Goal: Communication & Community: Answer question/provide support

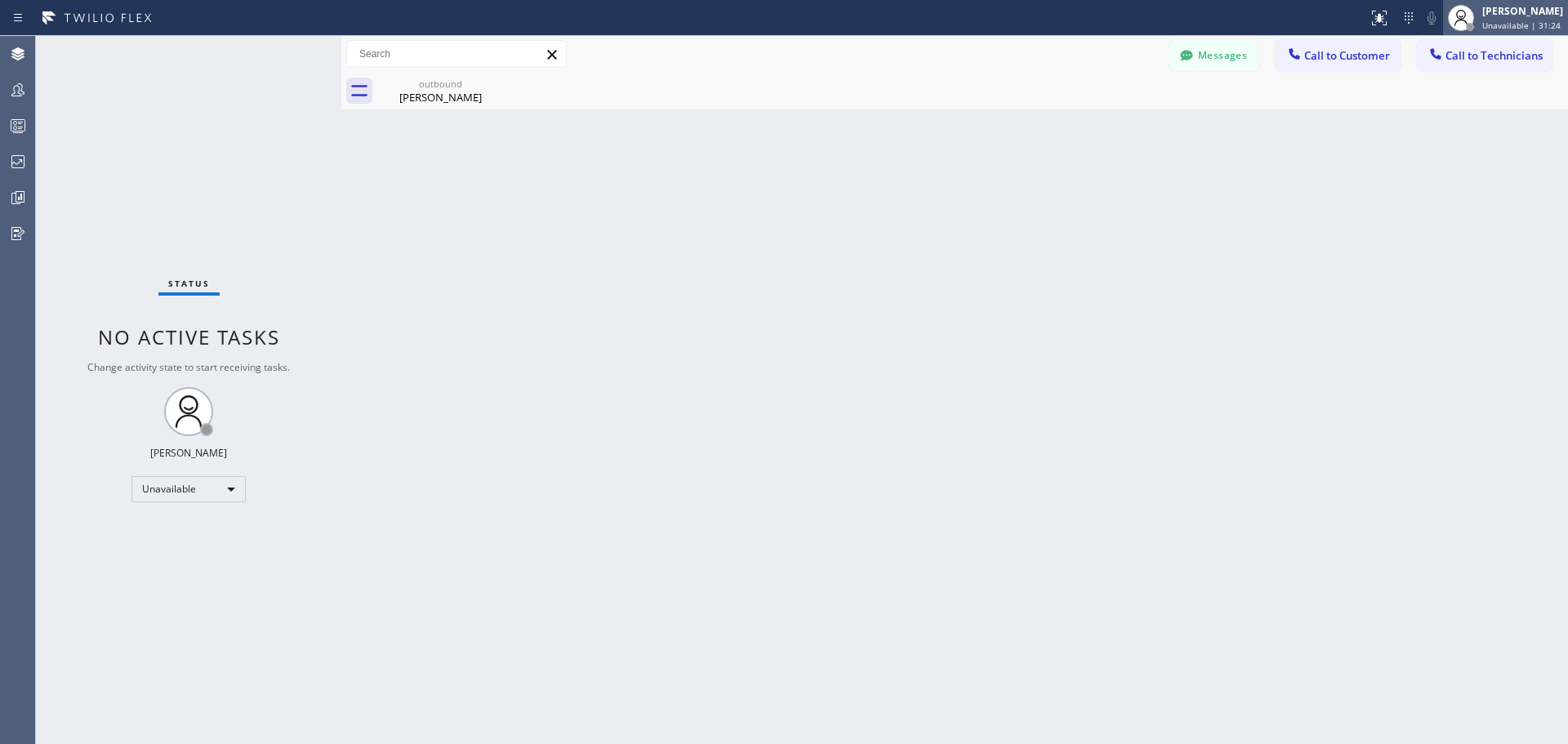
click at [1523, 18] on div "Jennifer Huhtala Unavailable | 31:24" at bounding box center [1523, 17] width 89 height 29
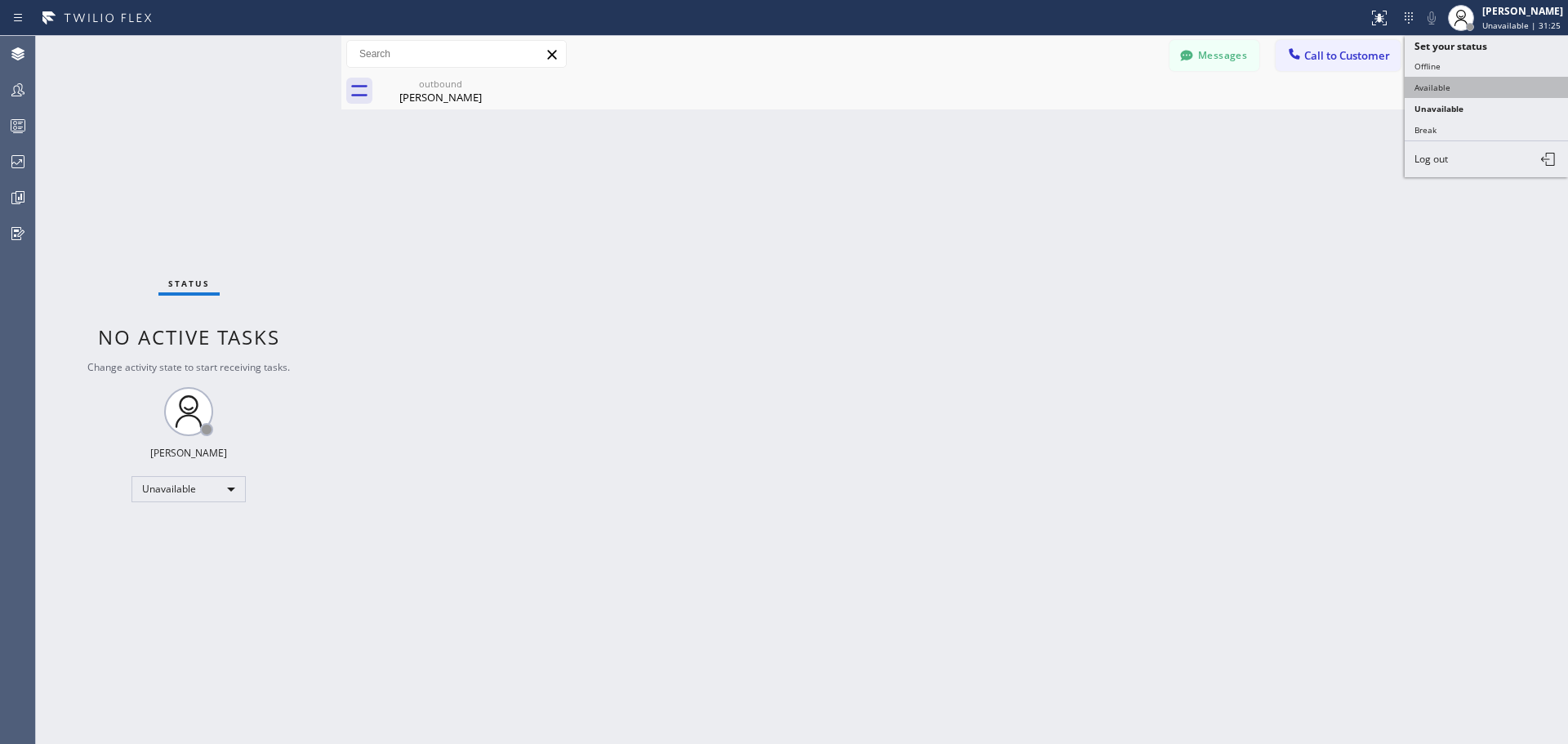
click at [1468, 93] on button "Available" at bounding box center [1486, 86] width 163 height 21
click at [1326, 62] on span "Call to Customer" at bounding box center [1346, 55] width 85 height 15
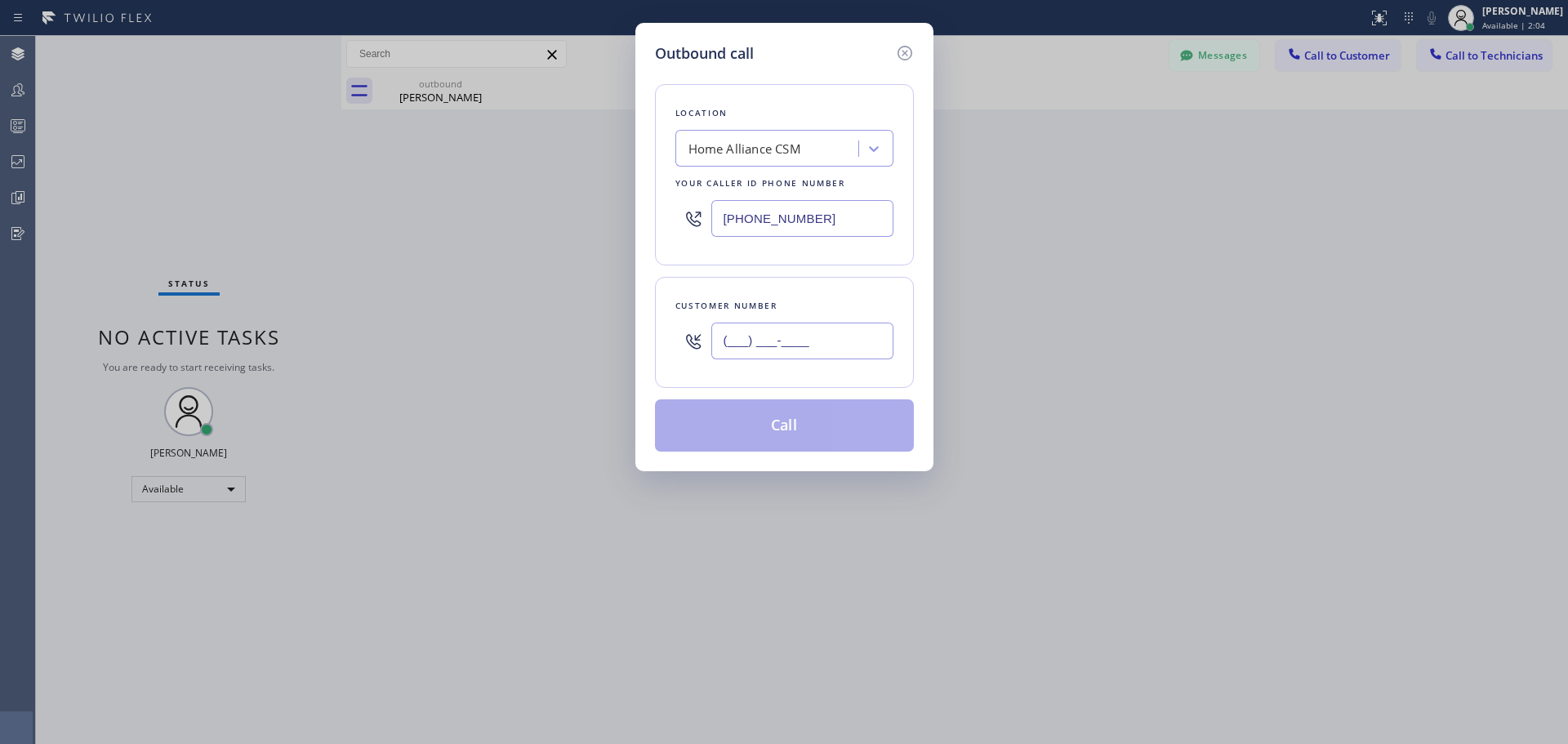
click at [786, 353] on input "(___) ___-____" at bounding box center [802, 341] width 182 height 37
paste input "562) 714-8301"
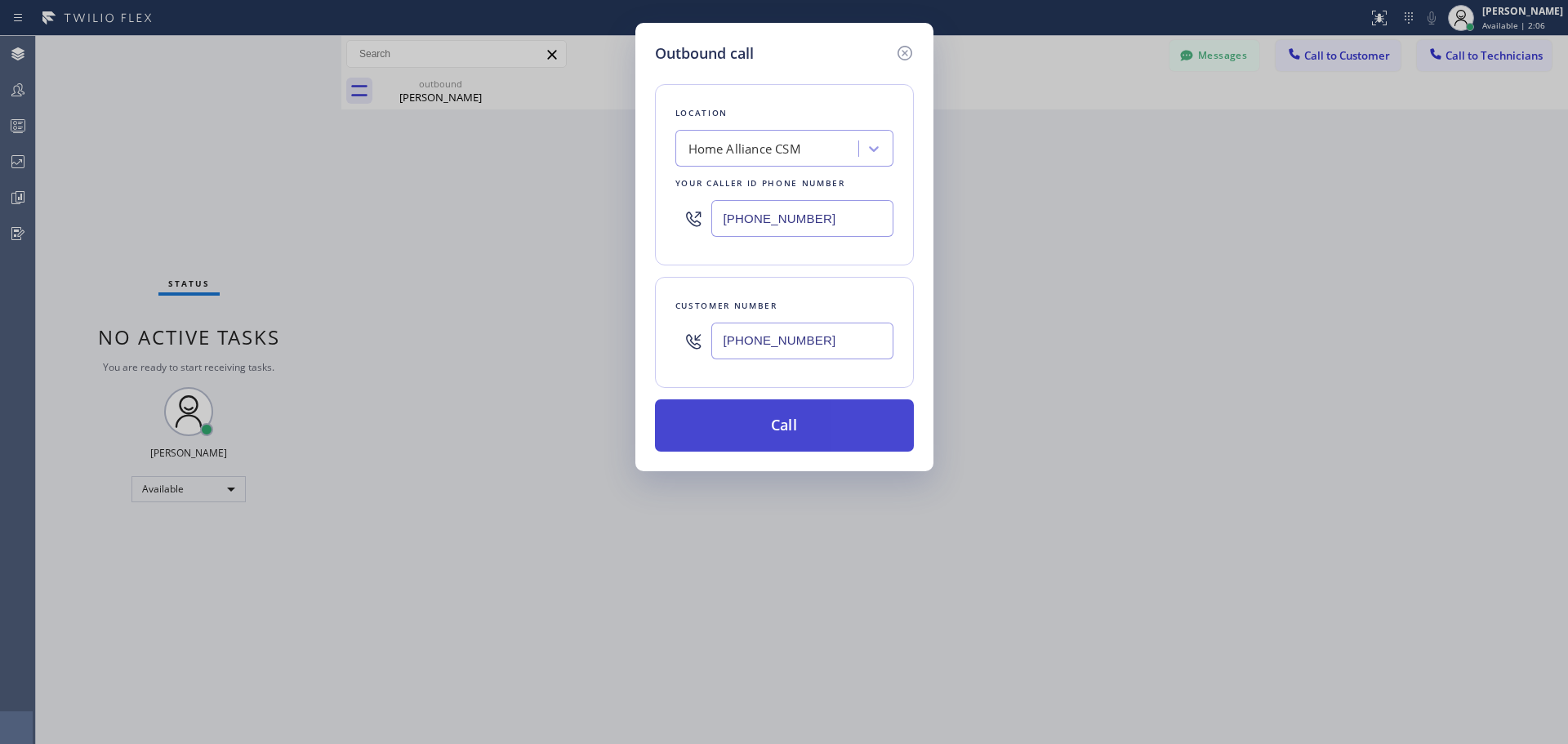
type input "(562) 714-8301"
click at [807, 417] on button "Call" at bounding box center [784, 425] width 258 height 53
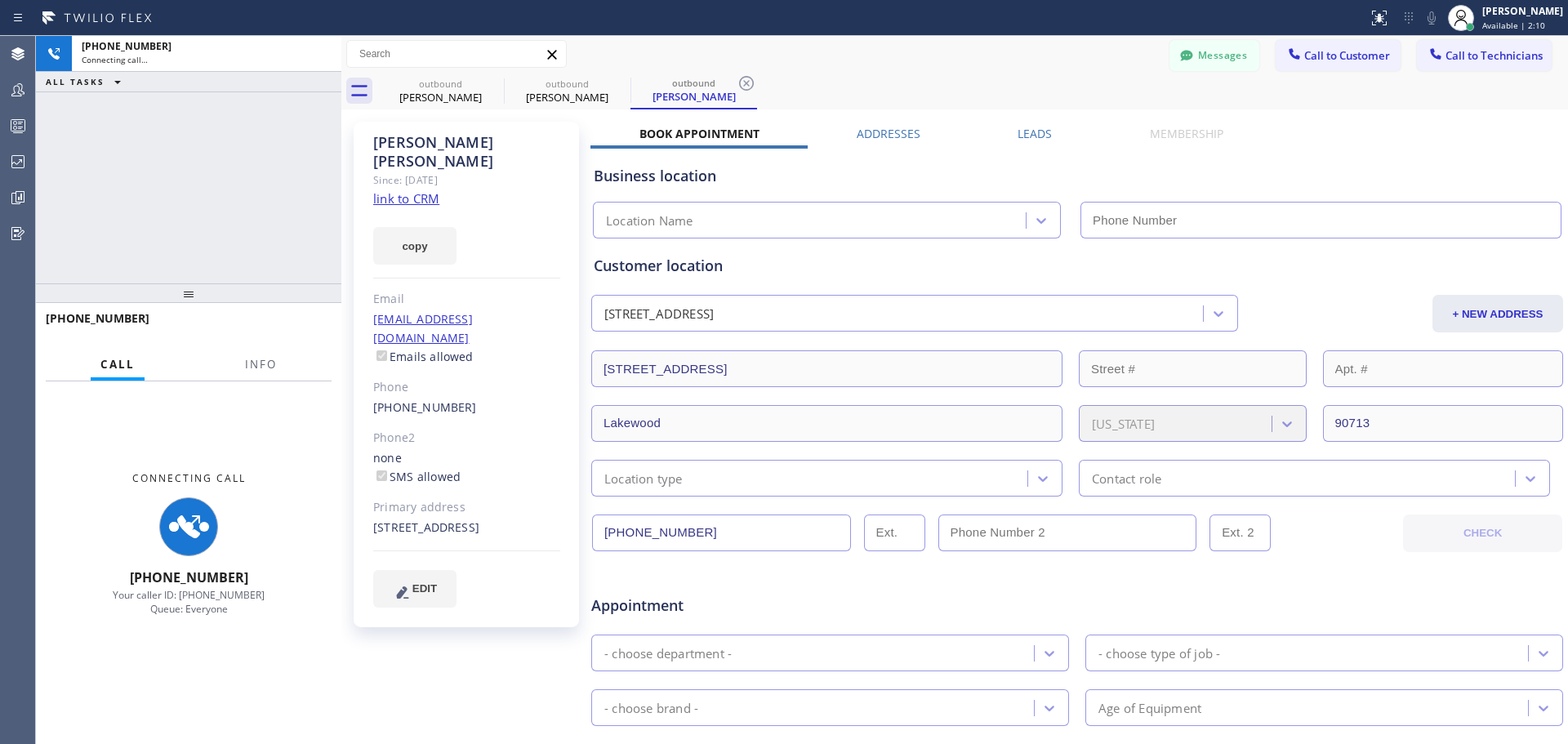
type input "[PHONE_NUMBER]"
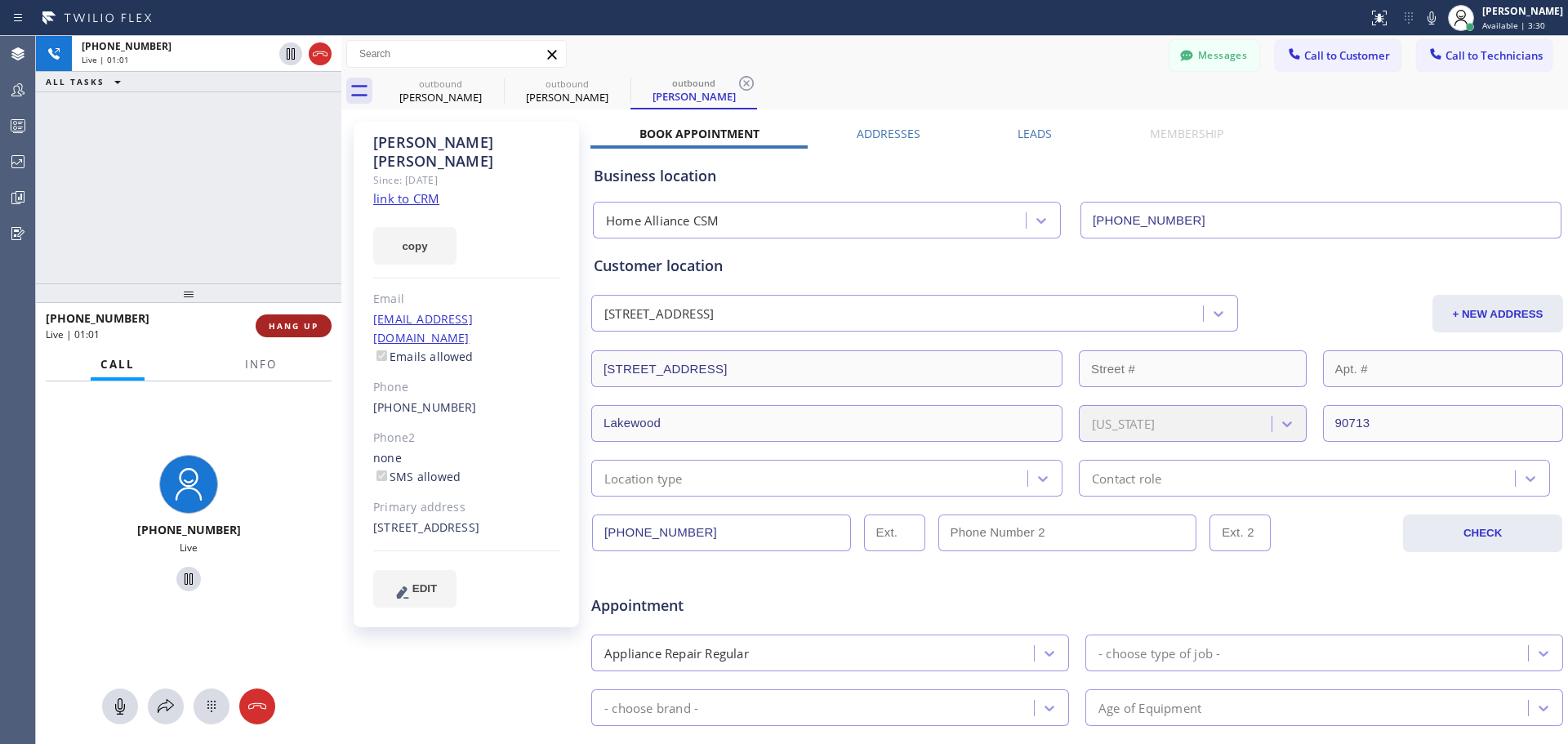
click at [312, 327] on span "HANG UP" at bounding box center [293, 326] width 50 height 12
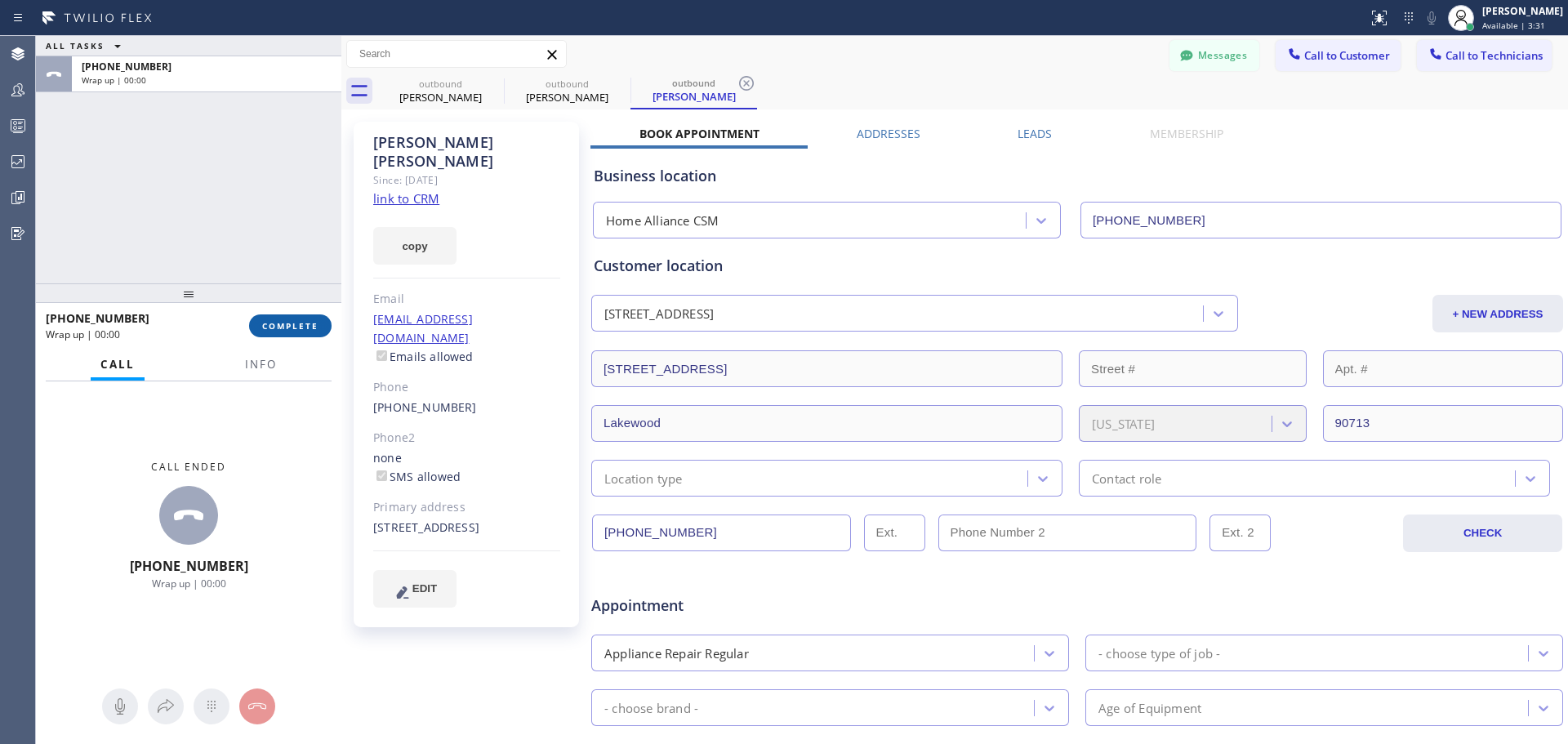
click at [312, 327] on span "COMPLETE" at bounding box center [290, 326] width 57 height 12
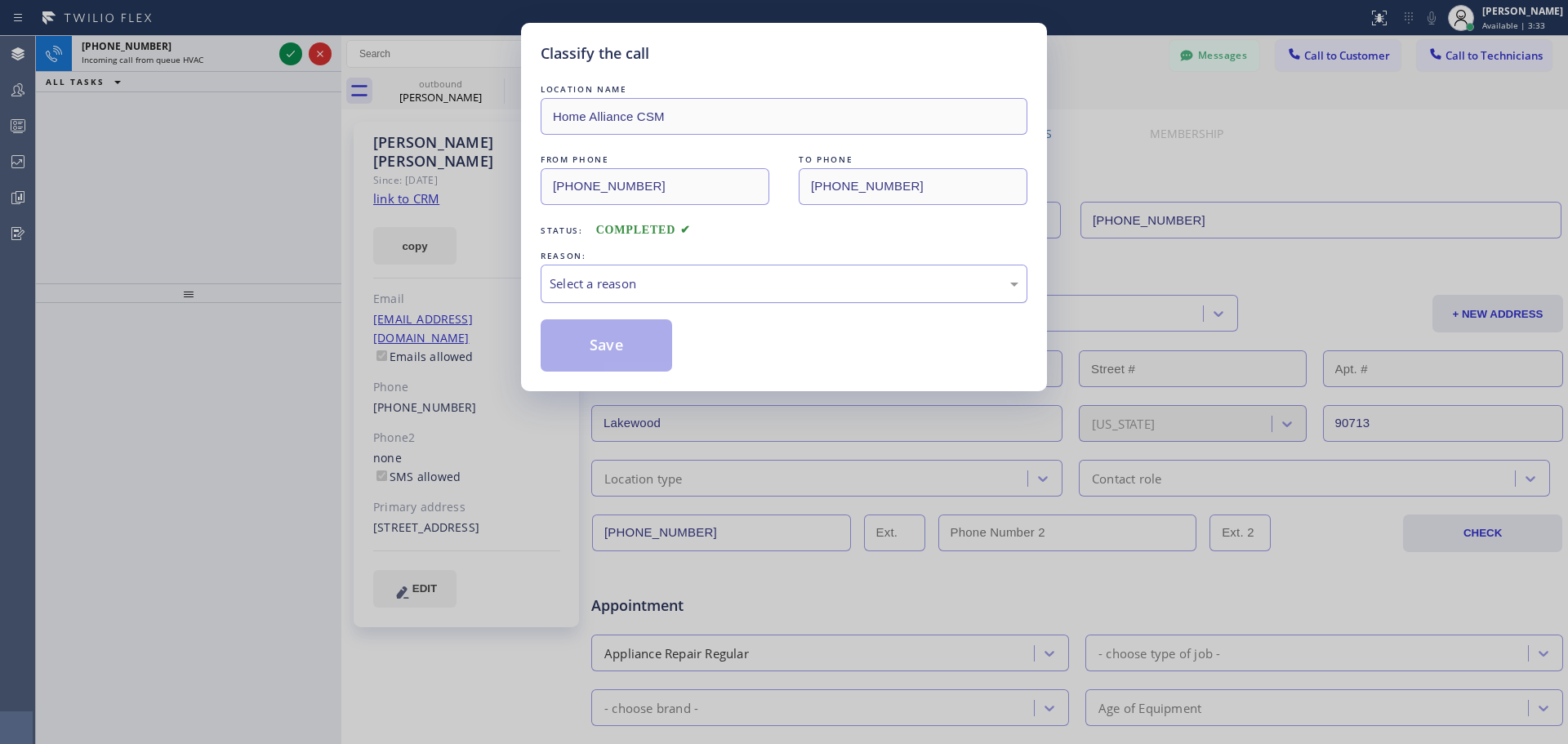
click at [758, 282] on div "Select a reason" at bounding box center [784, 283] width 469 height 19
click at [594, 359] on button "Save" at bounding box center [606, 345] width 131 height 53
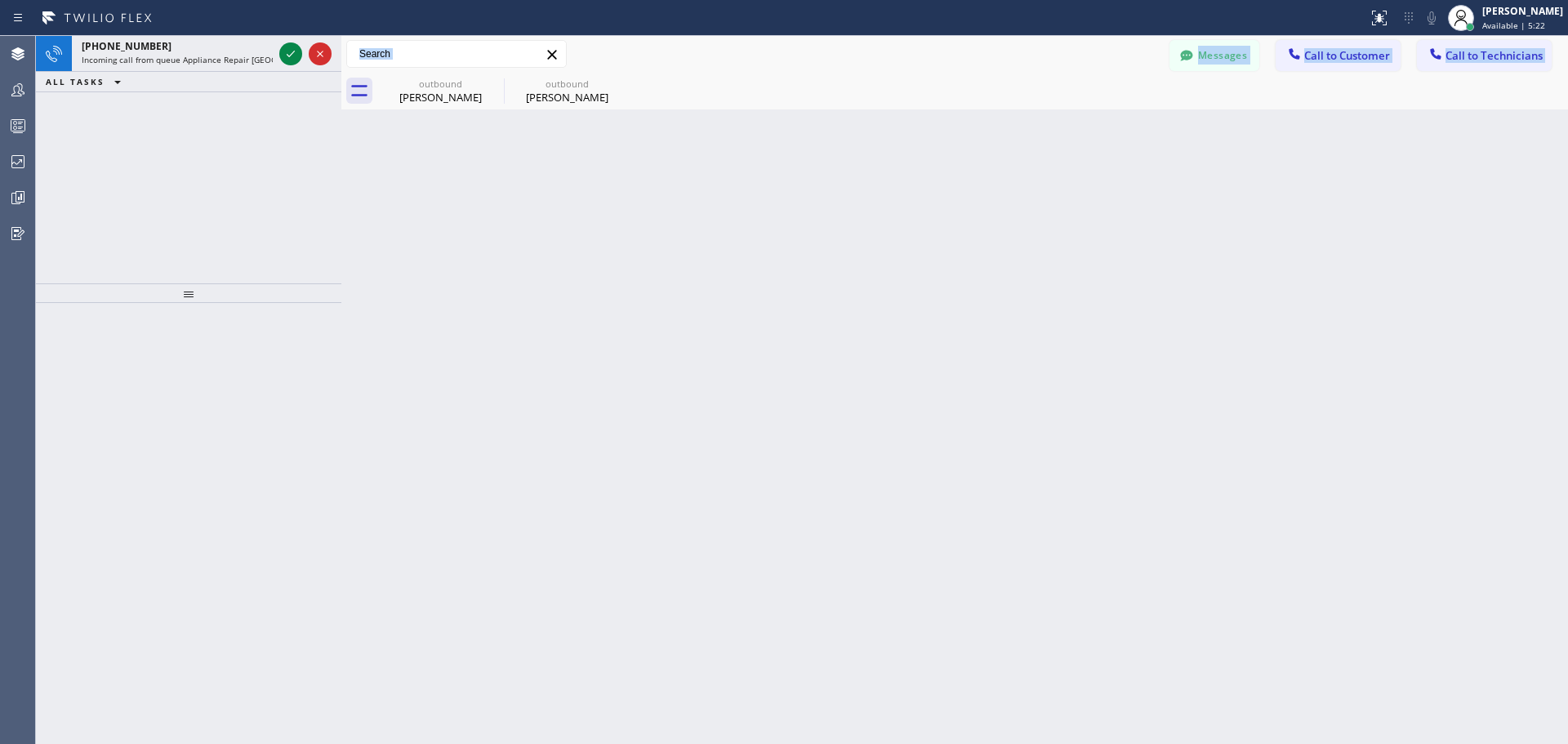
drag, startPoint x: 351, startPoint y: 73, endPoint x: 449, endPoint y: 72, distance: 98.0
click at [449, 72] on div "Messages Call to Customer Call to Technicians Outbound call Location Home Allia…" at bounding box center [954, 73] width 1226 height 74
drag, startPoint x: 385, startPoint y: 97, endPoint x: 497, endPoint y: 376, distance: 300.6
click at [496, 376] on div "Back to Dashboard Change Sender ID Customers Technicians FB [PERSON_NAME] [DATE…" at bounding box center [954, 389] width 1226 height 707
click at [556, 400] on div "Back to Dashboard Change Sender ID Customers Technicians FB [PERSON_NAME] [DATE…" at bounding box center [954, 389] width 1226 height 707
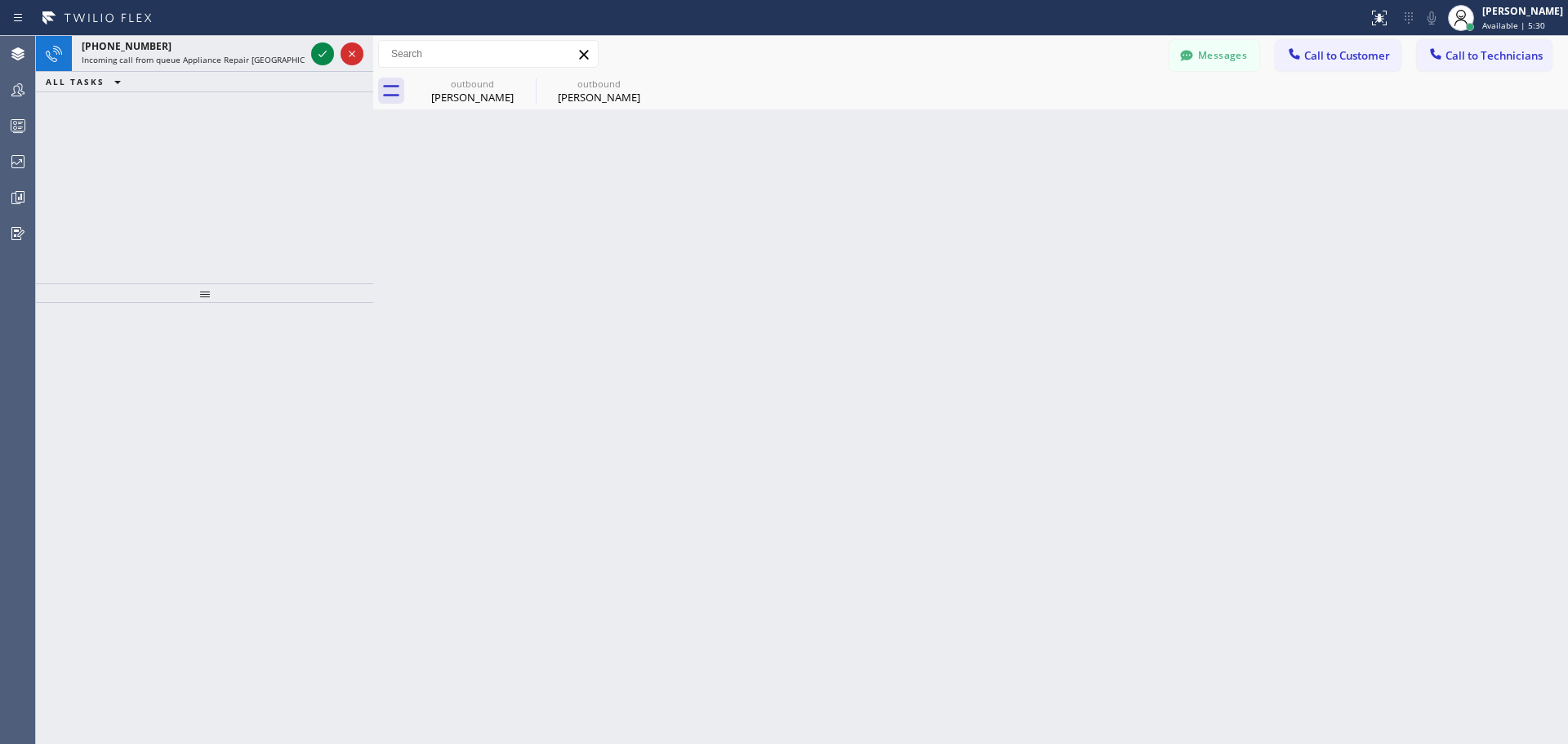
drag, startPoint x: 344, startPoint y: 39, endPoint x: 374, endPoint y: 45, distance: 30.6
click at [374, 44] on div at bounding box center [374, 389] width 0 height 707
drag, startPoint x: 487, startPoint y: 128, endPoint x: 480, endPoint y: 146, distance: 19.3
click at [487, 129] on div "Back to Dashboard Change Sender ID Customers Technicians FB [PERSON_NAME] [DATE…" at bounding box center [970, 389] width 1196 height 707
click at [1319, 59] on span "Call to Customer" at bounding box center [1346, 55] width 85 height 15
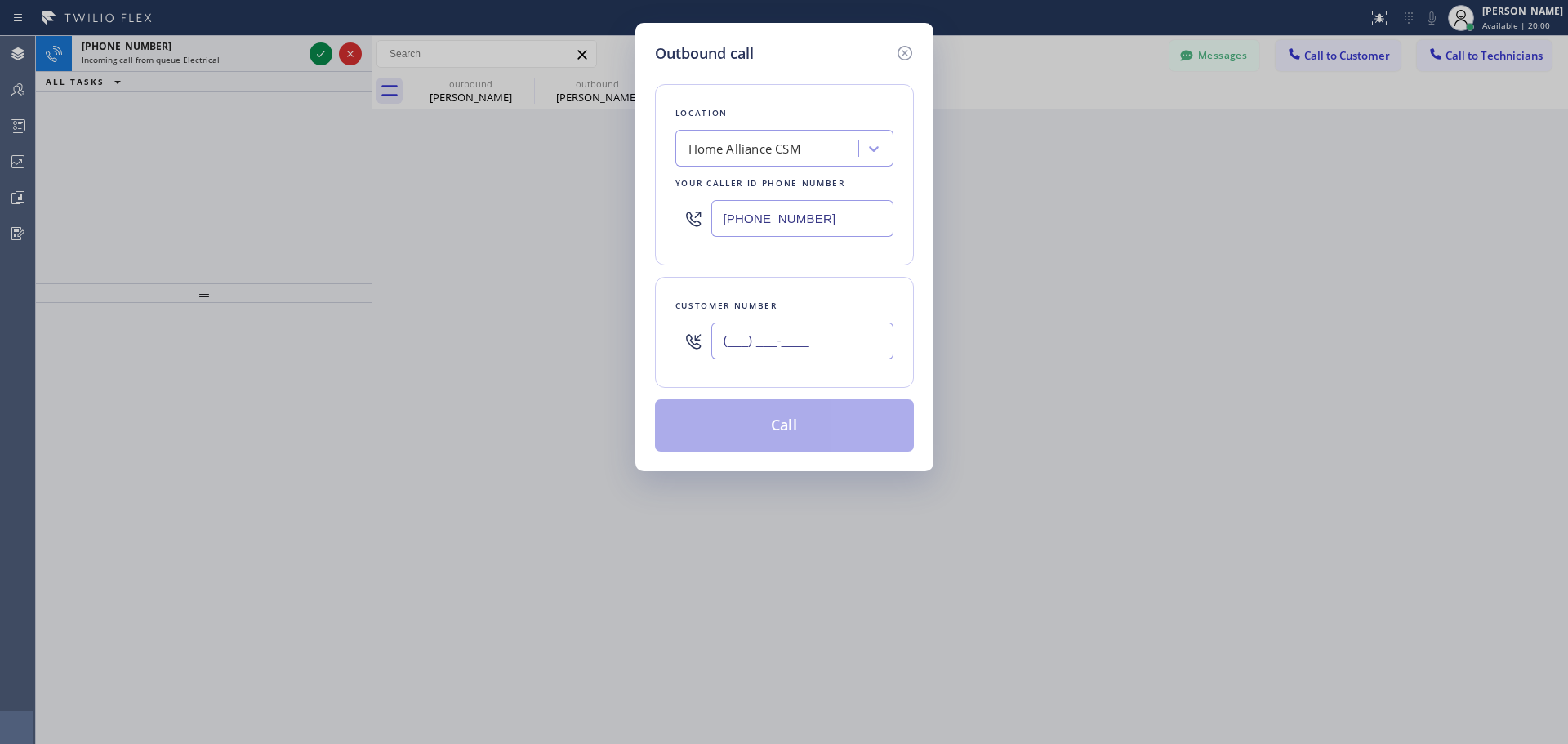
click at [795, 349] on input "(___) ___-____" at bounding box center [802, 341] width 182 height 37
paste input "646) 321-0840"
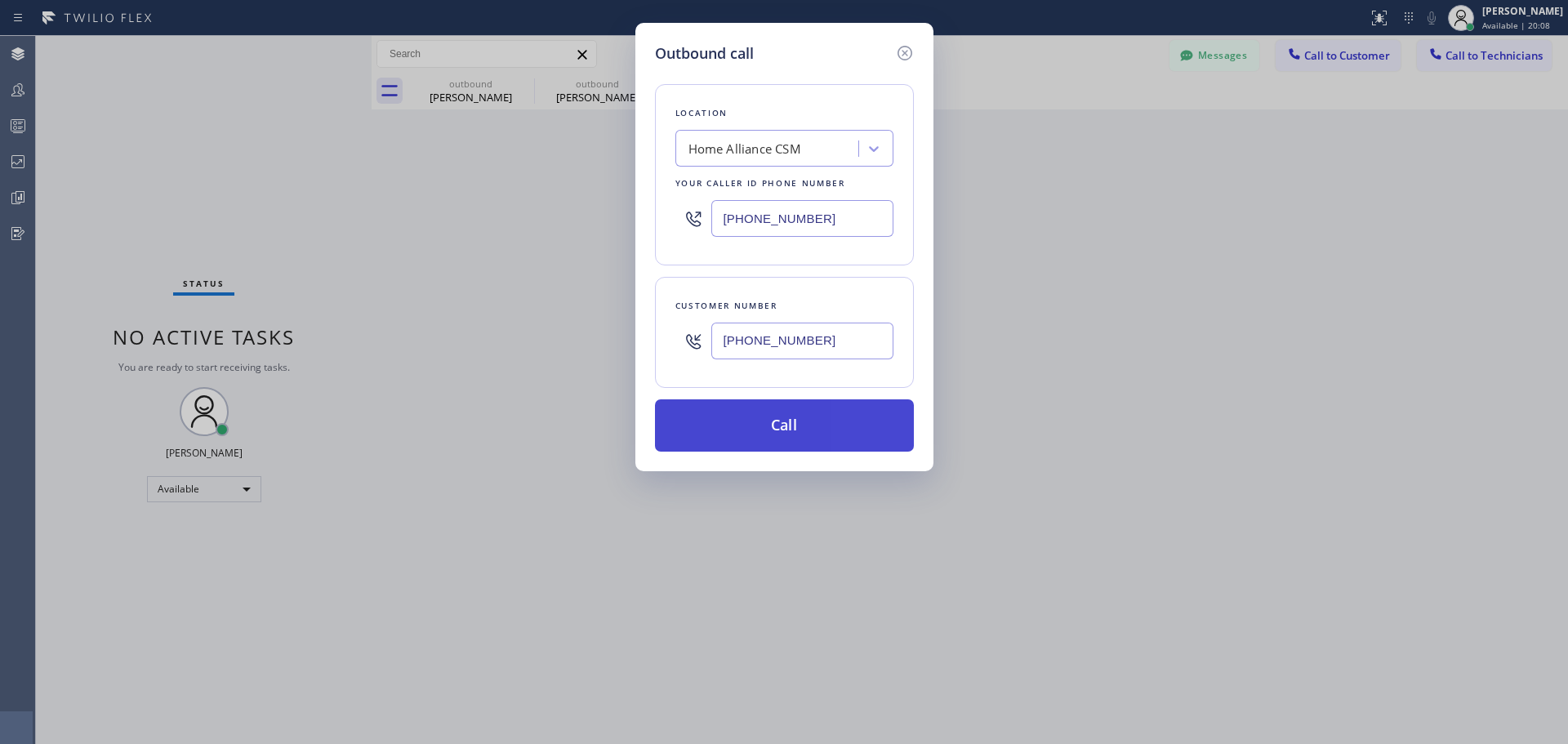
type input "(646) 321-0840"
click at [803, 426] on button "Call" at bounding box center [784, 425] width 258 height 53
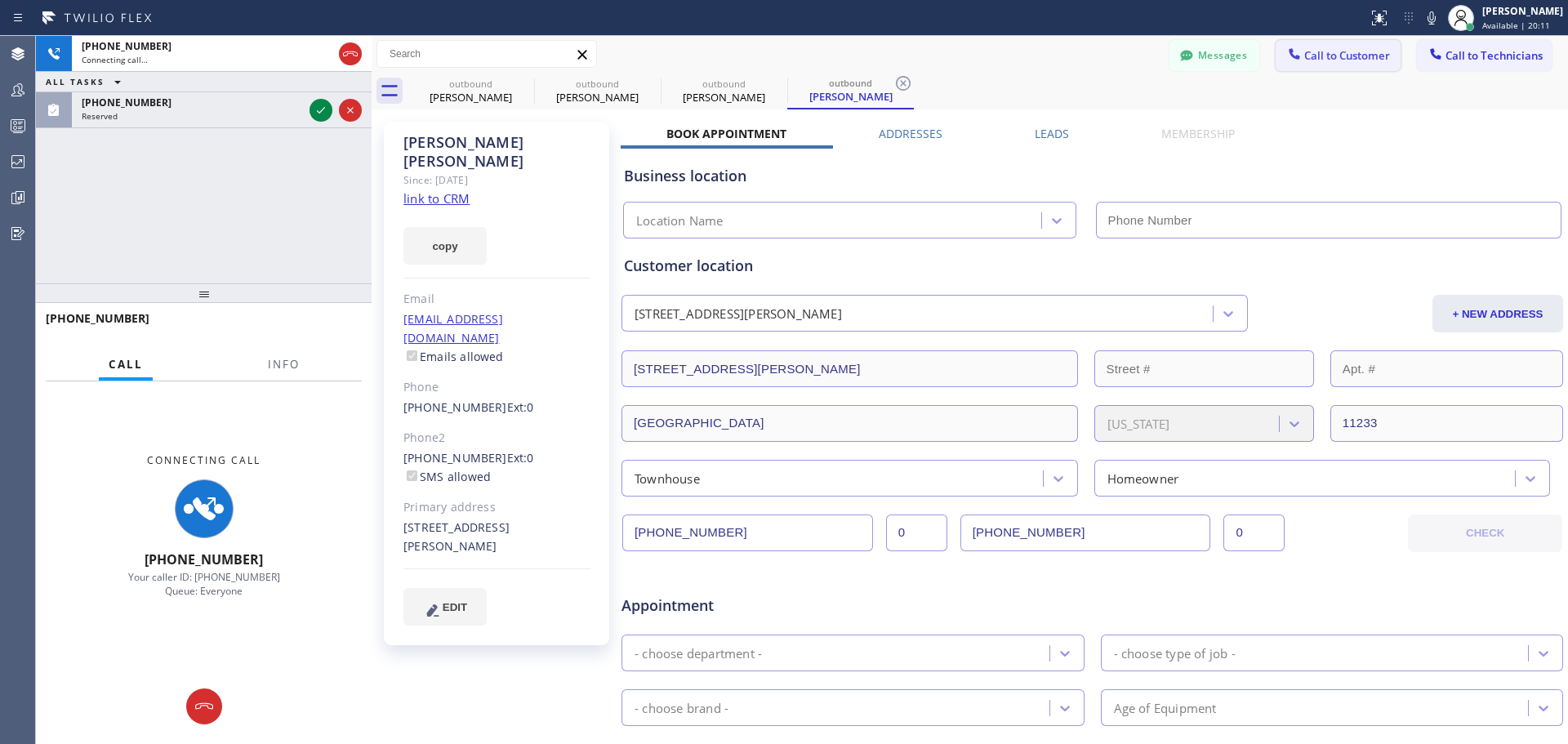
type input "[PHONE_NUMBER]"
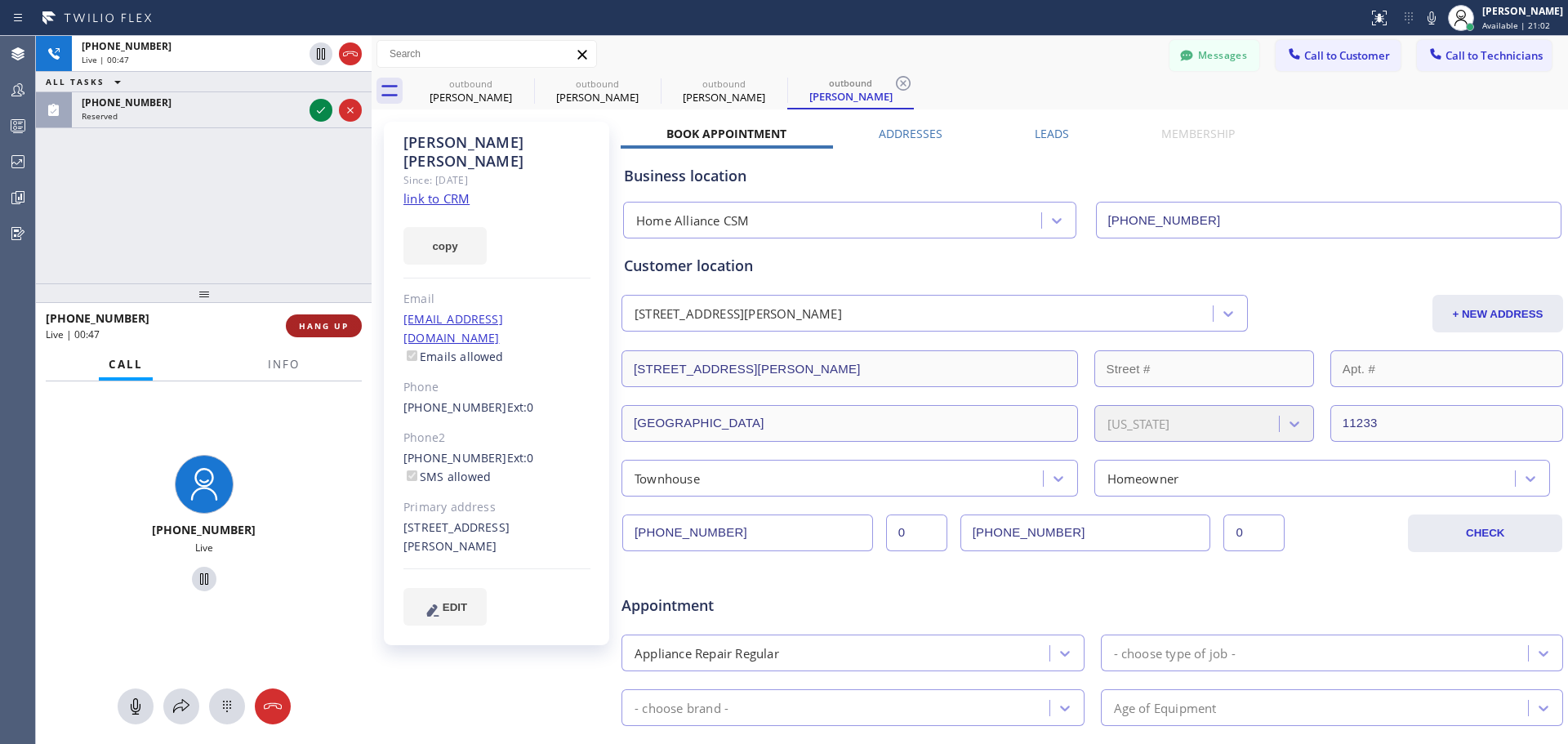
click at [317, 318] on button "HANG UP" at bounding box center [324, 325] width 76 height 23
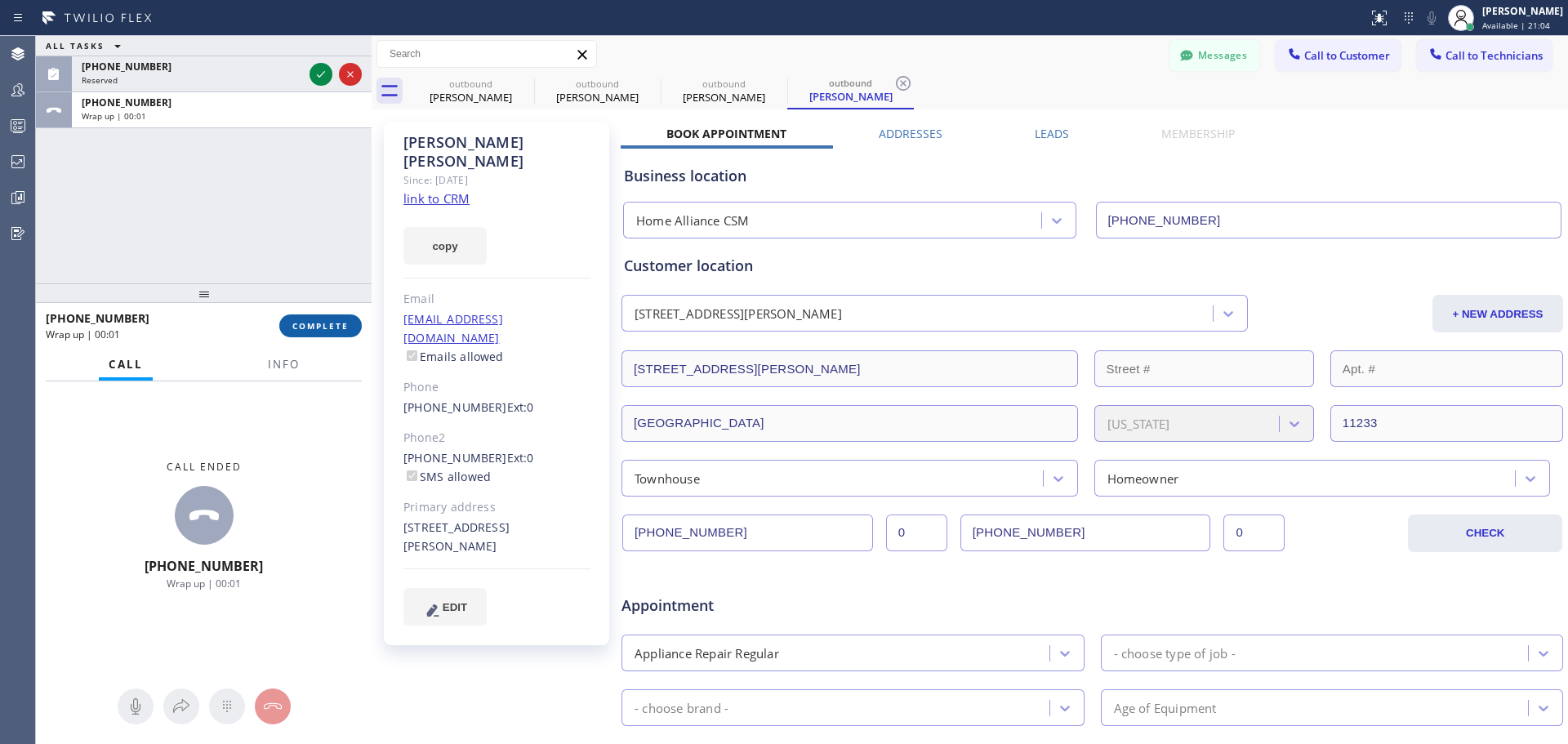
click at [324, 325] on span "COMPLETE" at bounding box center [320, 326] width 57 height 12
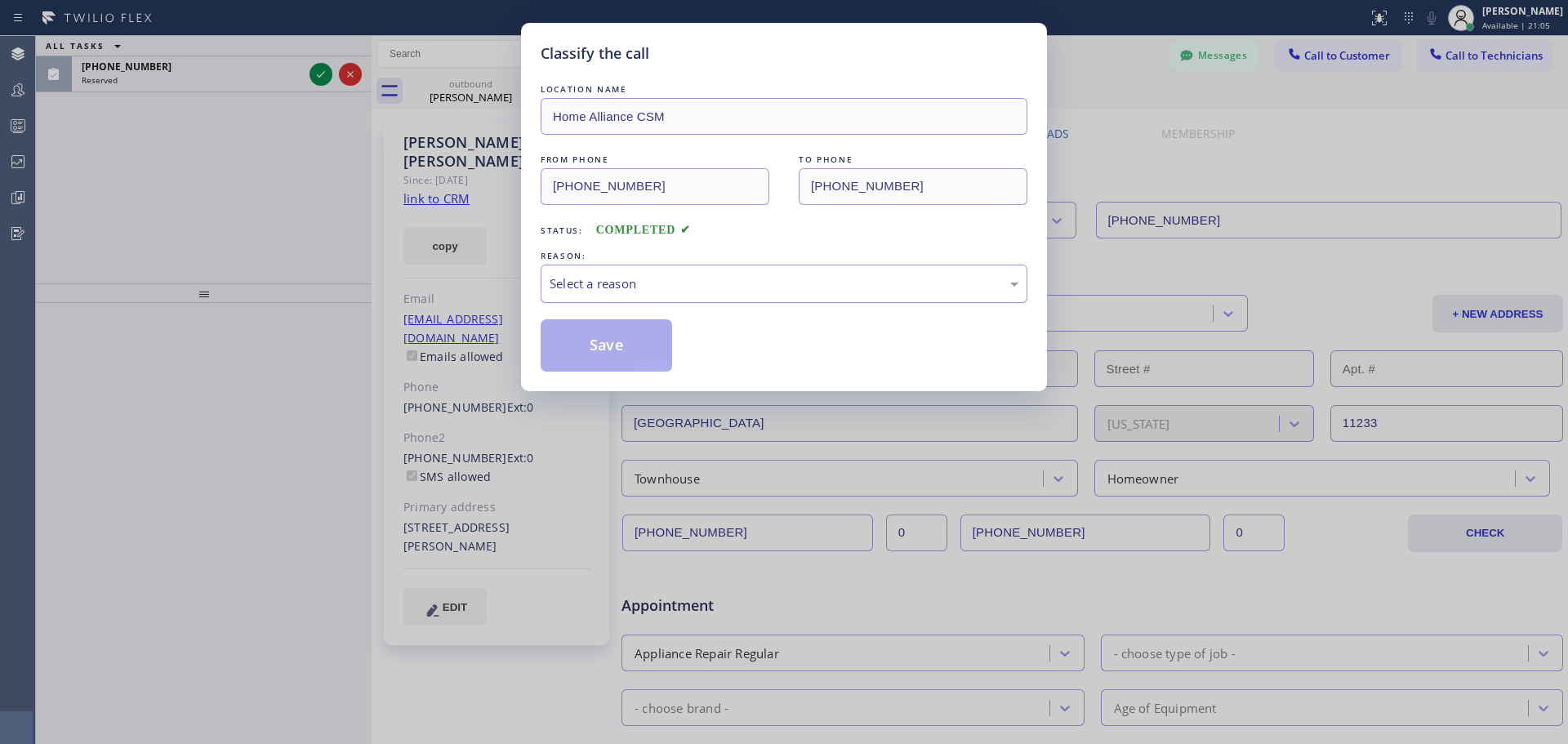
click at [681, 294] on div "Select a reason" at bounding box center [784, 283] width 487 height 39
click at [644, 338] on button "Save" at bounding box center [606, 345] width 131 height 53
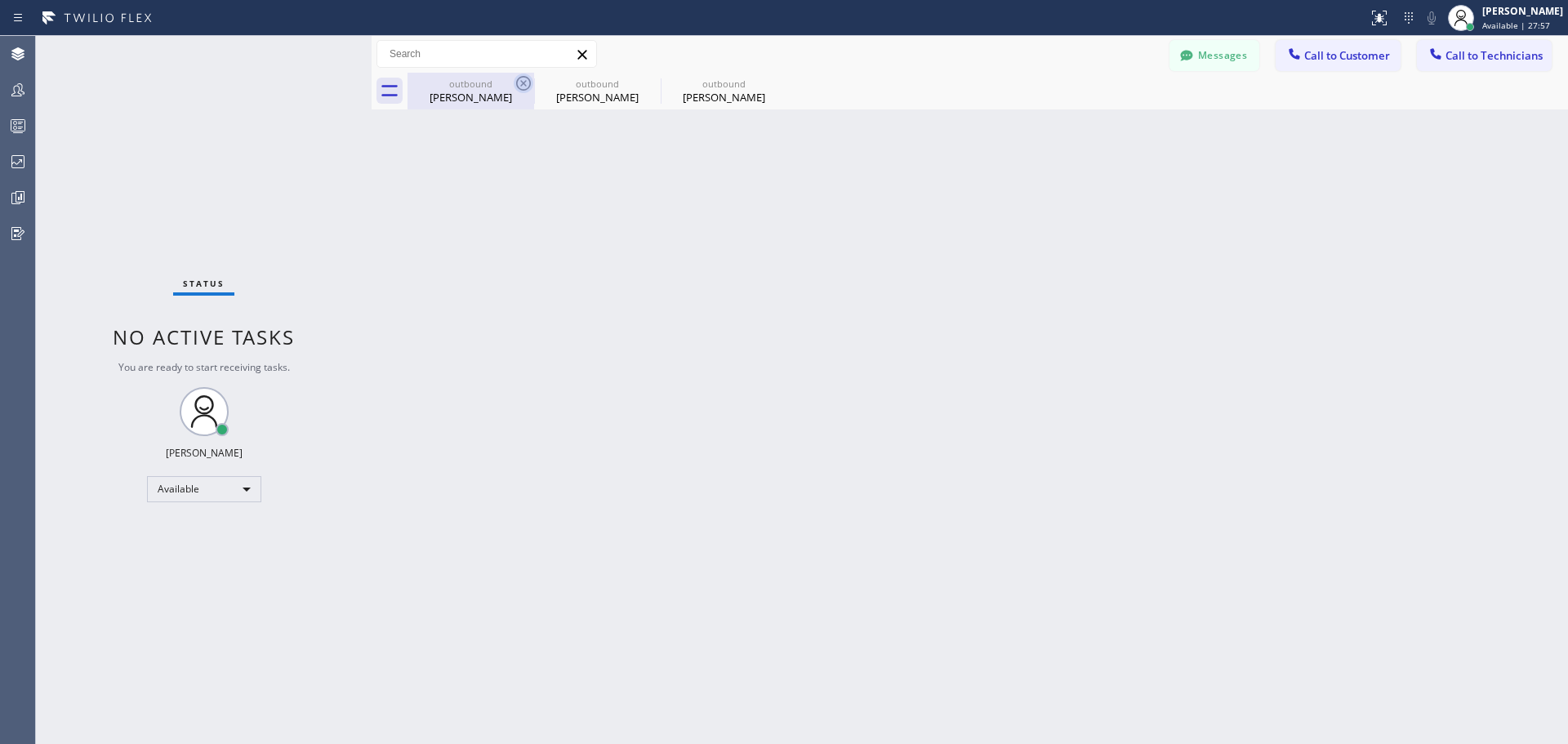
click at [519, 82] on icon at bounding box center [524, 83] width 20 height 20
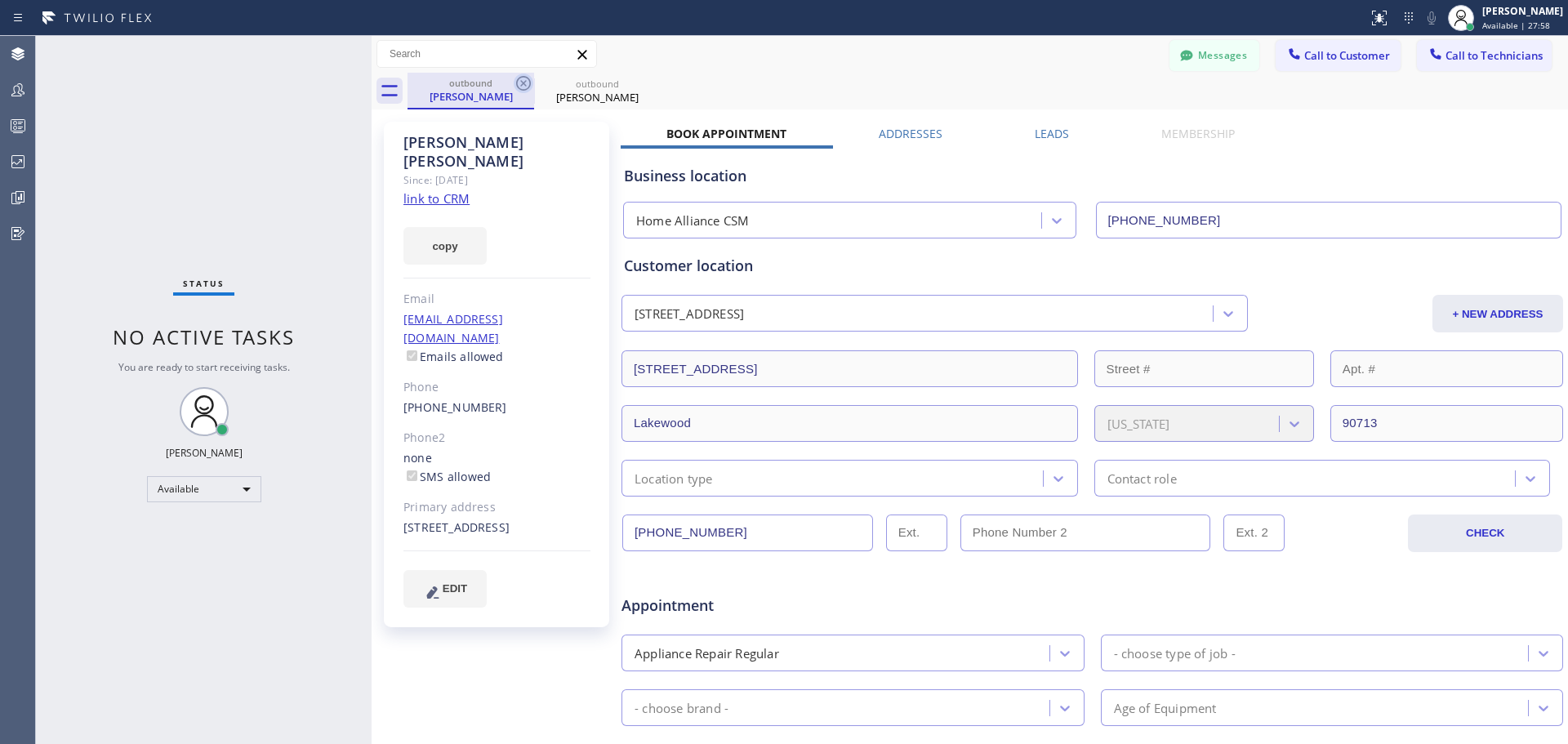
click at [520, 84] on icon at bounding box center [524, 83] width 20 height 20
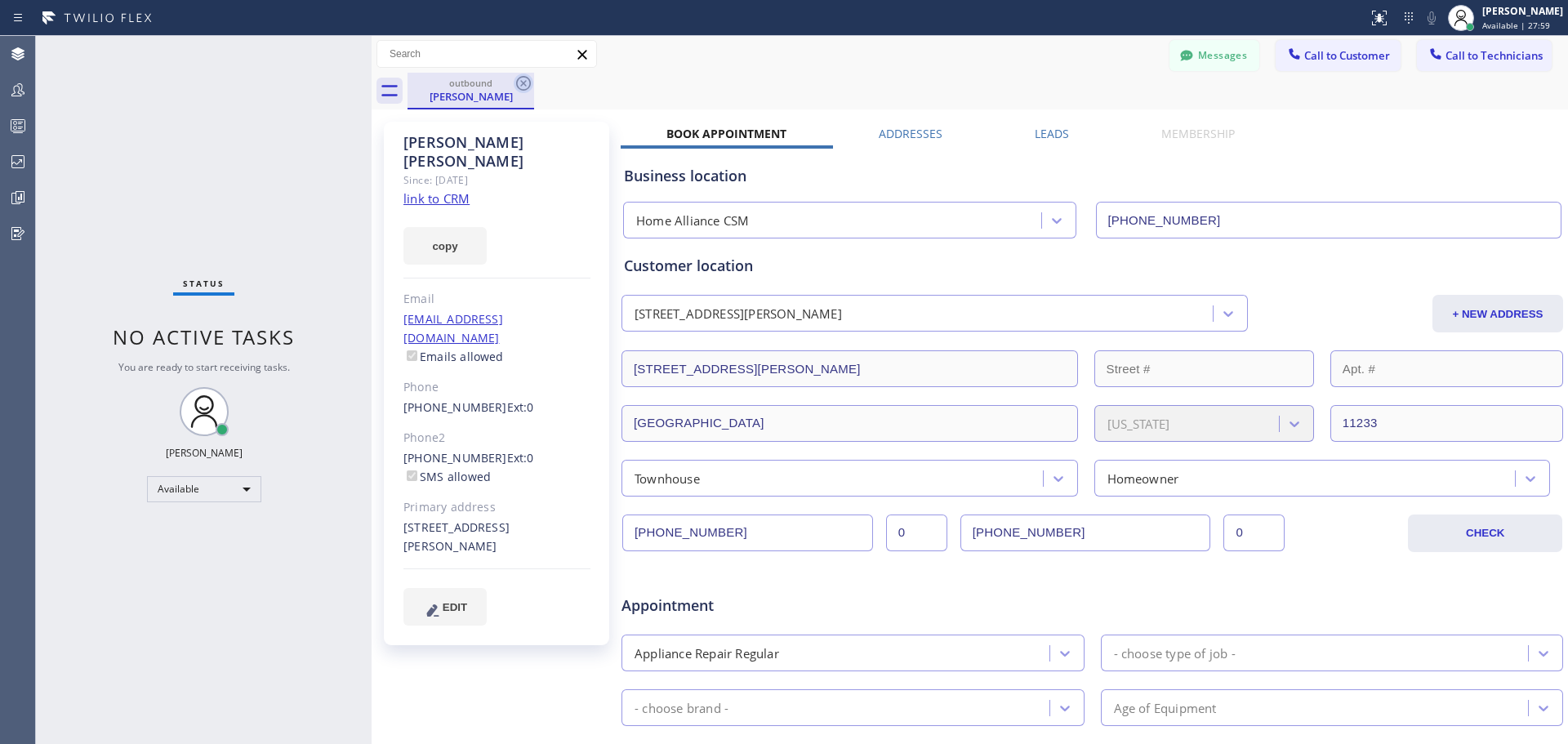
click at [525, 86] on icon at bounding box center [524, 83] width 20 height 20
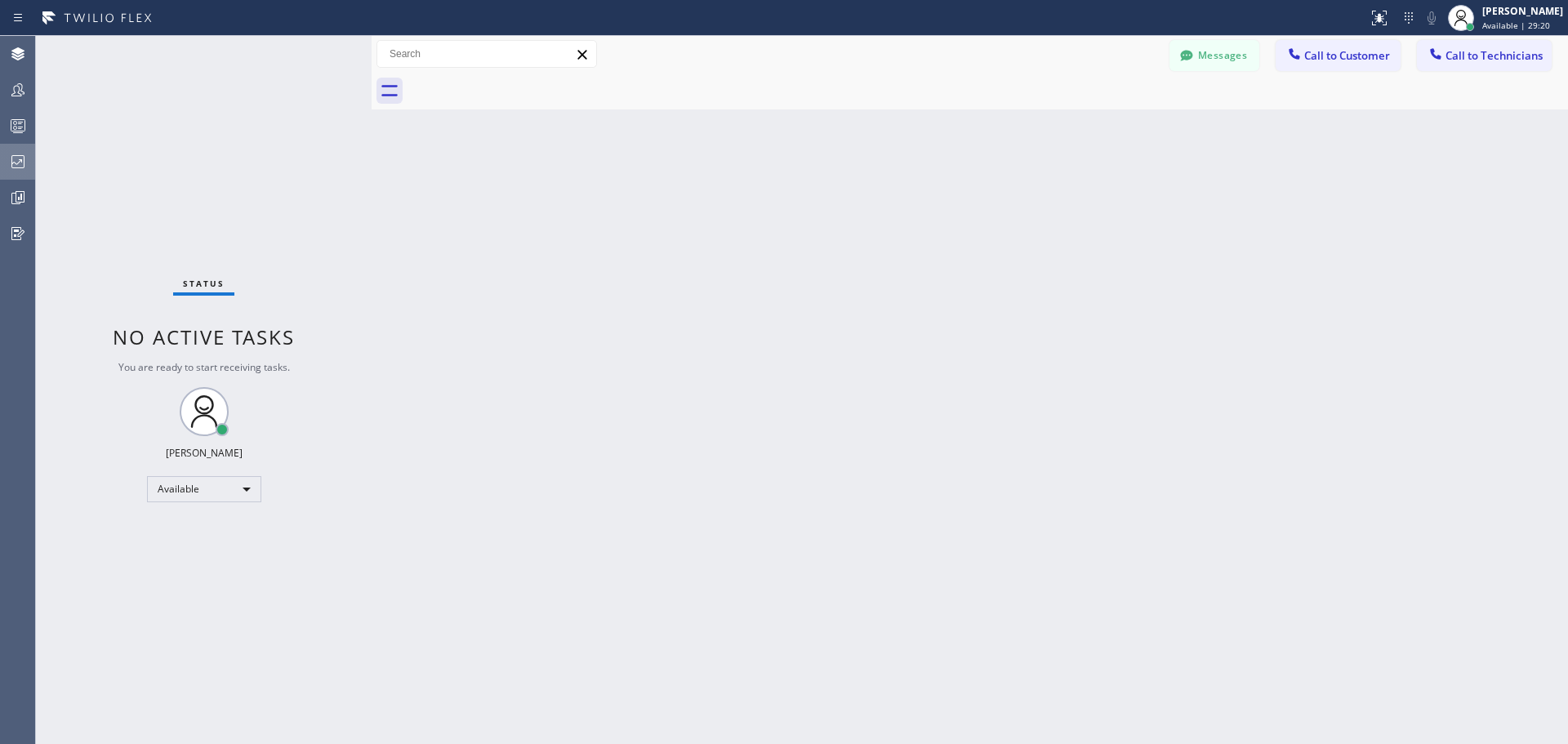
click at [12, 161] on icon at bounding box center [18, 161] width 13 height 13
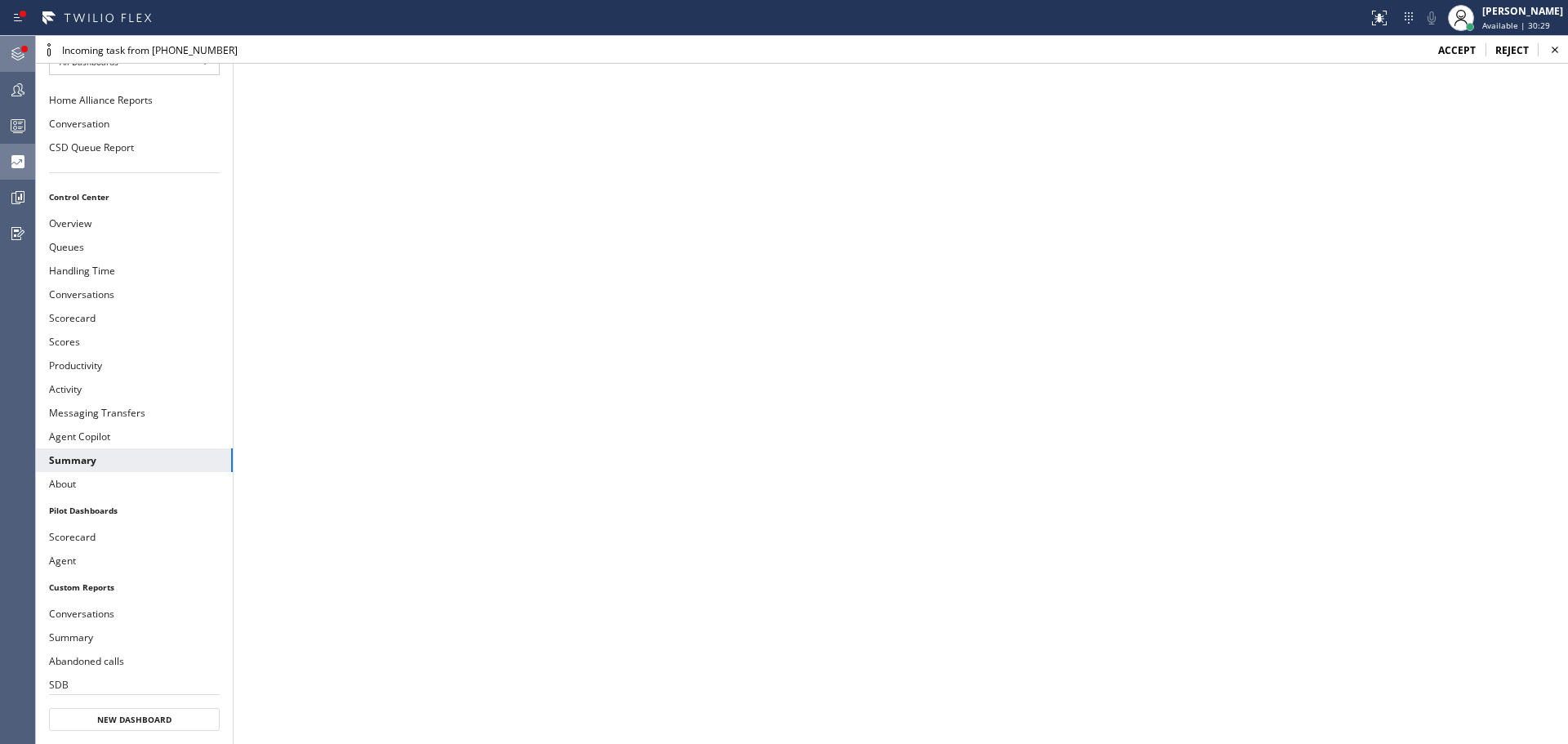
click at [21, 56] on icon at bounding box center [18, 54] width 13 height 13
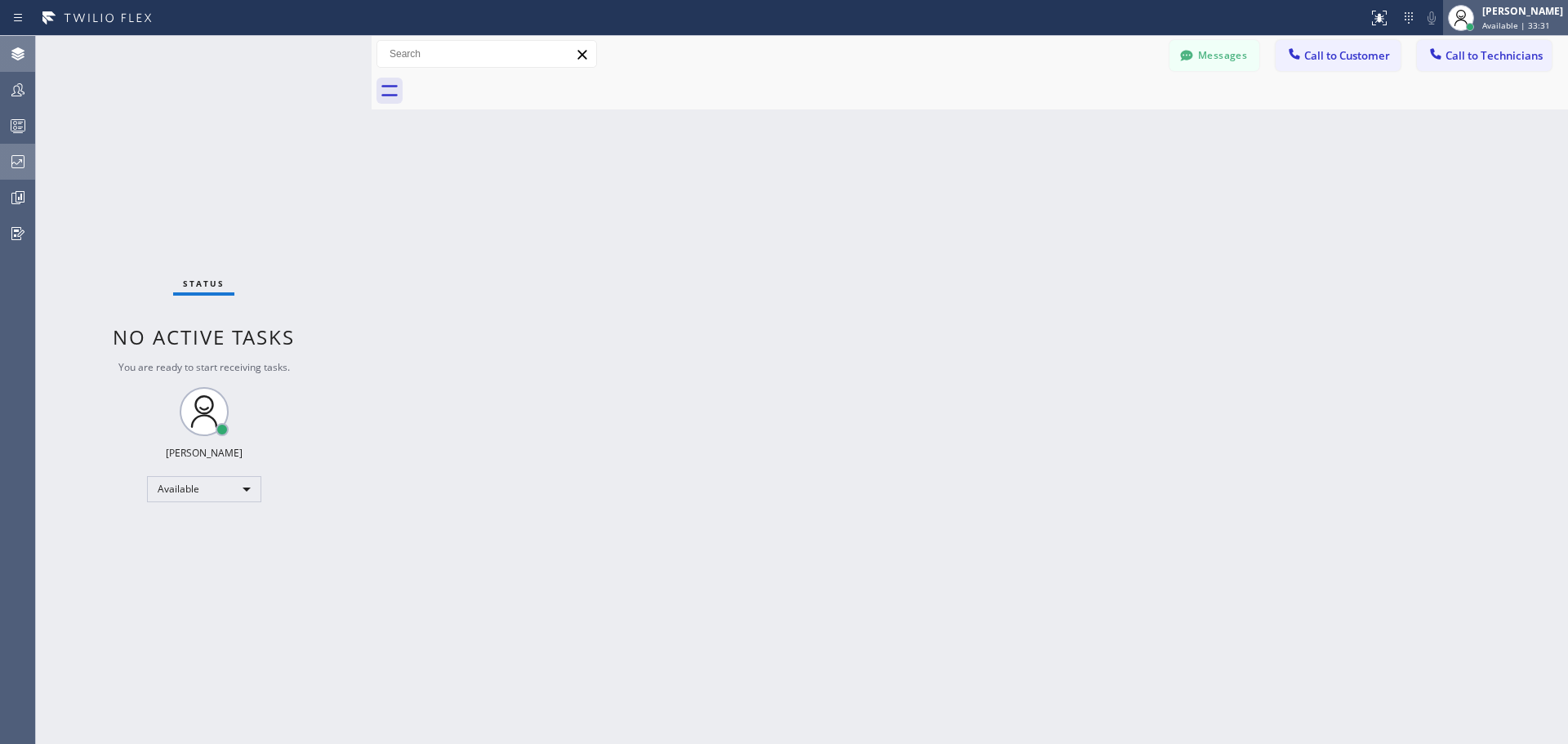
click at [1509, 22] on span "Available | 33:31" at bounding box center [1515, 26] width 68 height 12
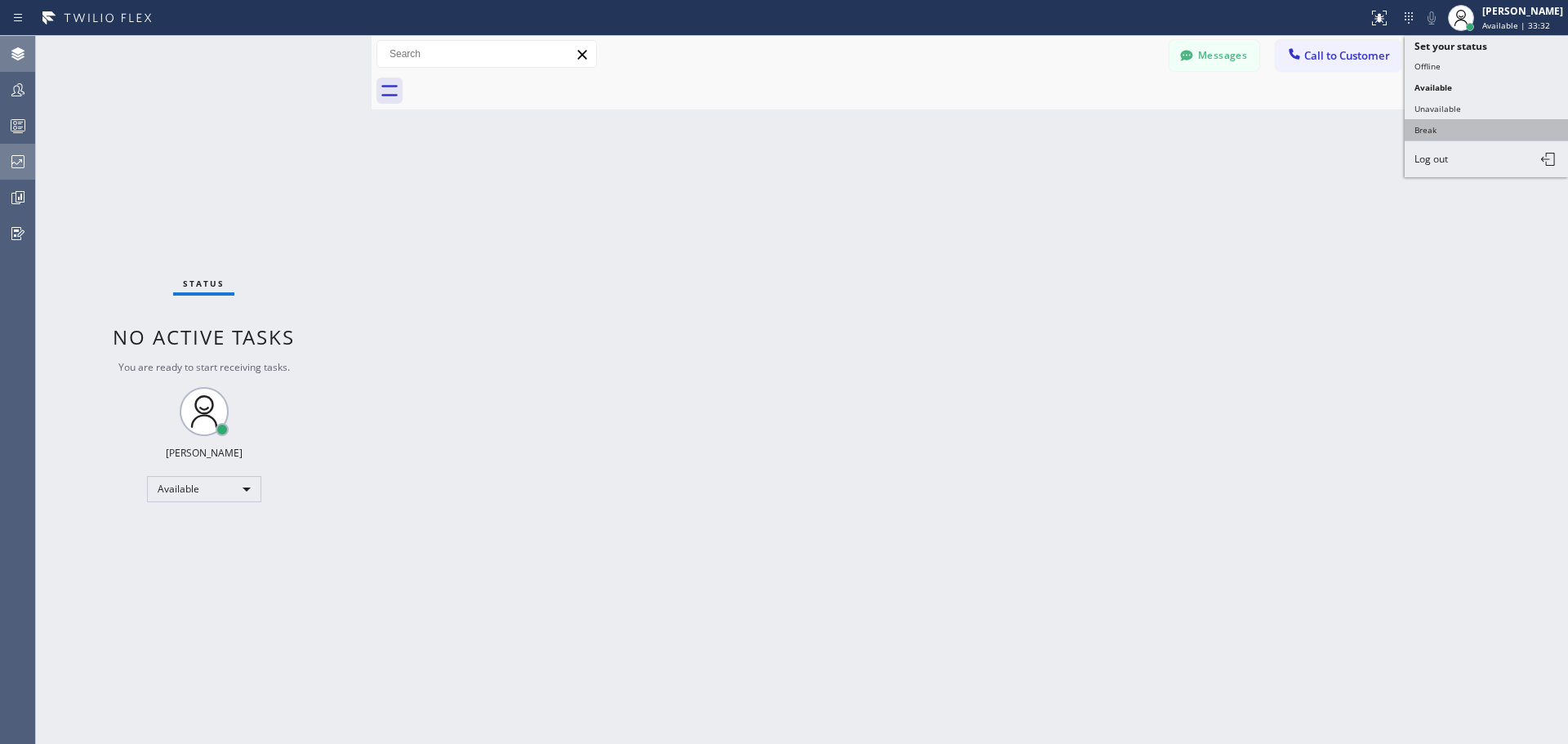
click at [1475, 129] on button "Break" at bounding box center [1486, 129] width 163 height 21
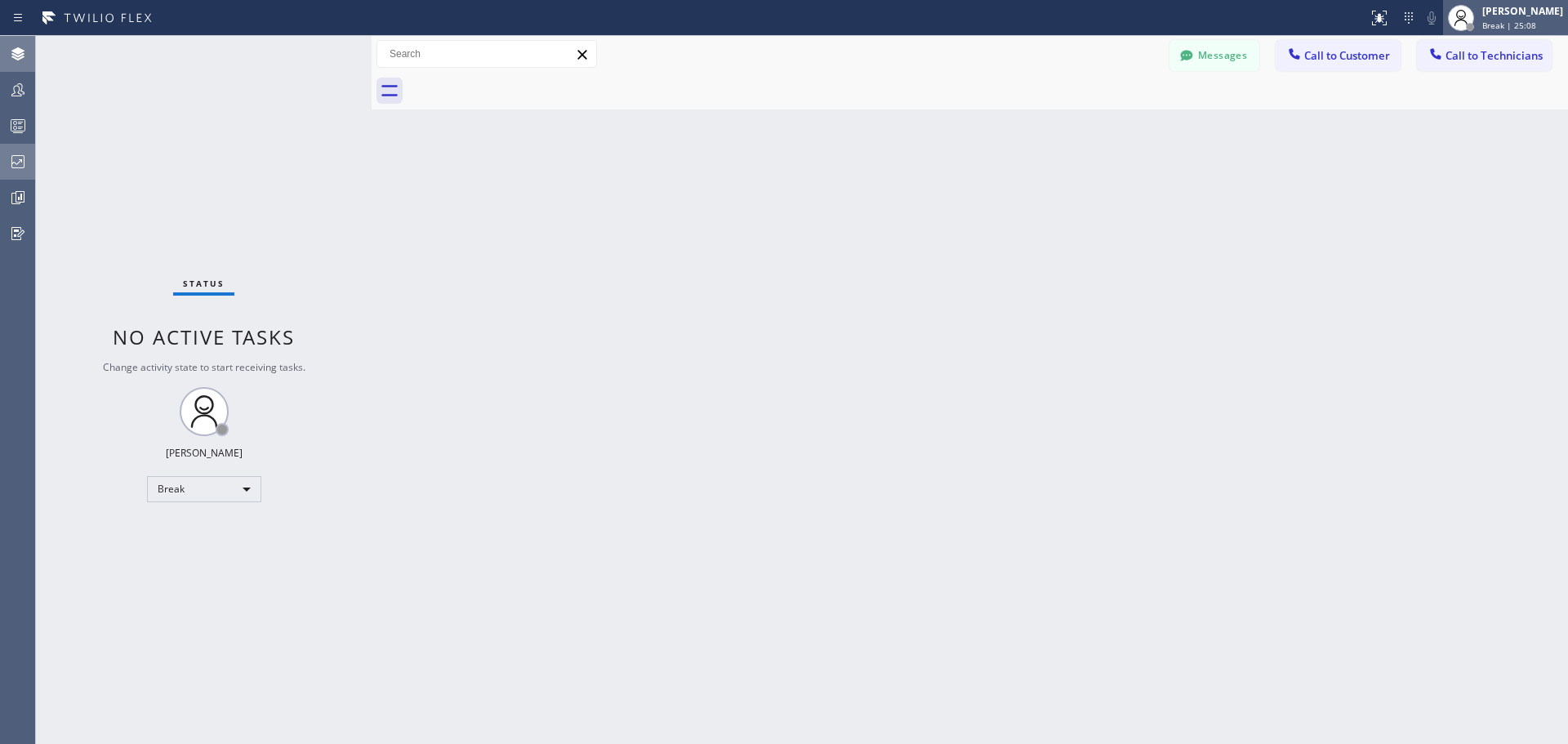
click at [1519, 15] on div "[PERSON_NAME]" at bounding box center [1521, 11] width 80 height 14
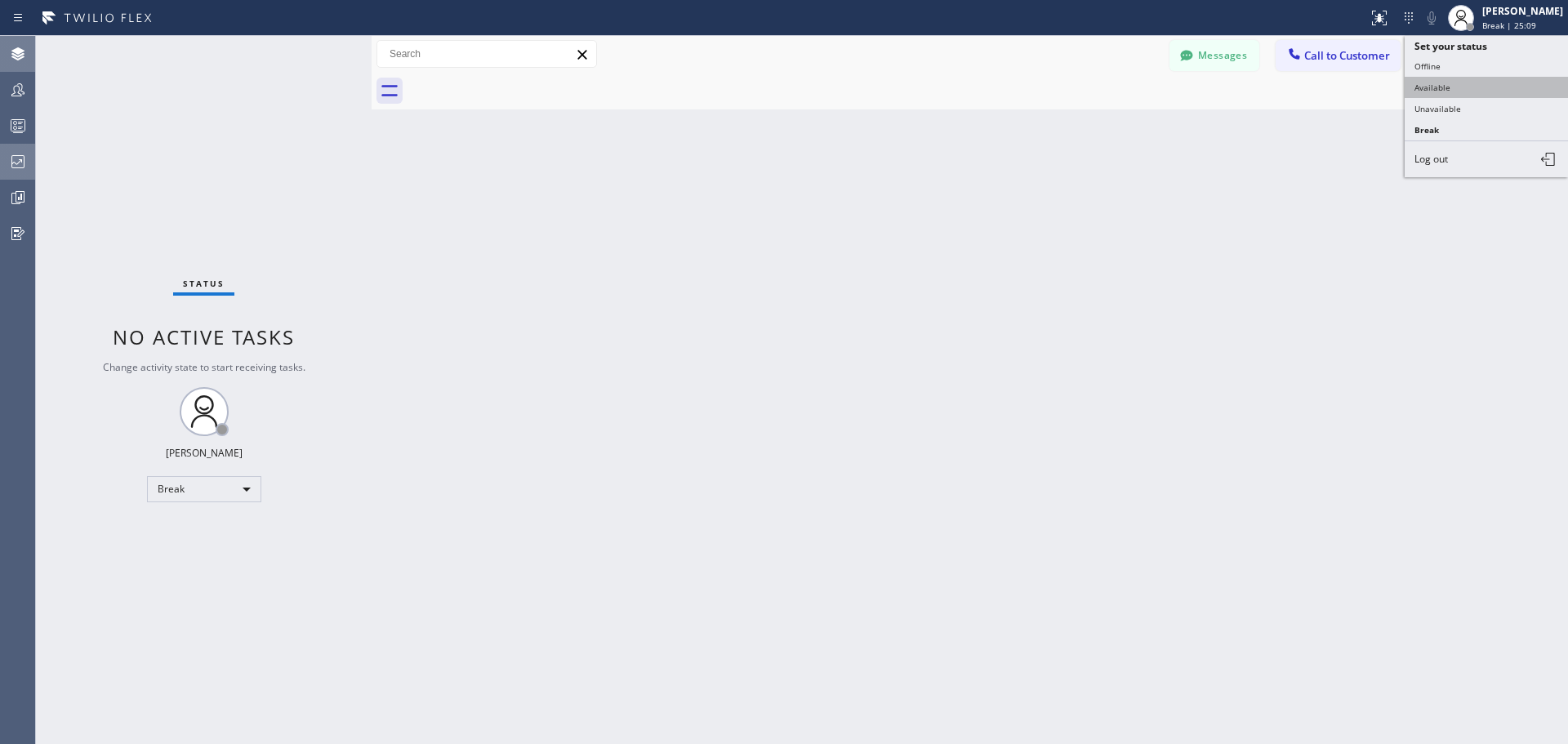
click at [1476, 87] on button "Available" at bounding box center [1486, 86] width 163 height 21
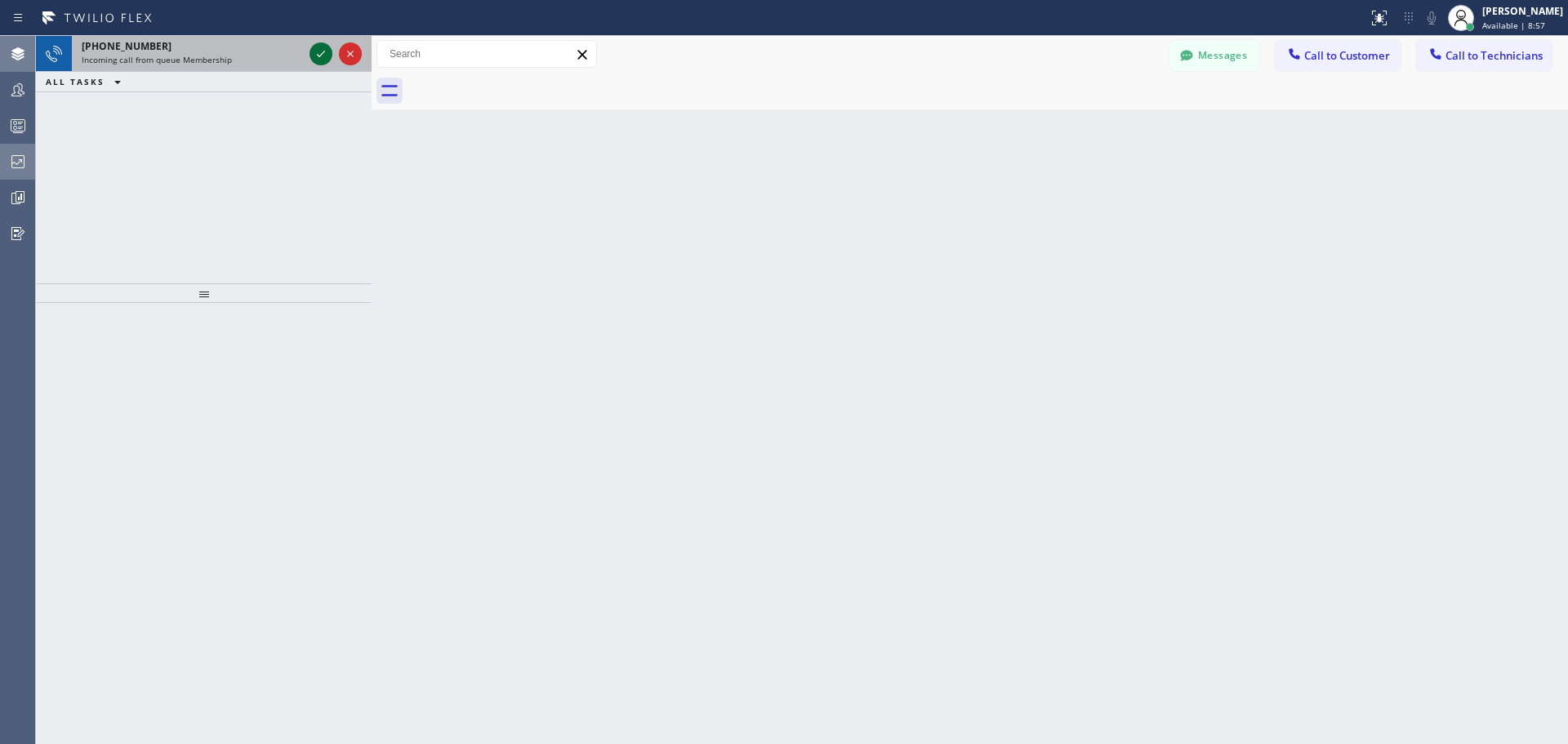
click at [320, 58] on icon at bounding box center [321, 54] width 20 height 20
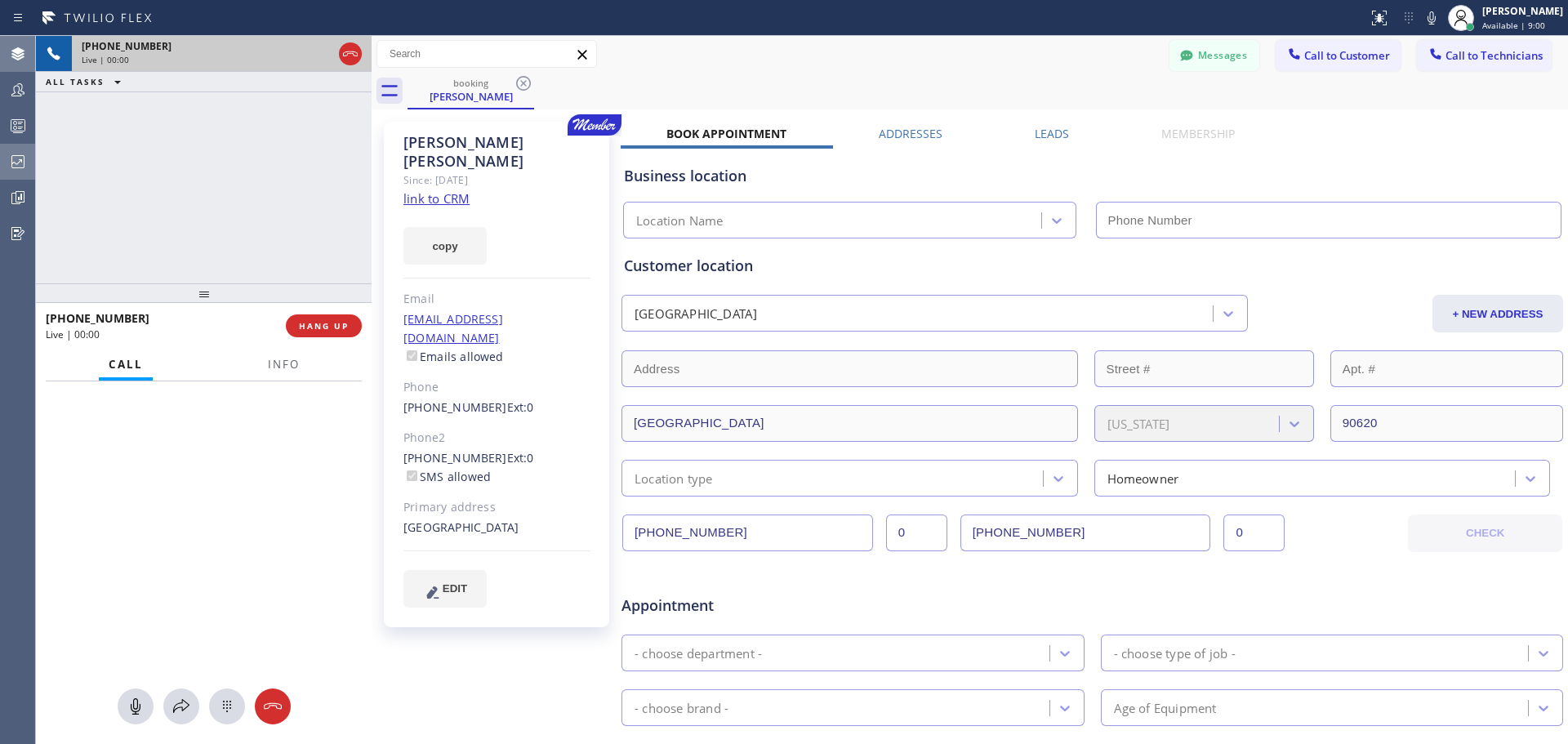
type input "(714) 452-1388"
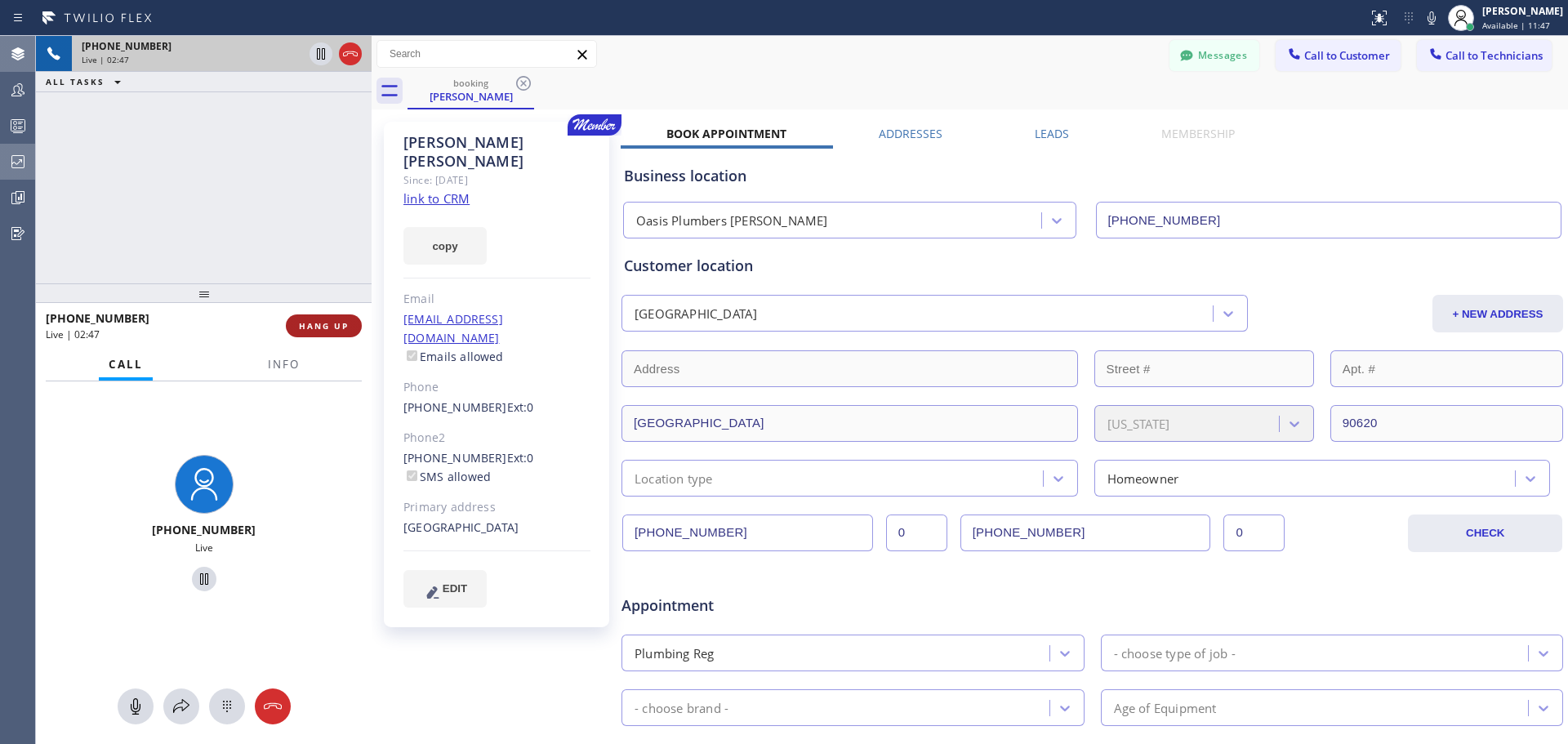
click at [327, 328] on span "HANG UP" at bounding box center [324, 326] width 50 height 12
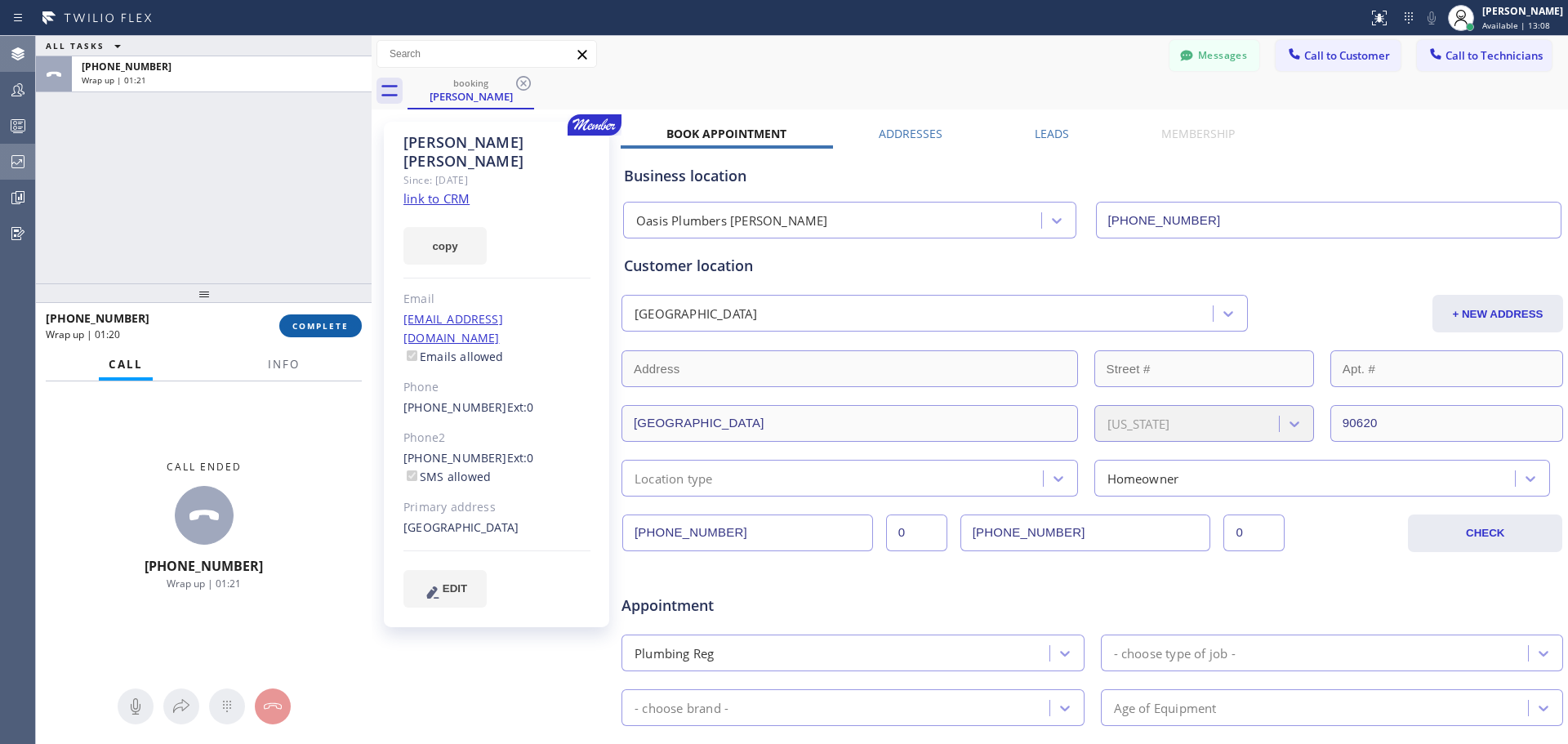
click at [308, 322] on span "COMPLETE" at bounding box center [320, 326] width 57 height 12
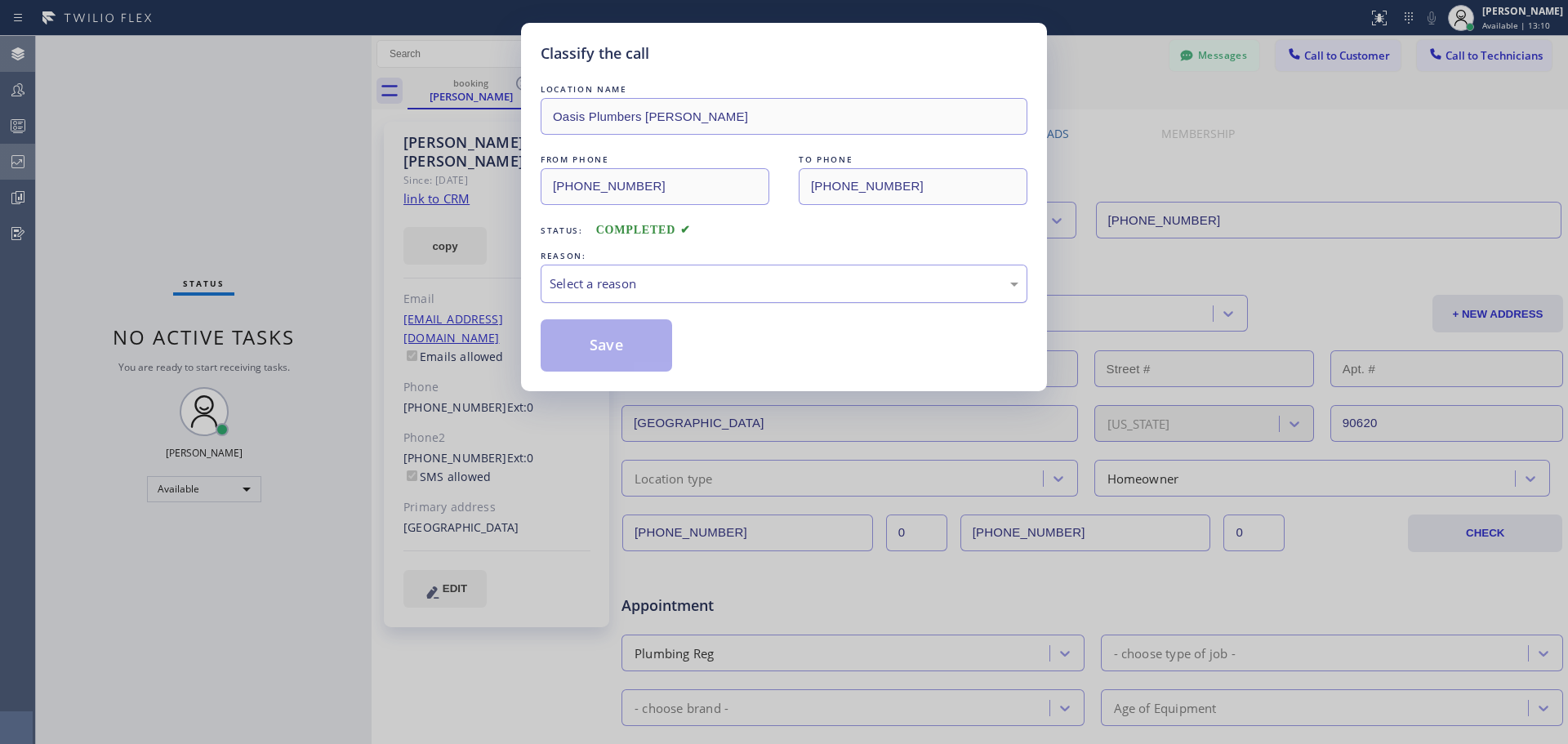
click at [646, 279] on div "Select a reason" at bounding box center [784, 283] width 469 height 19
click at [616, 355] on button "Save" at bounding box center [606, 345] width 131 height 53
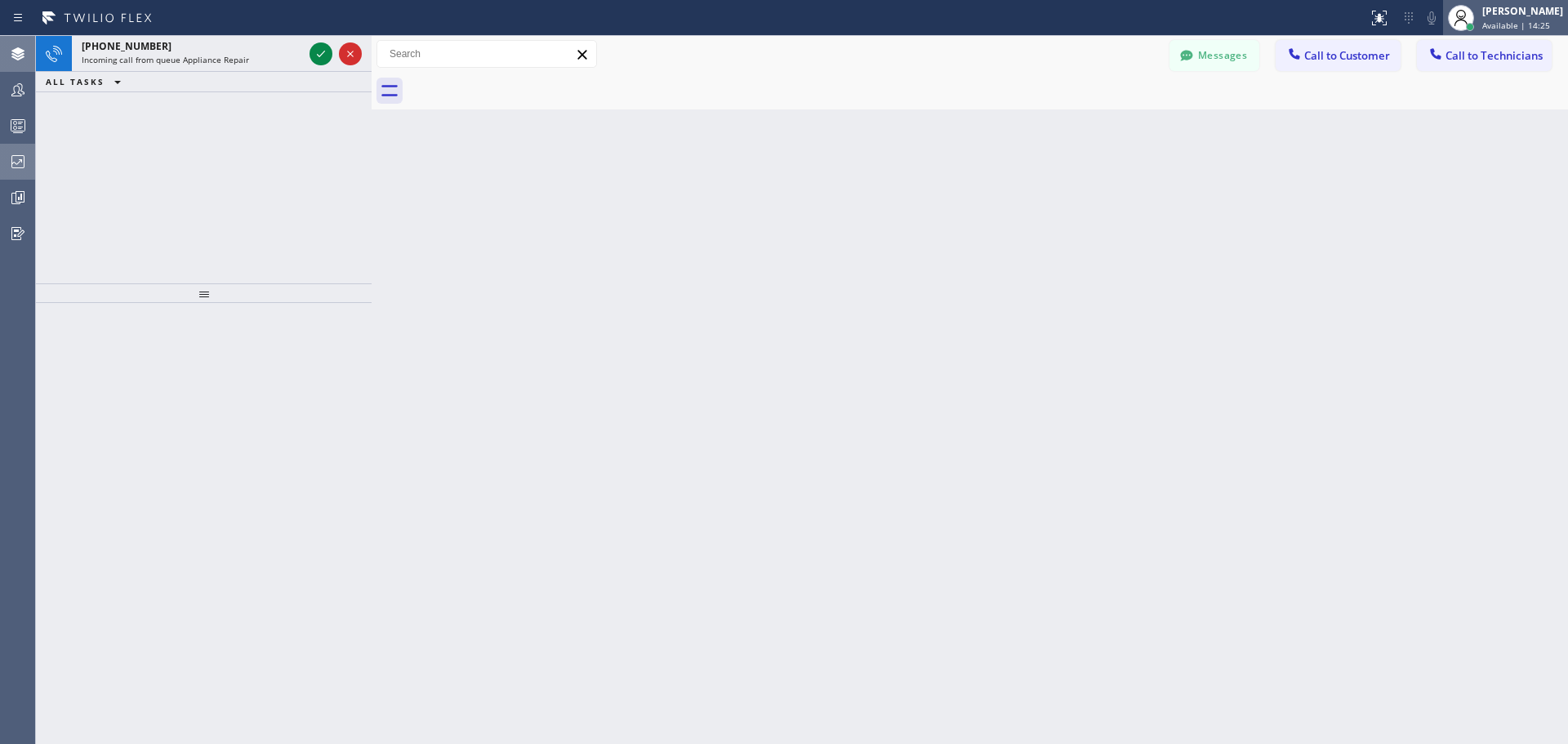
click at [1532, 7] on div "[PERSON_NAME]" at bounding box center [1521, 11] width 80 height 14
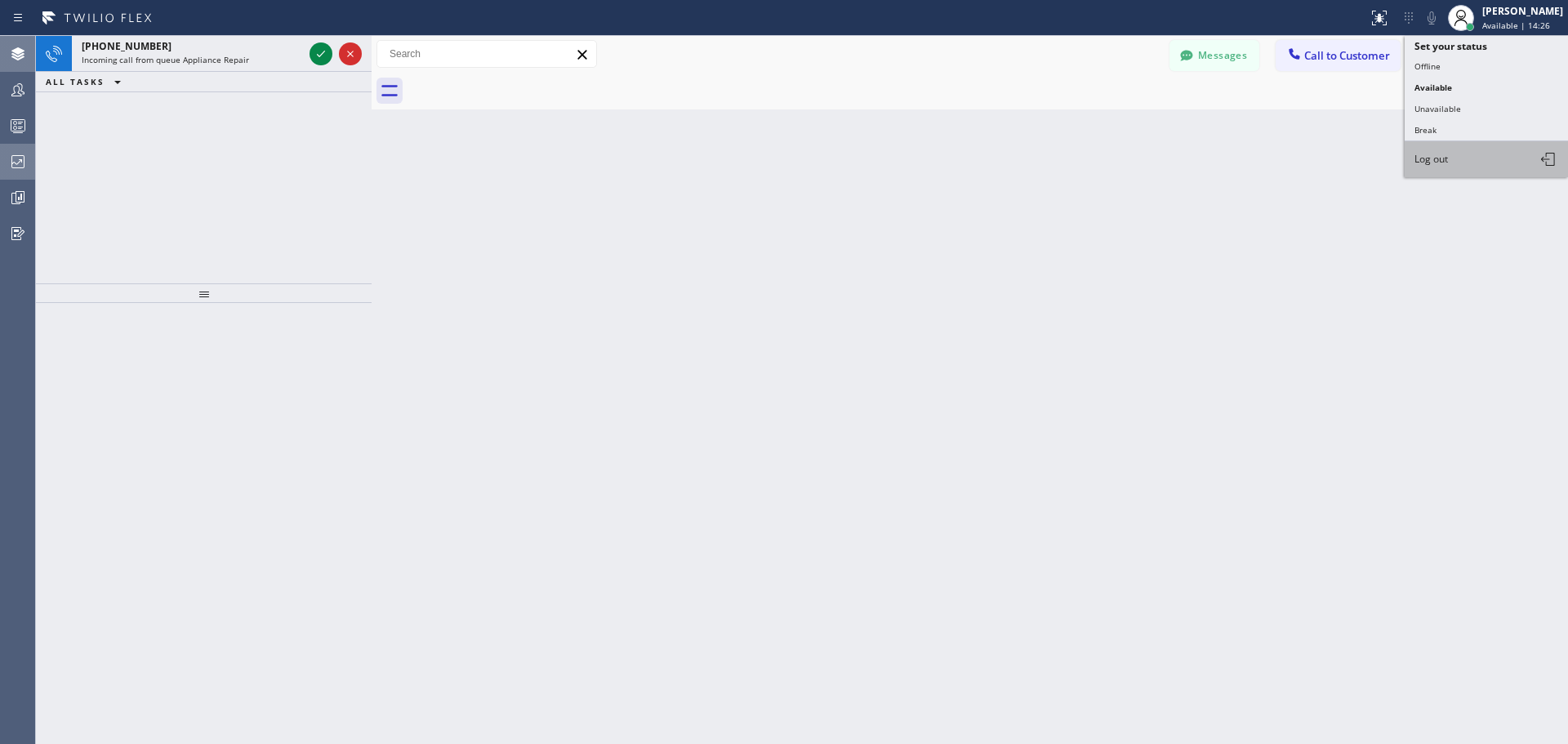
click at [1448, 160] on span "Log out" at bounding box center [1431, 159] width 34 height 14
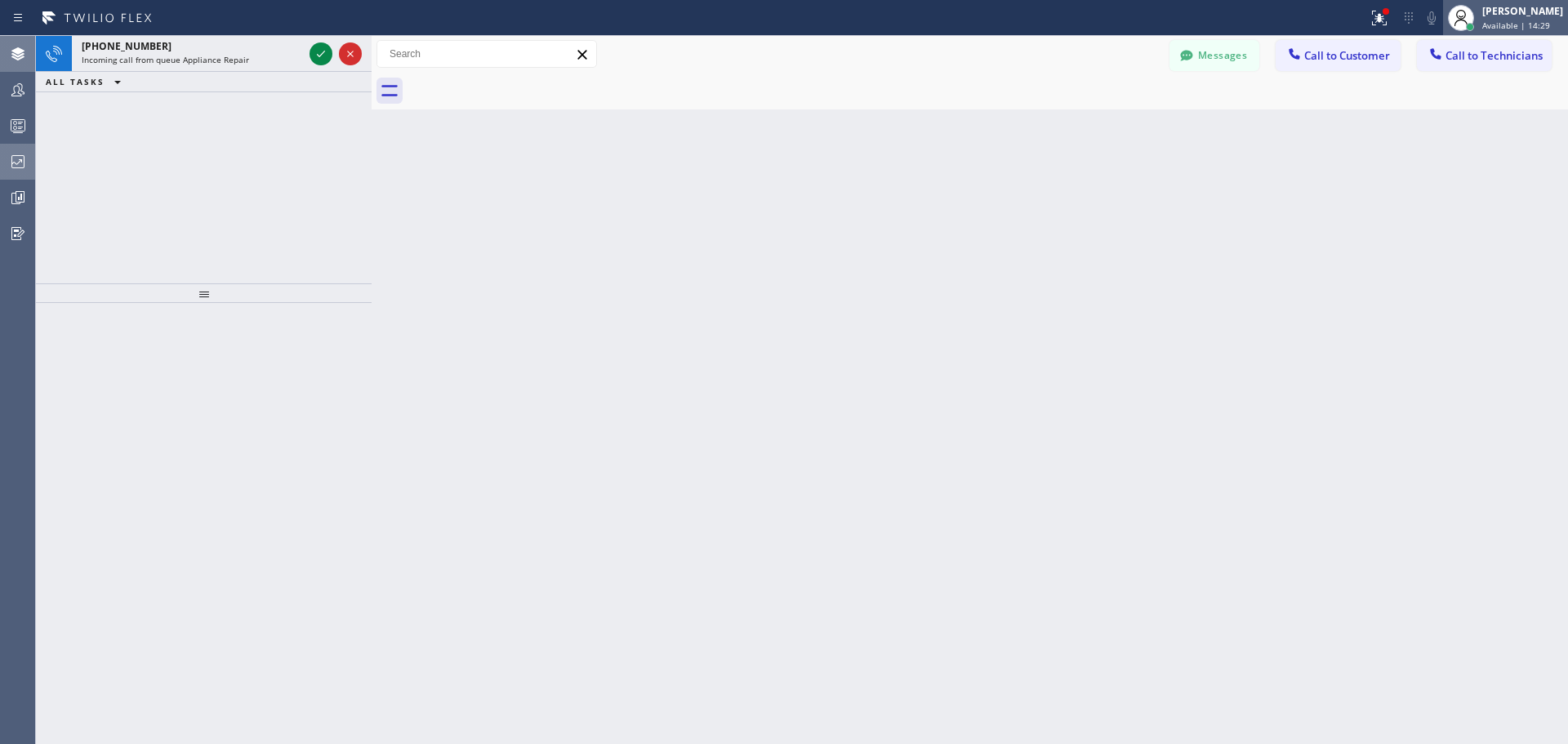
click at [1544, 1] on div "Jennifer Huhtala Available | 14:29" at bounding box center [1505, 18] width 125 height 36
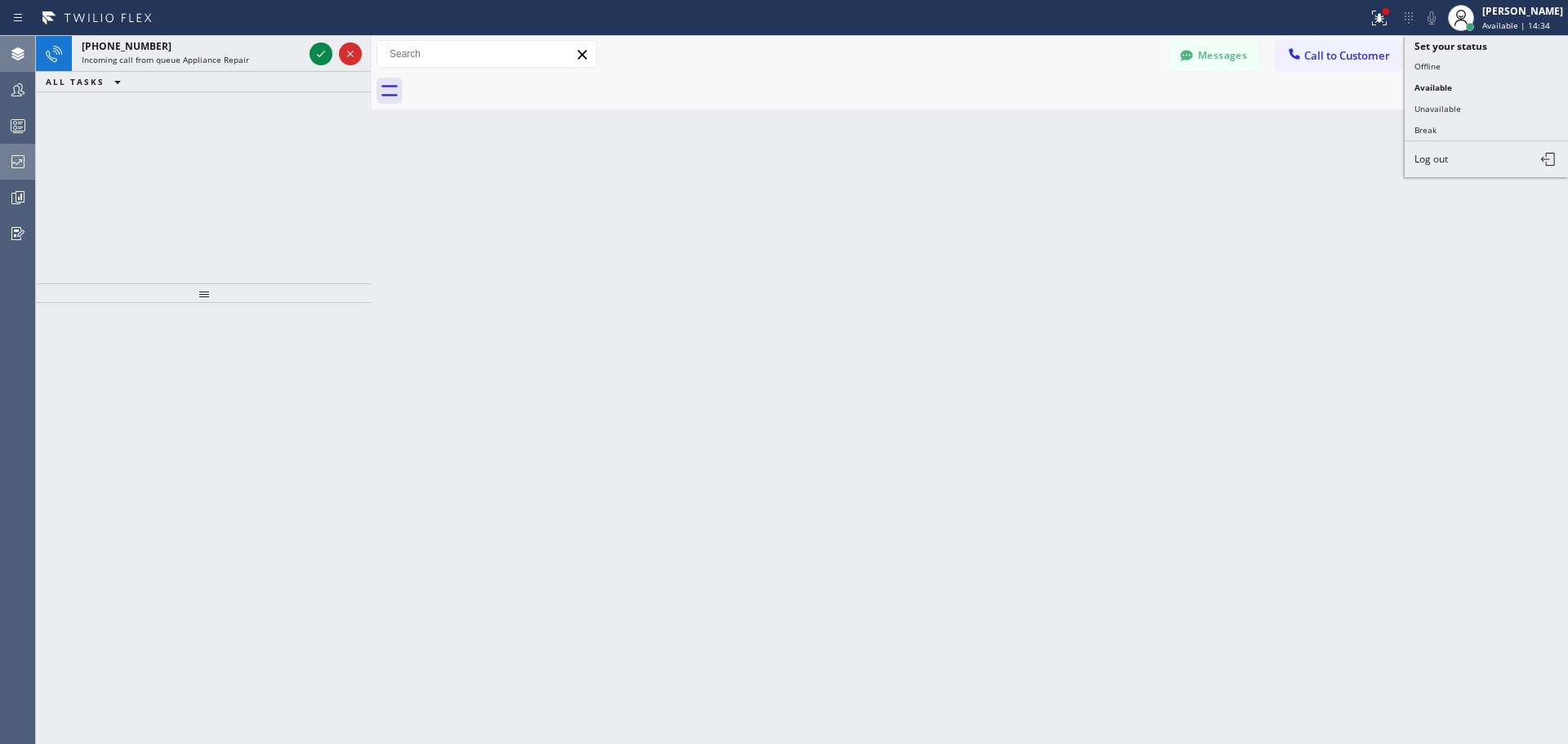
click at [748, 278] on div "Back to Dashboard Change Sender ID Customers Technicians FB [PERSON_NAME] [DATE…" at bounding box center [970, 389] width 1196 height 707
click at [1377, 18] on icon at bounding box center [1377, 17] width 10 height 12
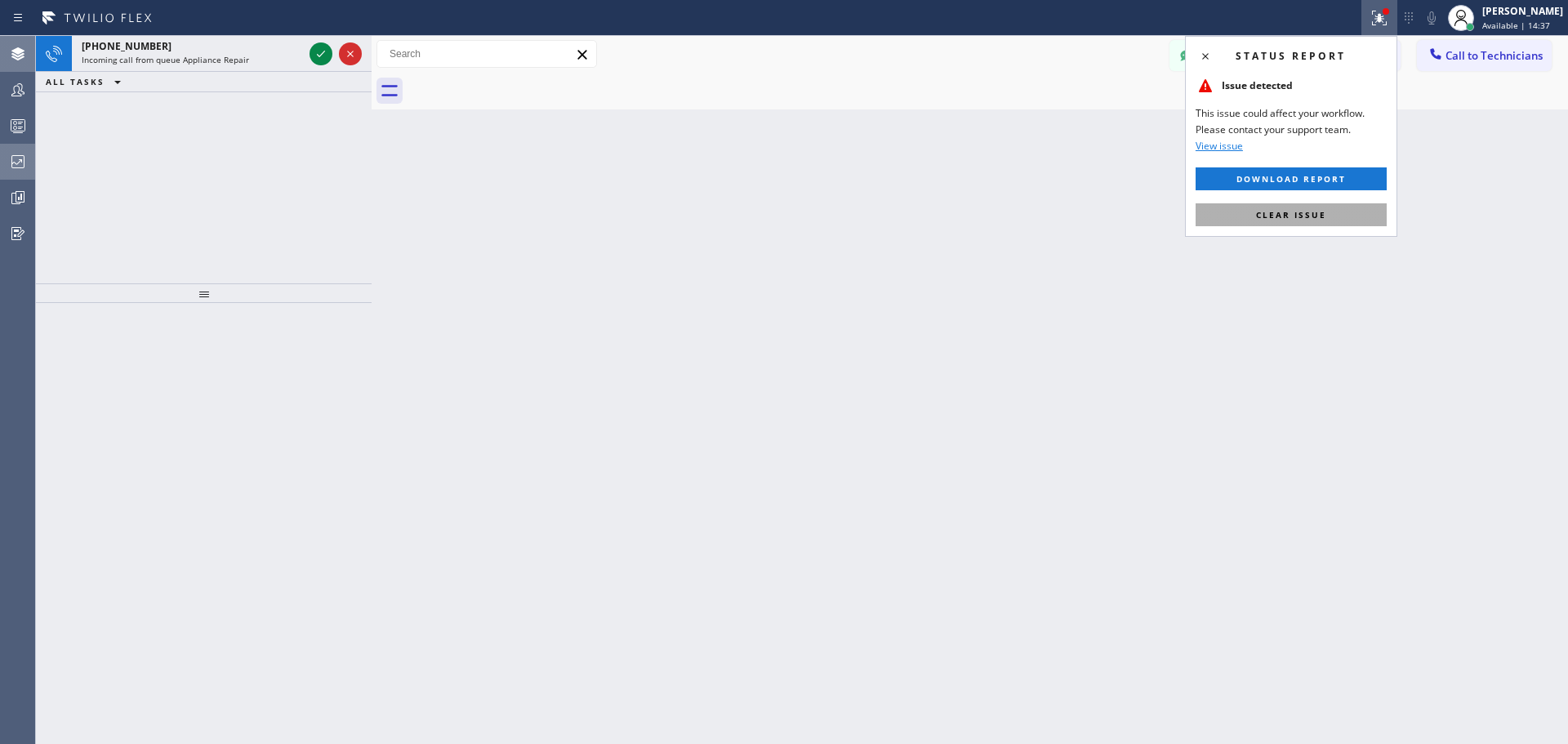
click at [1323, 209] on span "Clear issue" at bounding box center [1291, 215] width 71 height 12
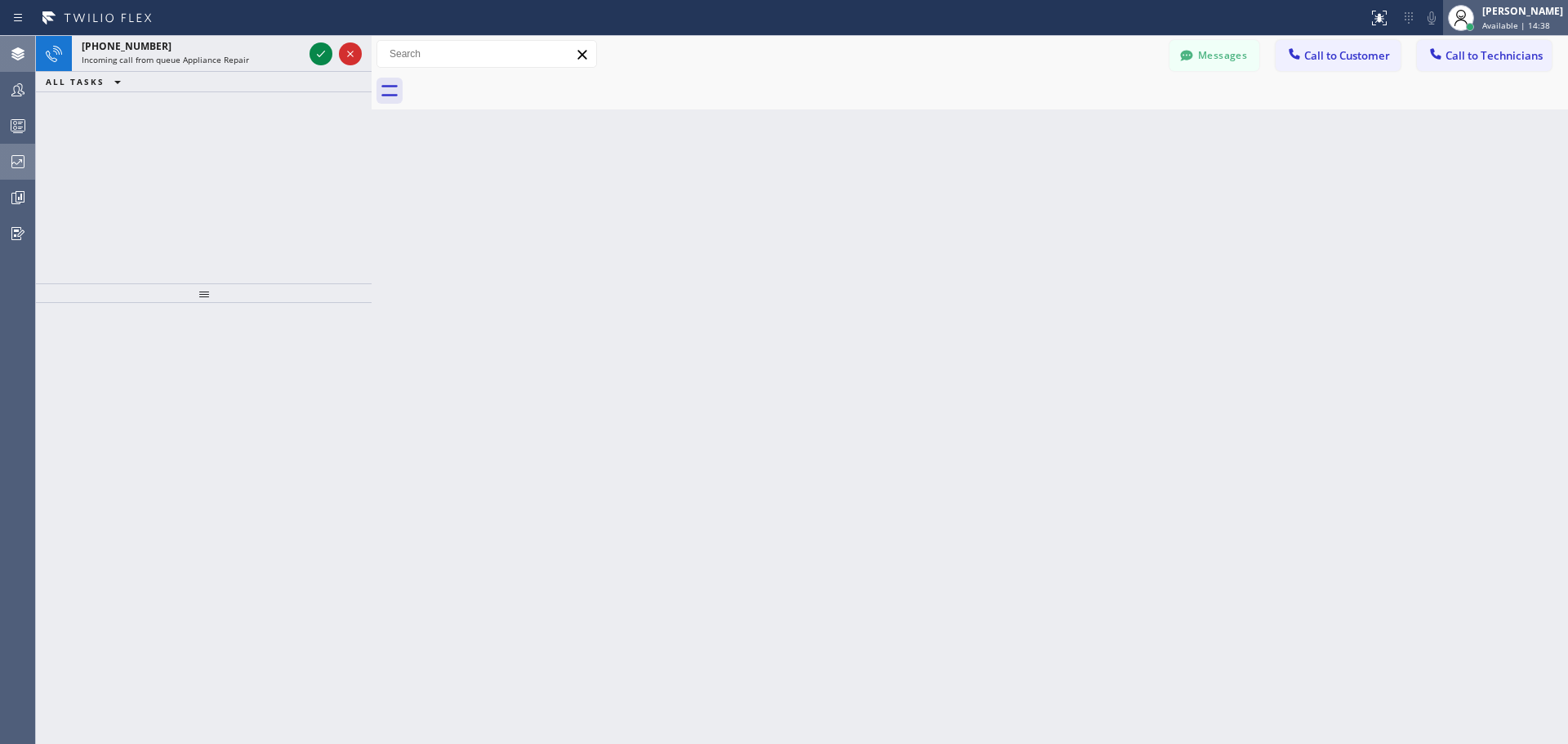
click at [1517, 10] on div "[PERSON_NAME]" at bounding box center [1521, 11] width 80 height 14
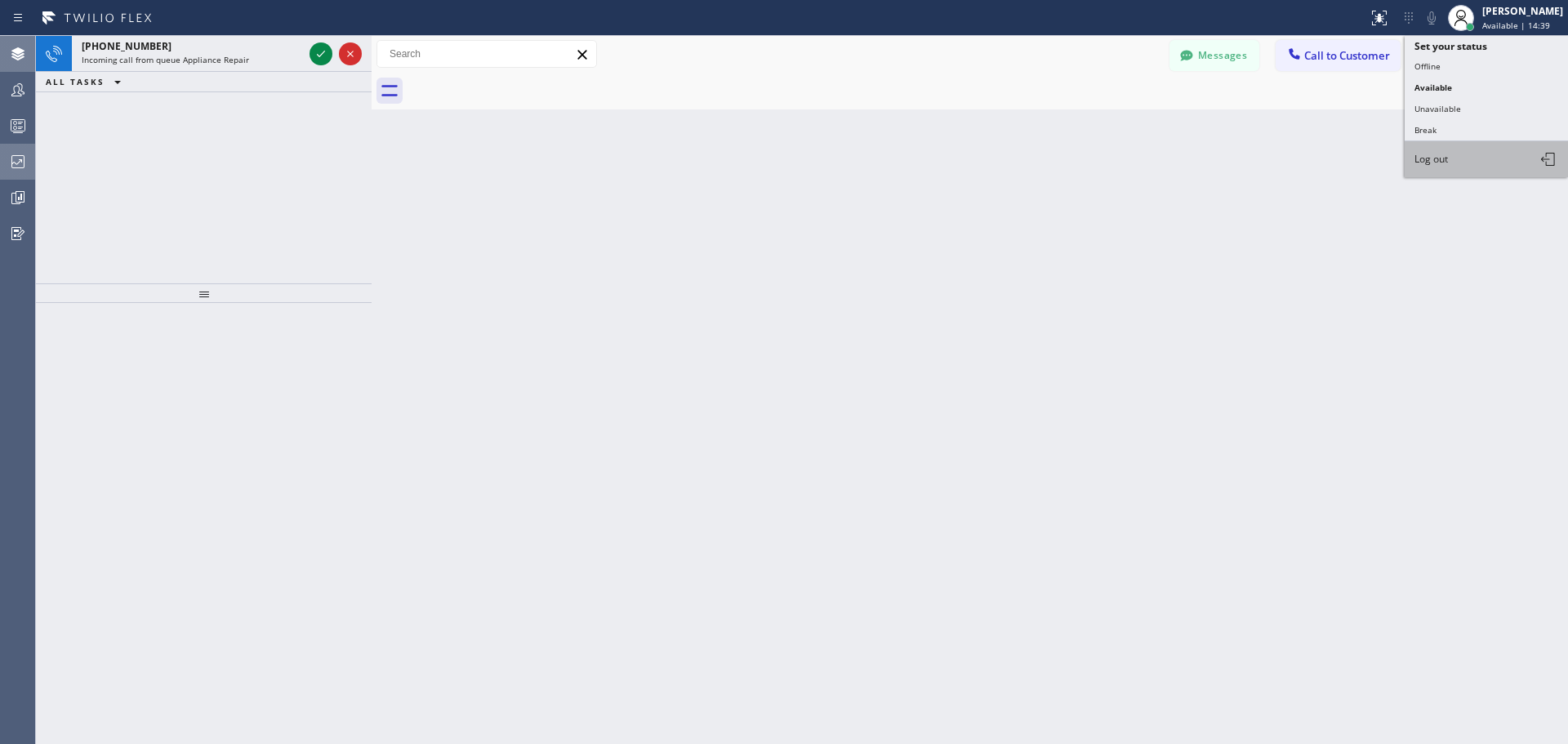
click at [1470, 159] on button "Log out" at bounding box center [1486, 159] width 163 height 36
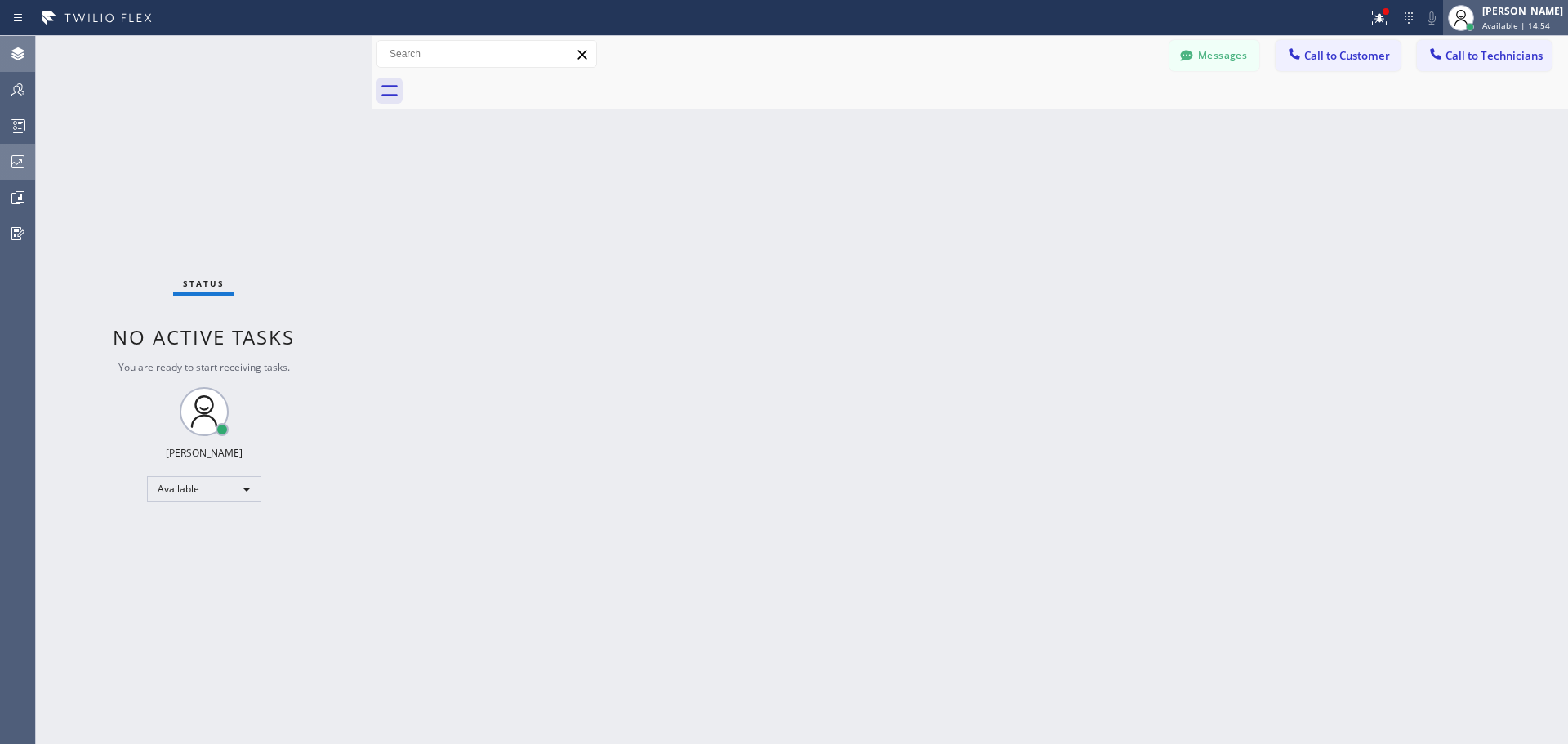
click at [1535, 24] on span "Available | 14:54" at bounding box center [1515, 26] width 68 height 12
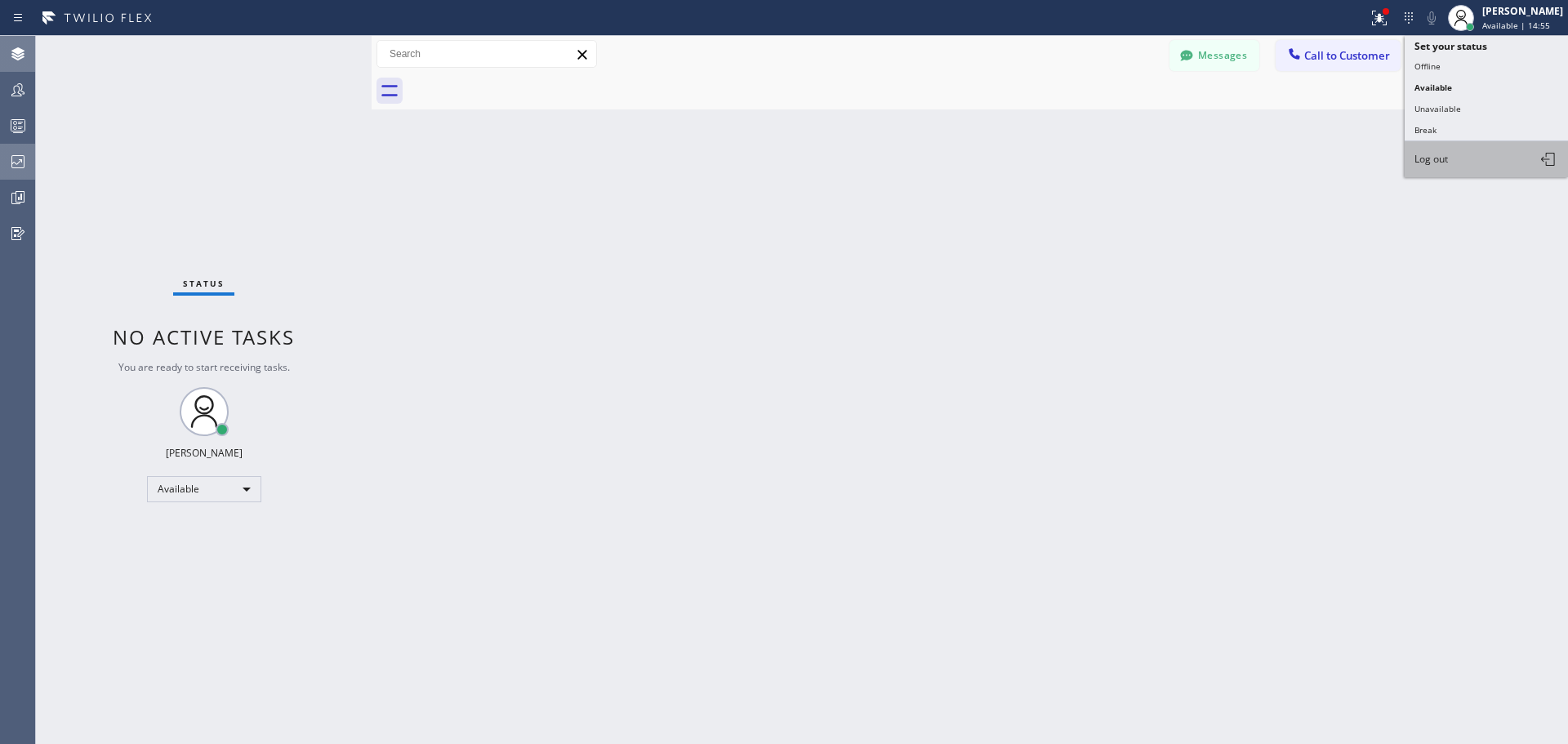
click at [1475, 161] on button "Log out" at bounding box center [1486, 159] width 163 height 36
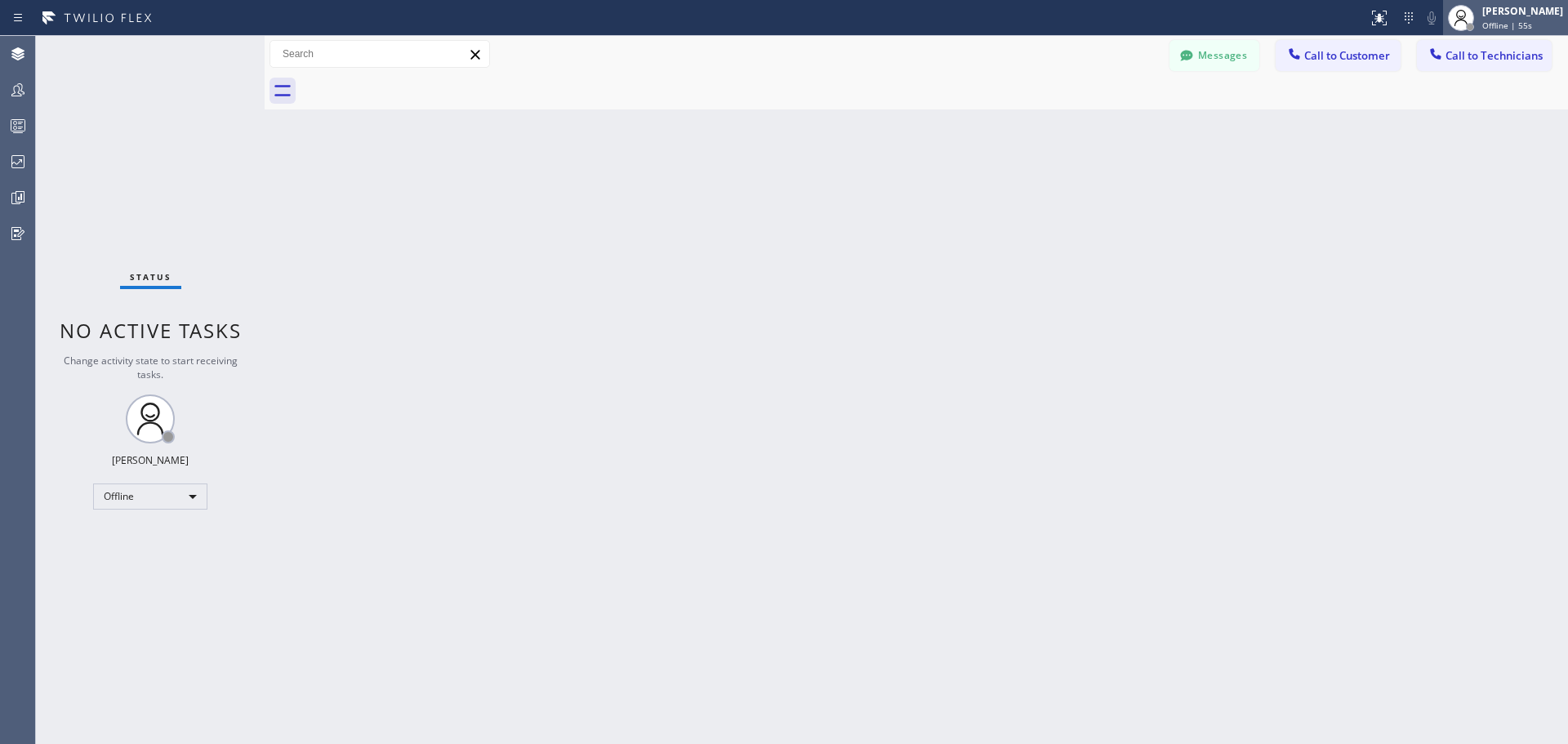
click at [1522, 19] on div "Jennifer Huhtala Offline | 55s" at bounding box center [1523, 17] width 89 height 29
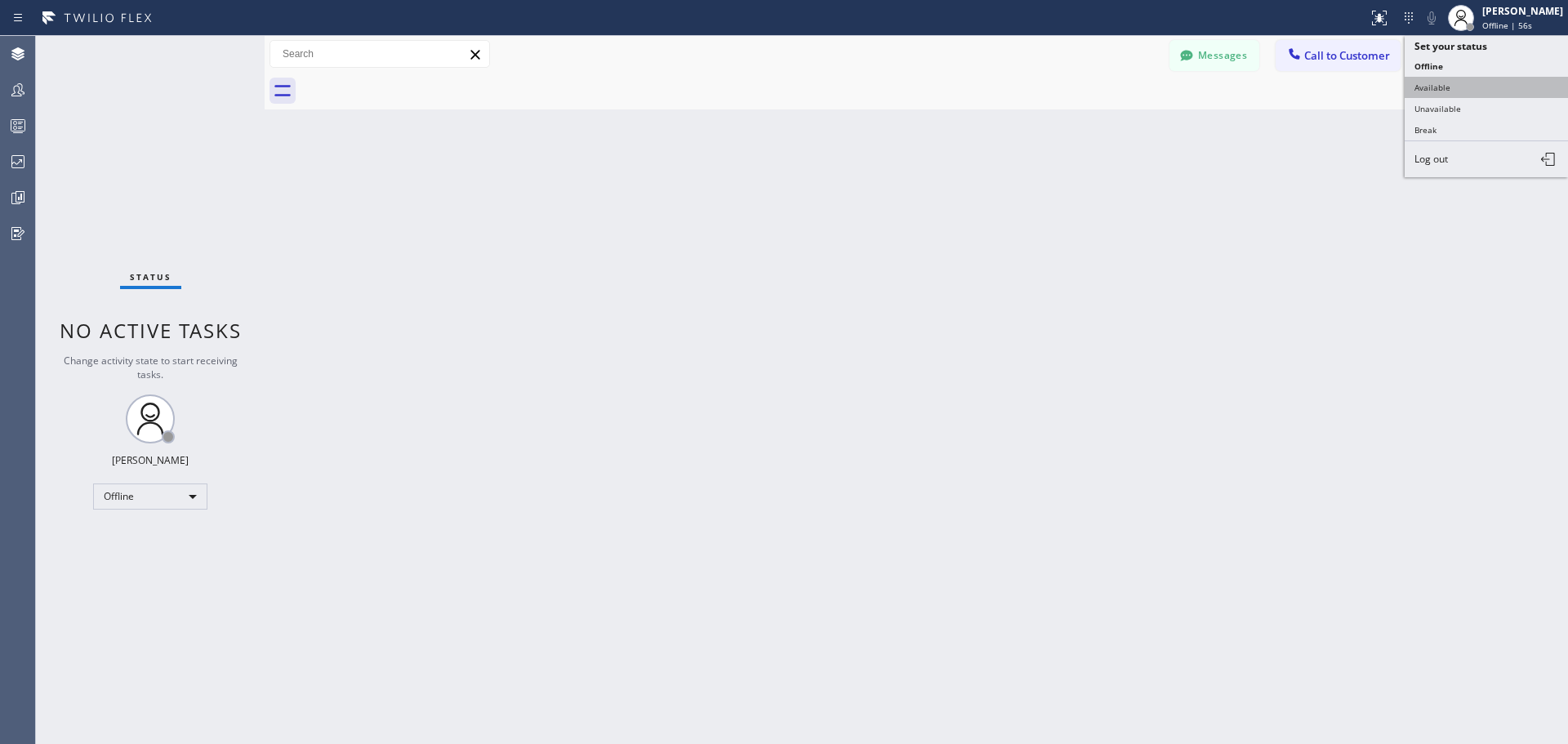
click at [1497, 92] on button "Available" at bounding box center [1486, 86] width 163 height 21
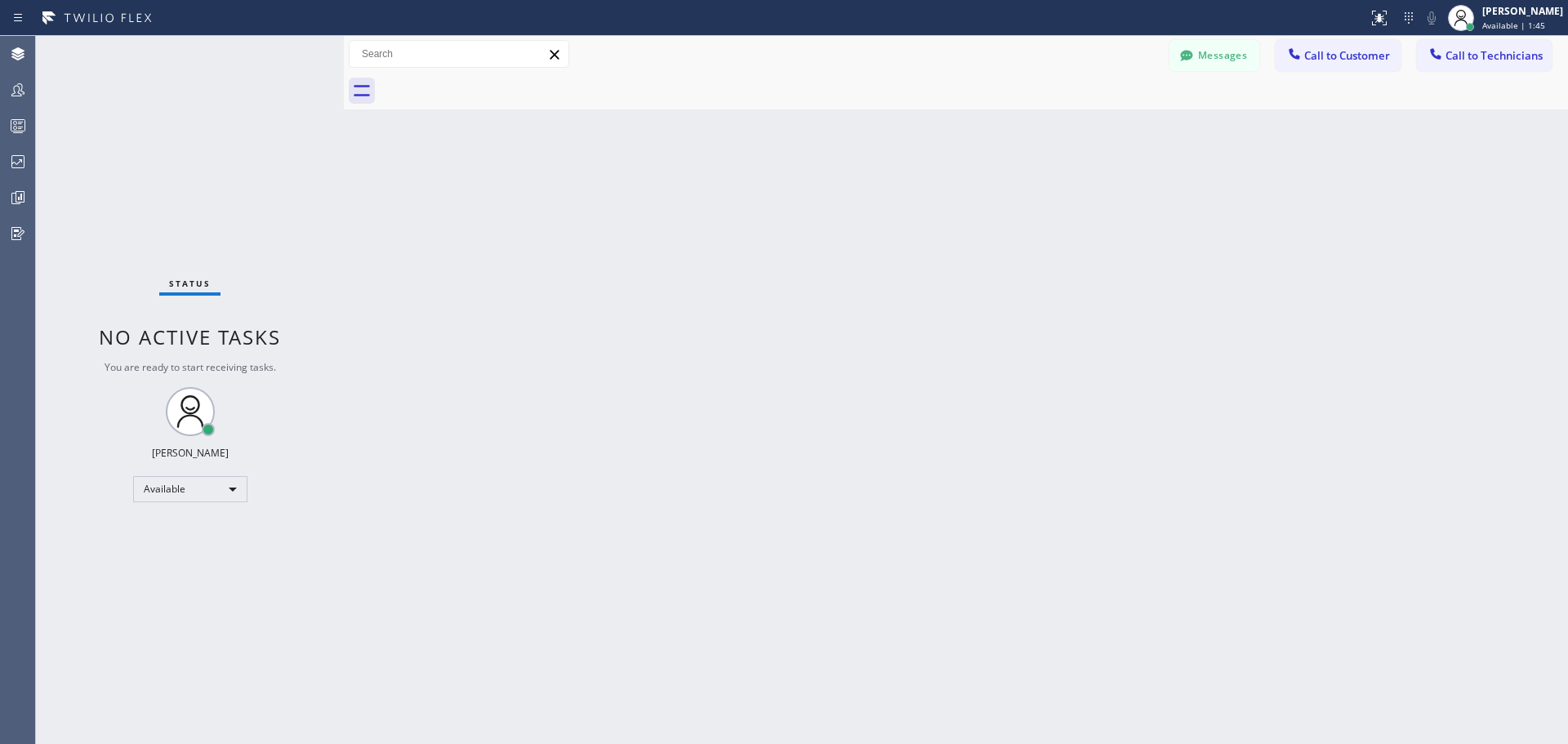
drag, startPoint x: 265, startPoint y: 55, endPoint x: 345, endPoint y: 68, distance: 81.0
click at [344, 68] on div at bounding box center [344, 389] width 0 height 707
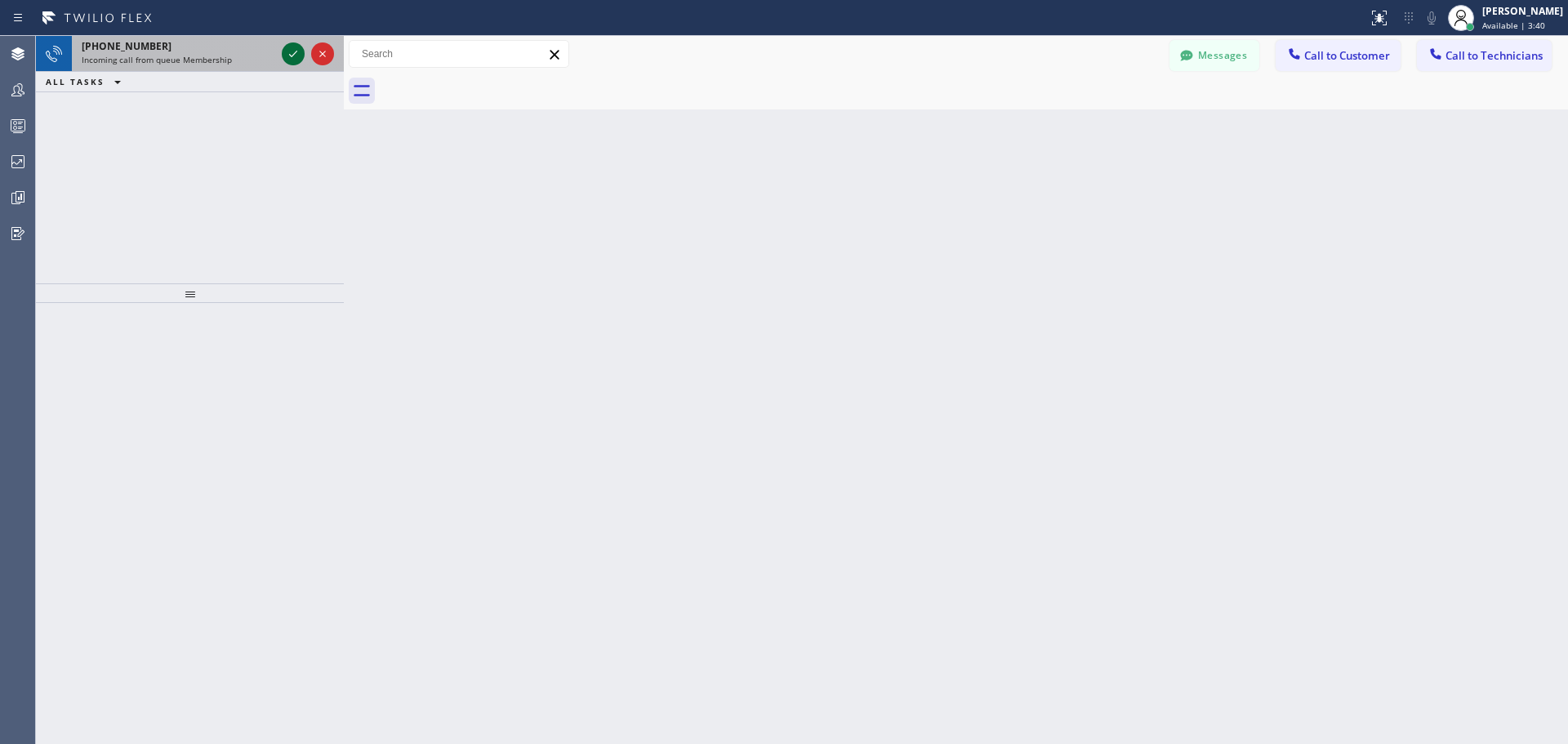
click at [290, 57] on icon at bounding box center [293, 54] width 20 height 20
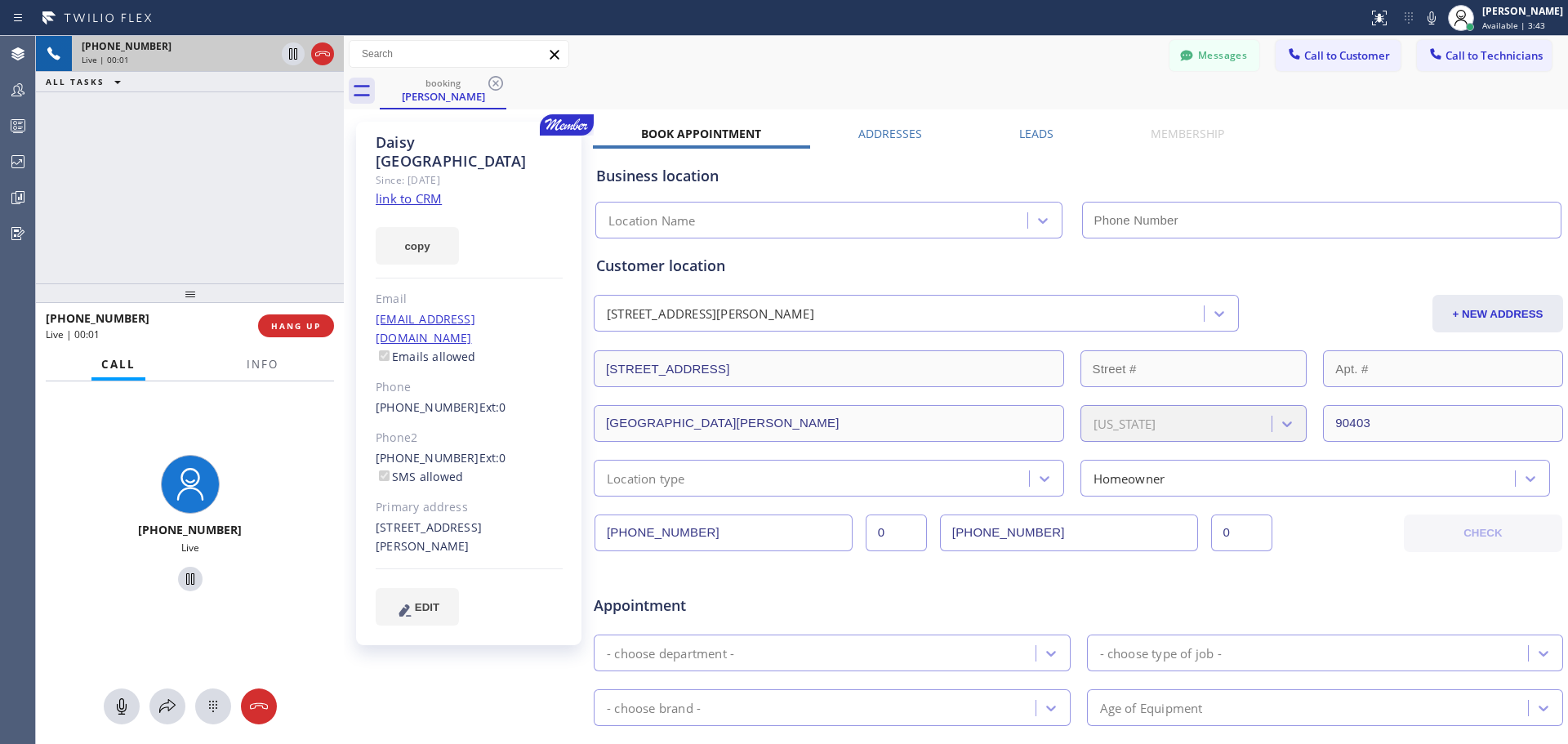
type input "(310) 340-7214"
click at [295, 328] on span "HANG UP" at bounding box center [296, 326] width 50 height 12
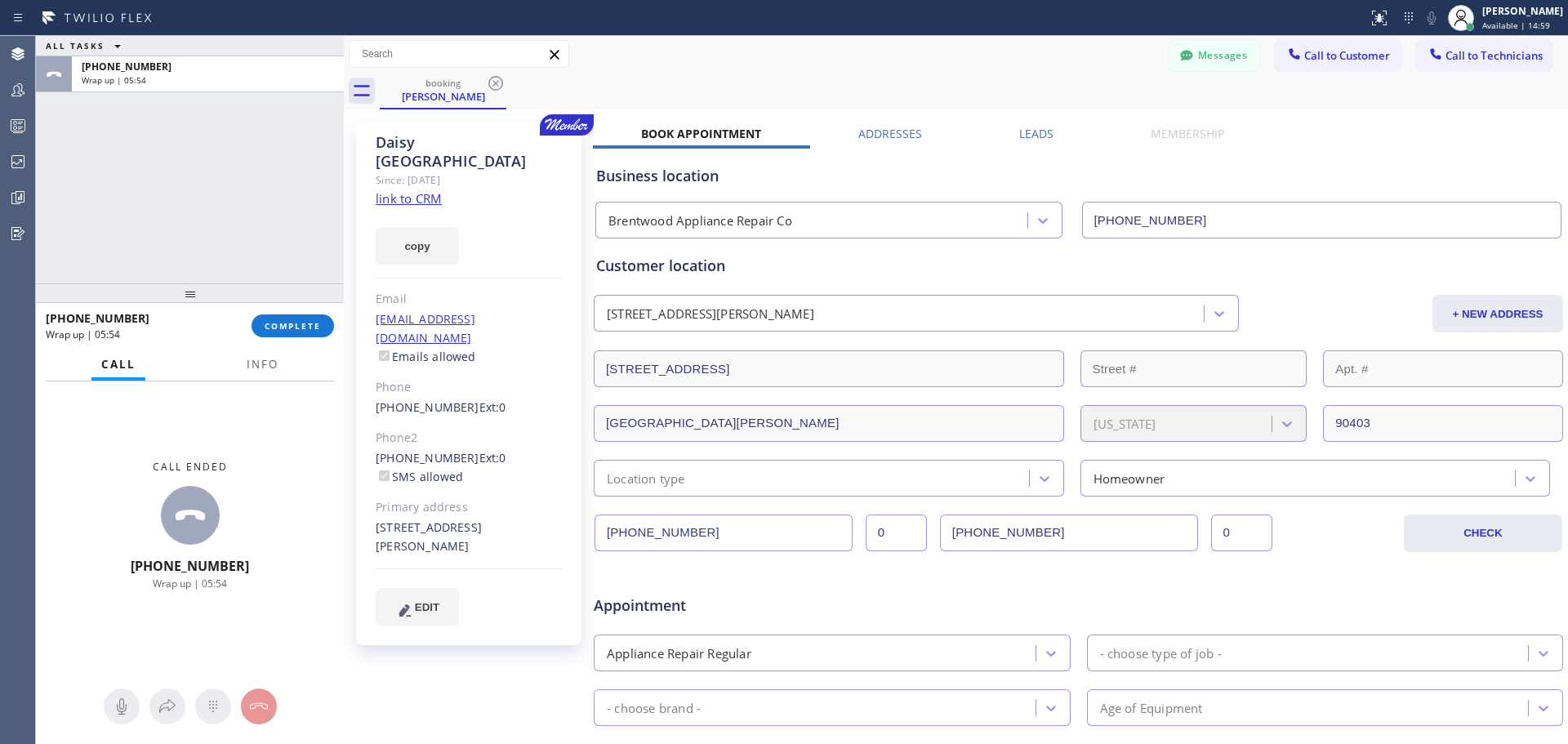
click at [292, 338] on div "+13233974840 Wrap up | 05:54 COMPLETE" at bounding box center [190, 326] width 288 height 43
click at [302, 328] on span "COMPLETE" at bounding box center [292, 326] width 57 height 12
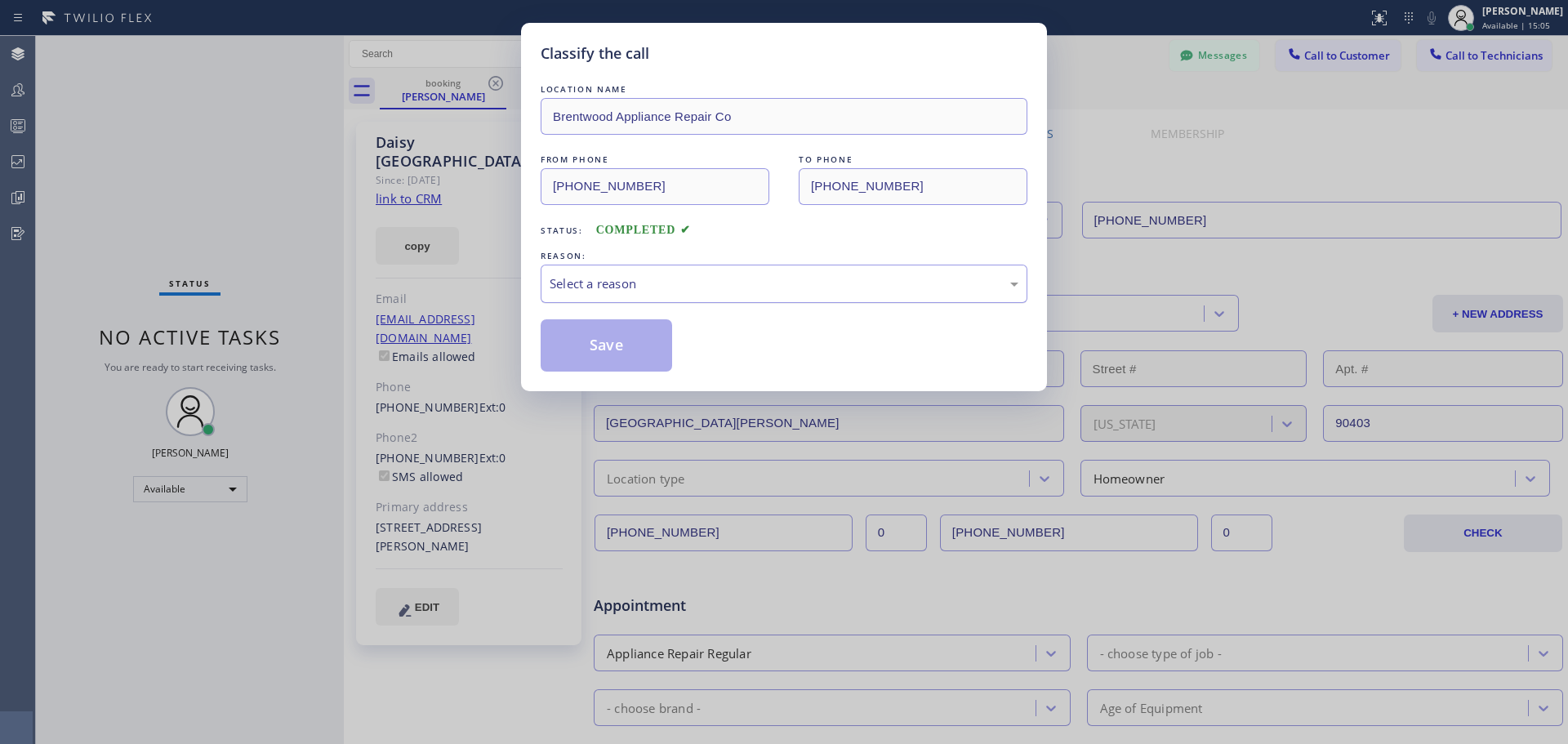
click at [813, 295] on div "Select a reason" at bounding box center [784, 283] width 487 height 39
click at [643, 344] on button "Save" at bounding box center [606, 345] width 131 height 53
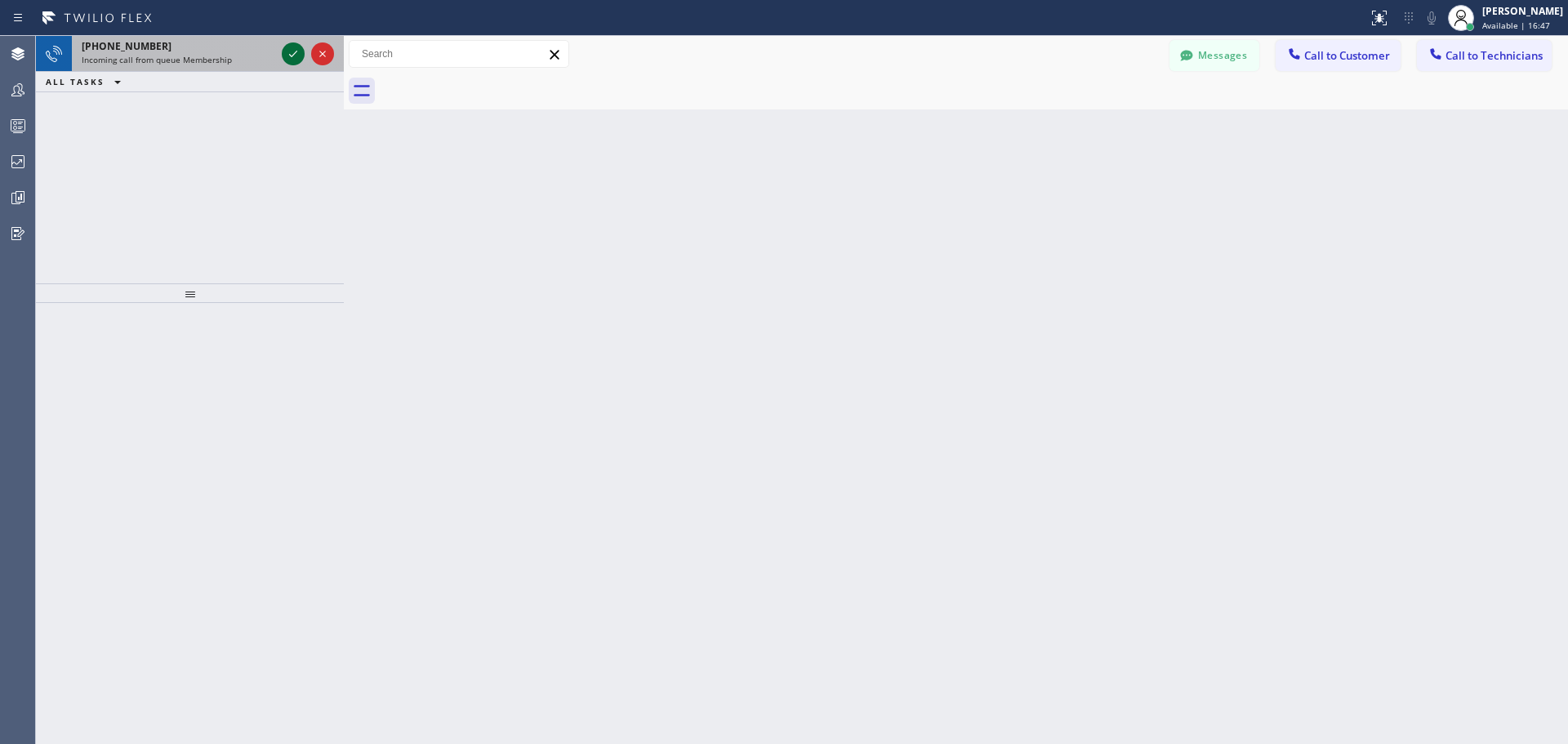
click at [292, 55] on icon at bounding box center [293, 54] width 20 height 20
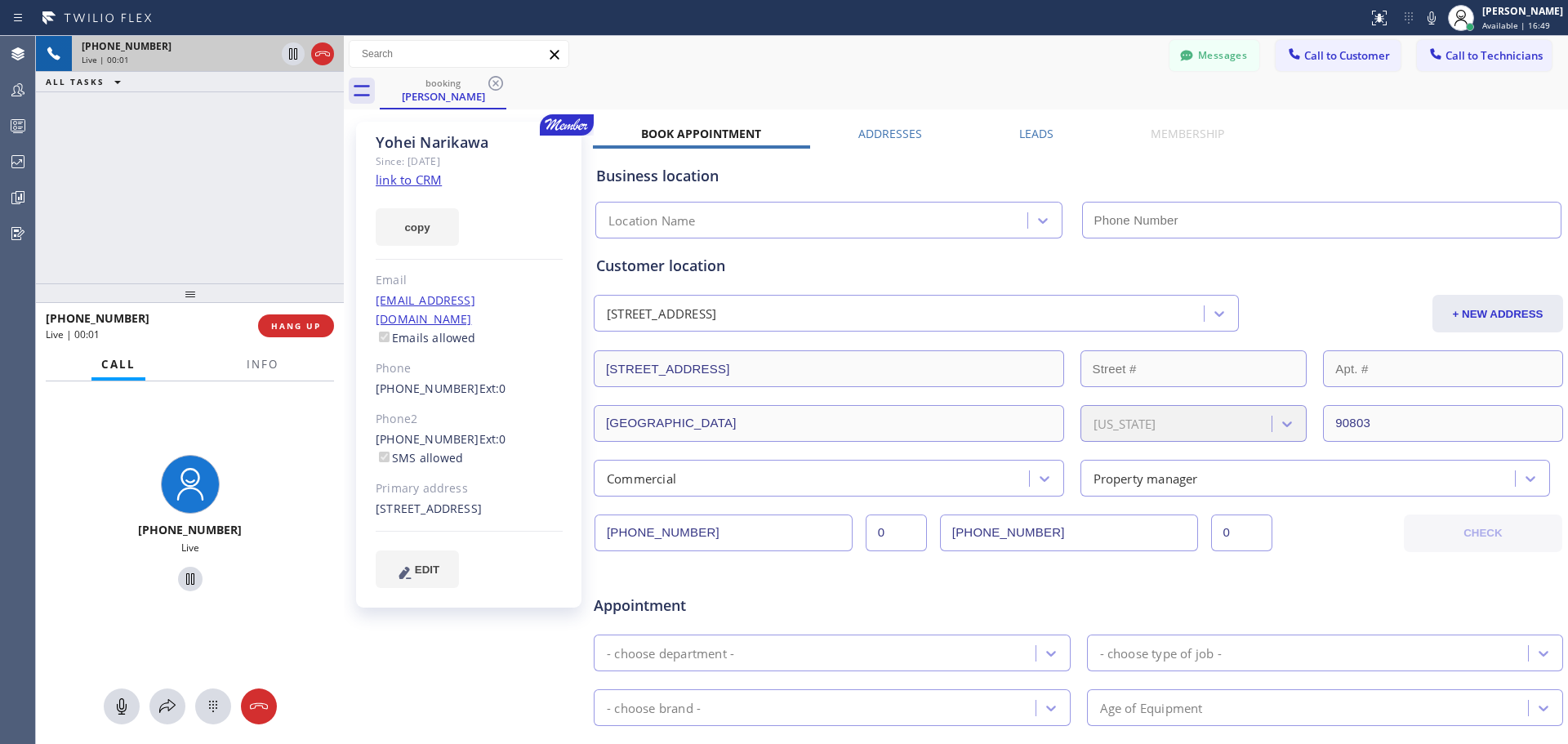
type input "(562) 242-3929"
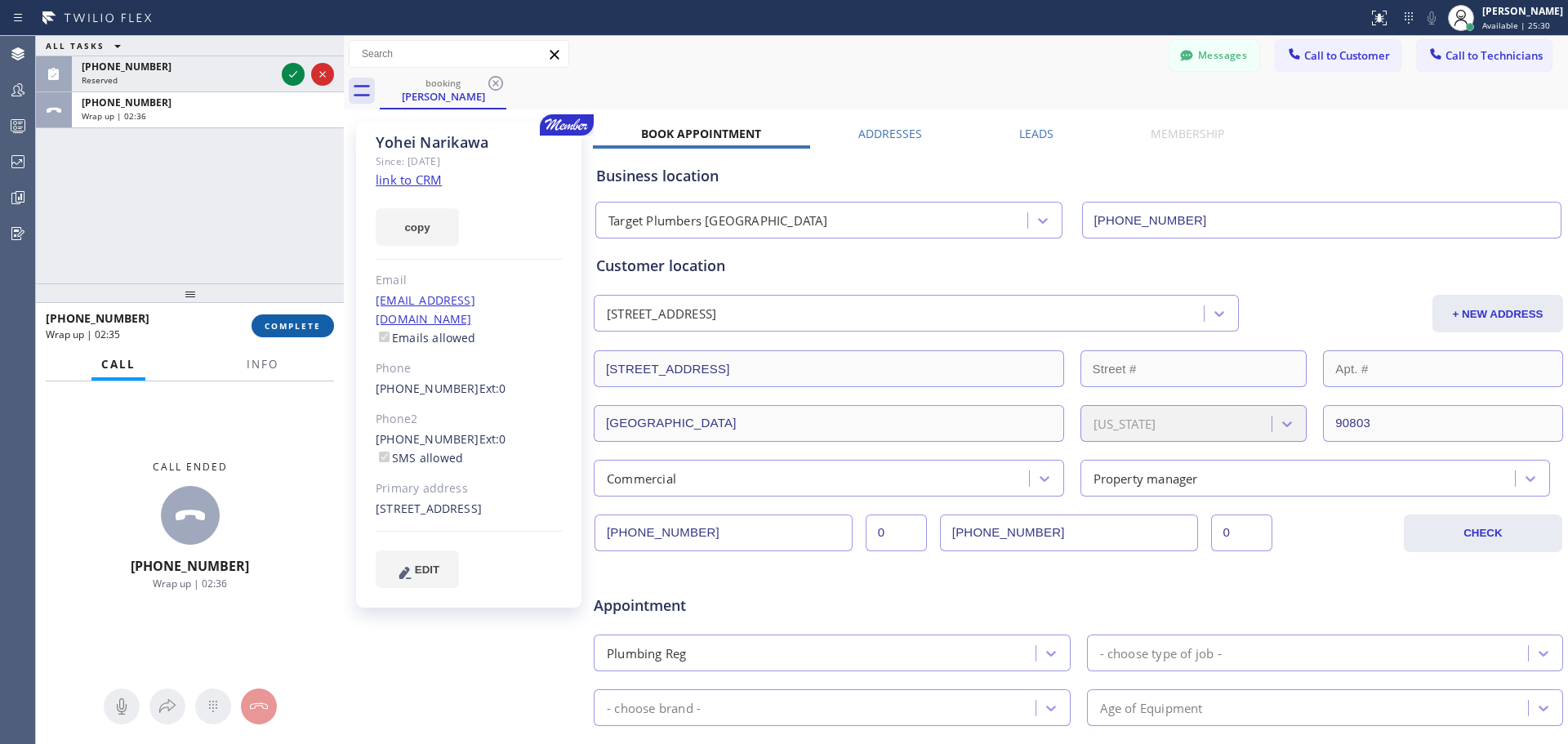
click at [288, 327] on span "COMPLETE" at bounding box center [292, 326] width 57 height 12
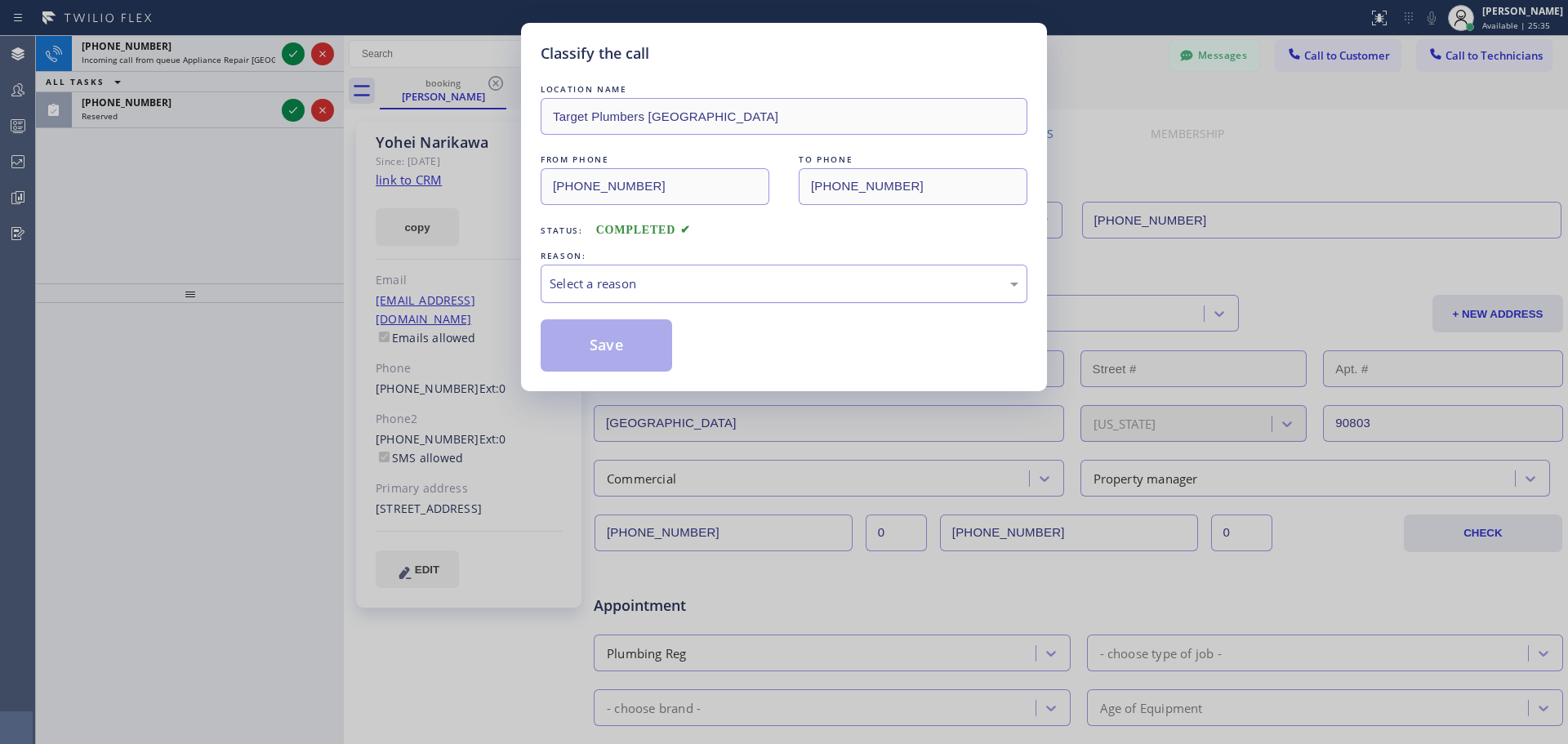
click at [695, 288] on div "Select a reason" at bounding box center [784, 283] width 469 height 19
click at [621, 350] on button "Save" at bounding box center [606, 345] width 131 height 53
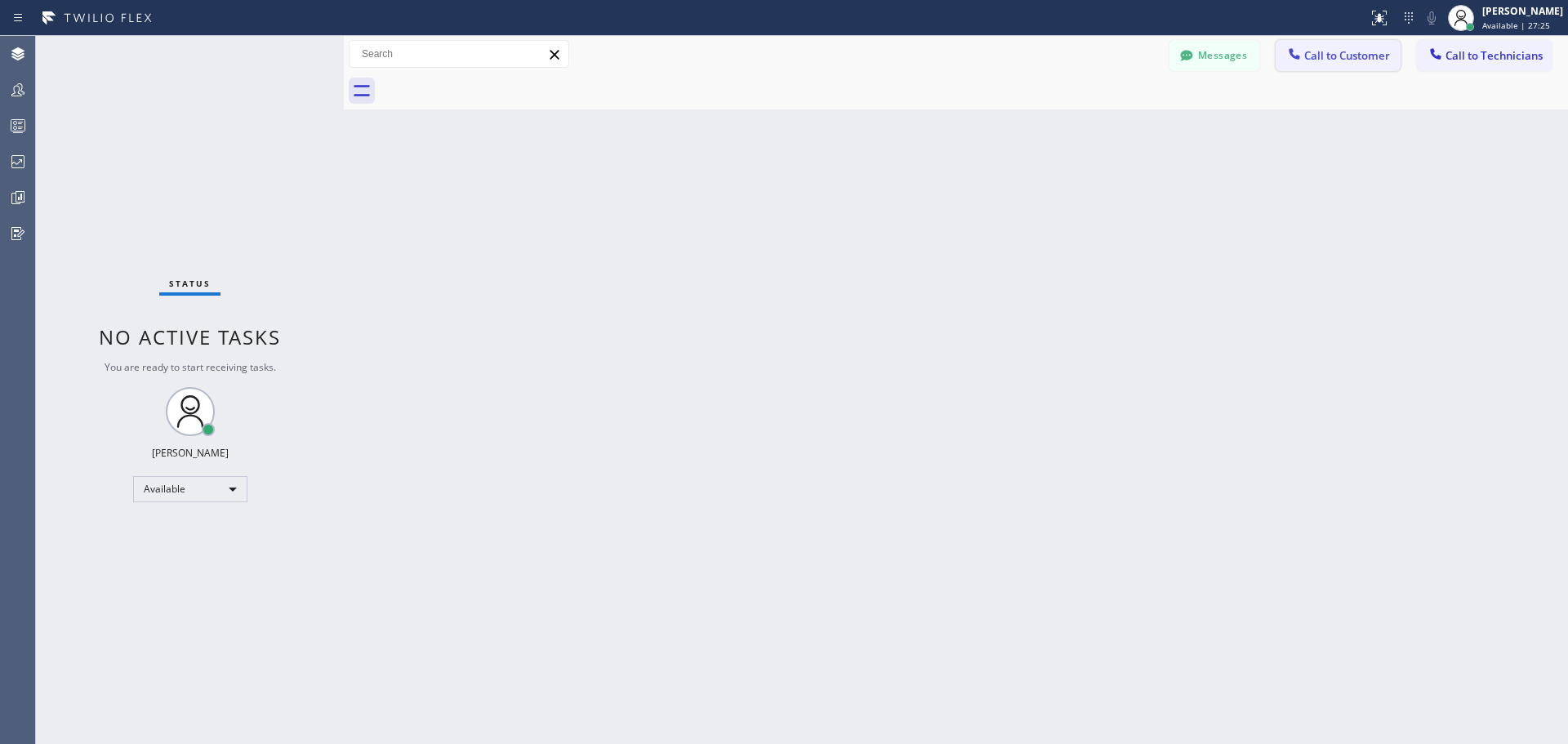
click at [1366, 59] on span "Call to Customer" at bounding box center [1346, 55] width 85 height 15
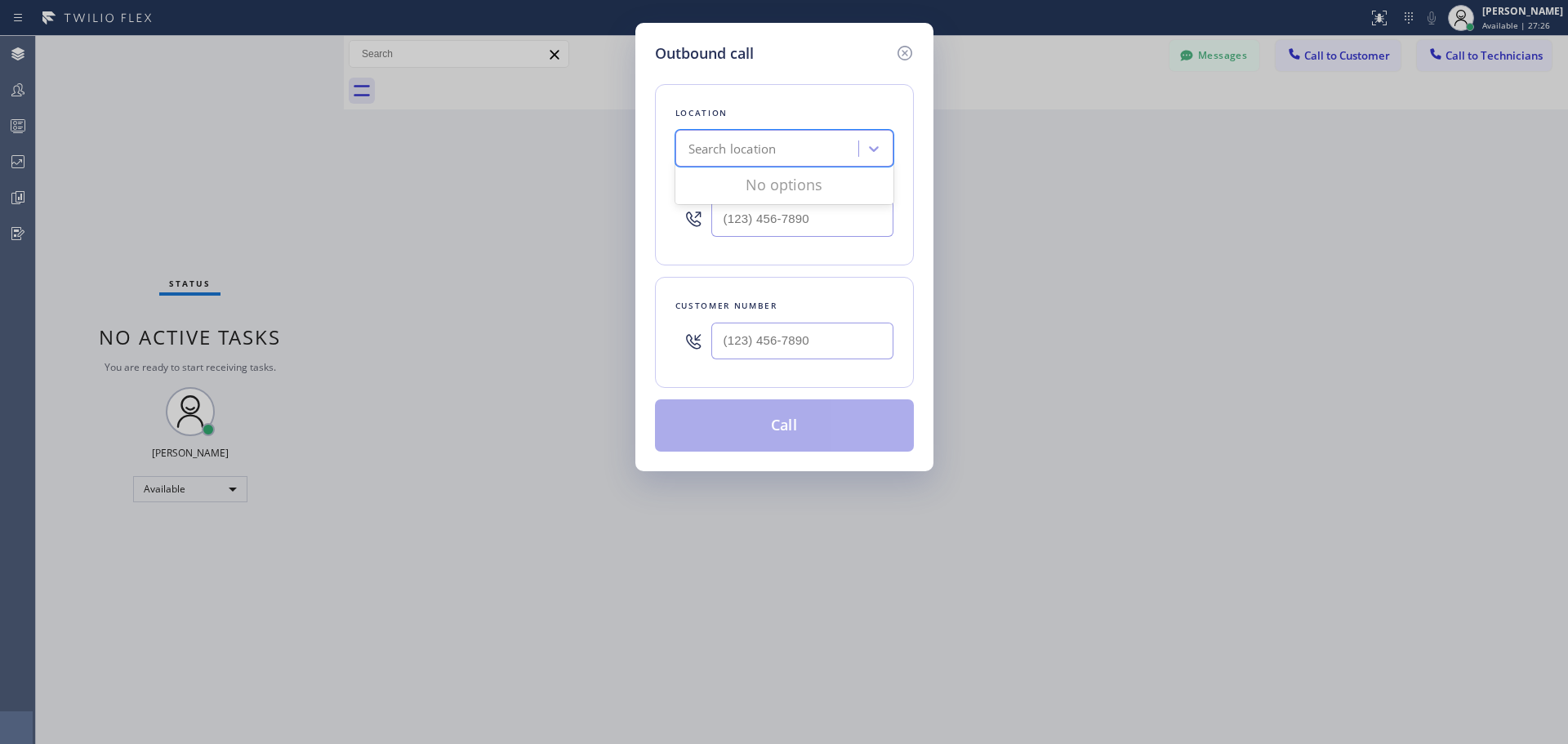
click at [780, 150] on div "Search location" at bounding box center [769, 149] width 178 height 29
type input "CSM"
click at [822, 189] on div "Home Alliance CSM" at bounding box center [784, 183] width 218 height 30
type input "[PHONE_NUMBER]"
click at [796, 342] on input "text" at bounding box center [802, 341] width 182 height 37
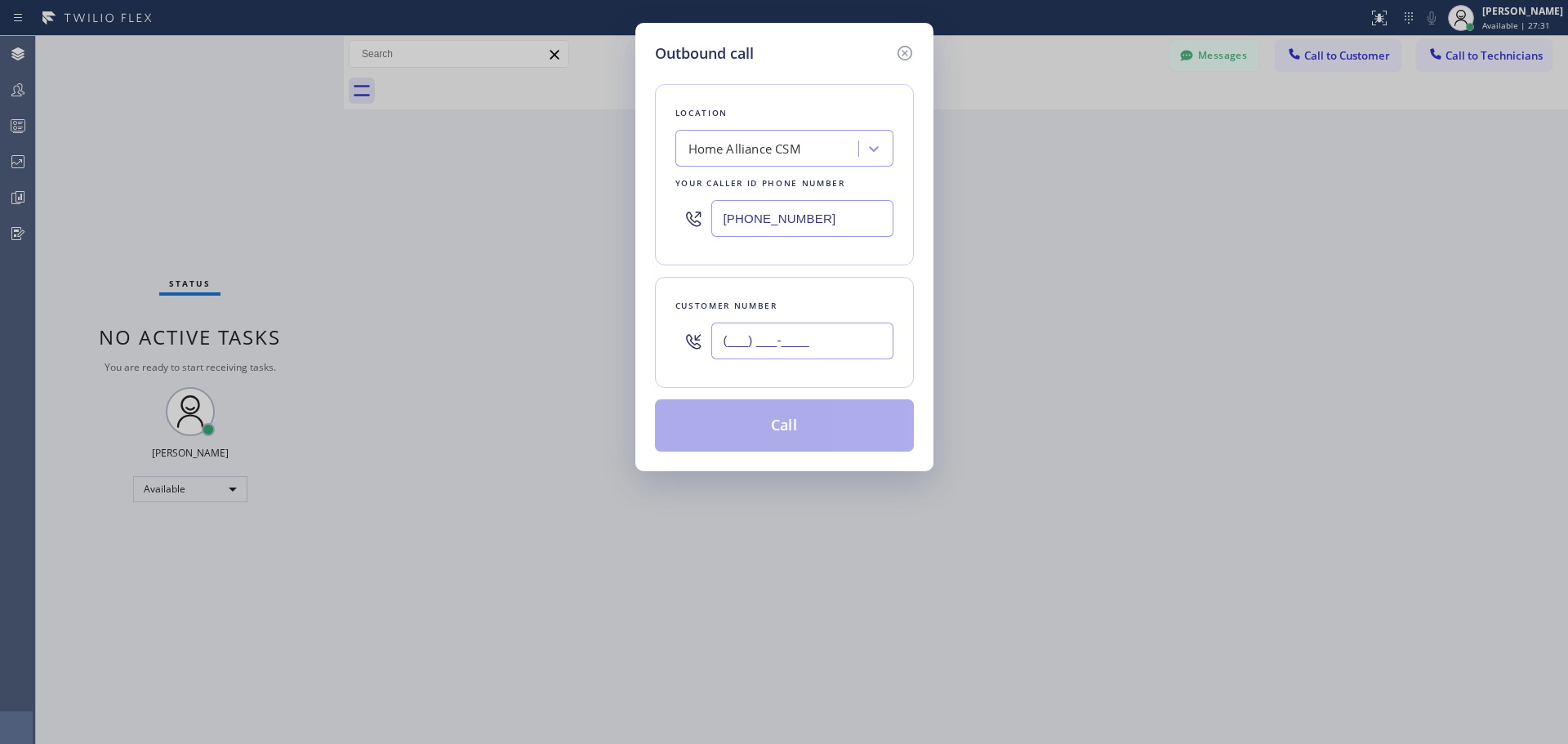
paste input "626) 234-7227"
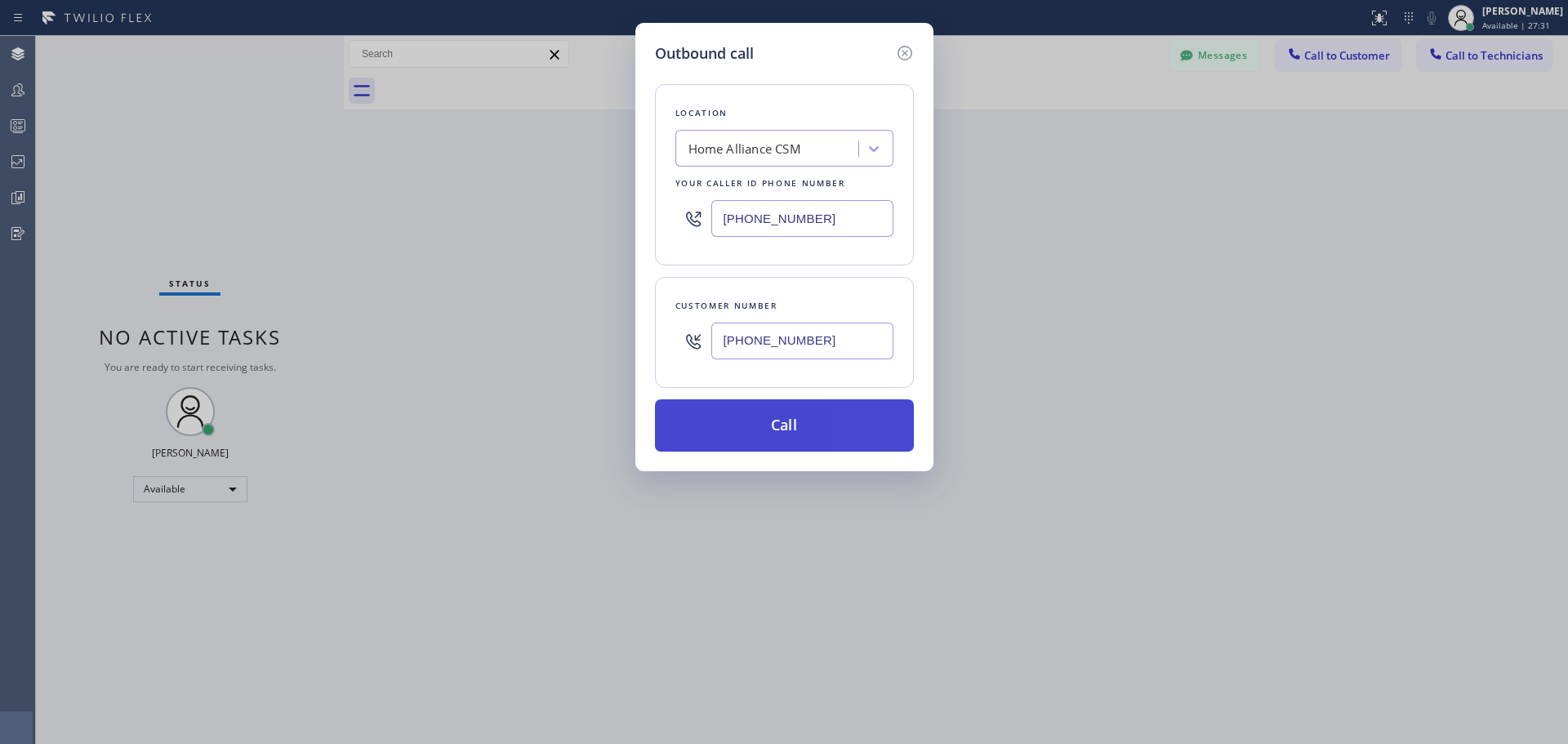
type input "(626) 234-7227"
click at [804, 429] on button "Call" at bounding box center [784, 425] width 258 height 53
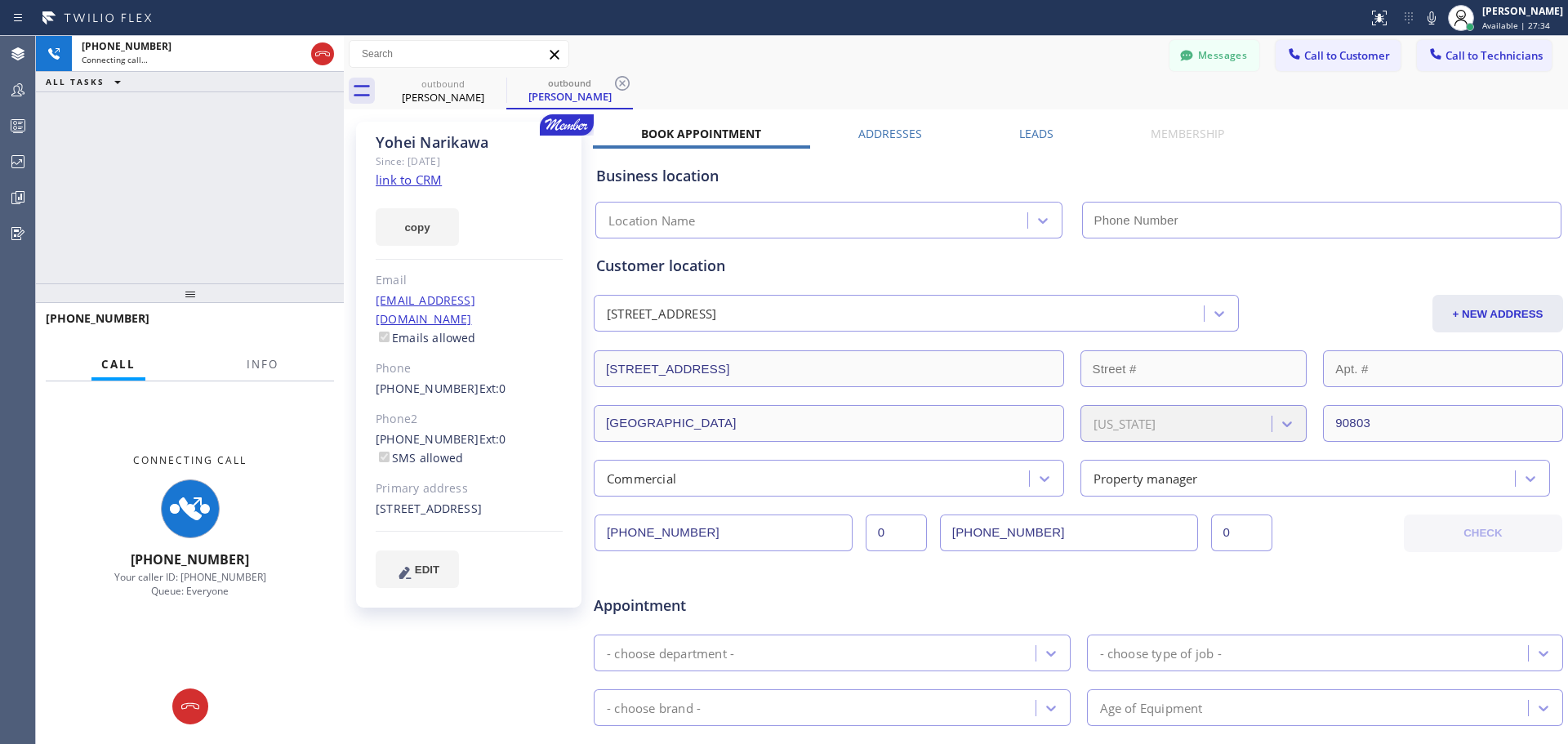
type input "[PHONE_NUMBER]"
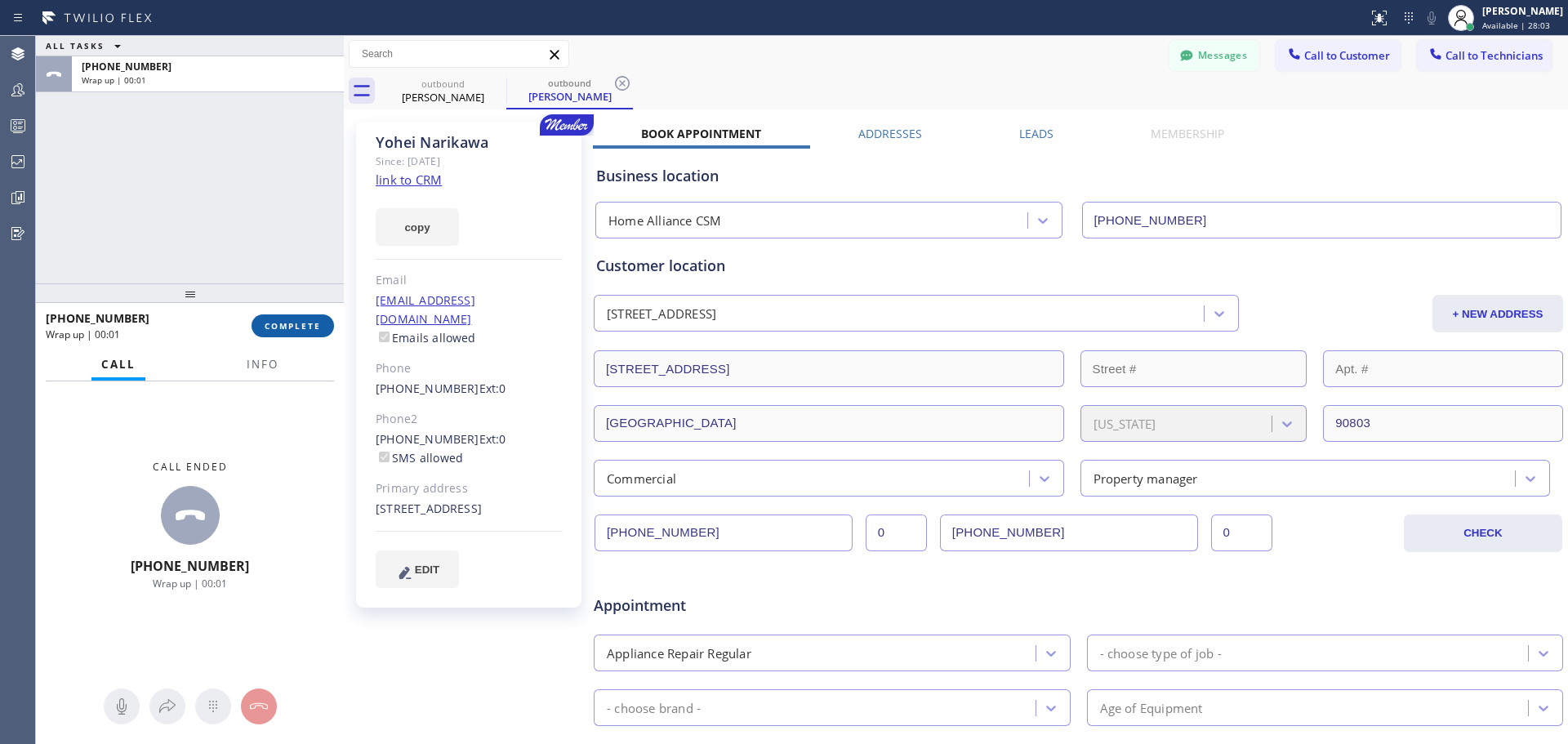
click at [286, 328] on span "COMPLETE" at bounding box center [292, 326] width 57 height 12
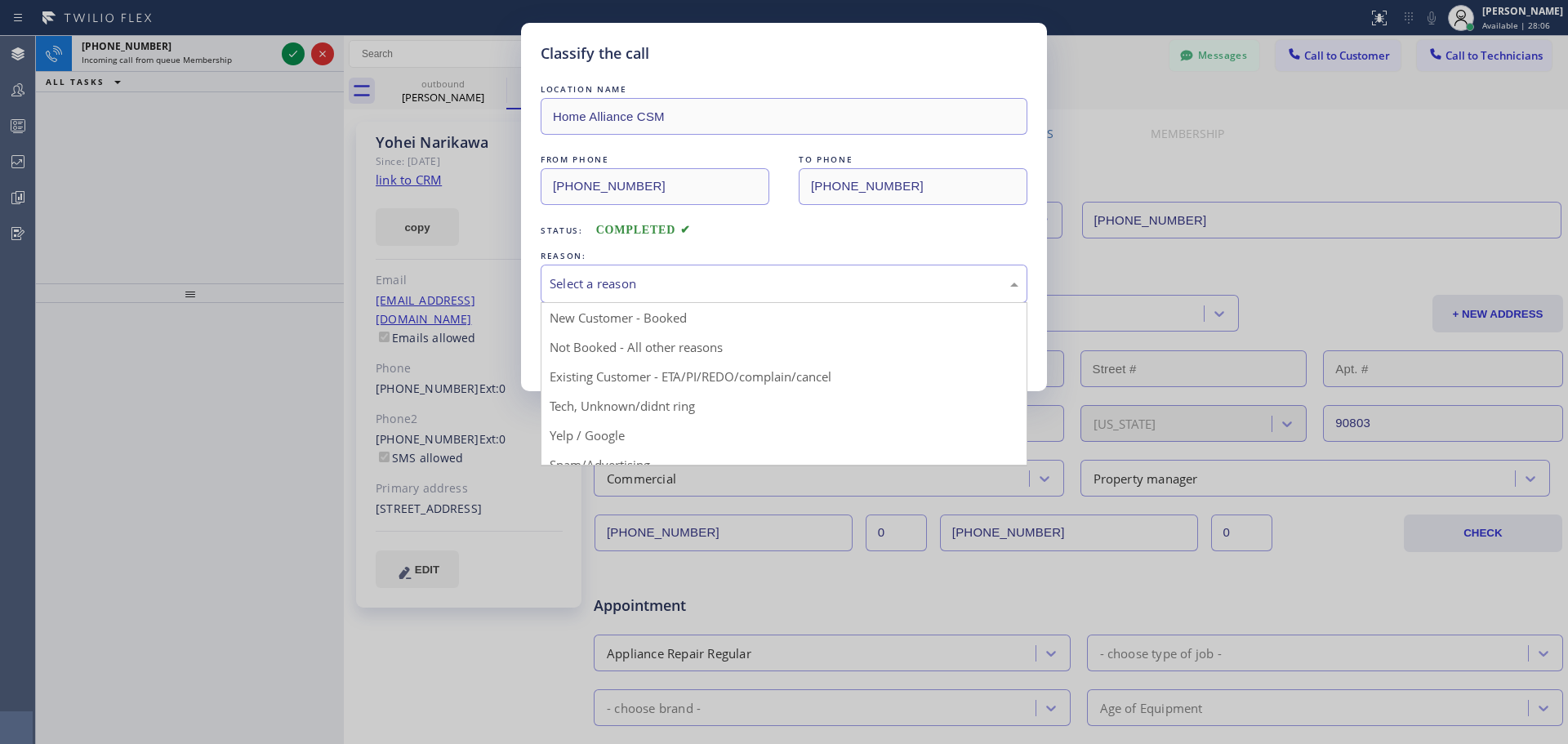
click at [622, 285] on div "Select a reason" at bounding box center [784, 283] width 469 height 19
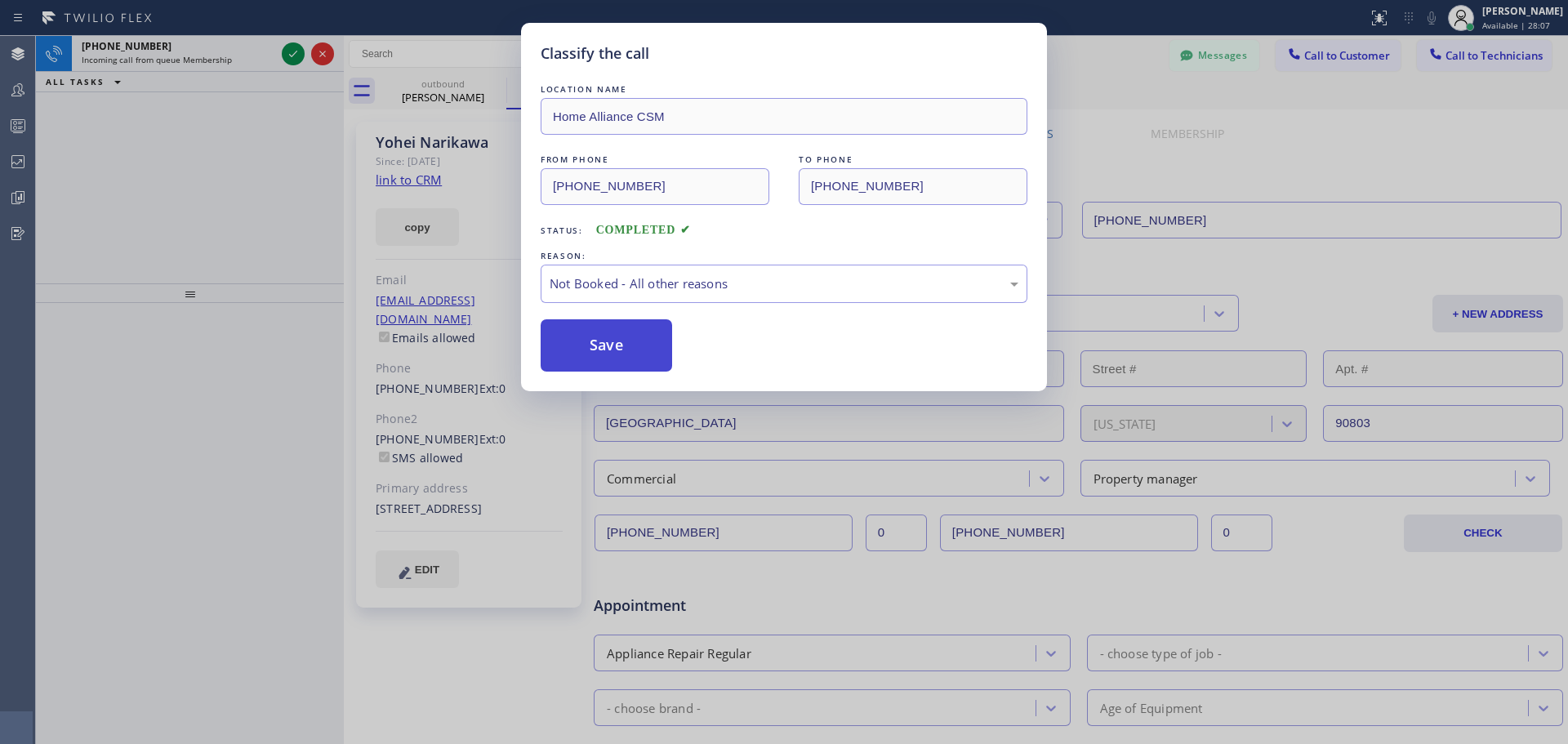
click at [598, 335] on button "Save" at bounding box center [606, 345] width 131 height 53
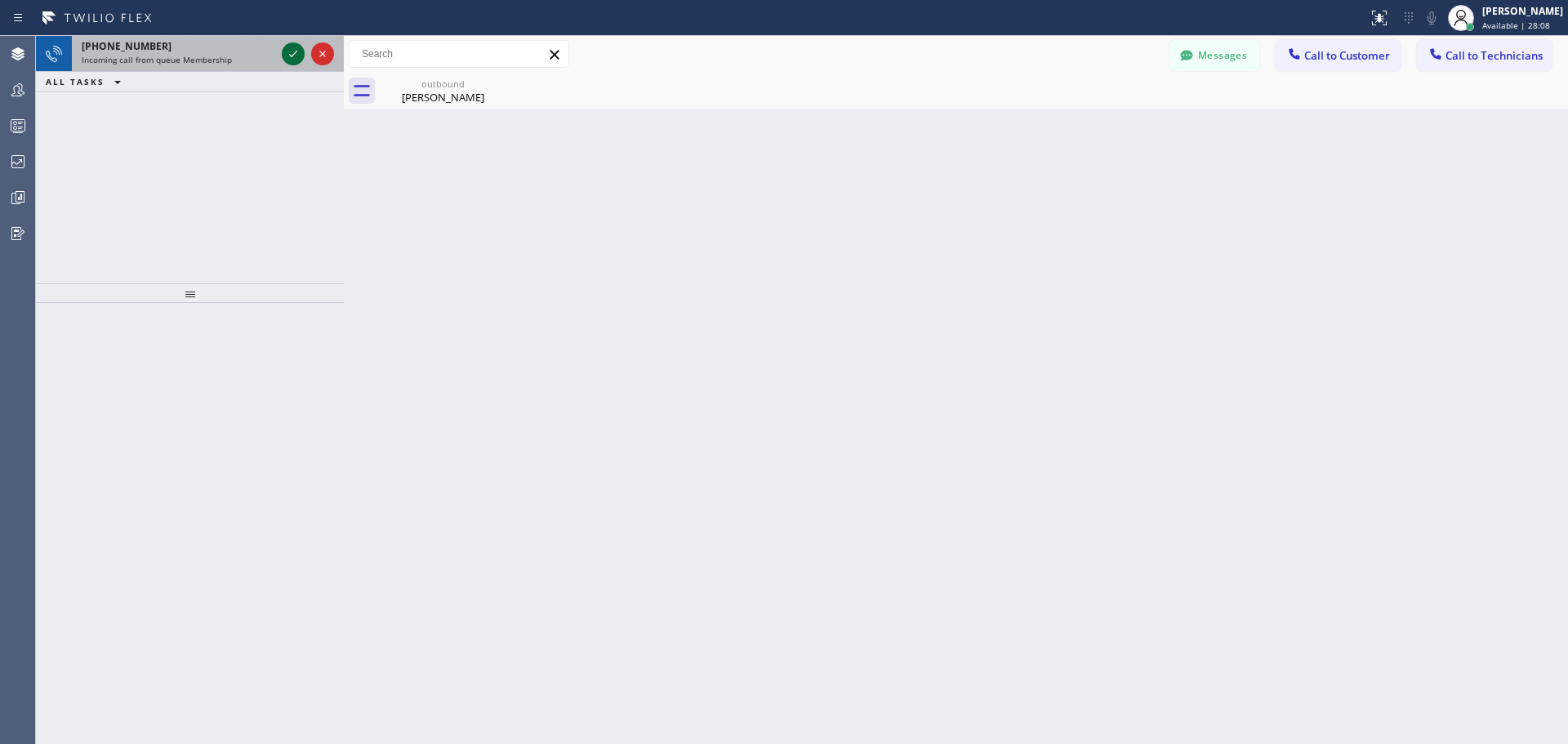
click at [288, 53] on icon at bounding box center [293, 54] width 20 height 20
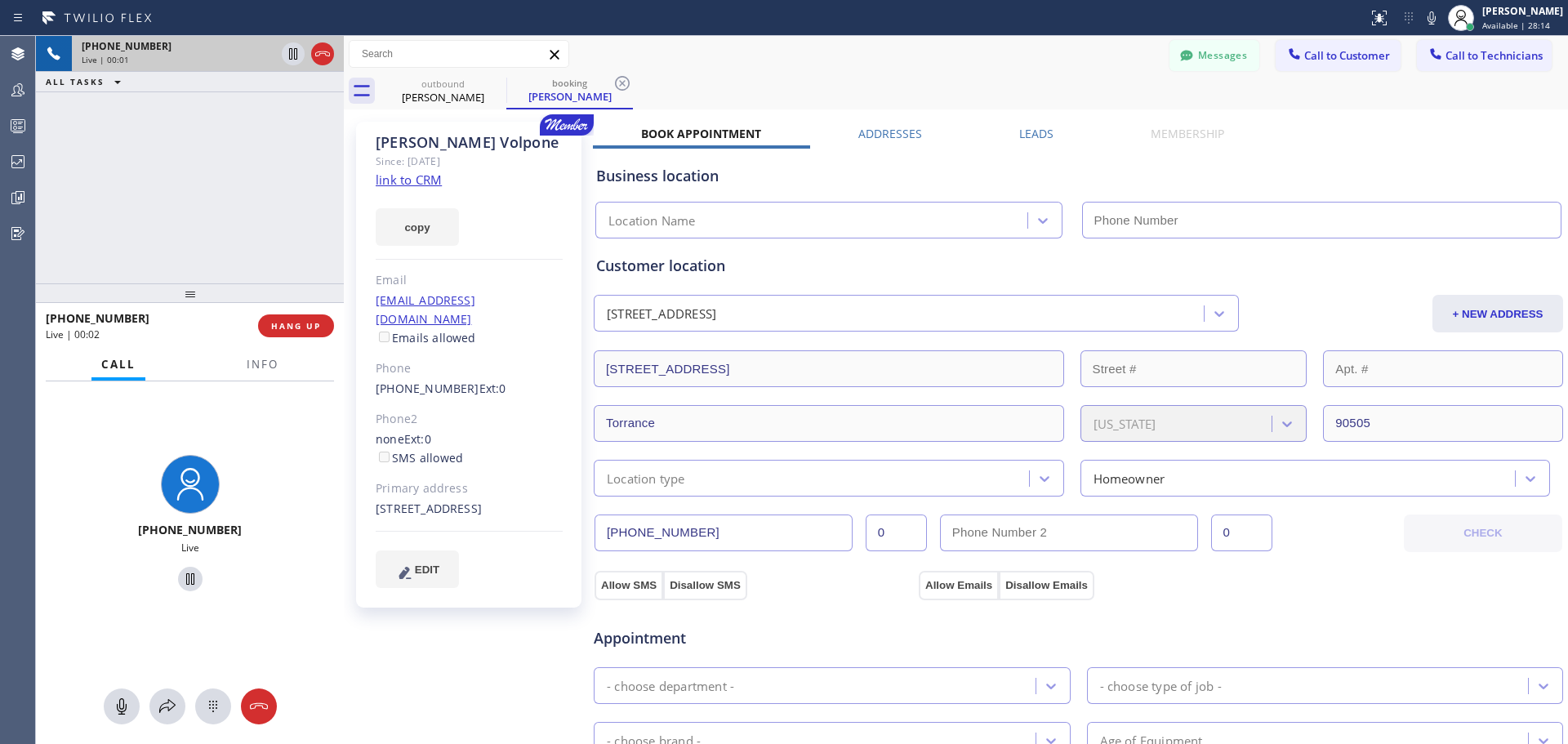
type input "(833) 692-2271"
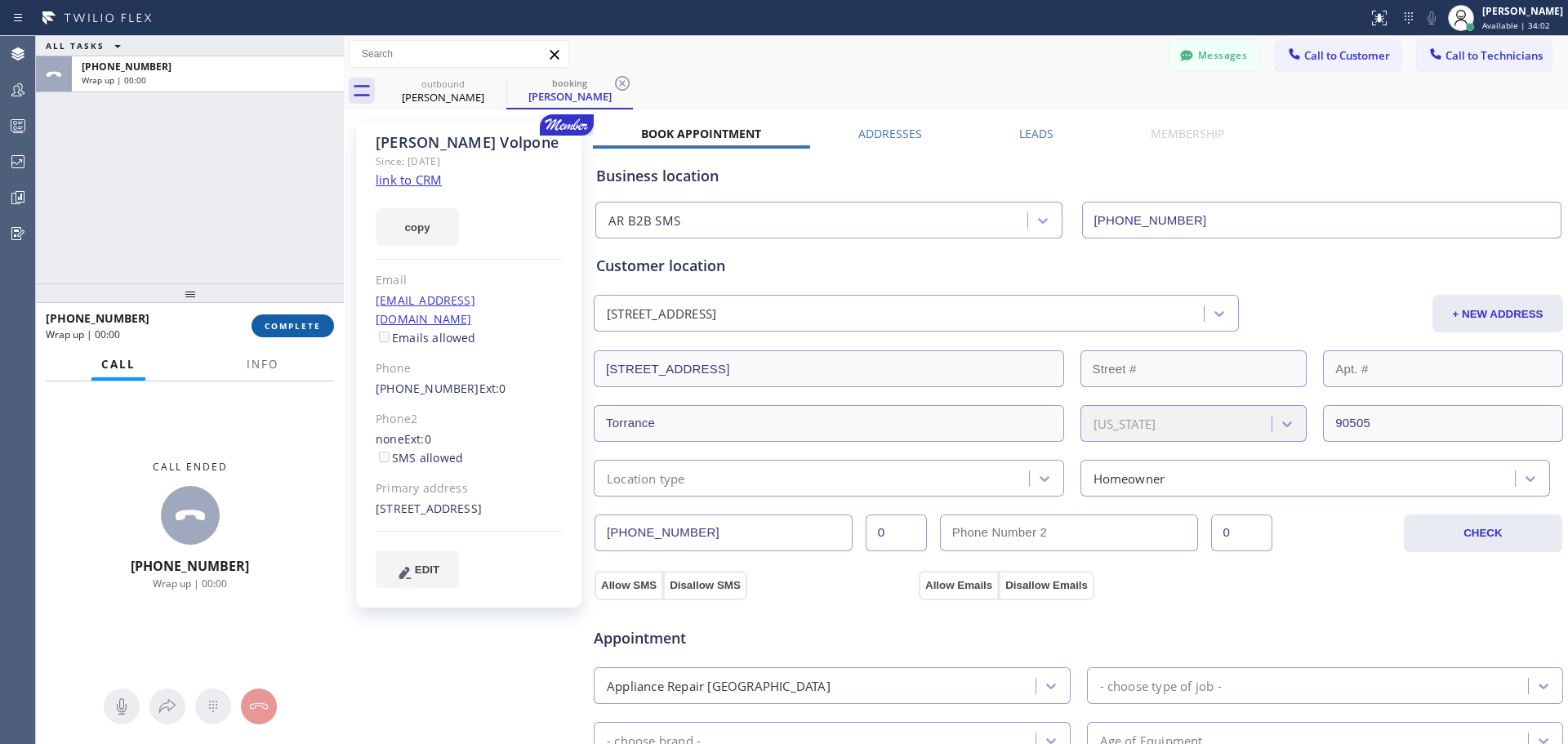
click at [310, 325] on span "COMPLETE" at bounding box center [292, 326] width 57 height 12
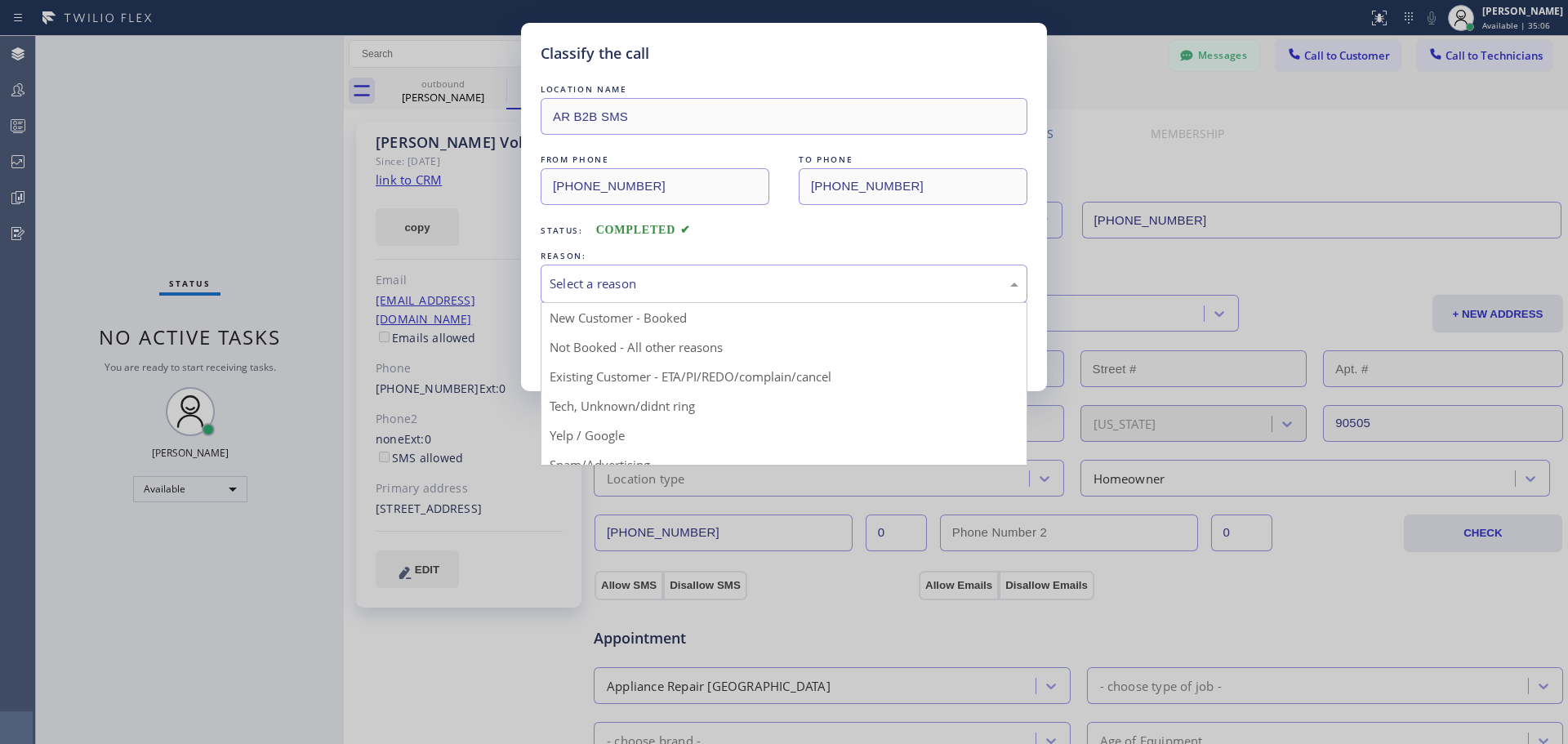
click at [678, 279] on div "Select a reason" at bounding box center [784, 283] width 469 height 19
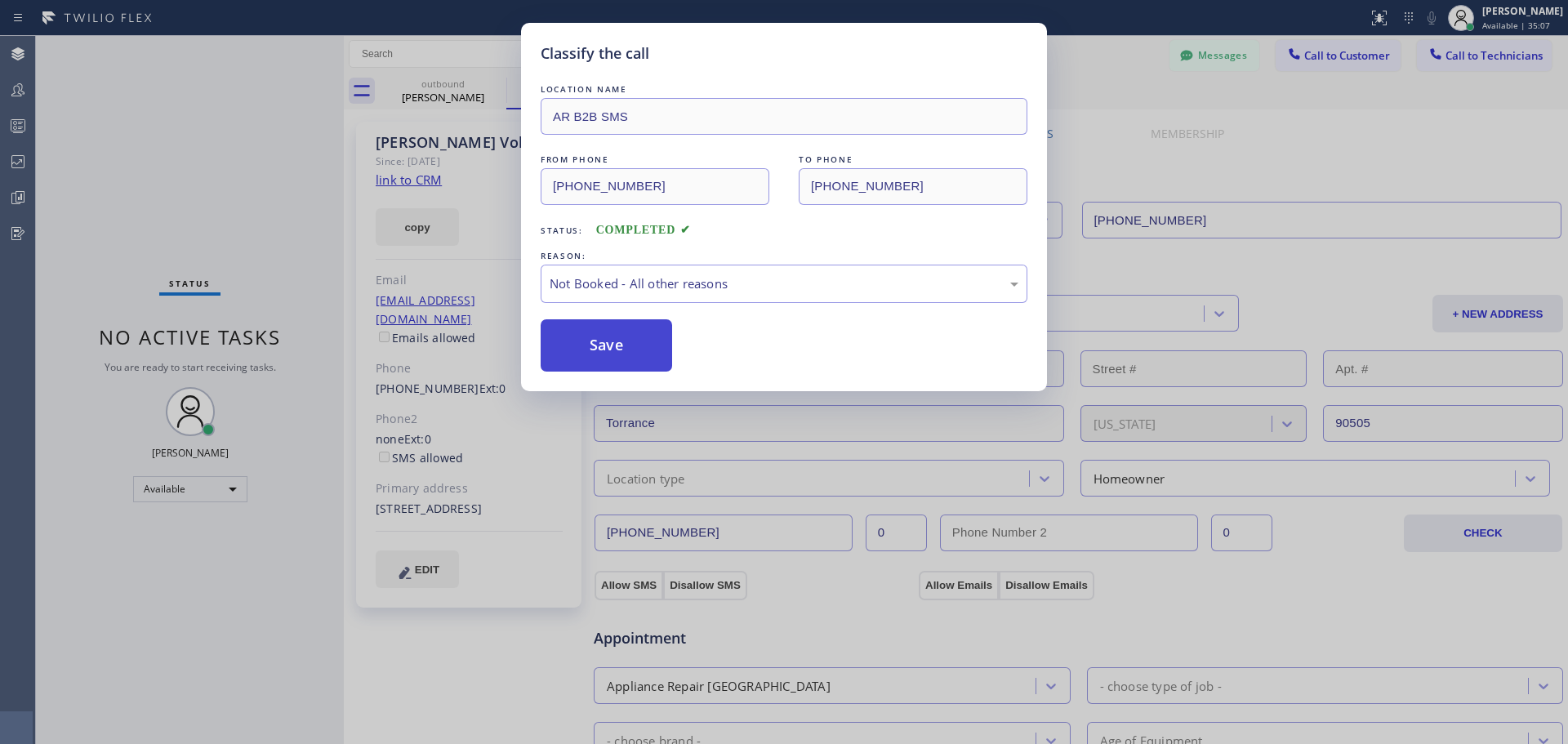
click at [623, 349] on button "Save" at bounding box center [606, 345] width 131 height 53
type input "[PHONE_NUMBER]"
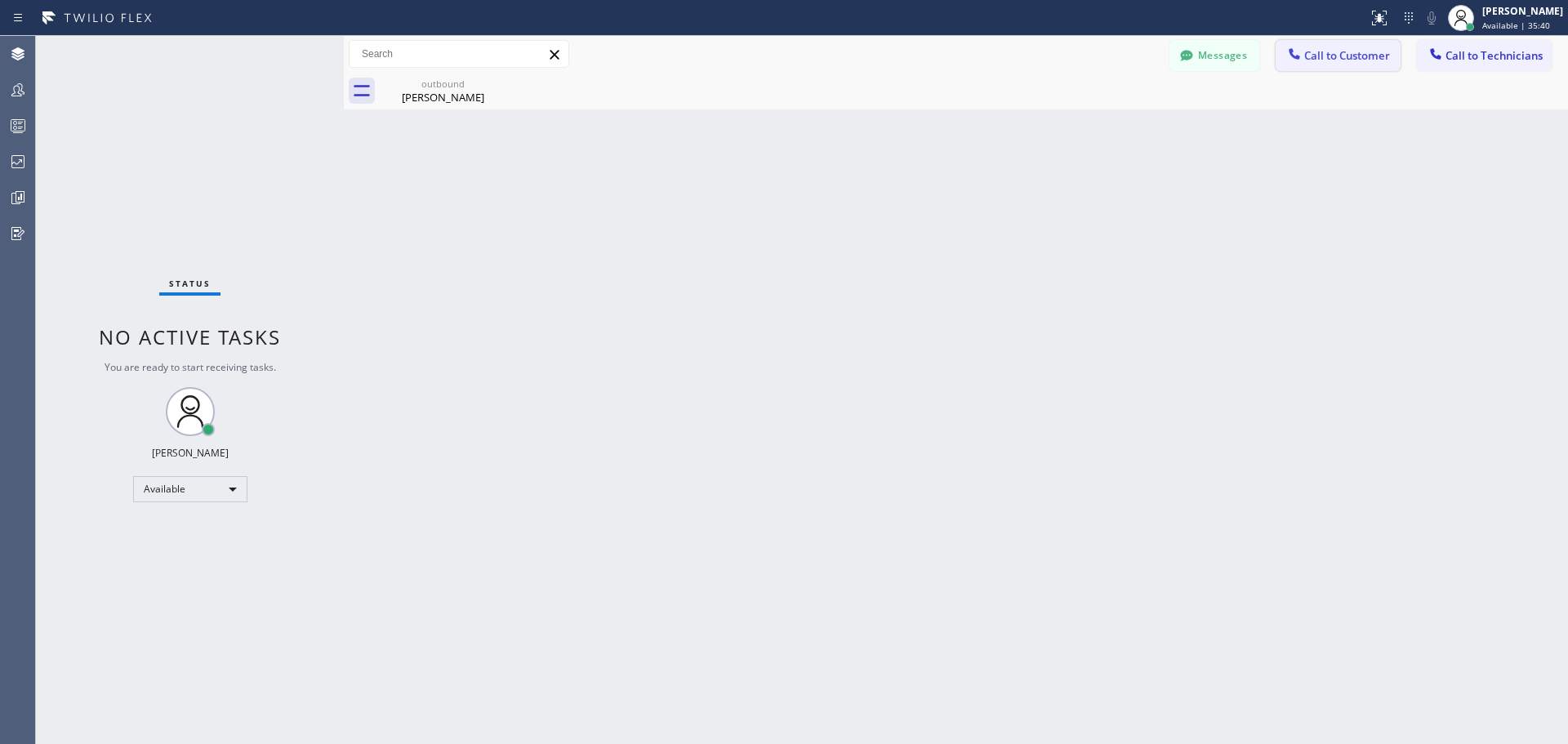
click at [1331, 40] on button "Call to Customer" at bounding box center [1338, 55] width 125 height 31
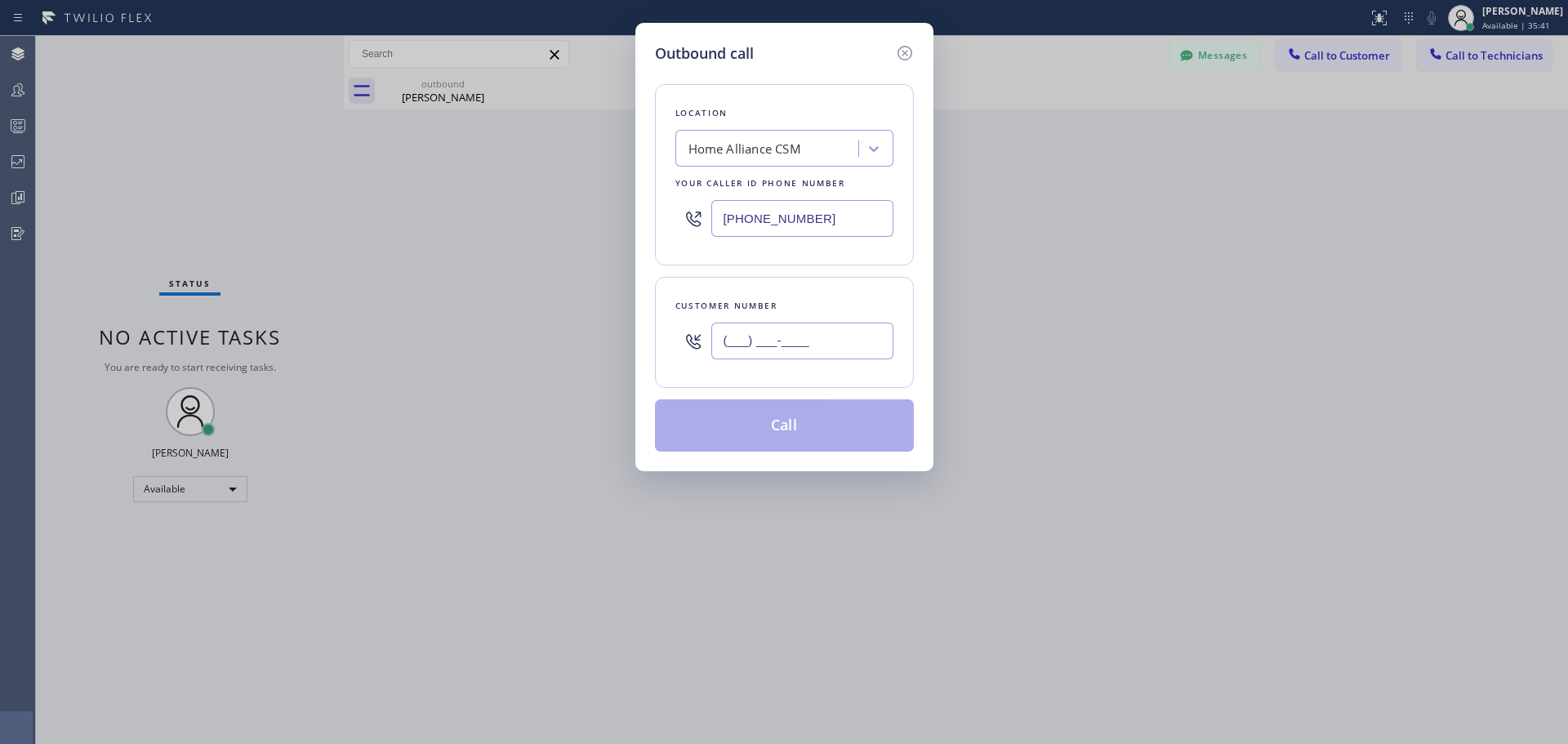
click at [803, 341] on input "(___) ___-____" at bounding box center [802, 341] width 182 height 37
paste input "626) 234-7227"
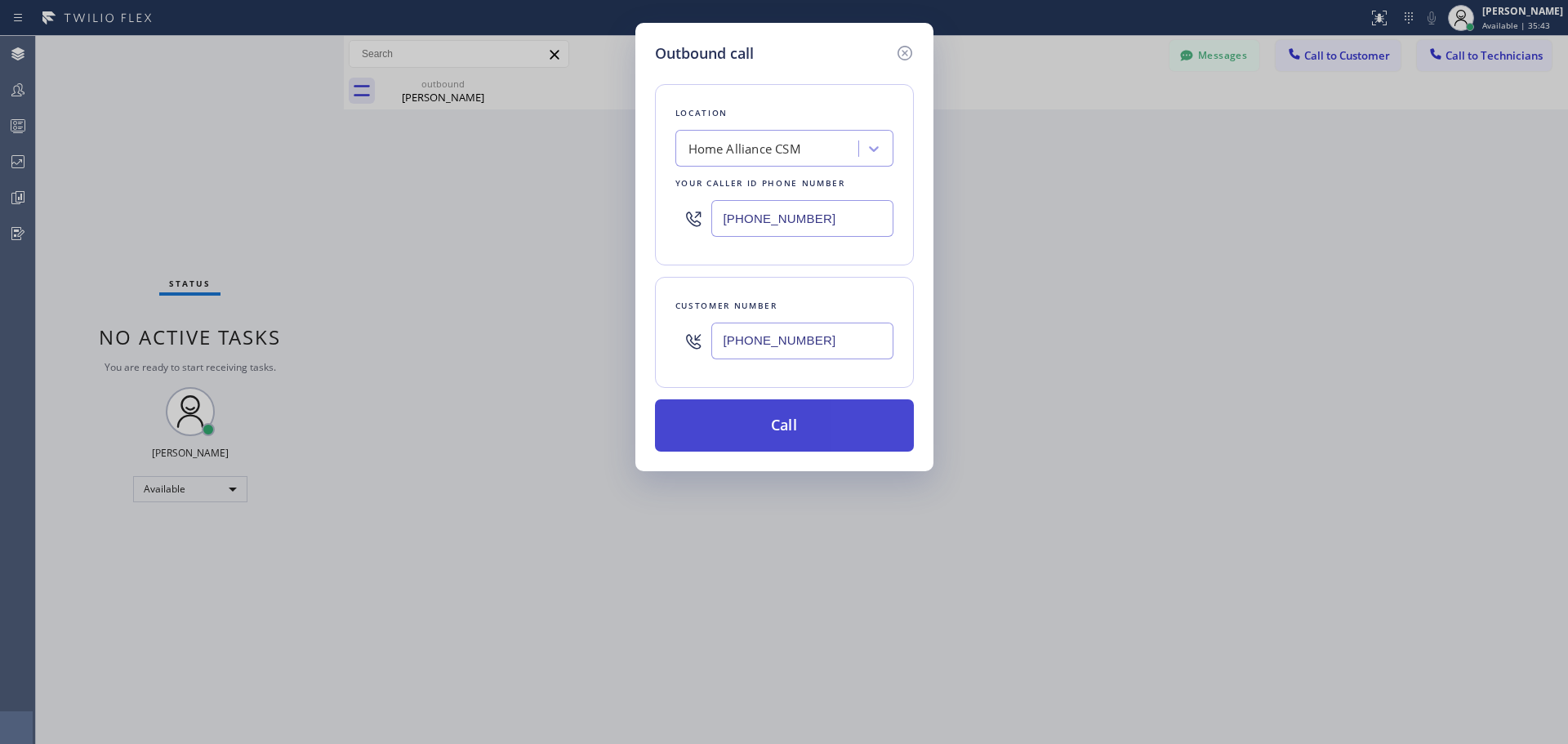
type input "(626) 234-7227"
click at [736, 423] on button "Call" at bounding box center [784, 425] width 258 height 53
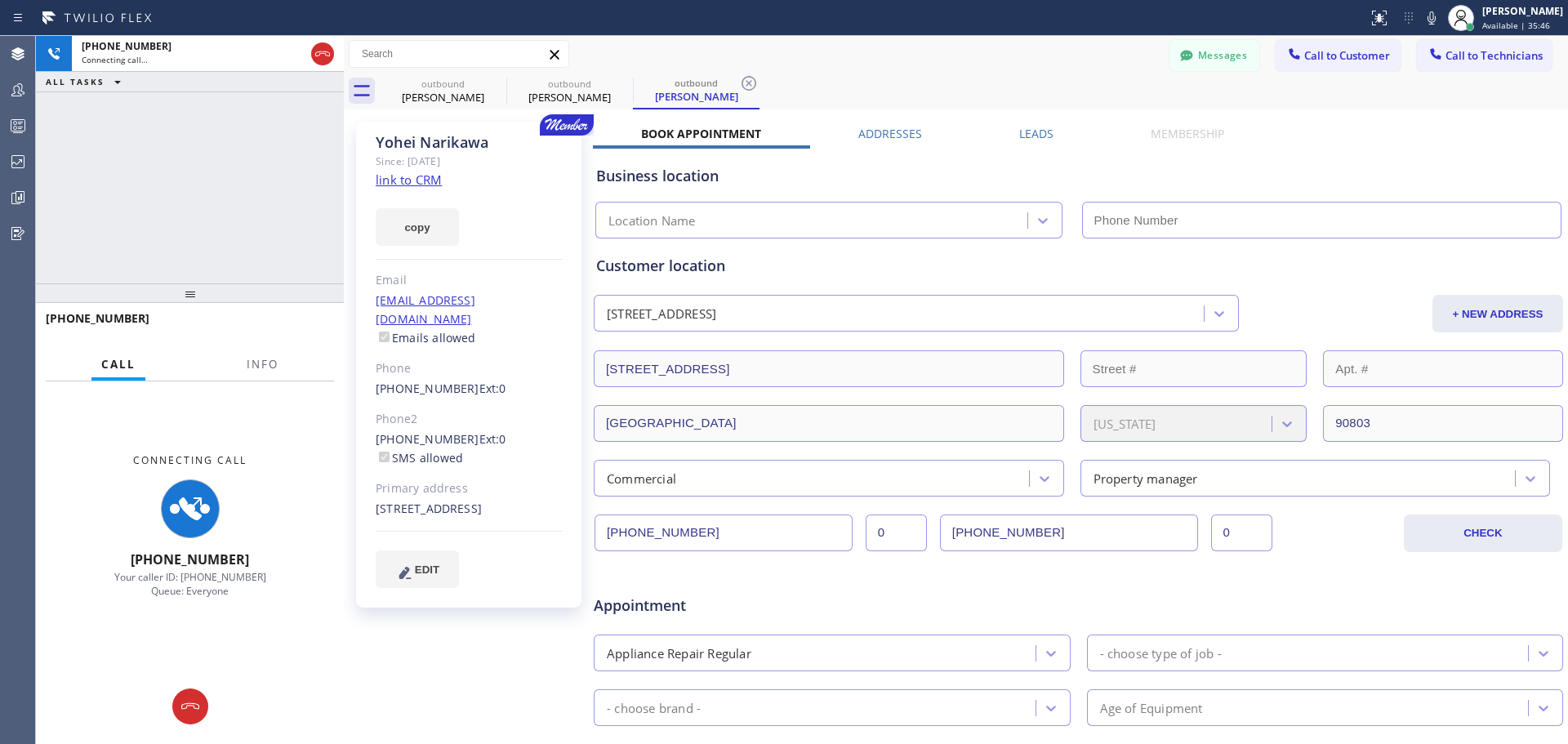
type input "[PHONE_NUMBER]"
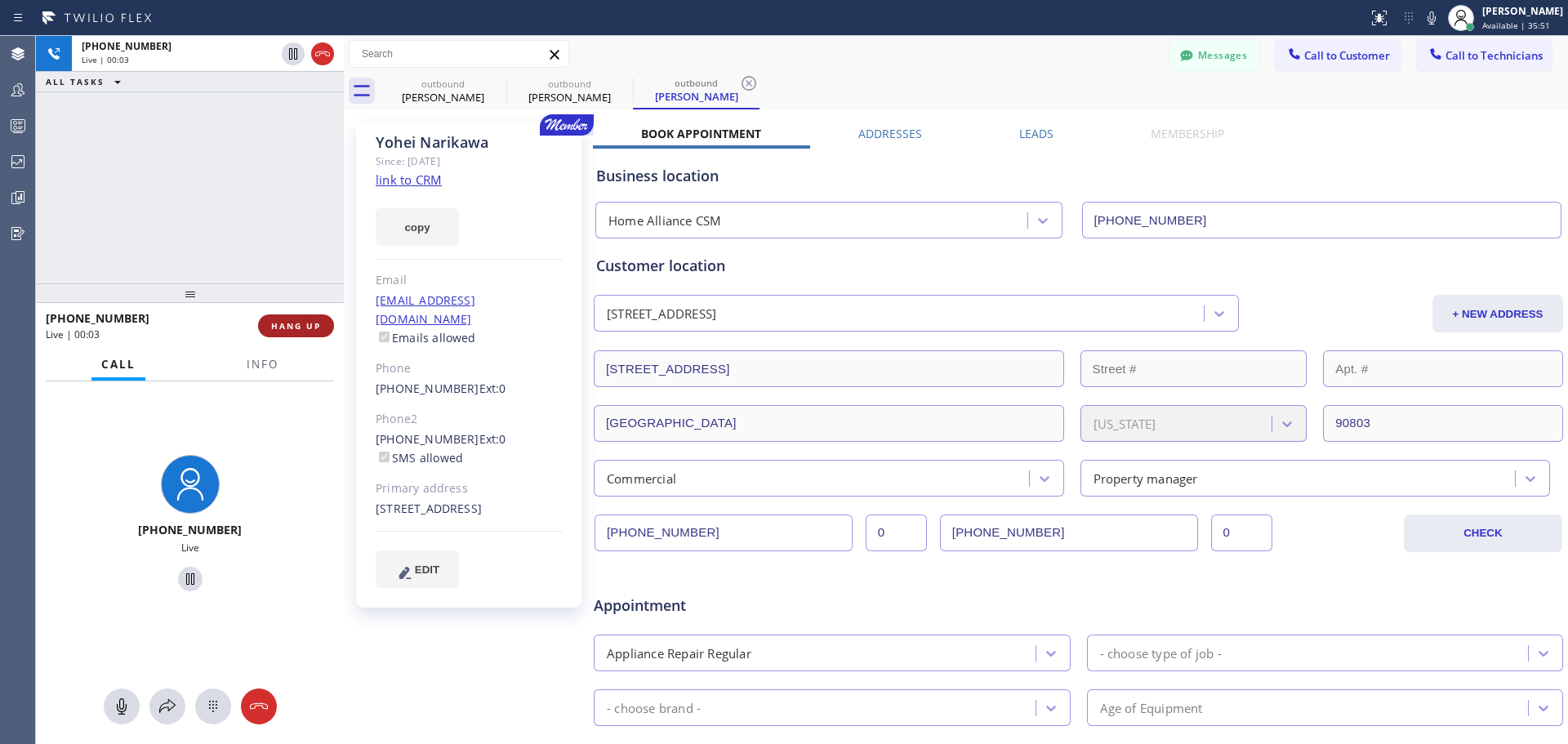
drag, startPoint x: 318, startPoint y: 326, endPoint x: 753, endPoint y: 498, distance: 467.8
click at [318, 326] on span "HANG UP" at bounding box center [296, 326] width 50 height 12
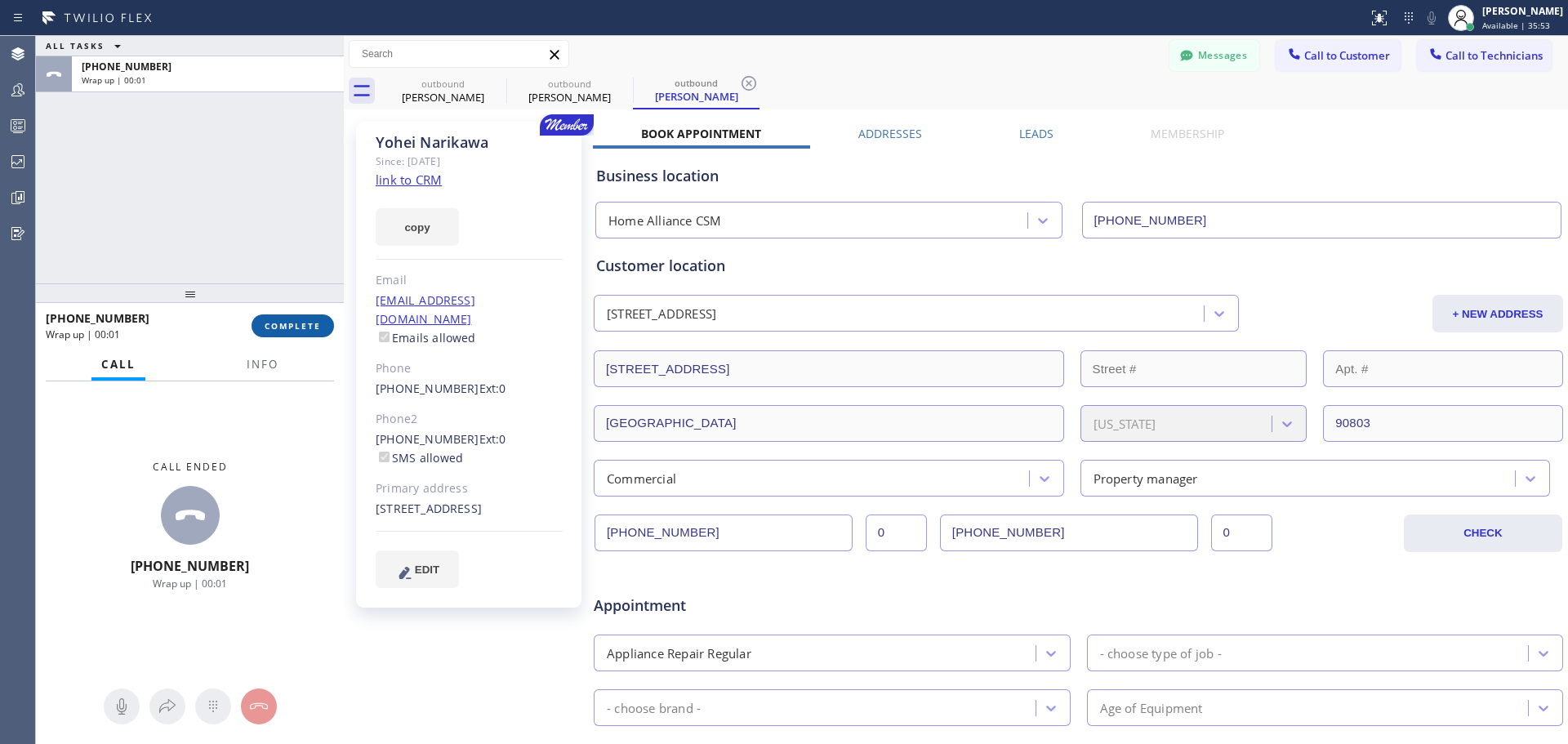
click at [276, 320] on span "COMPLETE" at bounding box center [292, 326] width 57 height 12
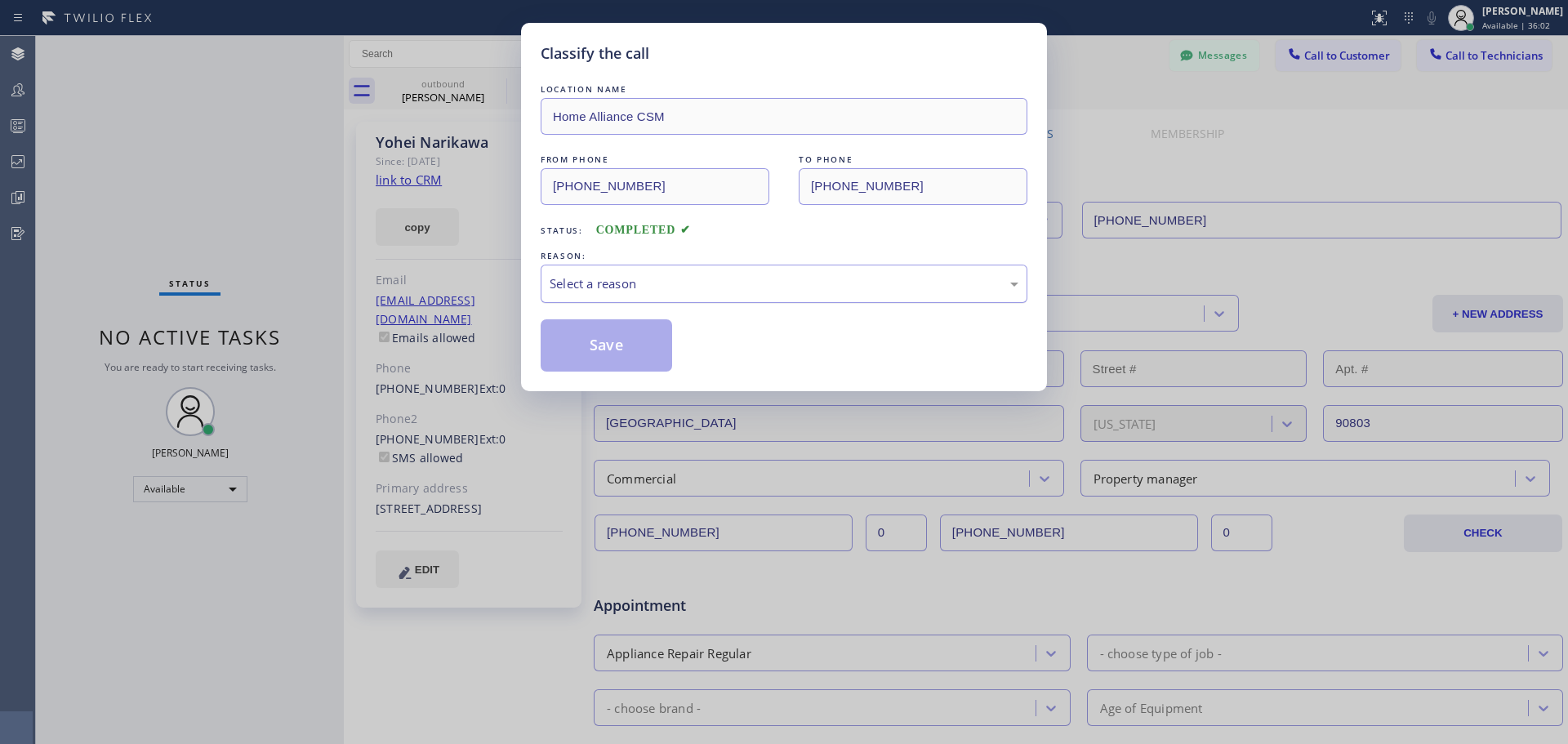
click at [814, 300] on div "Select a reason" at bounding box center [784, 283] width 487 height 39
click at [630, 359] on button "Save" at bounding box center [606, 345] width 131 height 53
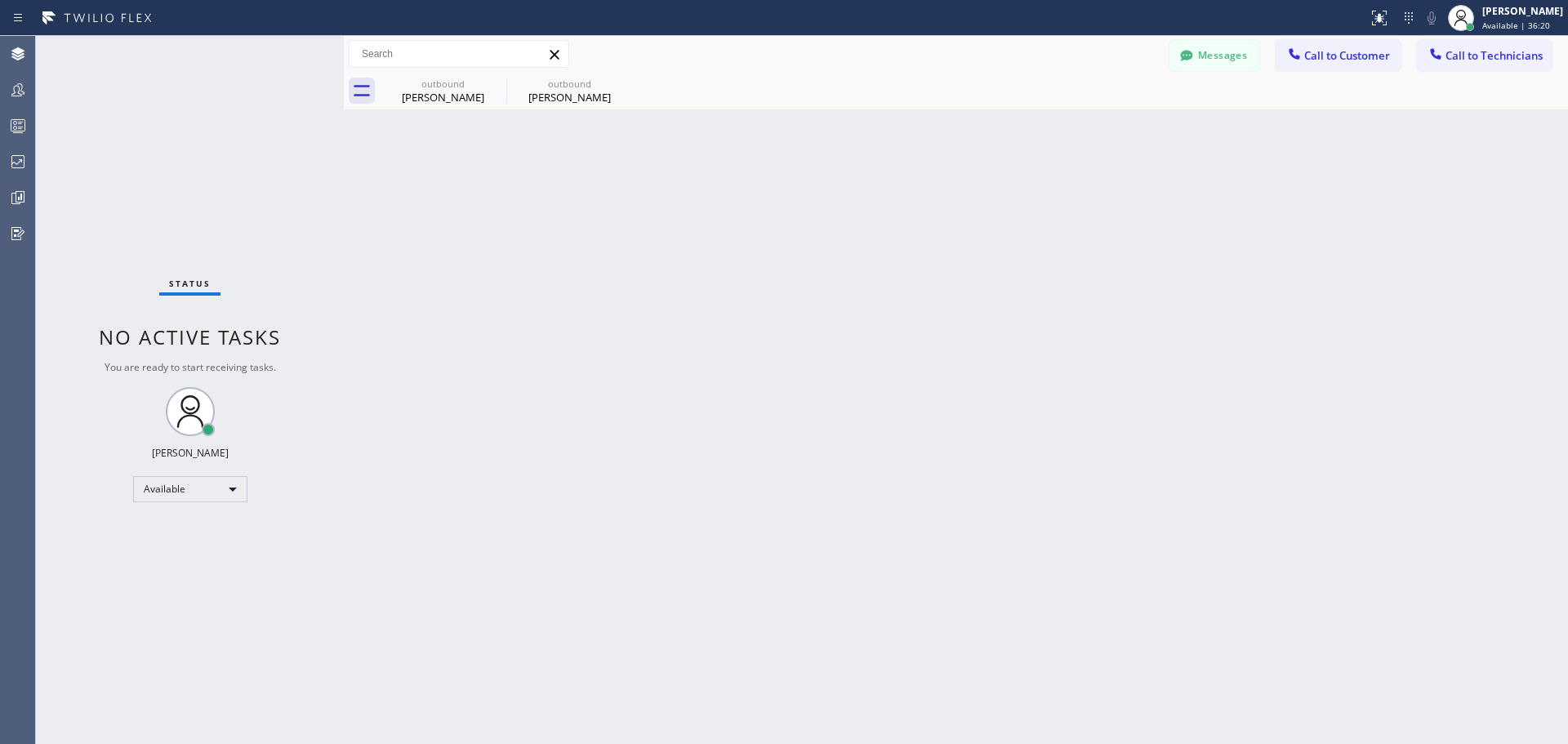
drag, startPoint x: 622, startPoint y: 81, endPoint x: 561, endPoint y: 77, distance: 61.1
click at [0, 0] on icon at bounding box center [0, 0] width 0 height 0
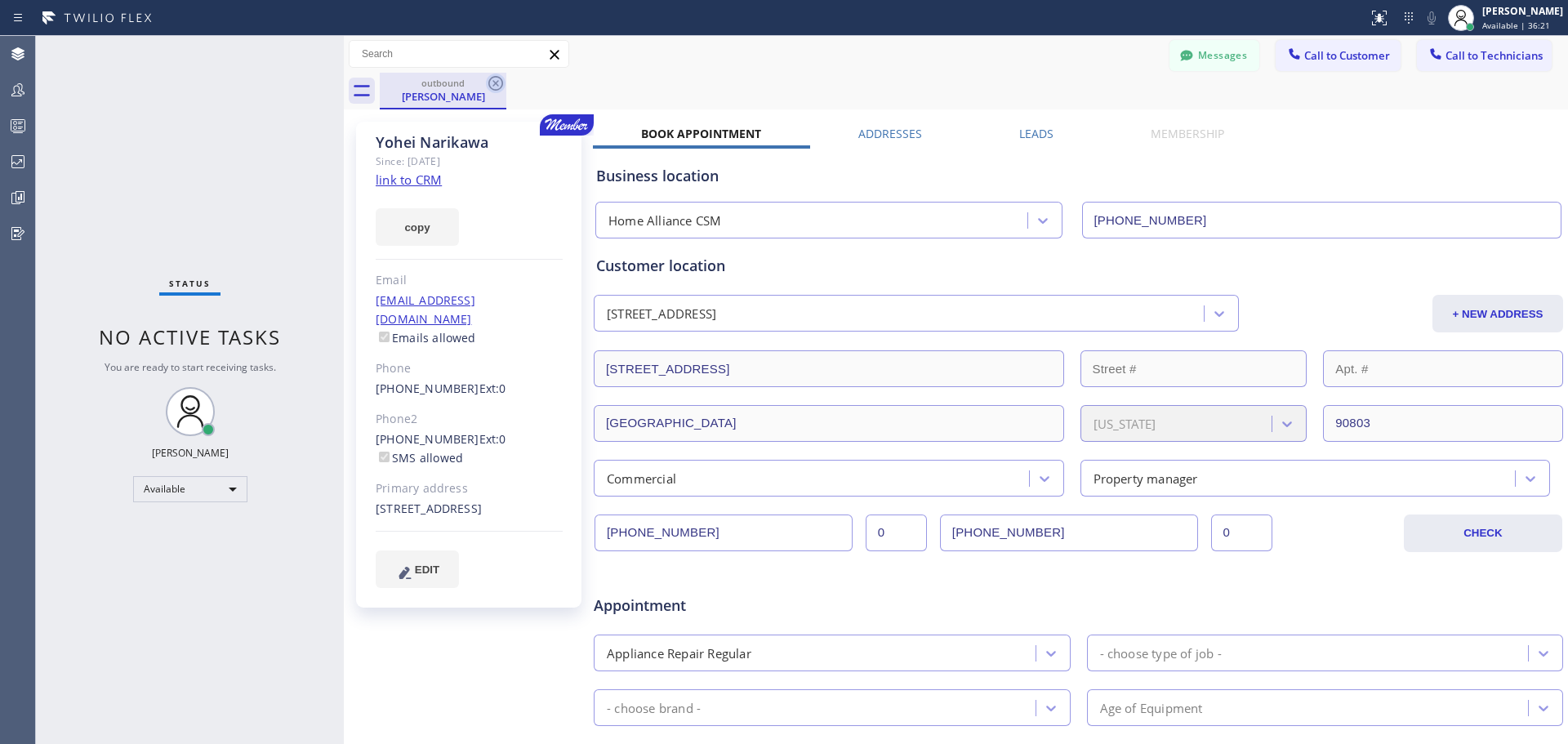
click at [493, 84] on icon at bounding box center [496, 83] width 20 height 20
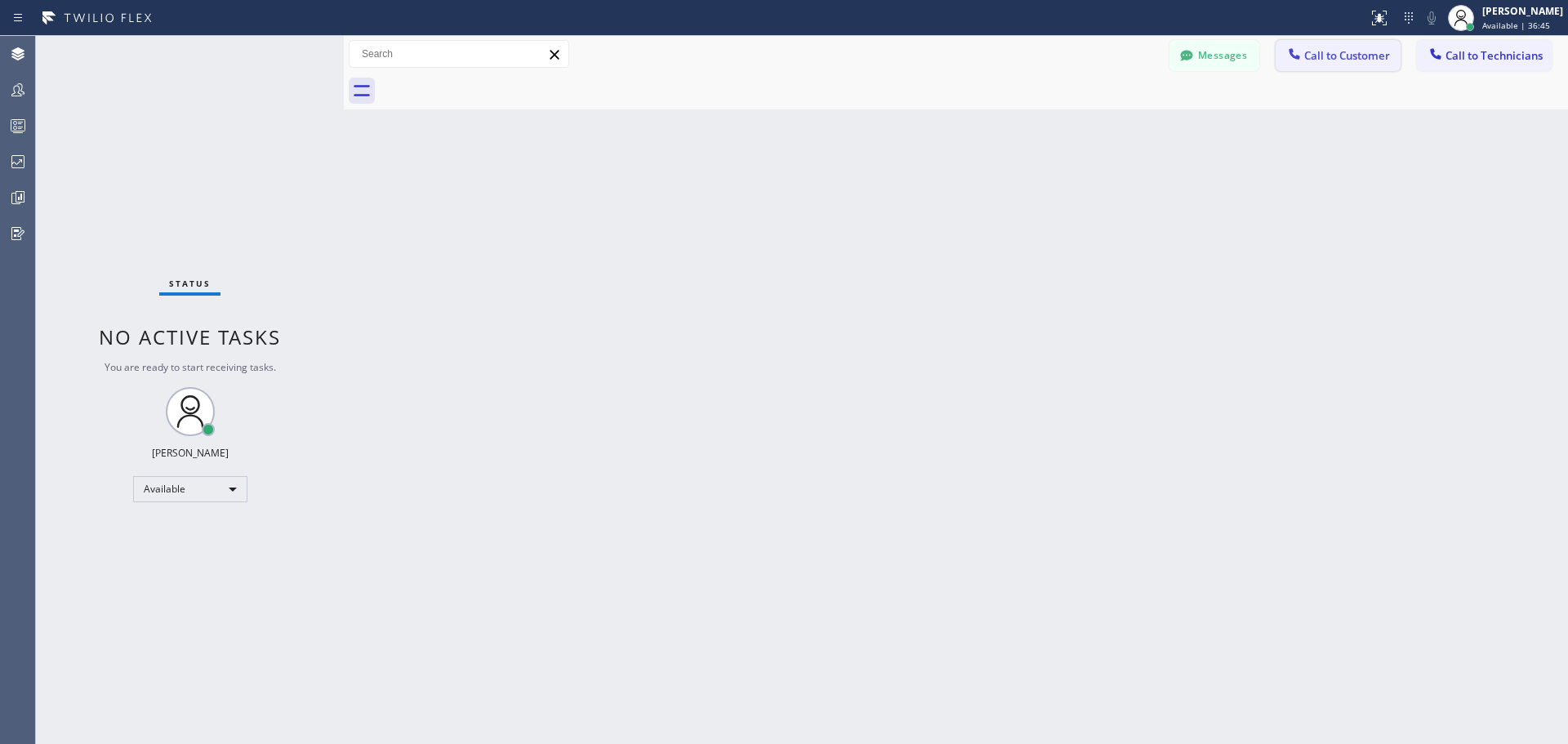
click at [1358, 48] on button "Call to Customer" at bounding box center [1338, 55] width 125 height 31
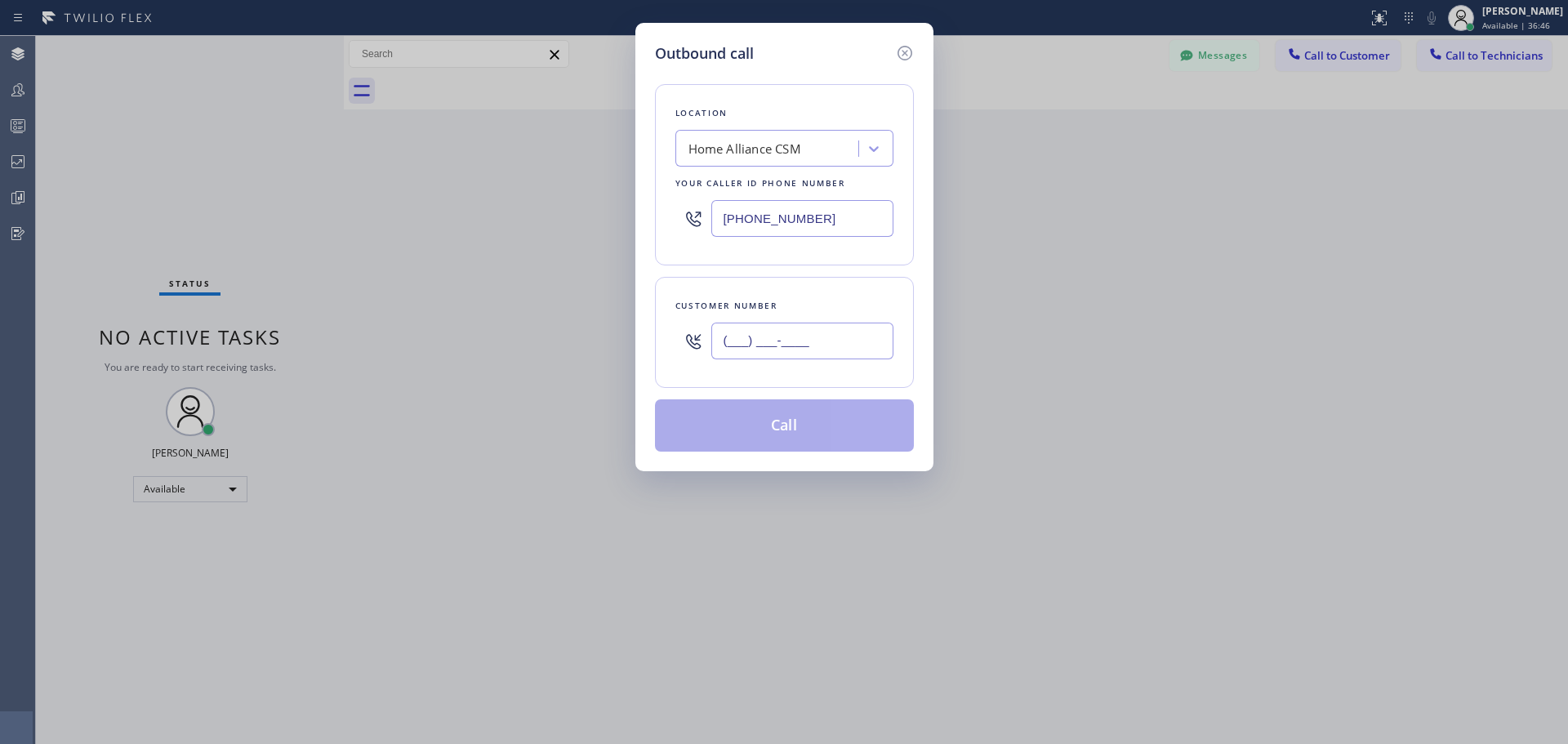
click at [829, 350] on input "(___) ___-____" at bounding box center [802, 341] width 182 height 37
paste input "626) 234-7227"
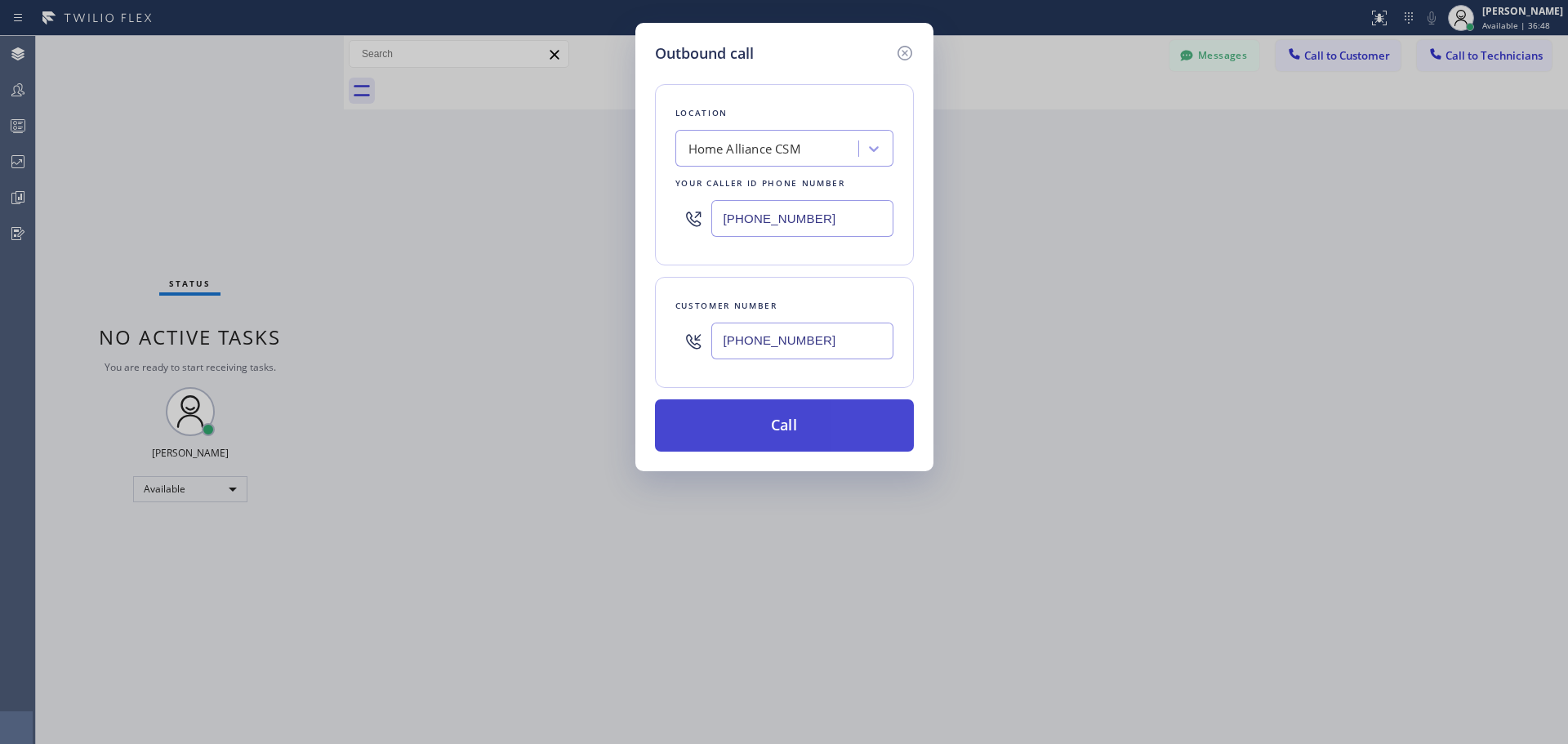
type input "(626) 234-7227"
click at [806, 428] on button "Call" at bounding box center [784, 425] width 258 height 53
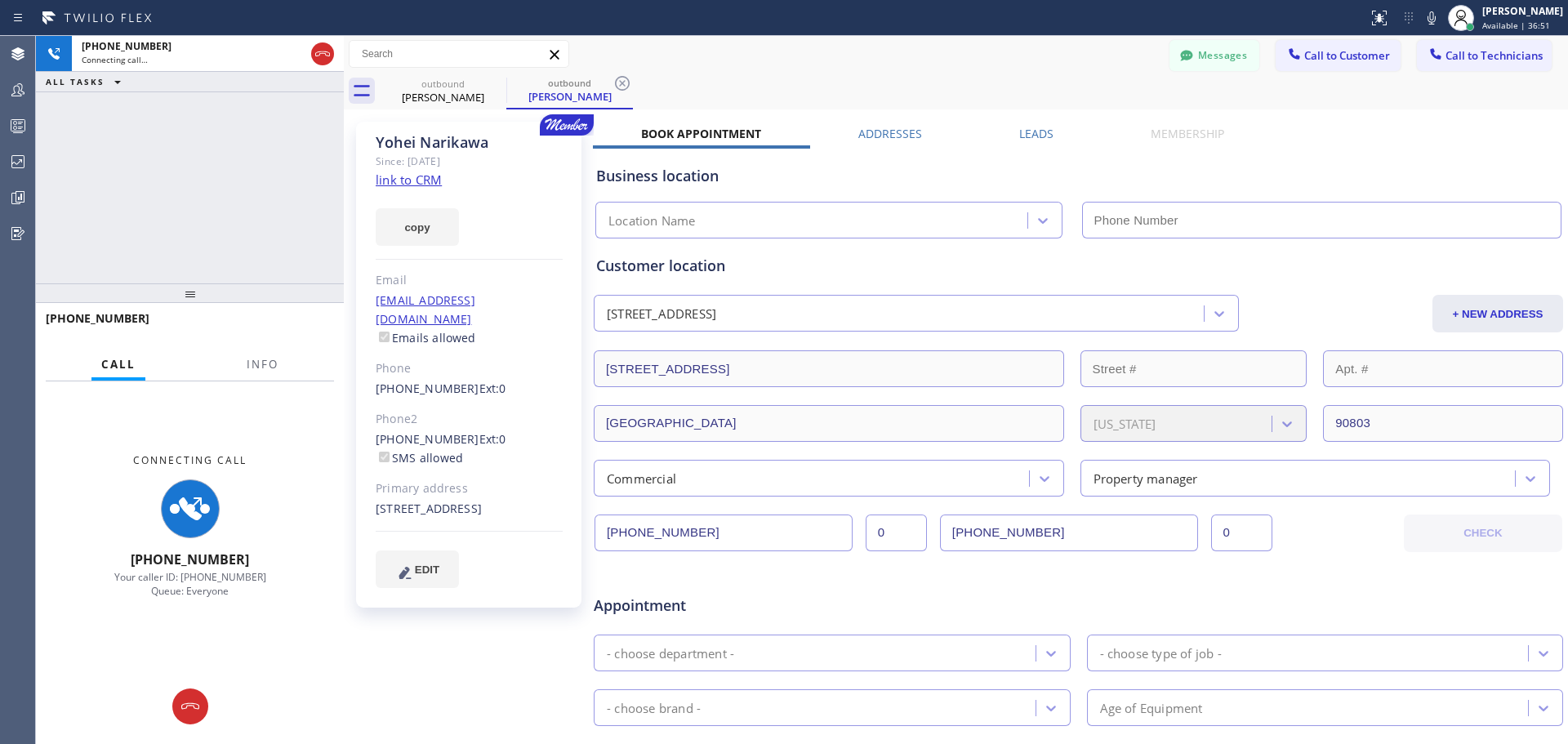
type input "[PHONE_NUMBER]"
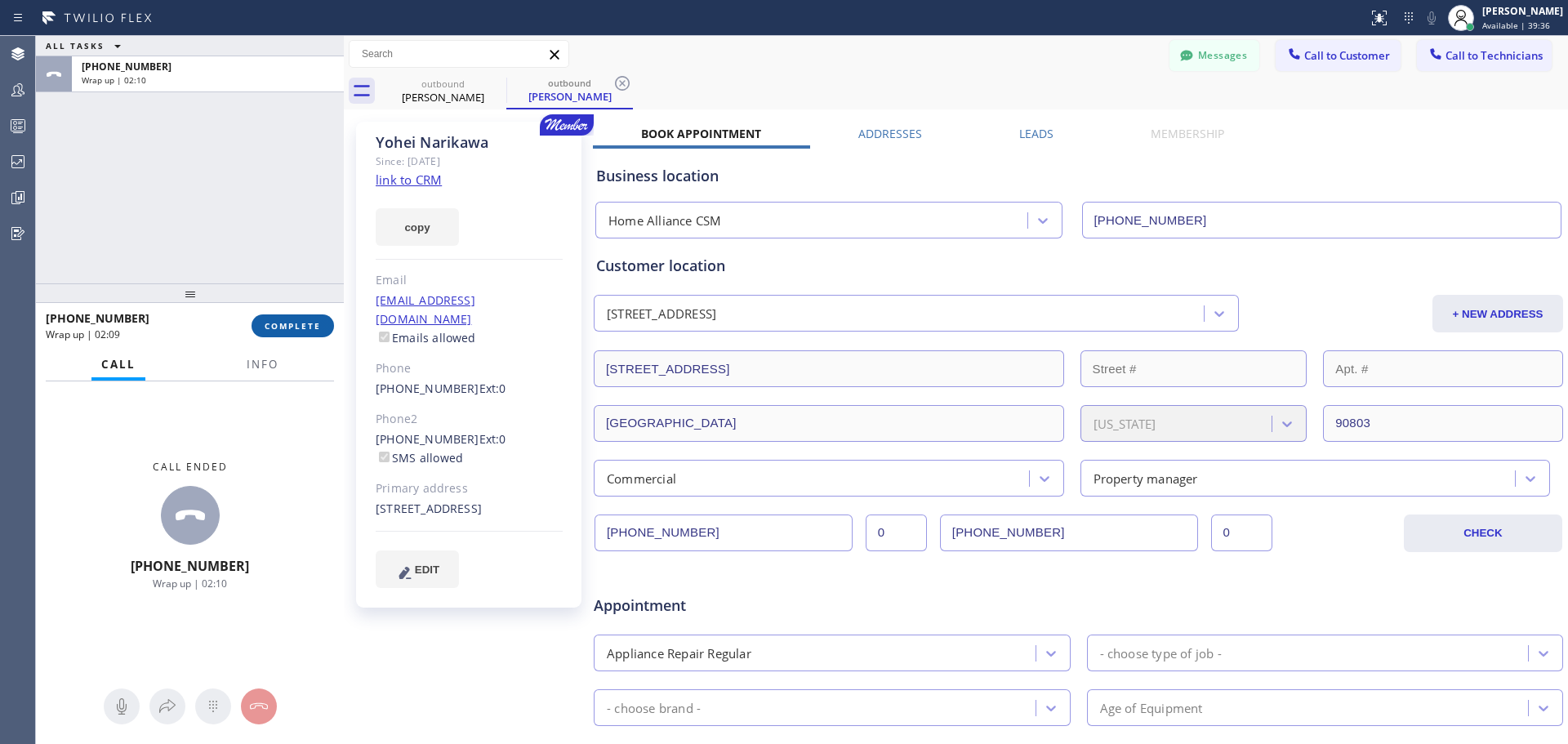
click at [278, 331] on span "COMPLETE" at bounding box center [292, 326] width 57 height 12
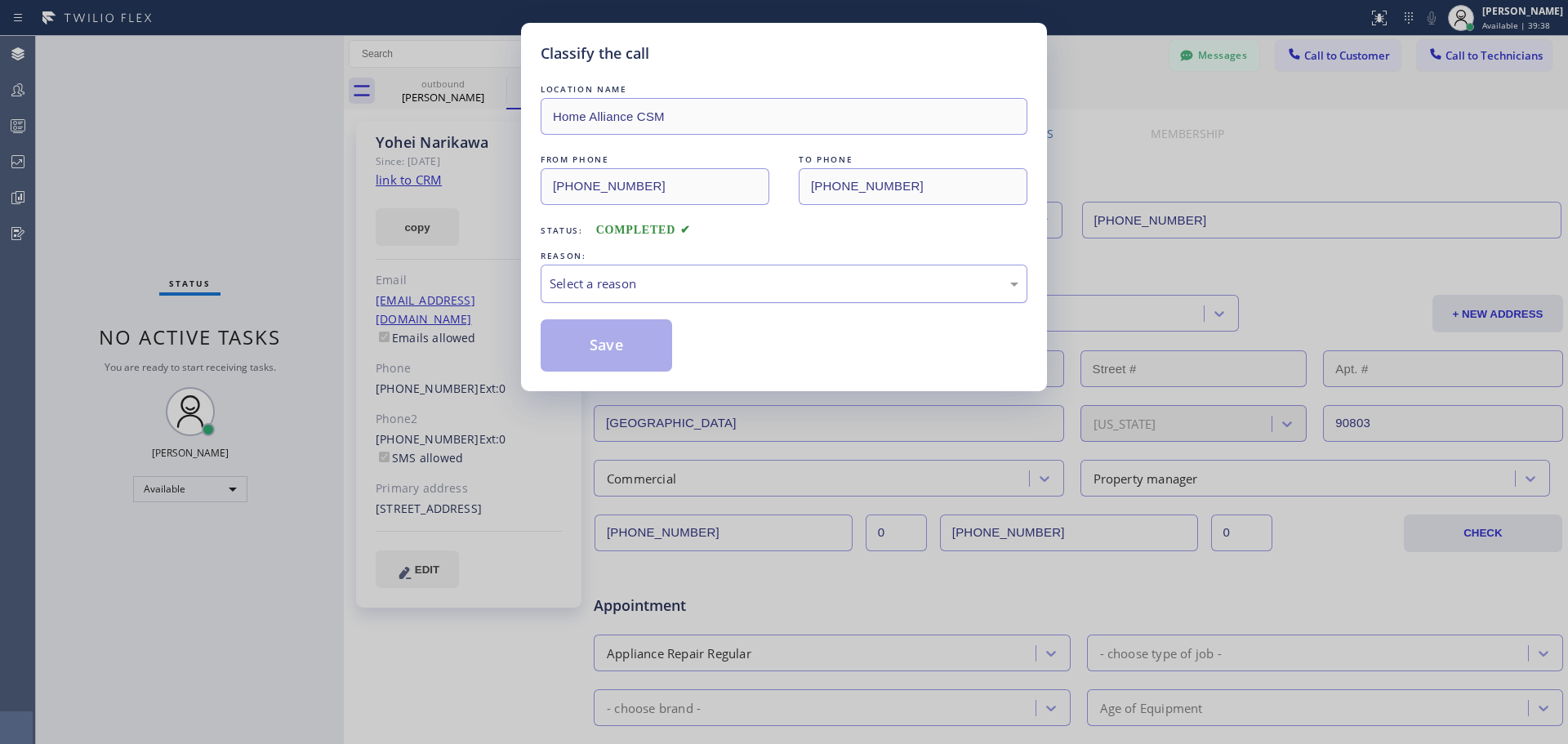
click at [613, 275] on div "Select a reason" at bounding box center [784, 283] width 469 height 19
drag, startPoint x: 630, startPoint y: 367, endPoint x: 842, endPoint y: 399, distance: 214.4
click at [630, 366] on button "Save" at bounding box center [606, 345] width 131 height 53
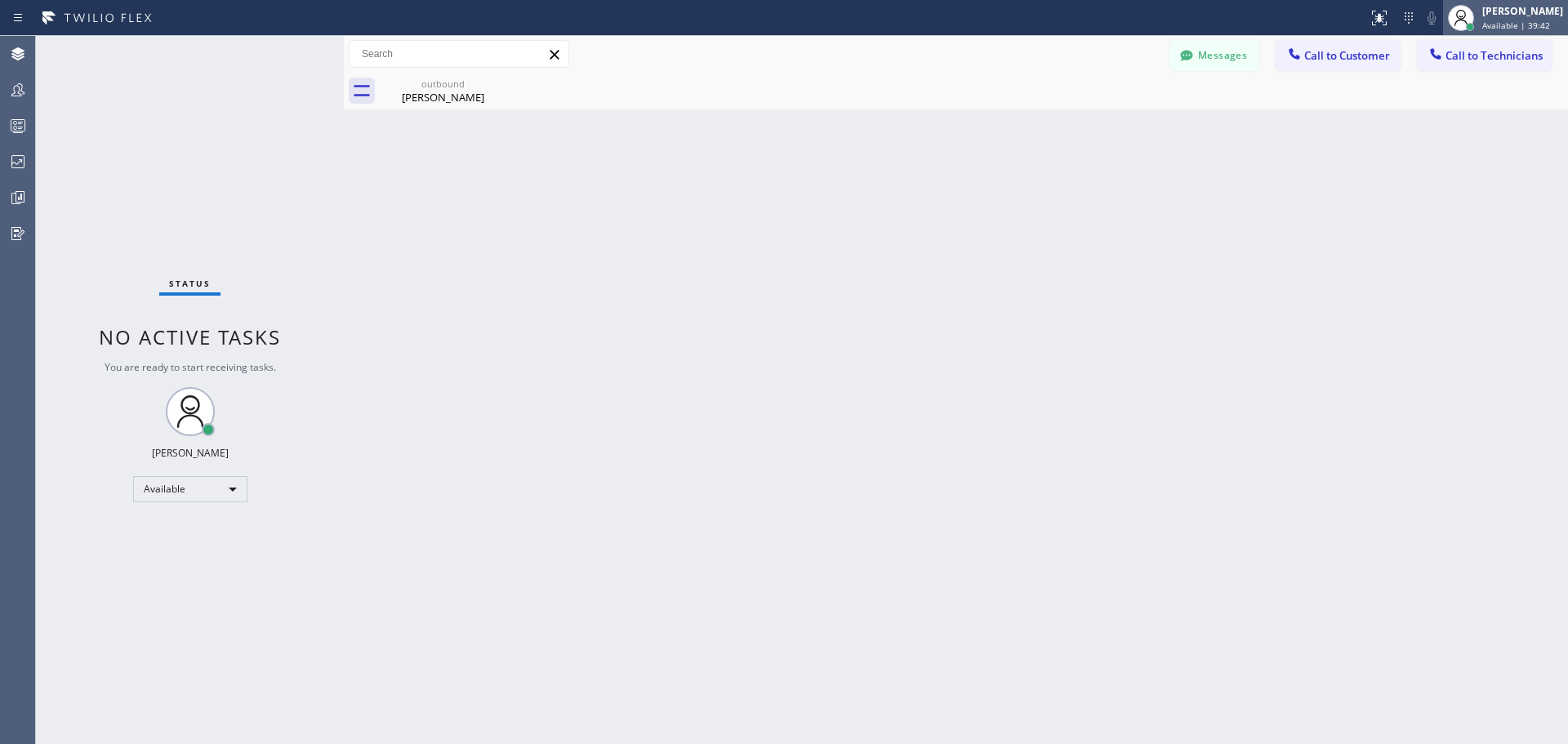
click at [1536, 12] on div "[PERSON_NAME]" at bounding box center [1521, 11] width 80 height 14
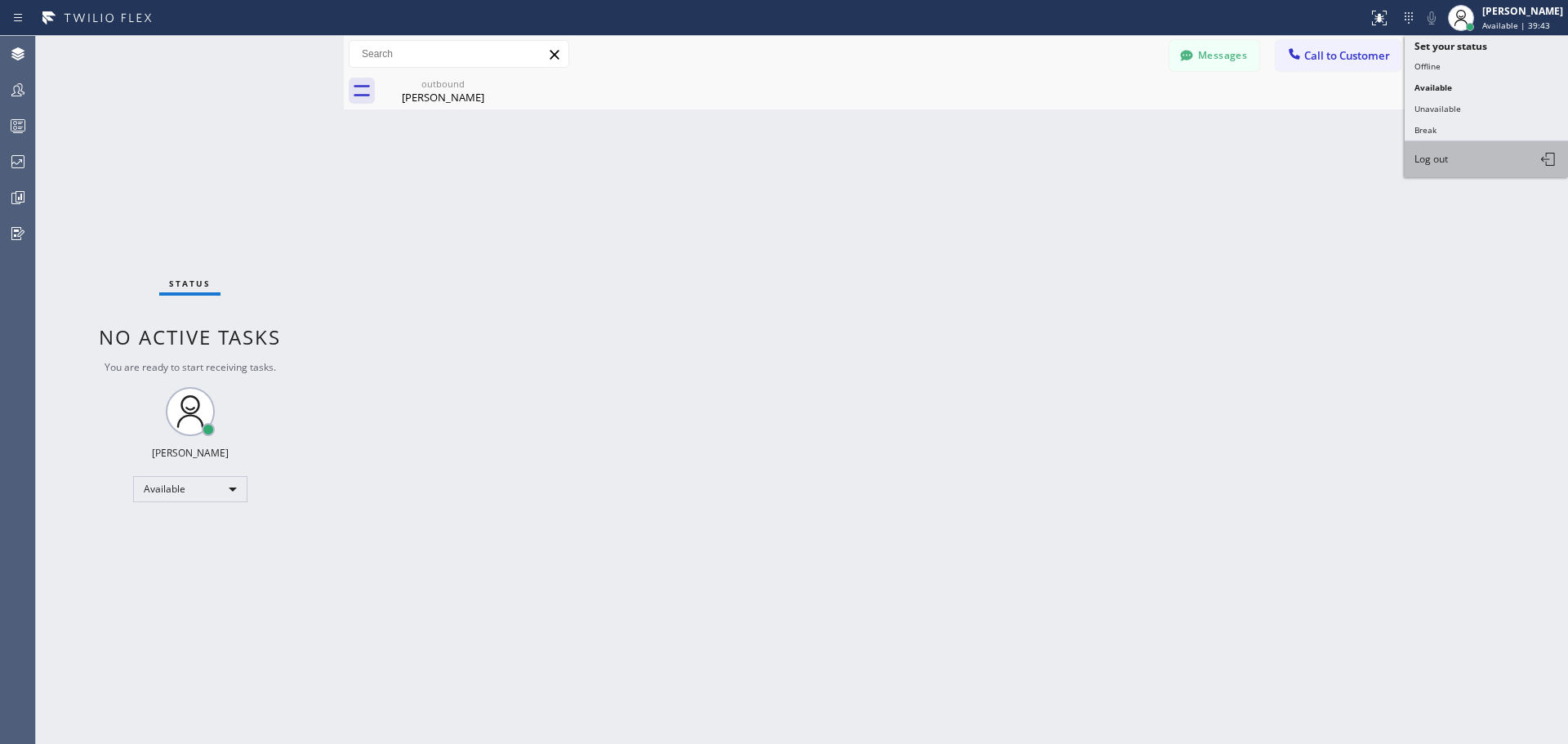
click at [1464, 166] on button "Log out" at bounding box center [1486, 159] width 163 height 36
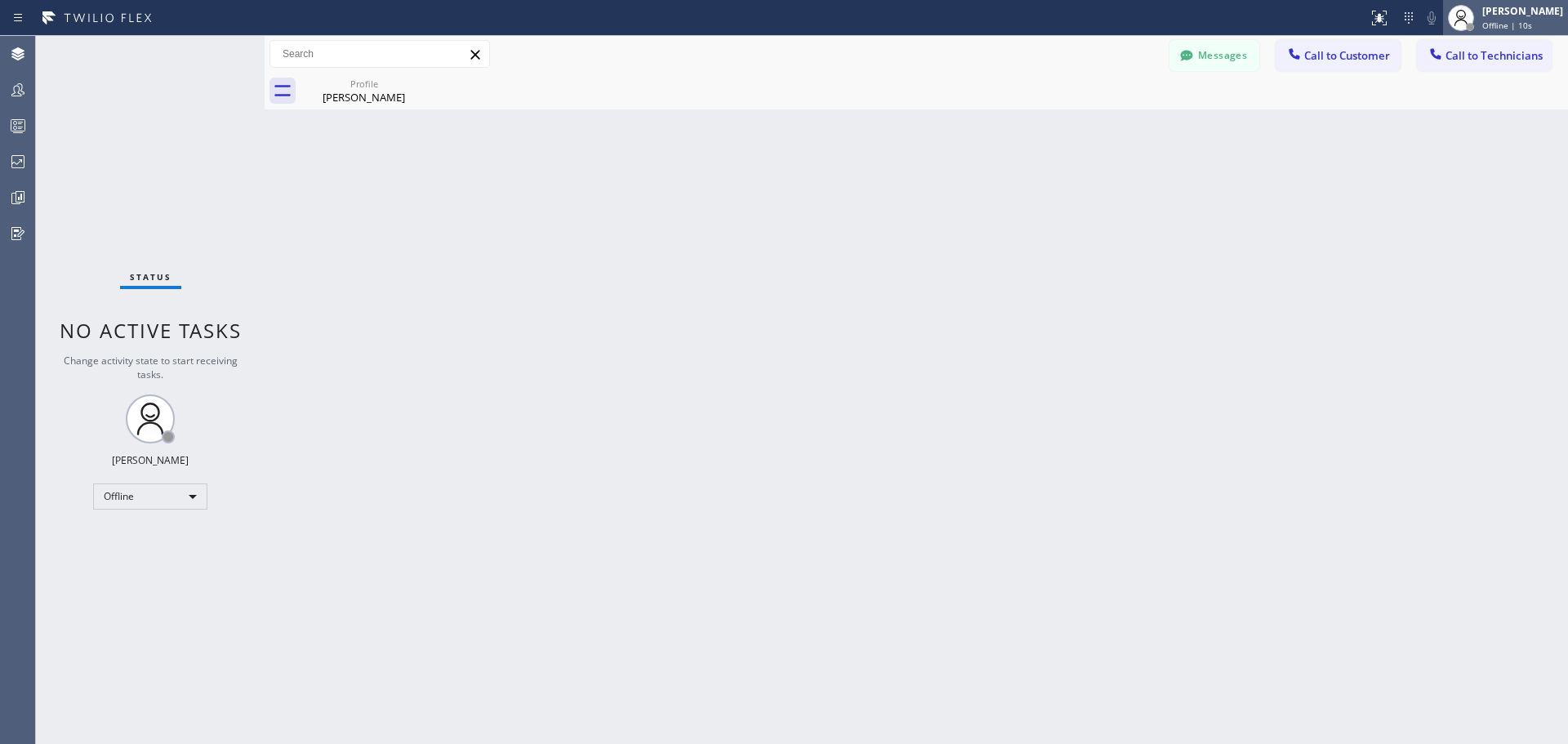
click at [1494, 25] on span "Offline | 10s" at bounding box center [1506, 26] width 50 height 12
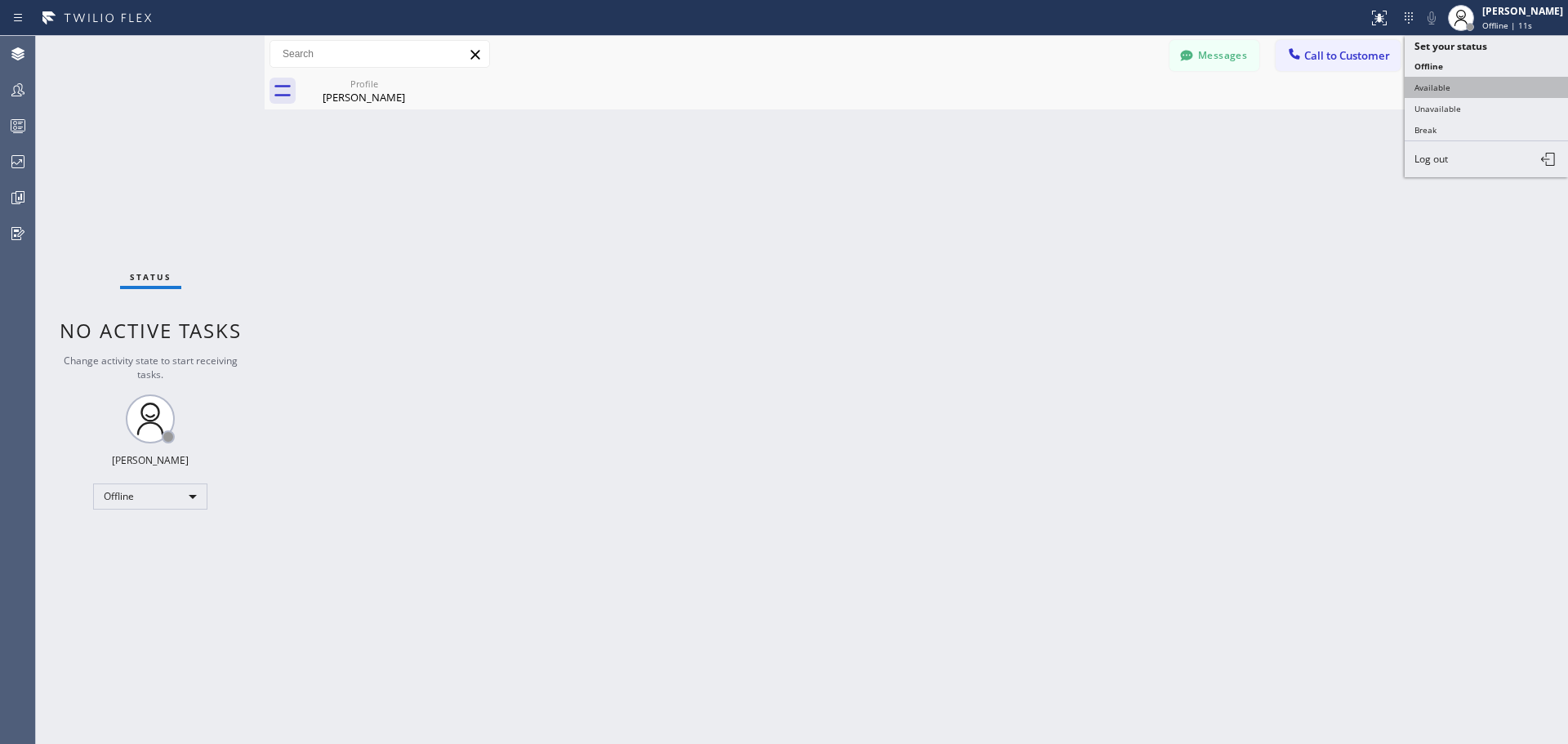
click at [1465, 88] on button "Available" at bounding box center [1486, 86] width 163 height 21
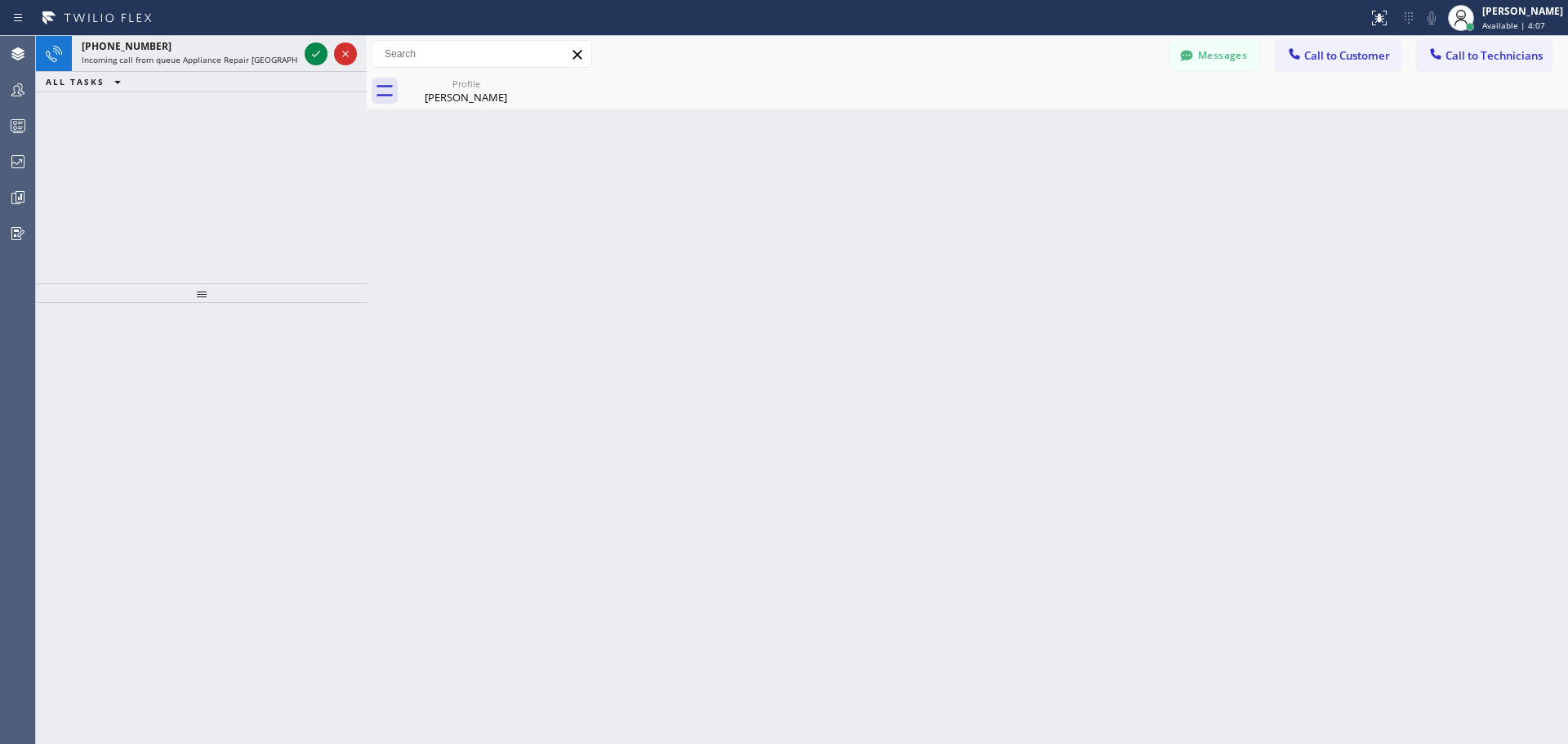
drag, startPoint x: 266, startPoint y: 64, endPoint x: 369, endPoint y: 69, distance: 103.1
click at [367, 69] on div at bounding box center [367, 389] width 0 height 707
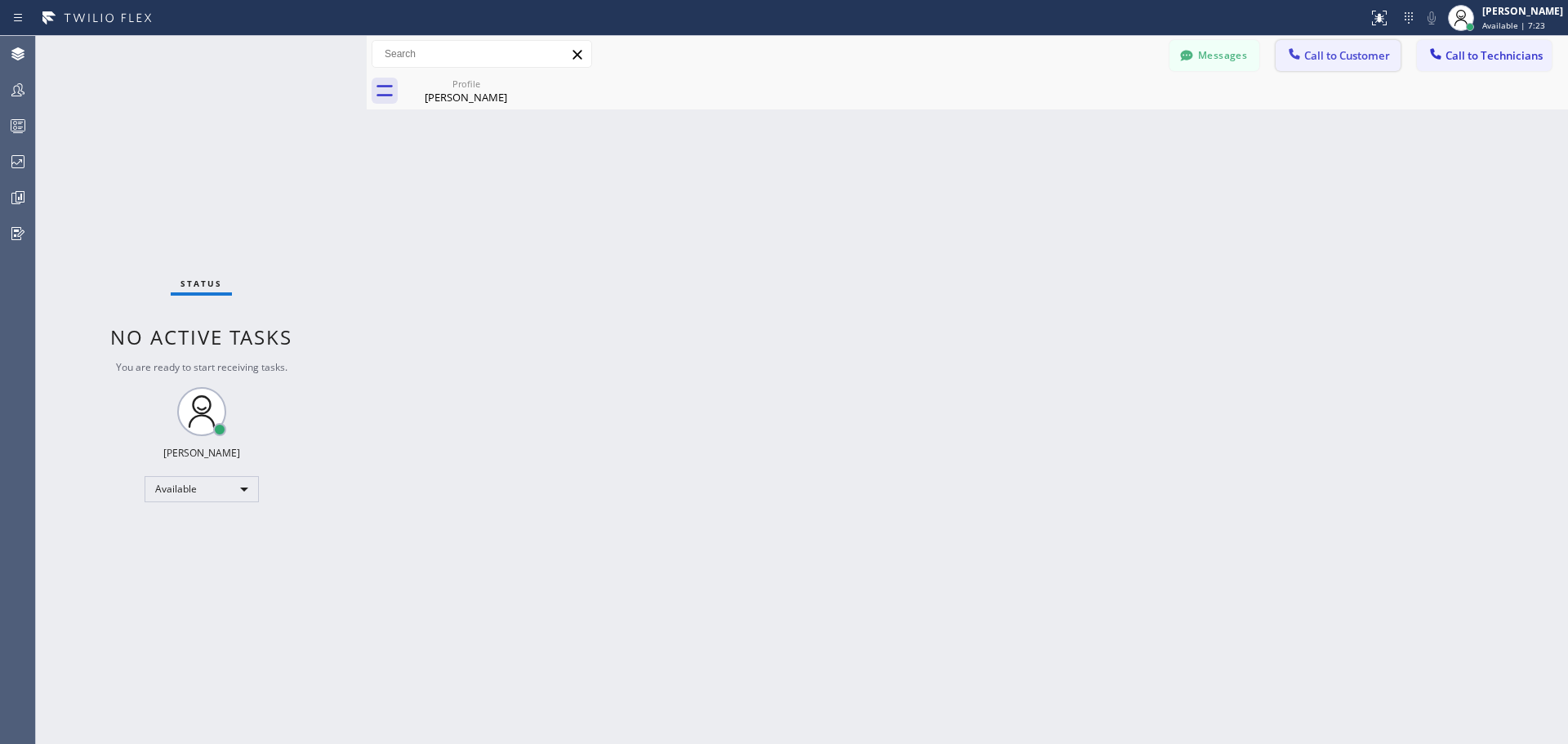
click at [1318, 48] on span "Call to Customer" at bounding box center [1346, 55] width 85 height 15
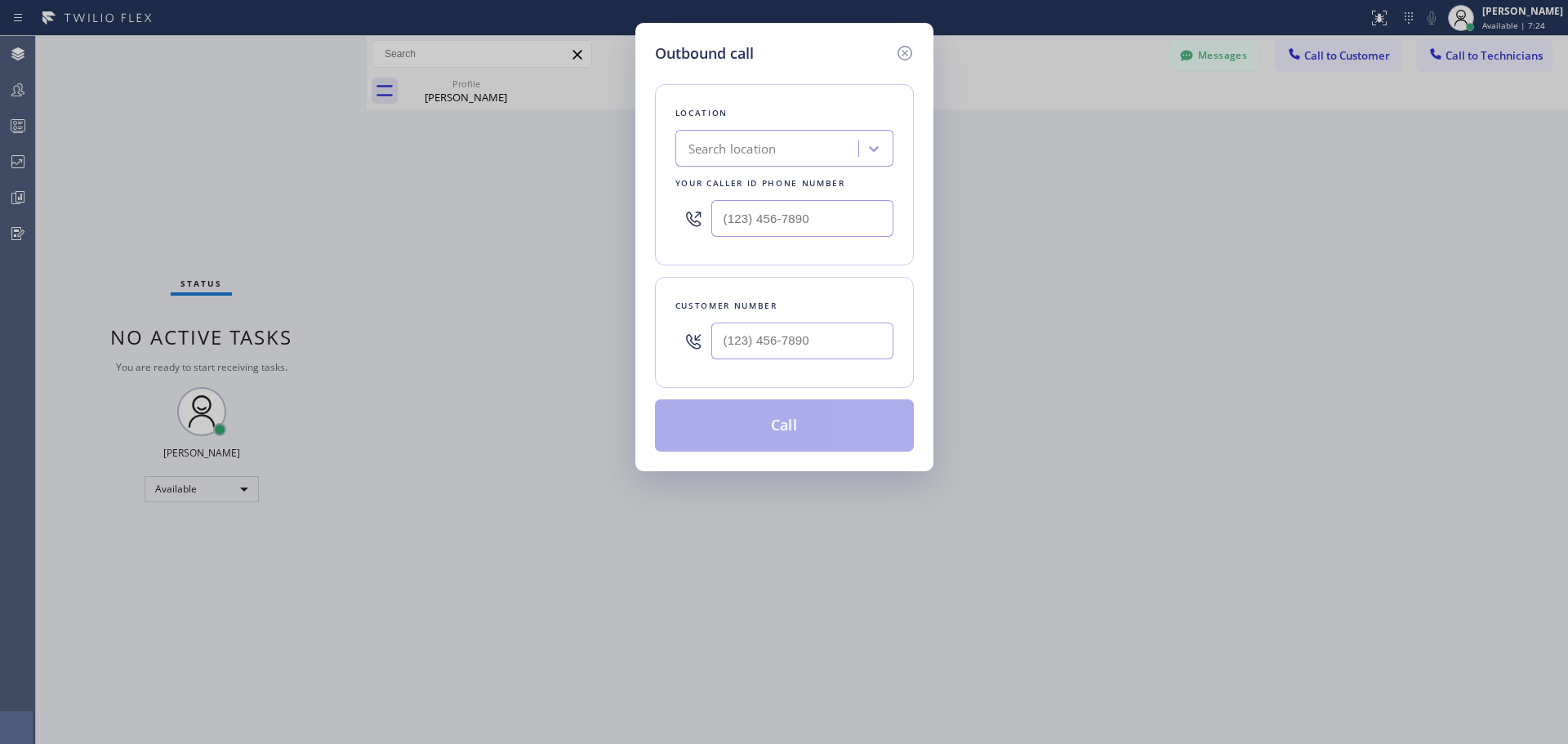
click at [745, 130] on div "Search location" at bounding box center [784, 148] width 218 height 37
type input "CSM"
drag, startPoint x: 739, startPoint y: 179, endPoint x: 762, endPoint y: 326, distance: 148.8
click at [739, 180] on div "Home Alliance CSM" at bounding box center [784, 183] width 218 height 30
type input "[PHONE_NUMBER]"
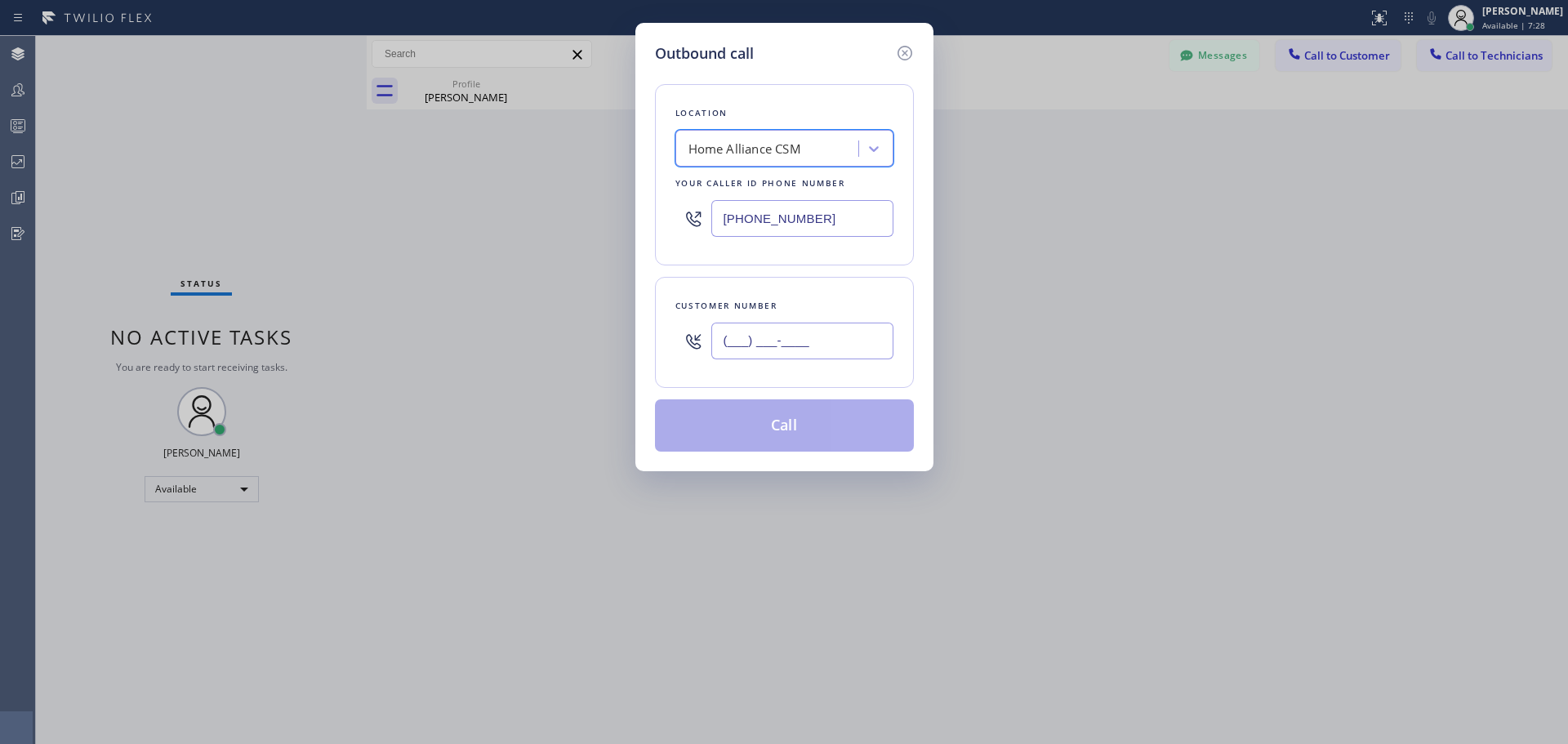
click at [777, 343] on input "(___) ___-____" at bounding box center [802, 341] width 182 height 37
paste input "650) 799-9474"
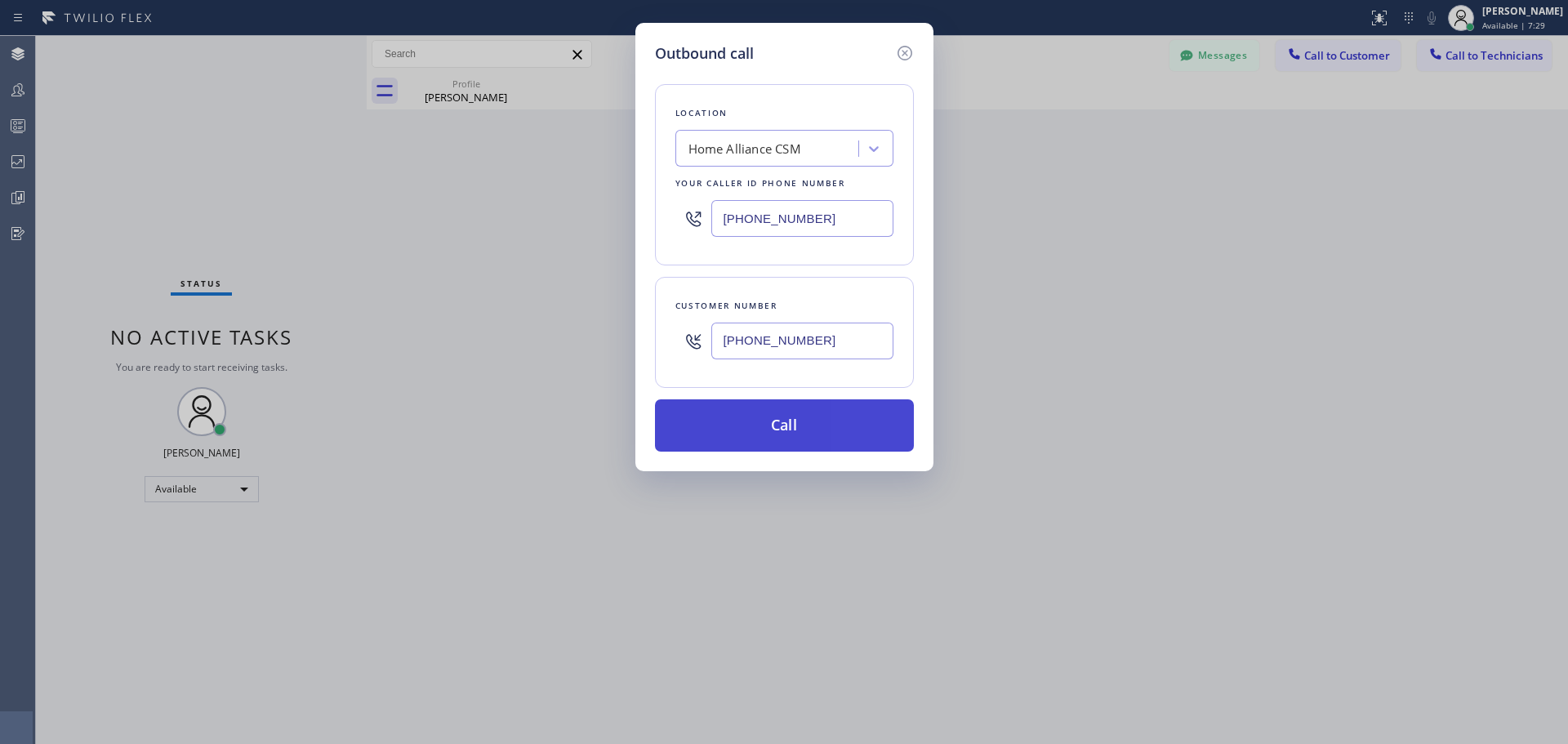
type input "(650) 799-9474"
click at [787, 403] on button "Call" at bounding box center [784, 425] width 258 height 53
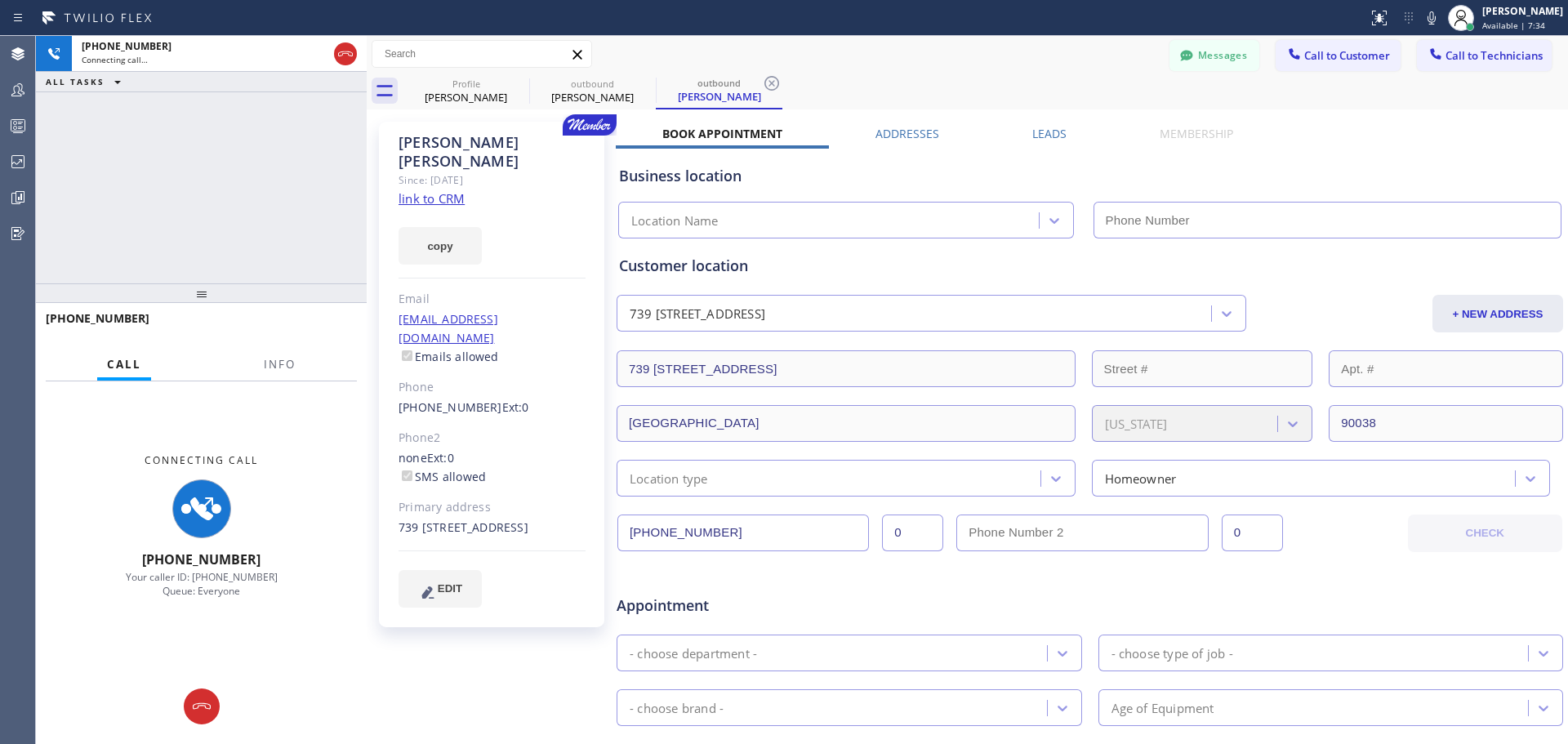
type input "[PHONE_NUMBER]"
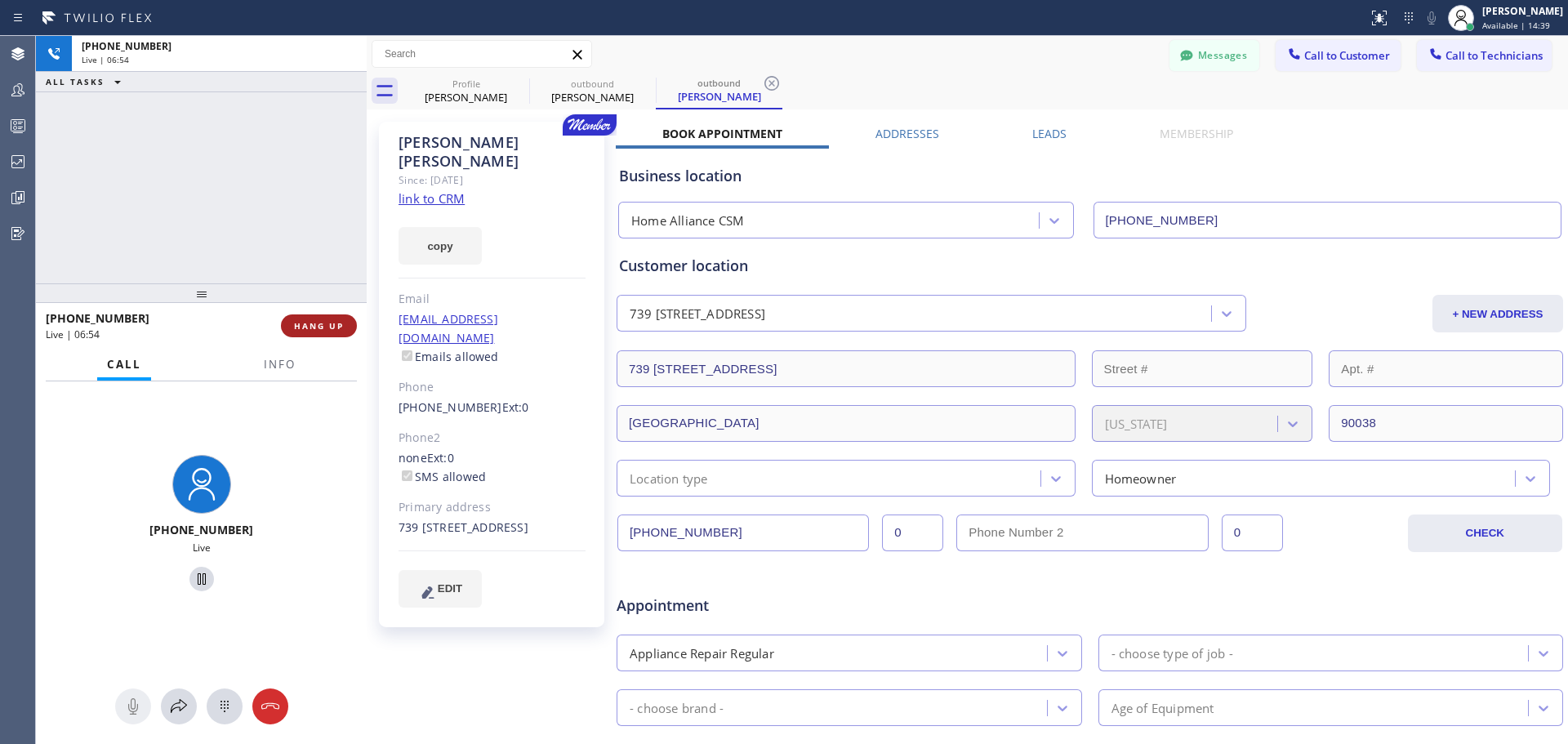
click at [310, 321] on span "HANG UP" at bounding box center [319, 326] width 50 height 12
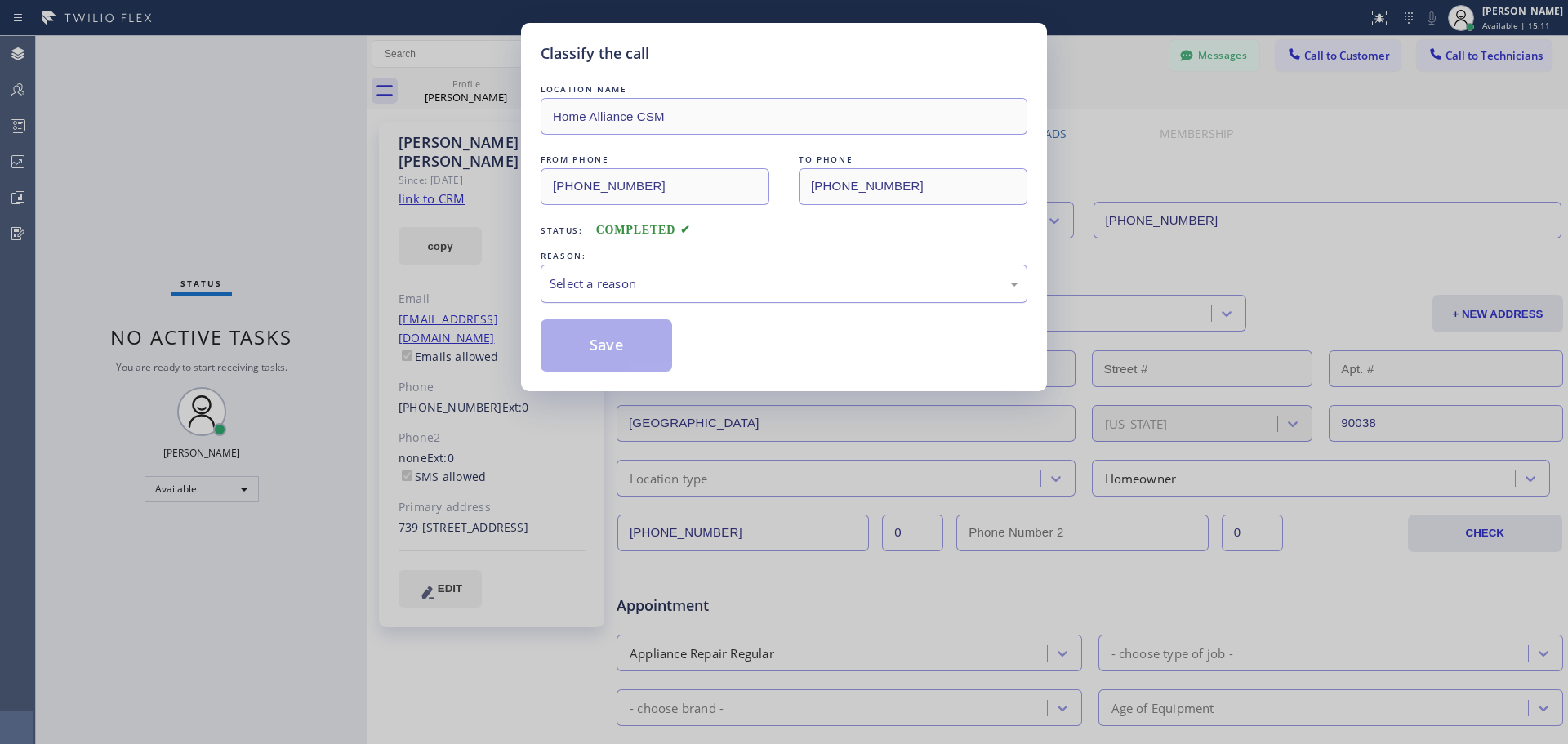
click at [707, 281] on div "Select a reason" at bounding box center [784, 283] width 469 height 19
click at [597, 347] on button "Save" at bounding box center [606, 345] width 131 height 53
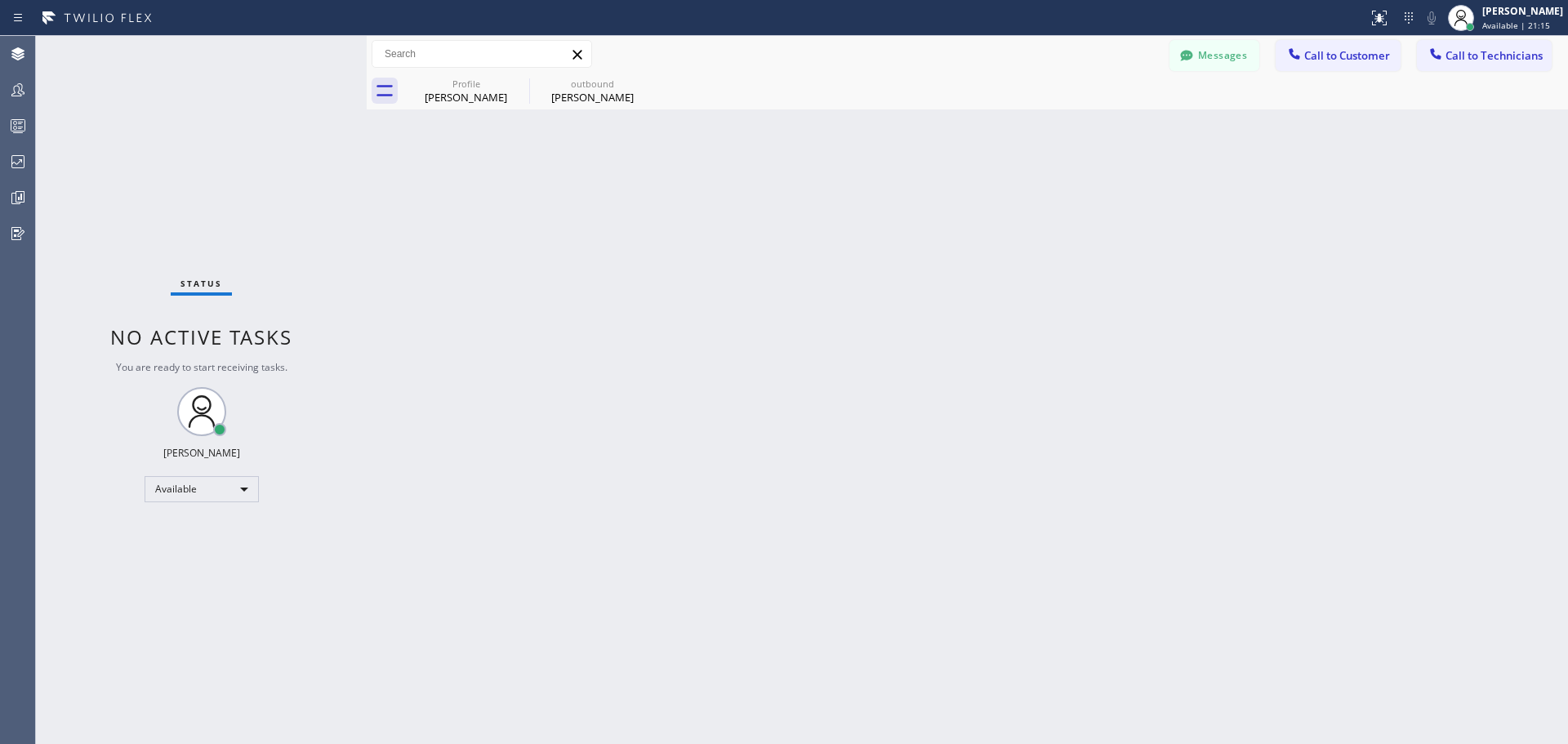
drag, startPoint x: 650, startPoint y: 82, endPoint x: 551, endPoint y: 96, distance: 100.0
click at [0, 0] on icon at bounding box center [0, 0] width 0 height 0
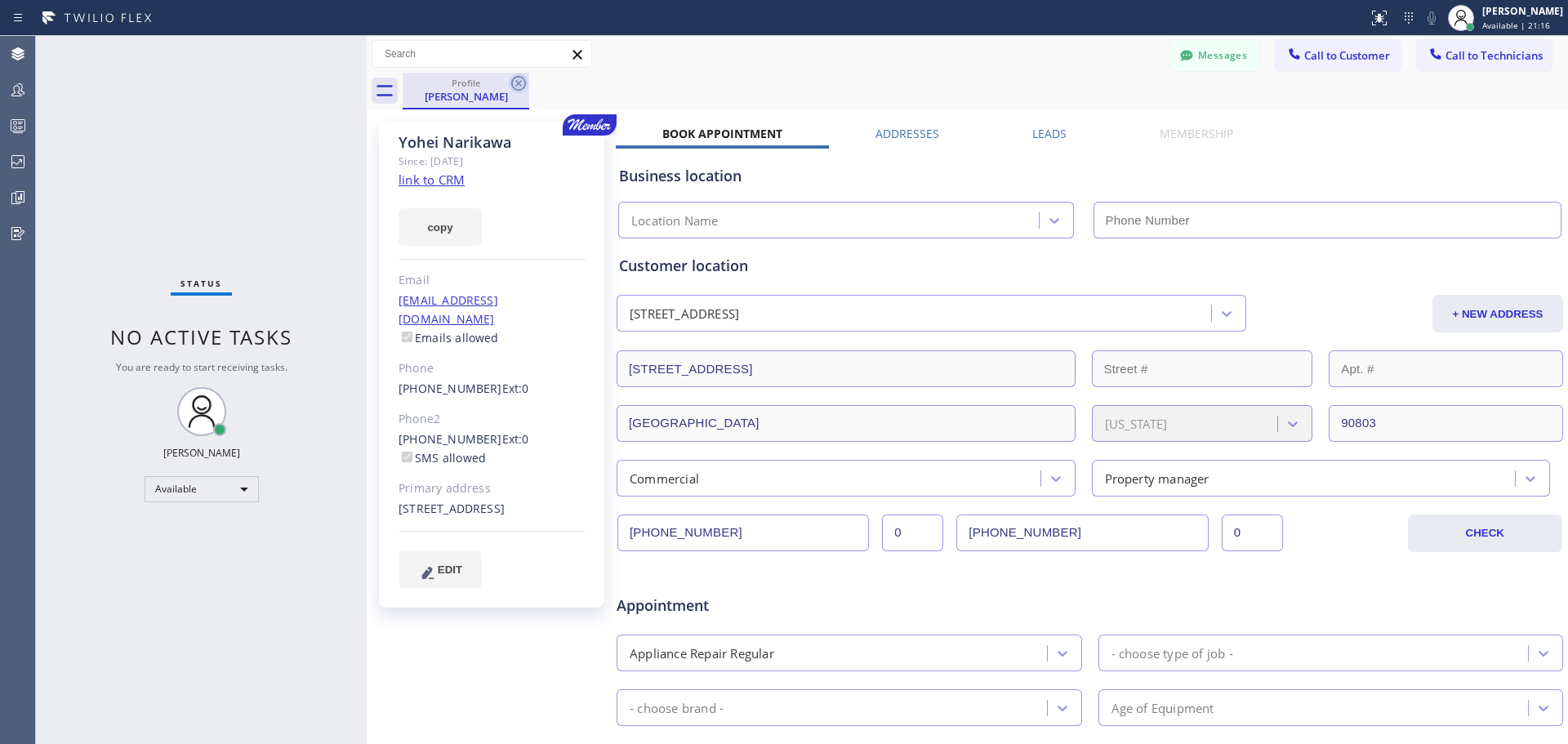
click at [525, 76] on icon at bounding box center [519, 83] width 20 height 20
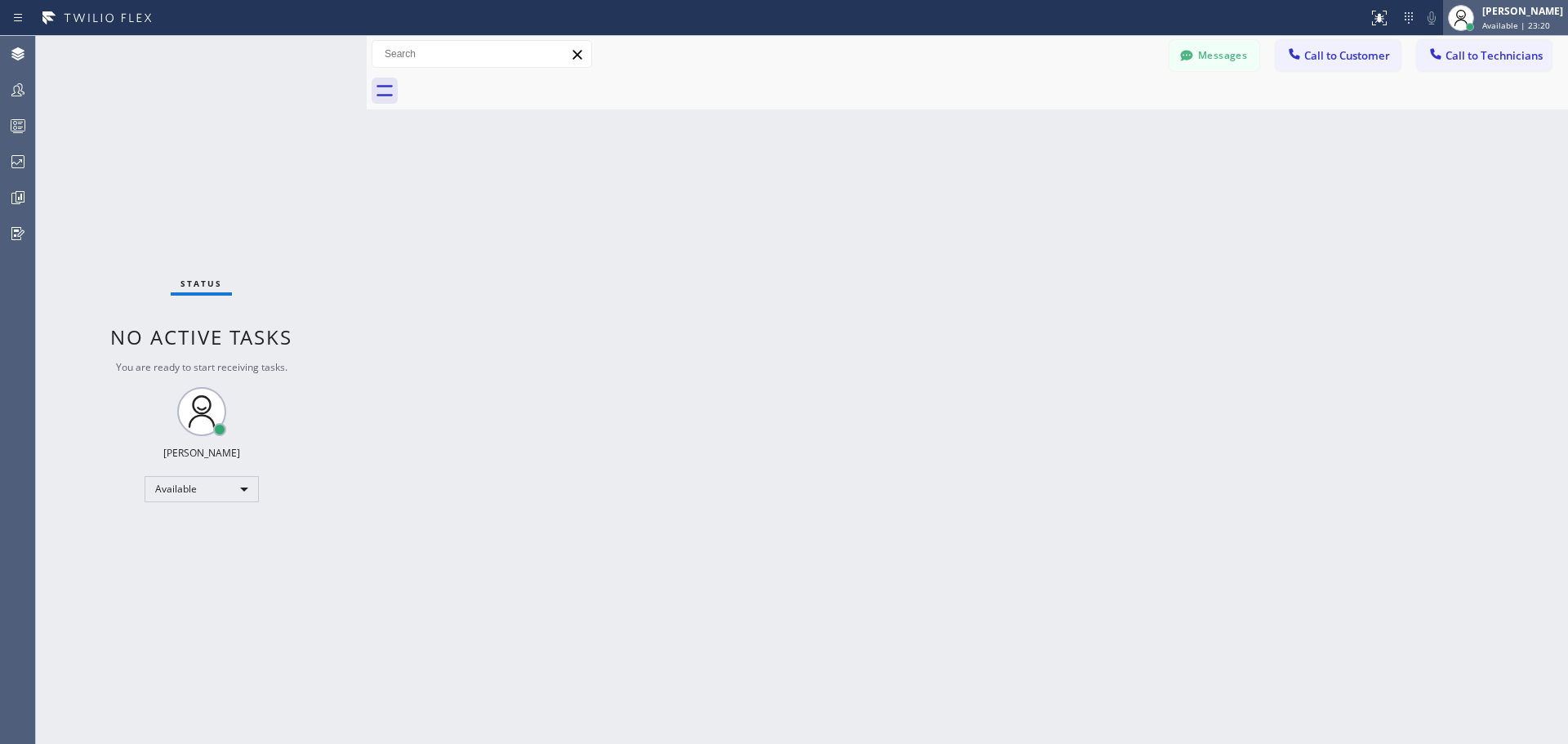
click at [1508, 20] on span "Available | 23:20" at bounding box center [1515, 26] width 68 height 12
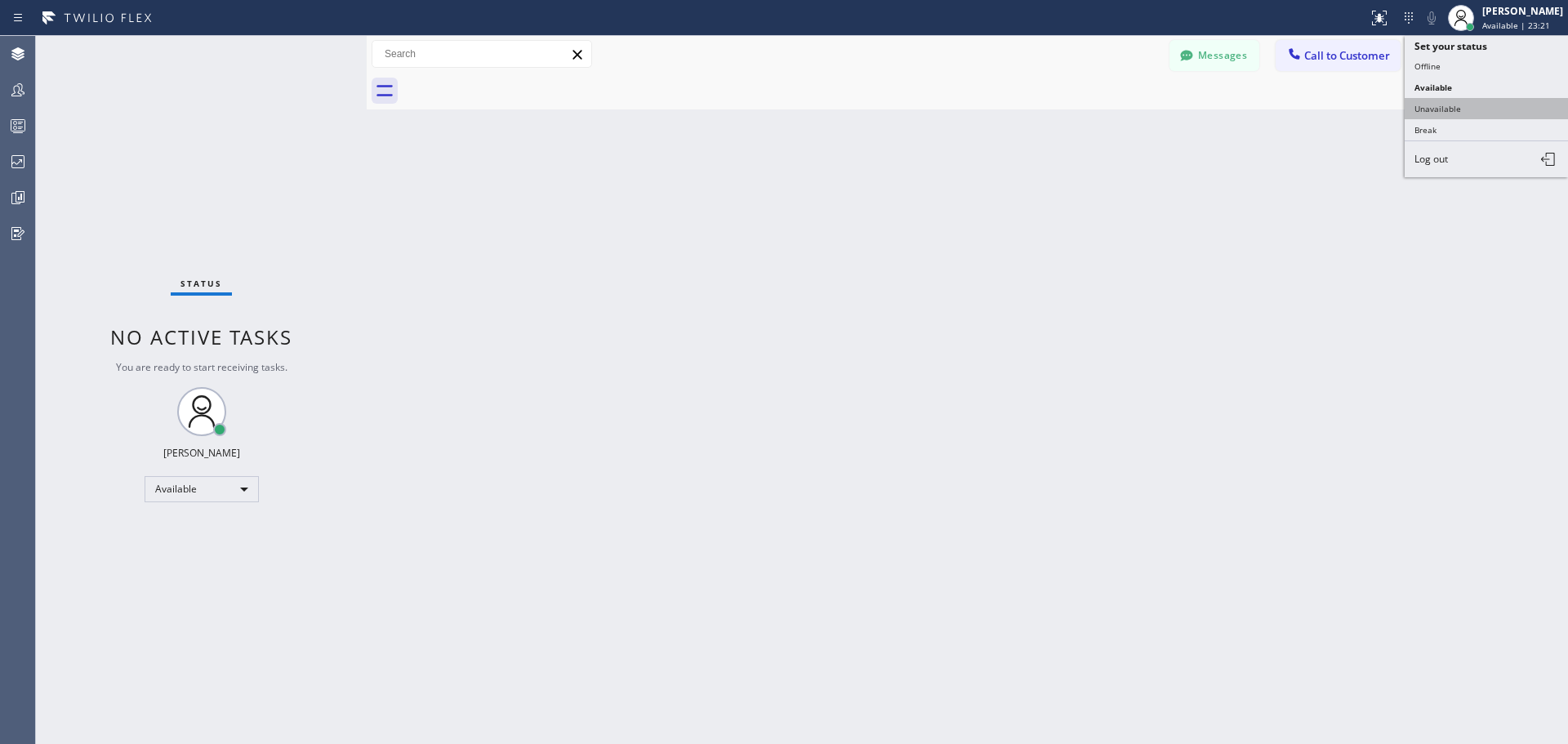
click at [1477, 107] on button "Unavailable" at bounding box center [1486, 108] width 163 height 21
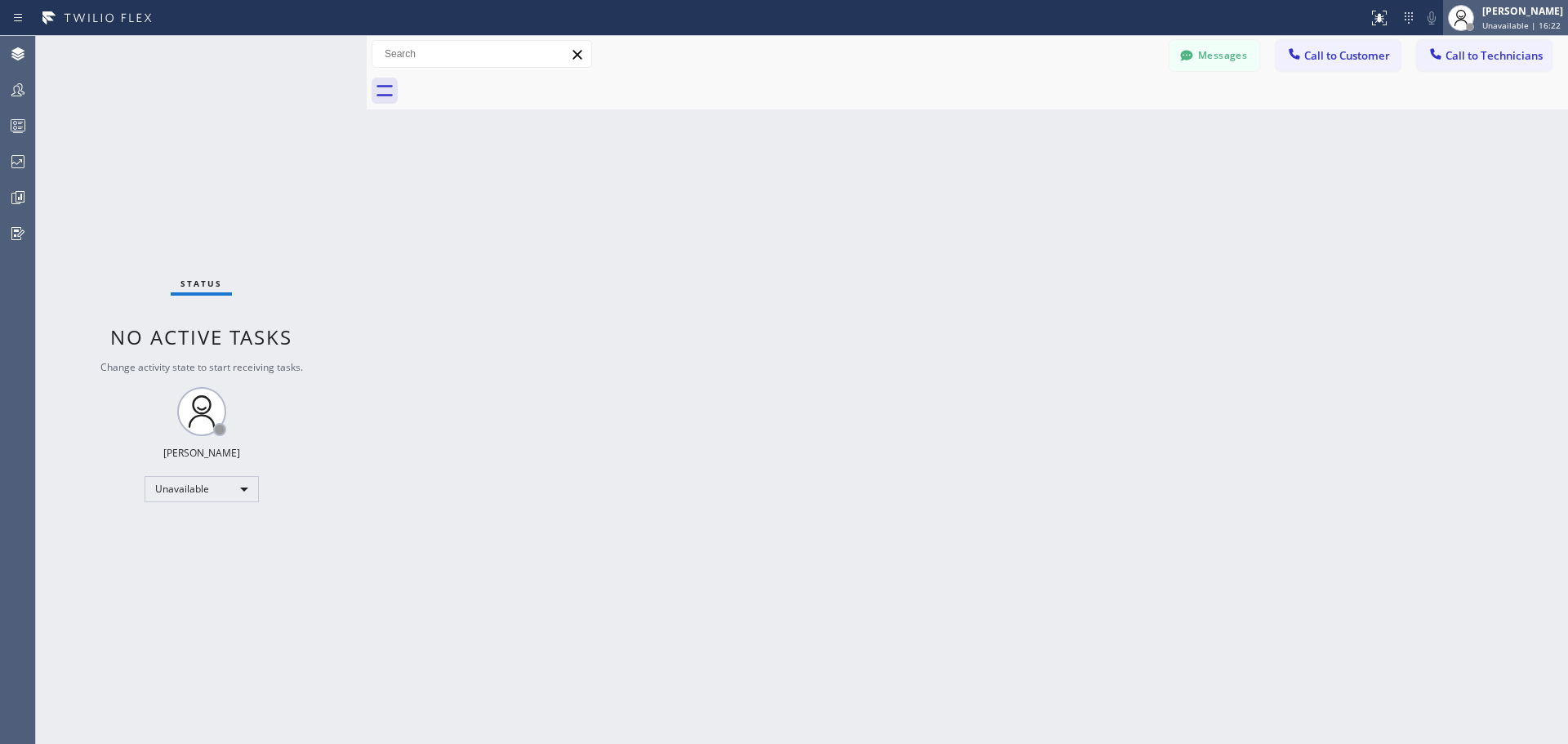
click at [1527, 17] on div "[PERSON_NAME]" at bounding box center [1521, 11] width 80 height 14
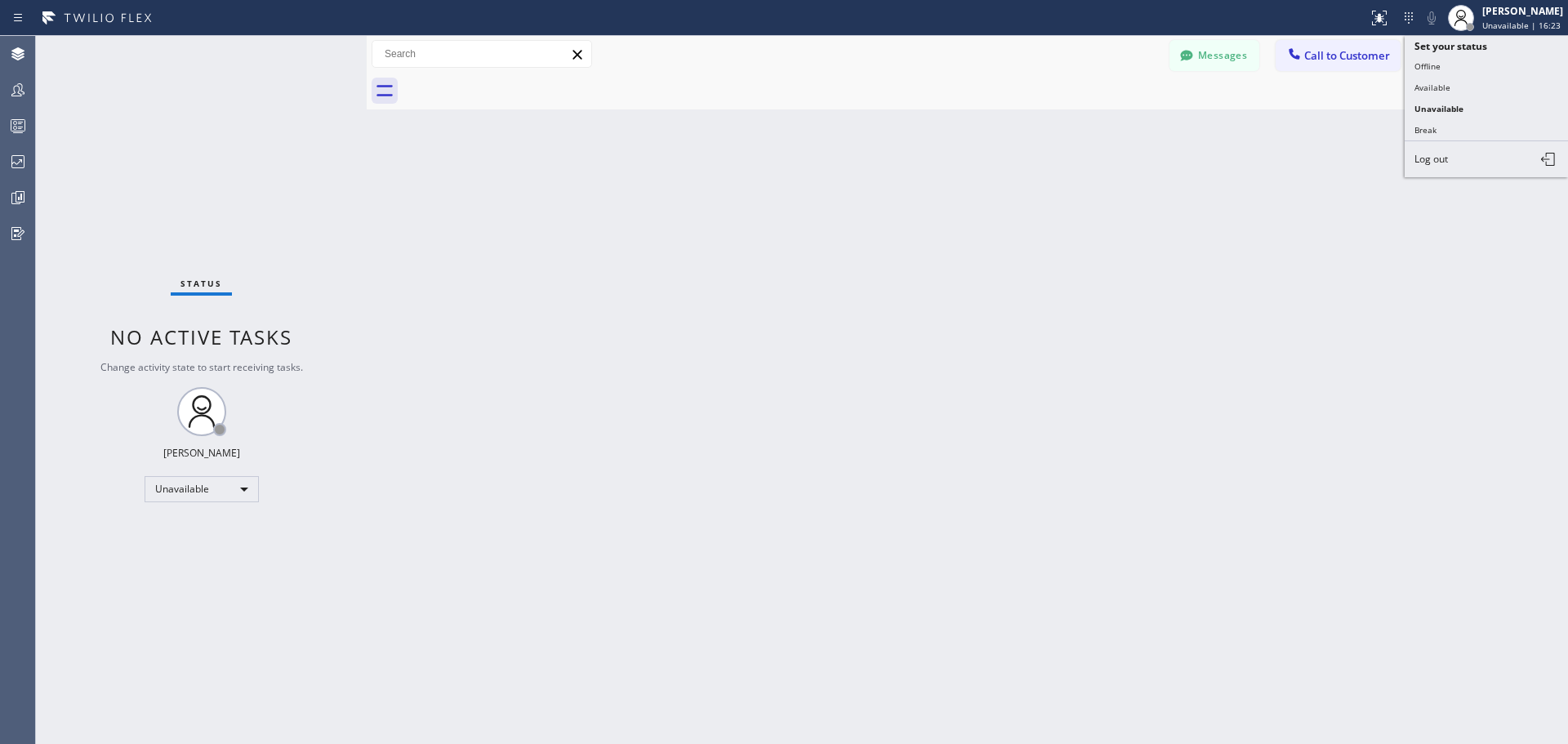
click at [1500, 79] on button "Available" at bounding box center [1486, 86] width 163 height 21
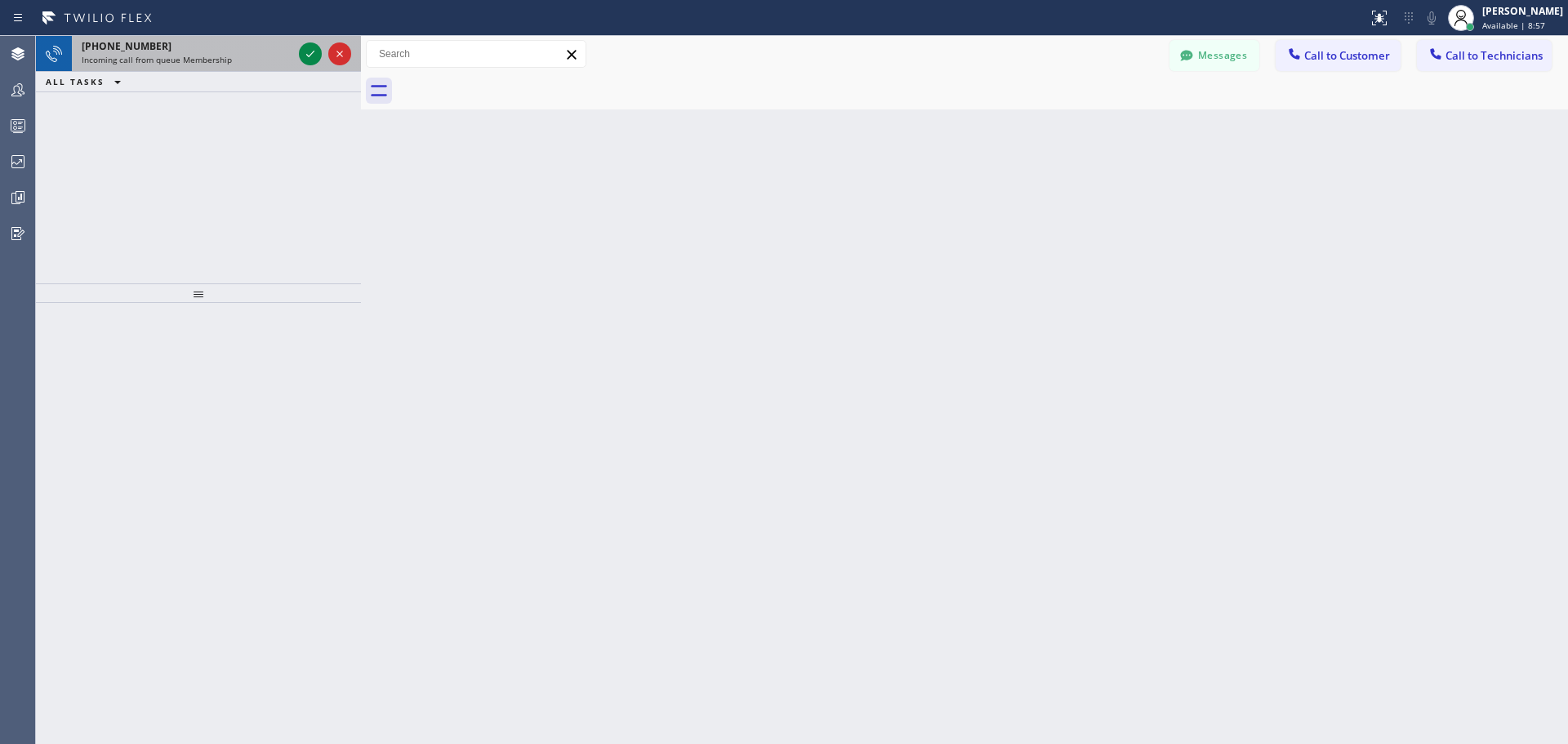
drag, startPoint x: 265, startPoint y: 48, endPoint x: 335, endPoint y: 68, distance: 72.8
click at [361, 57] on div at bounding box center [361, 389] width 0 height 707
click at [318, 54] on icon at bounding box center [312, 54] width 20 height 20
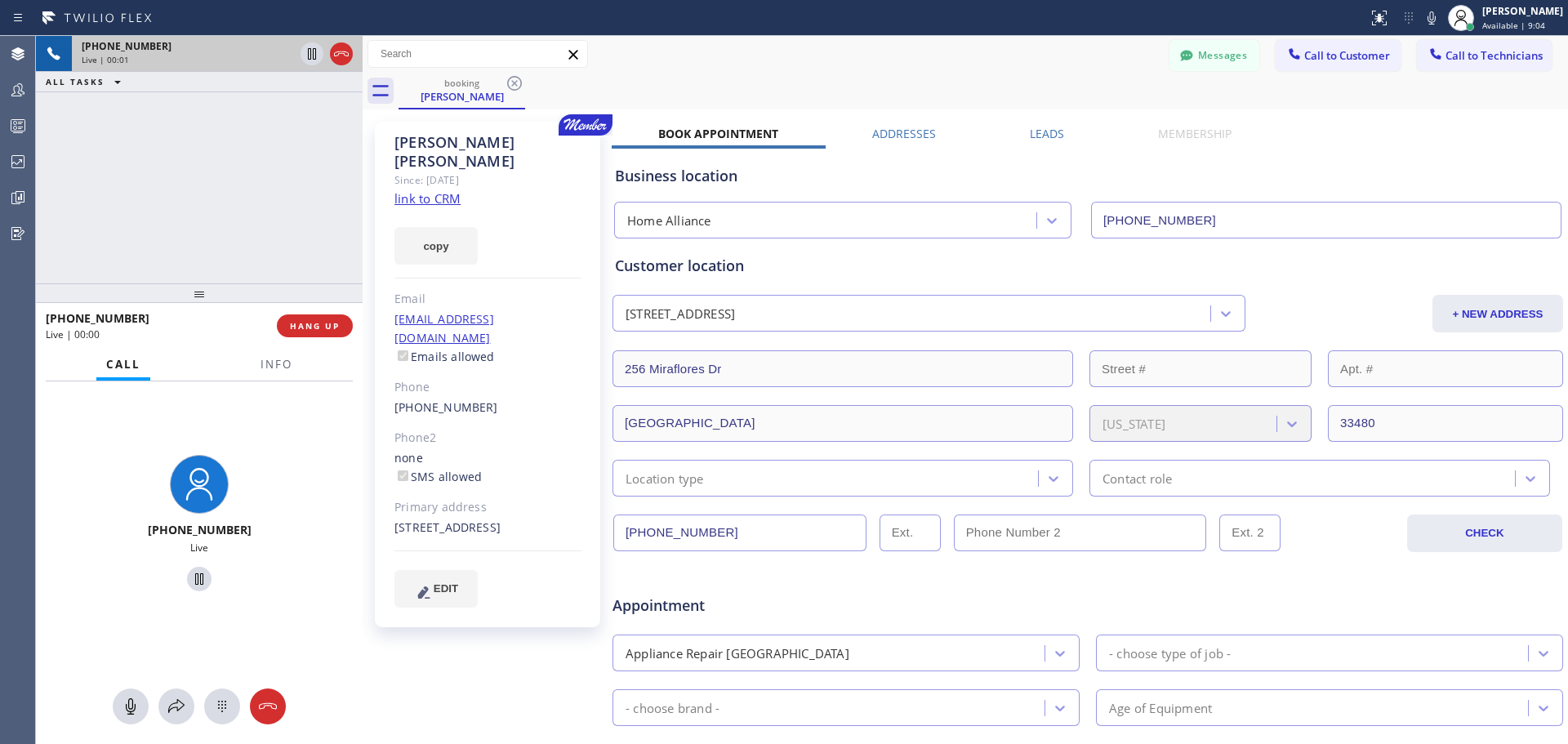
type input "[PHONE_NUMBER]"
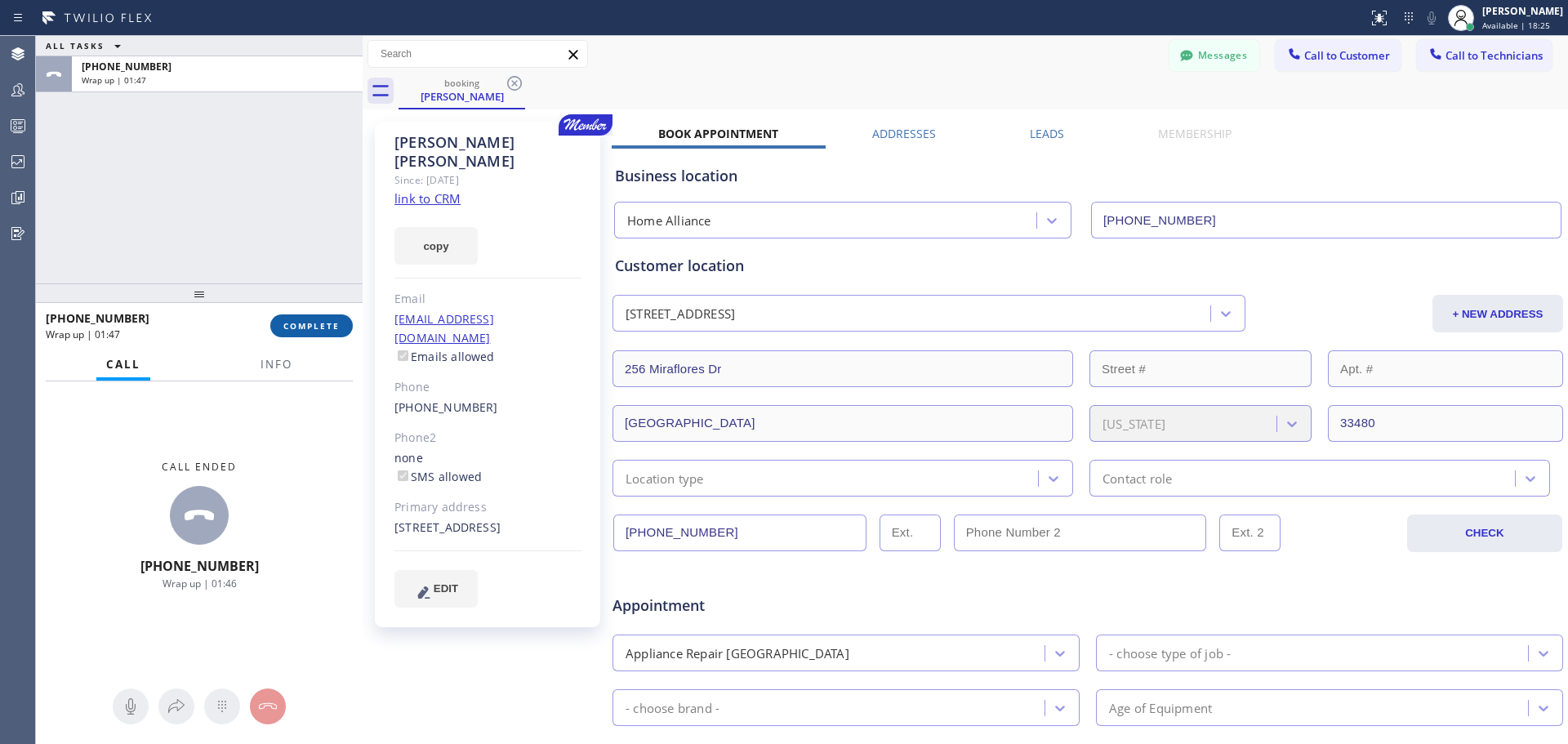
click at [309, 328] on span "COMPLETE" at bounding box center [311, 326] width 57 height 12
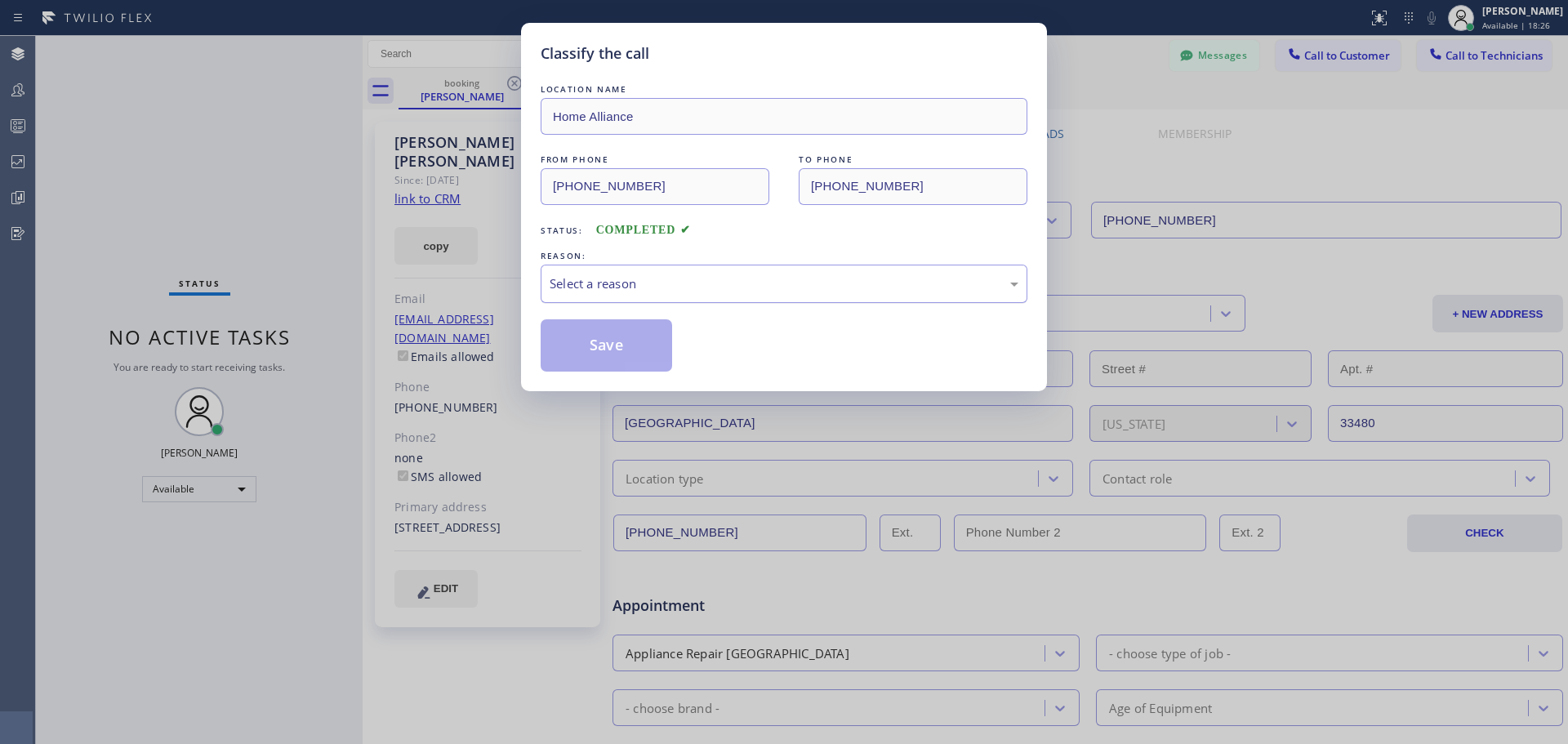
click at [726, 277] on div "Select a reason" at bounding box center [784, 283] width 469 height 19
click at [600, 351] on button "Save" at bounding box center [606, 345] width 131 height 53
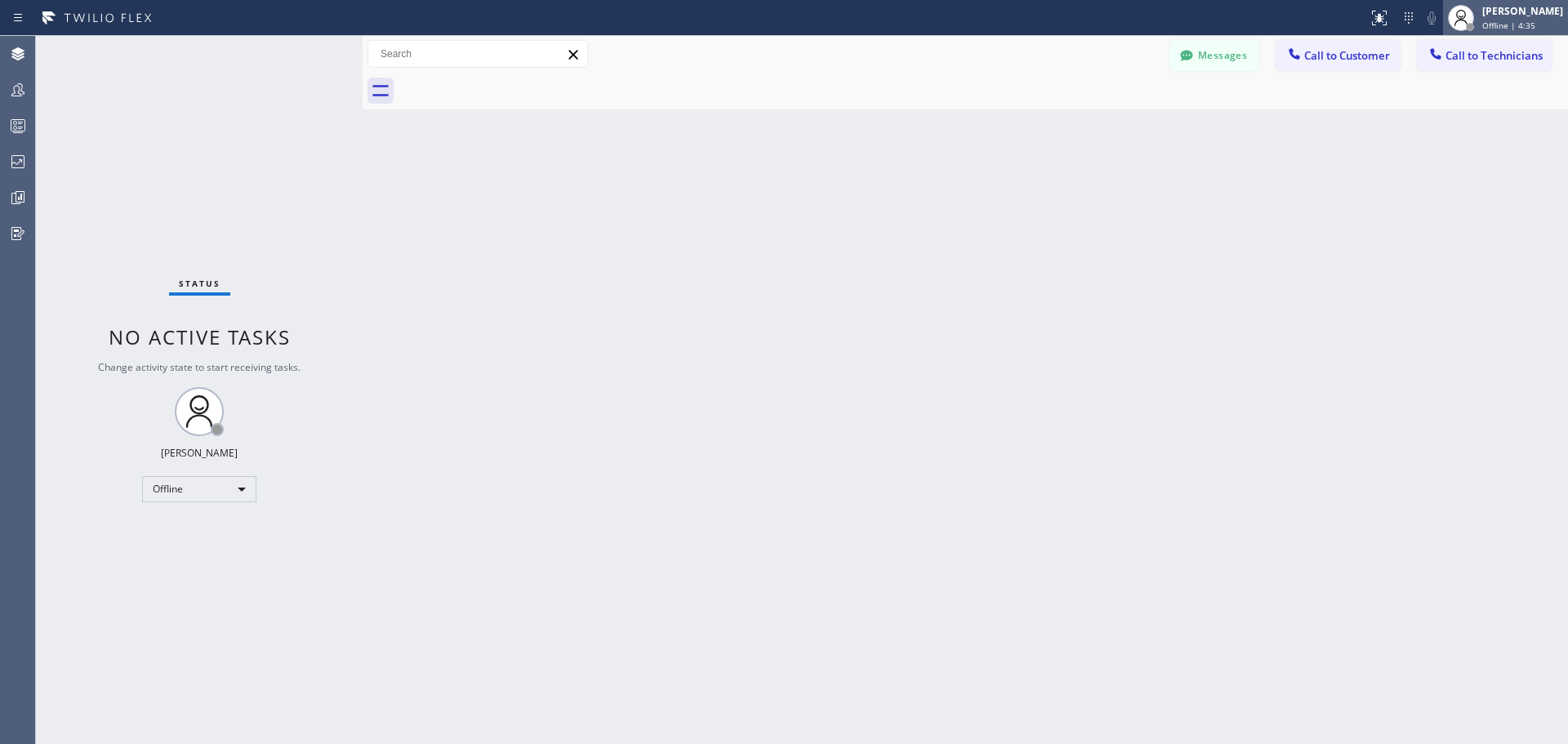
click at [1482, 14] on div "[PERSON_NAME]" at bounding box center [1521, 11] width 80 height 14
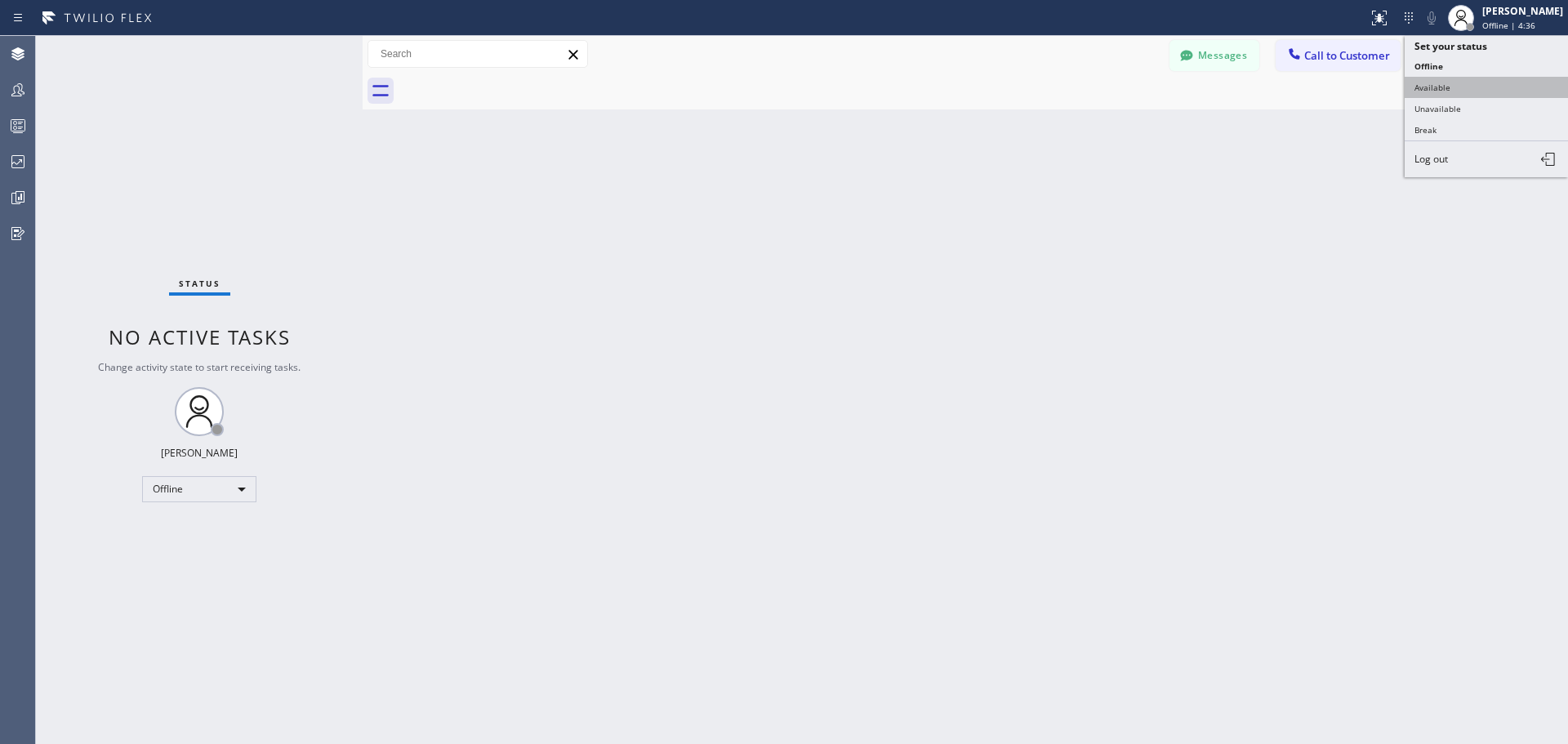
click at [1474, 90] on button "Available" at bounding box center [1486, 86] width 163 height 21
click at [23, 165] on icon at bounding box center [18, 162] width 20 height 20
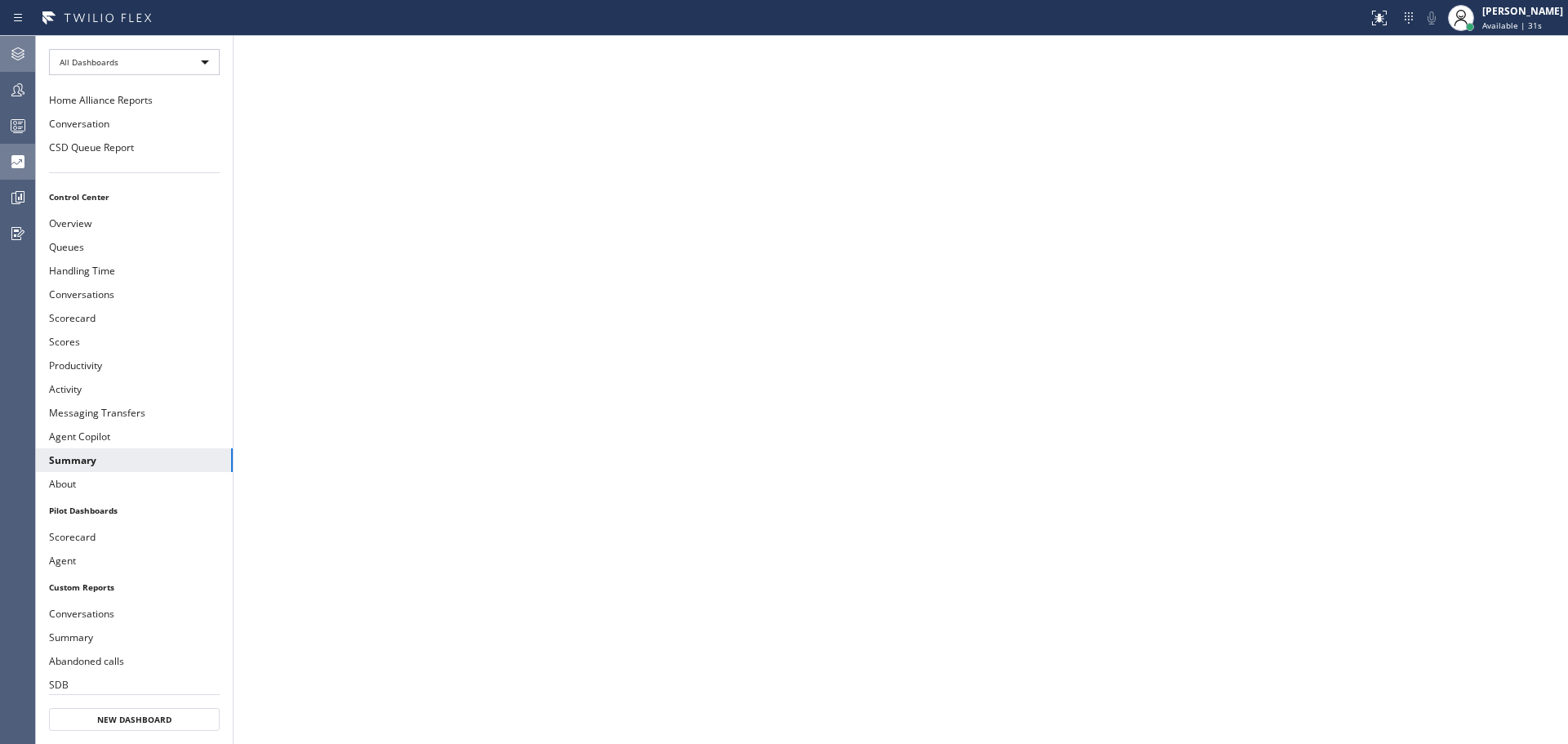
click at [17, 49] on icon at bounding box center [18, 54] width 20 height 20
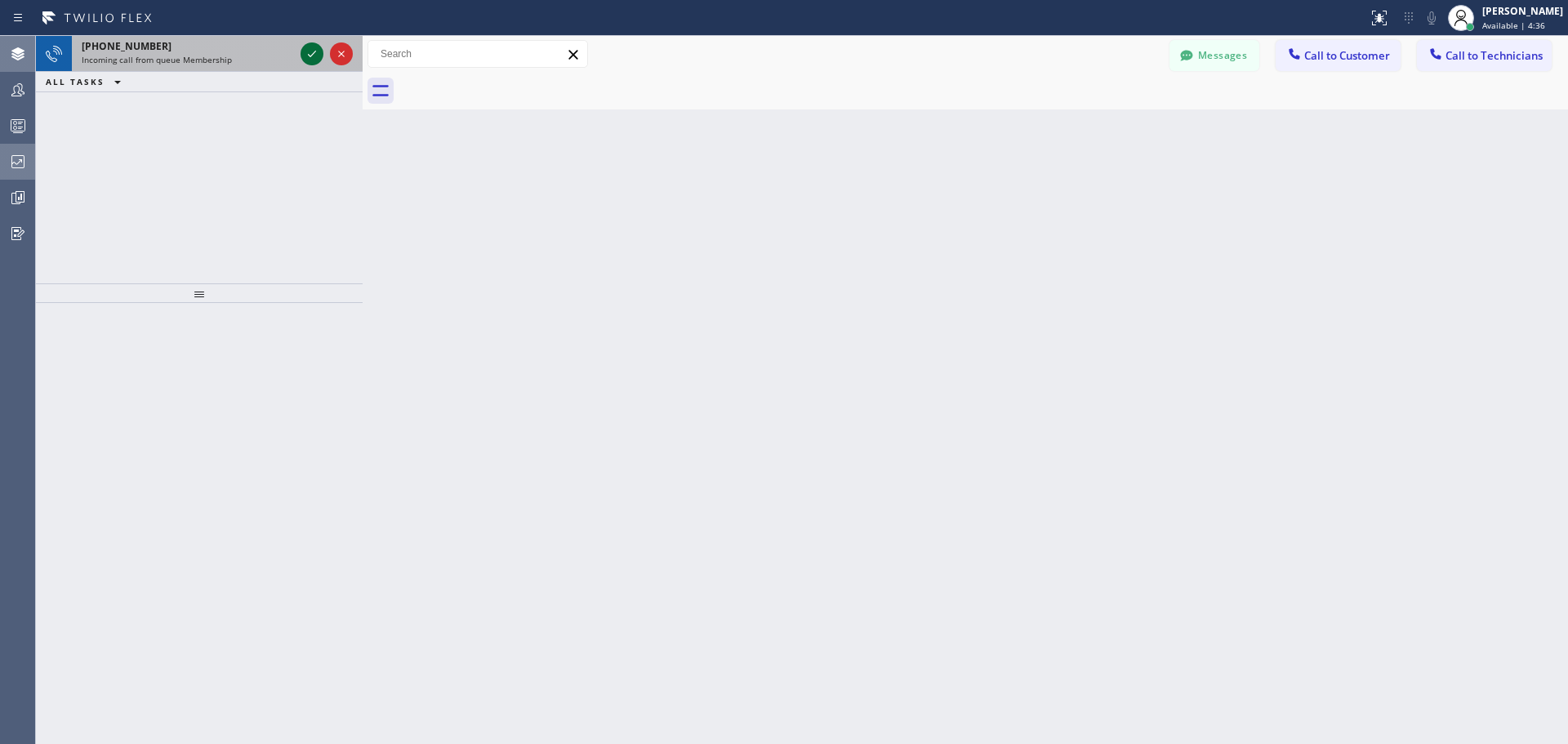
click at [312, 59] on icon at bounding box center [312, 54] width 20 height 20
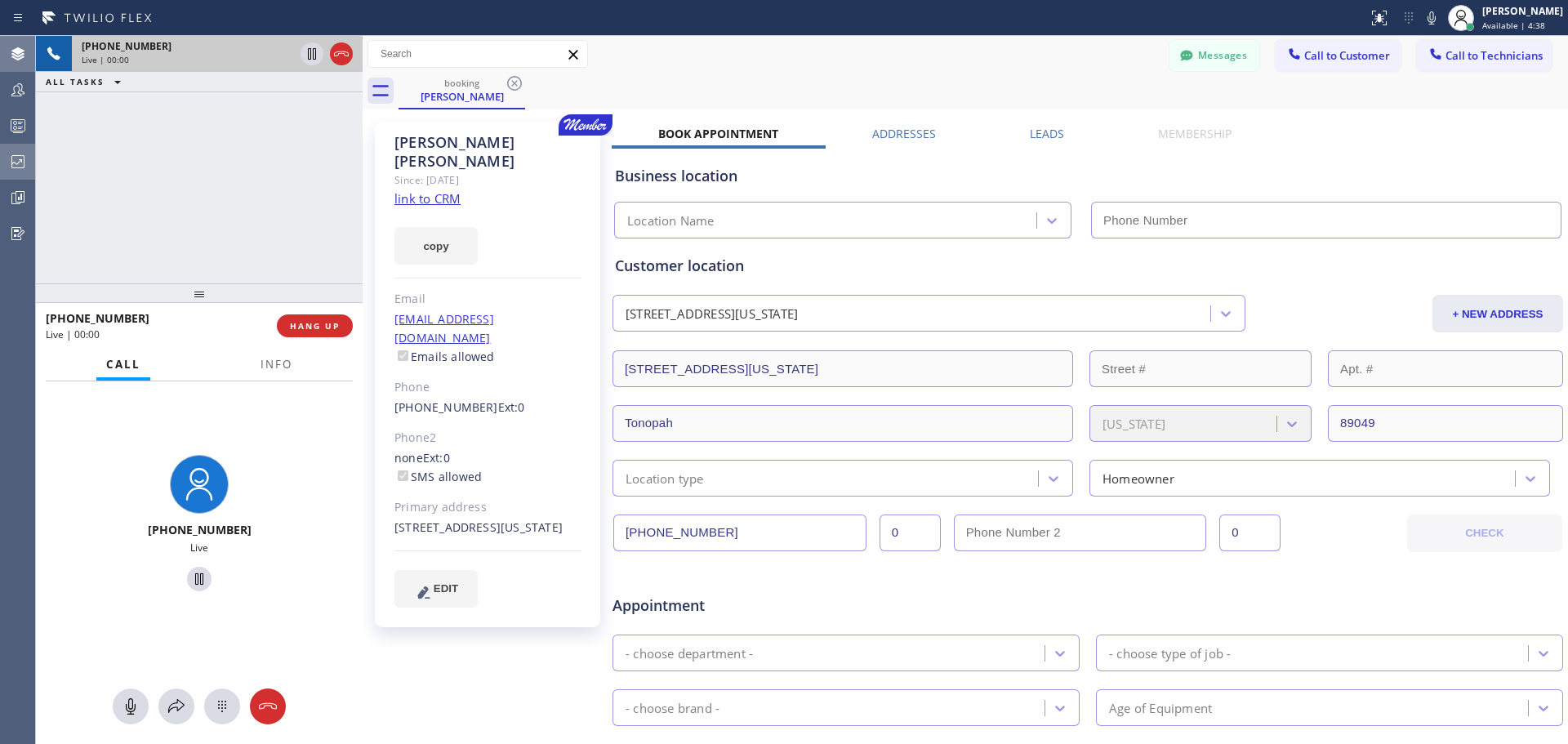
type input "[PHONE_NUMBER]"
click at [330, 333] on button "HANG UP" at bounding box center [315, 325] width 76 height 23
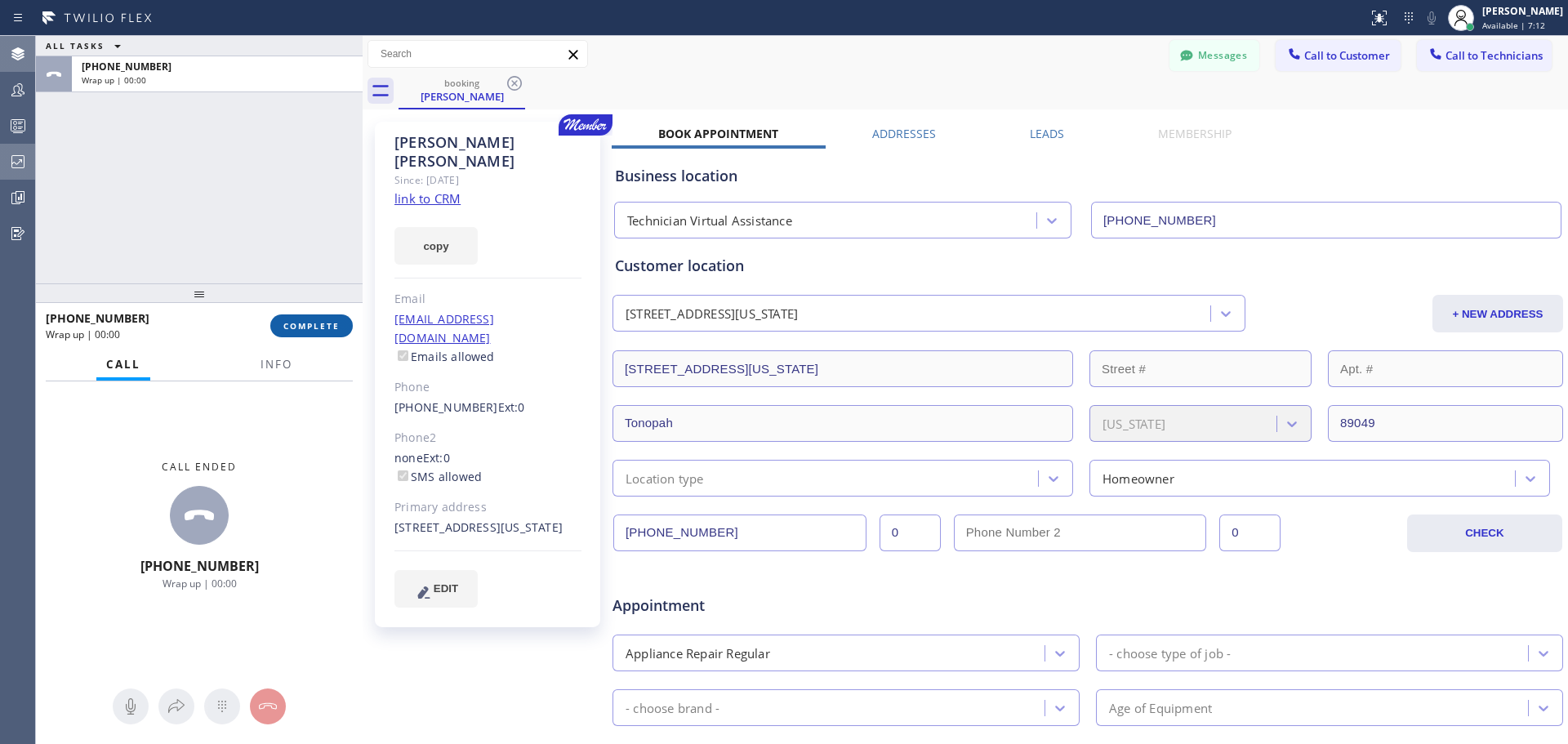
click at [331, 333] on button "COMPLETE" at bounding box center [311, 325] width 82 height 23
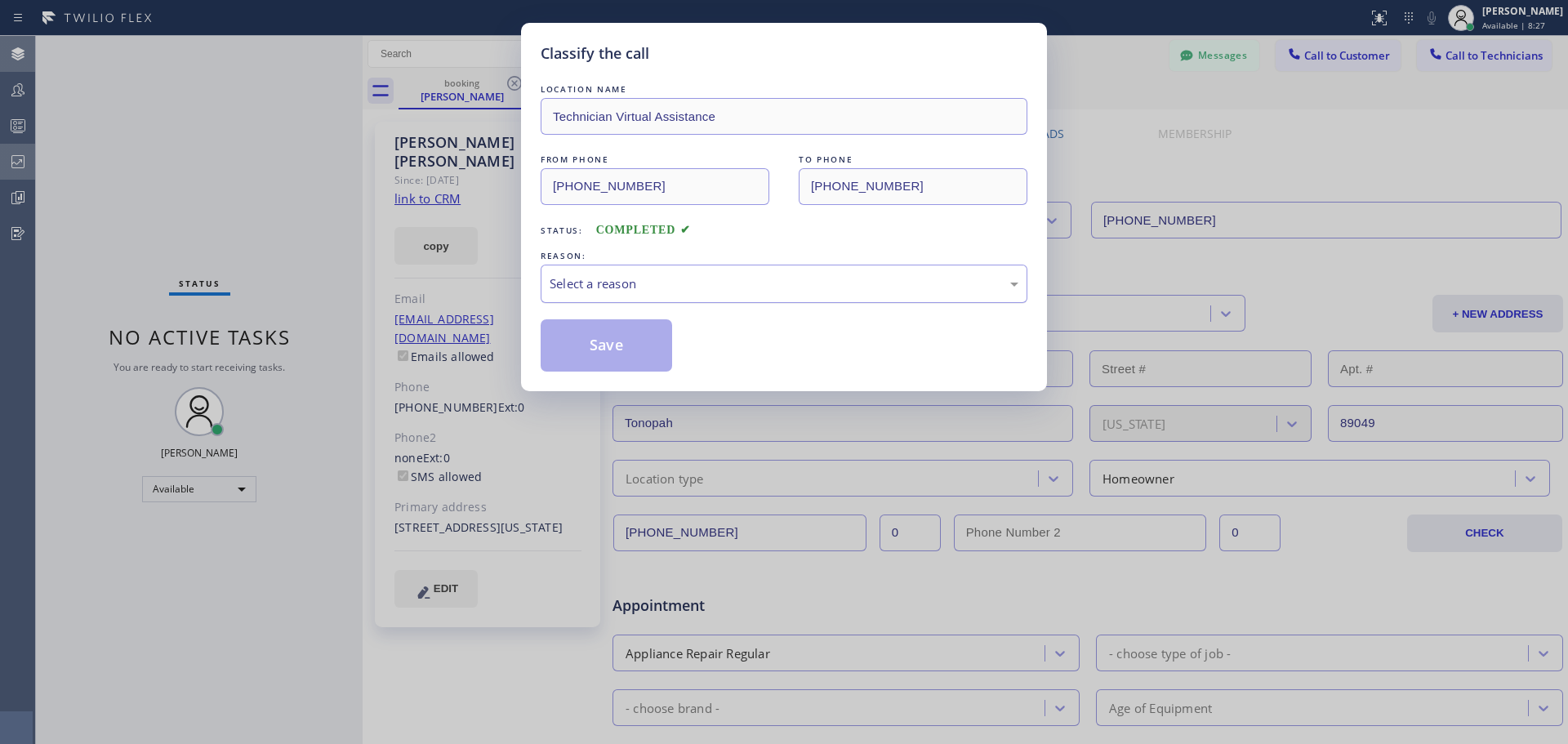
click at [694, 268] on div "Select a reason" at bounding box center [784, 283] width 487 height 39
click at [604, 360] on button "Save" at bounding box center [606, 345] width 131 height 53
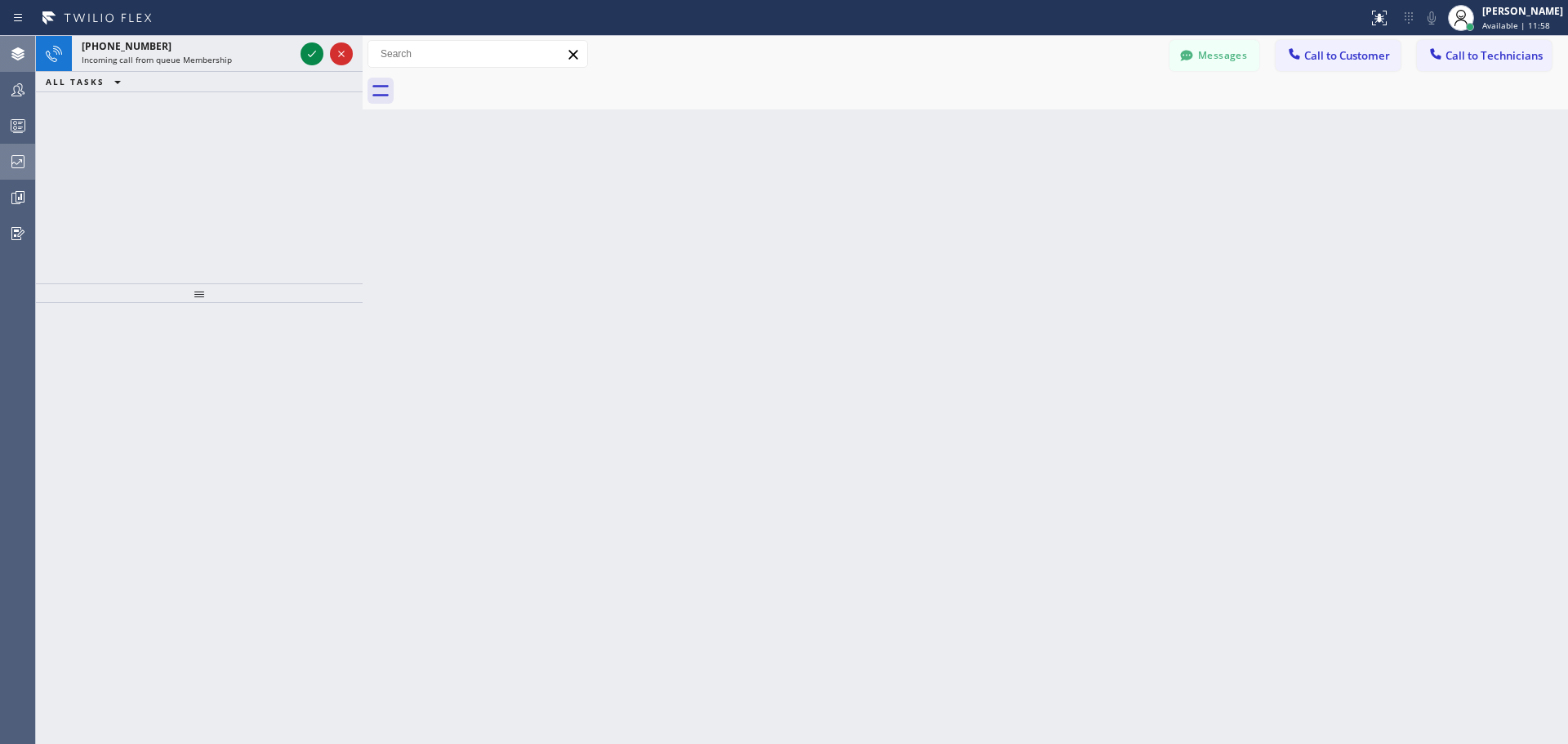
drag, startPoint x: 307, startPoint y: 57, endPoint x: 795, endPoint y: 479, distance: 645.2
click at [307, 57] on icon at bounding box center [312, 54] width 20 height 20
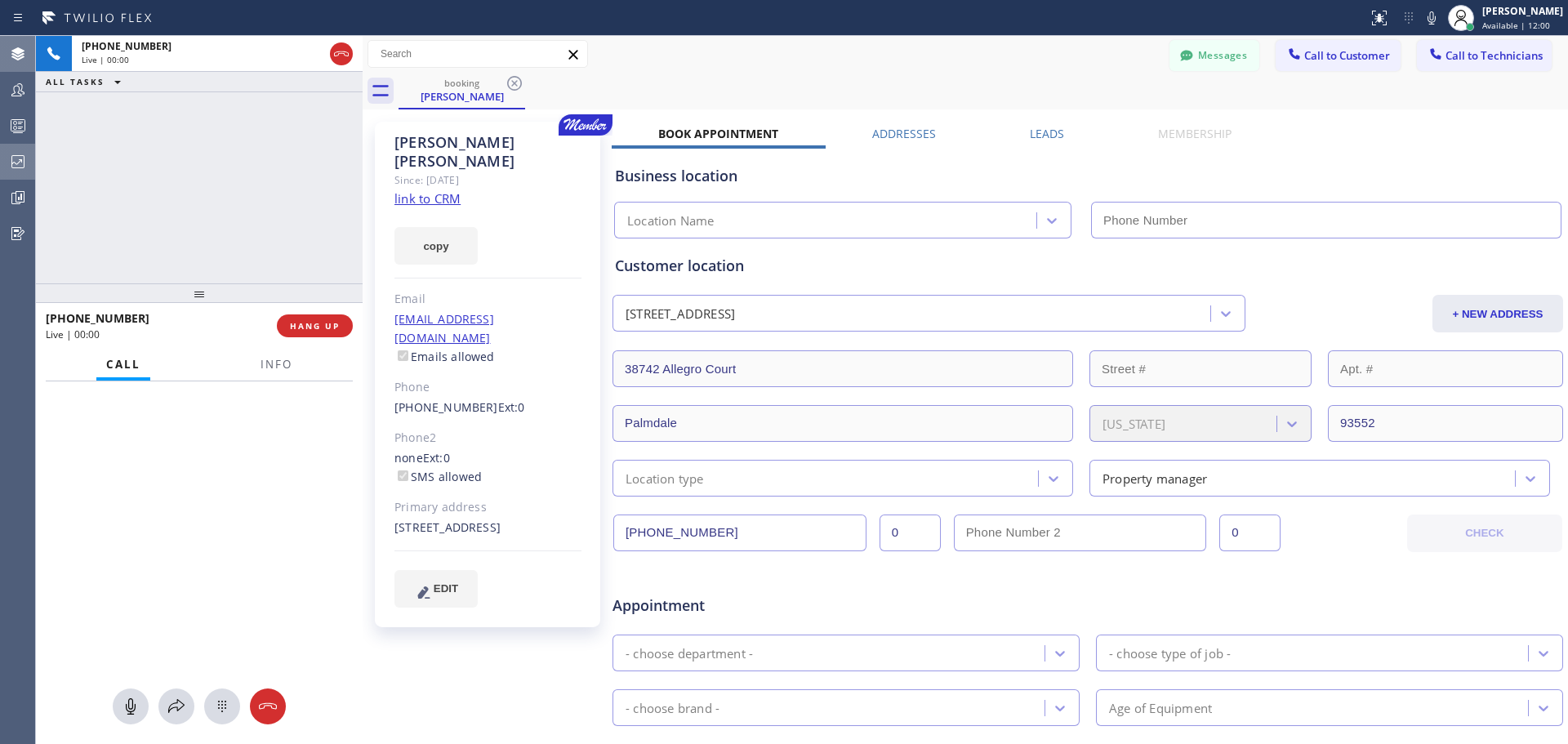
type input "[PHONE_NUMBER]"
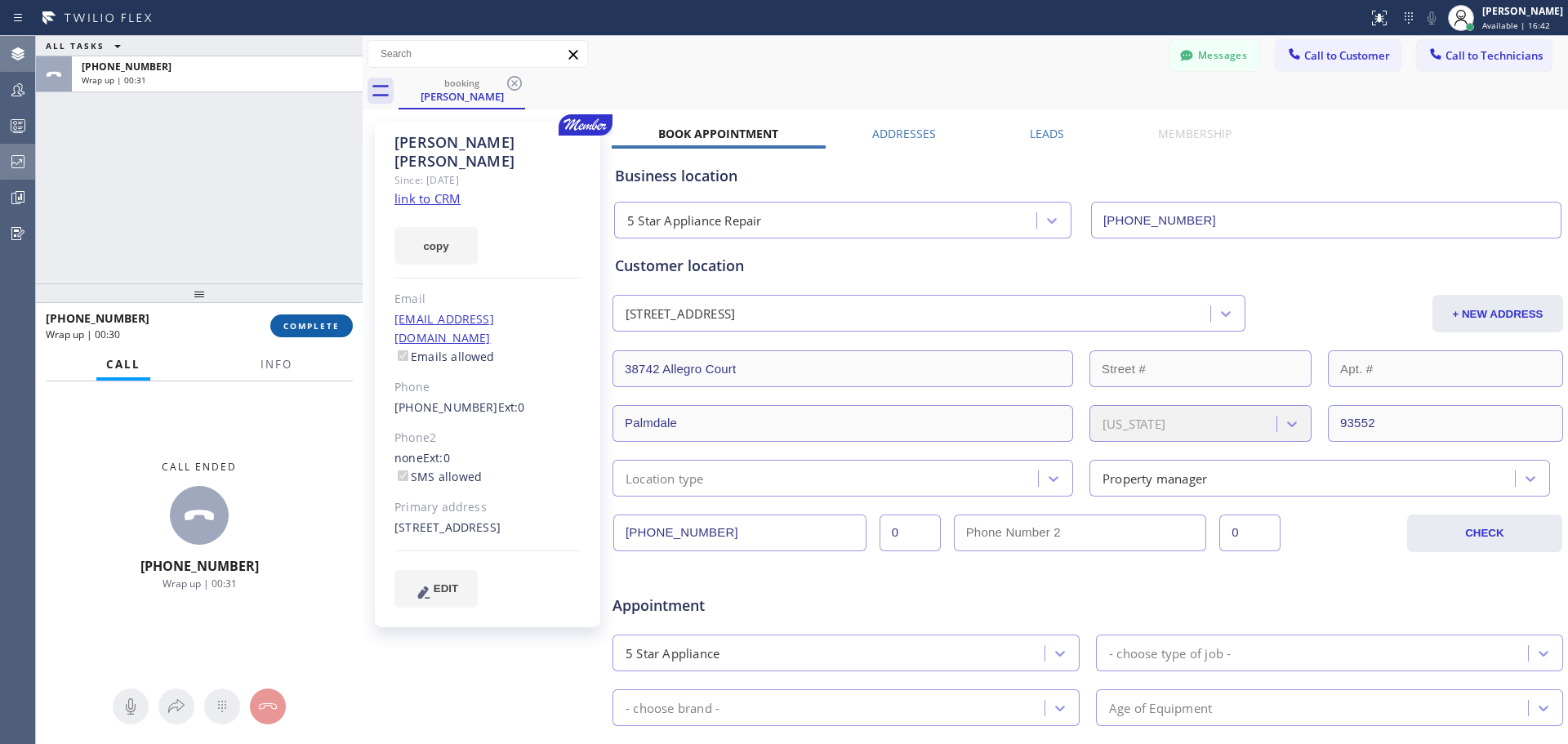
click at [320, 326] on span "COMPLETE" at bounding box center [311, 326] width 57 height 12
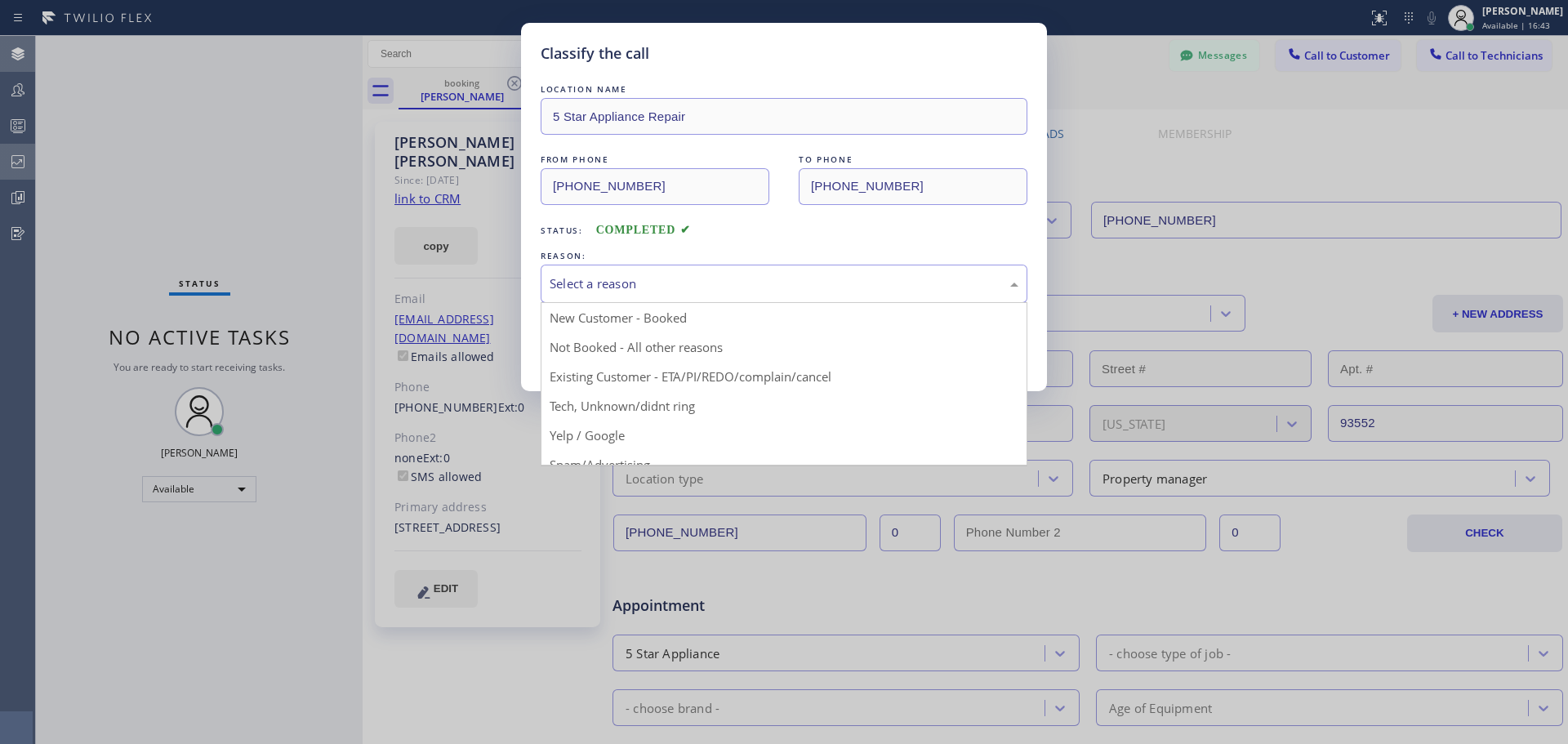
click at [755, 281] on div "Select a reason" at bounding box center [784, 283] width 469 height 19
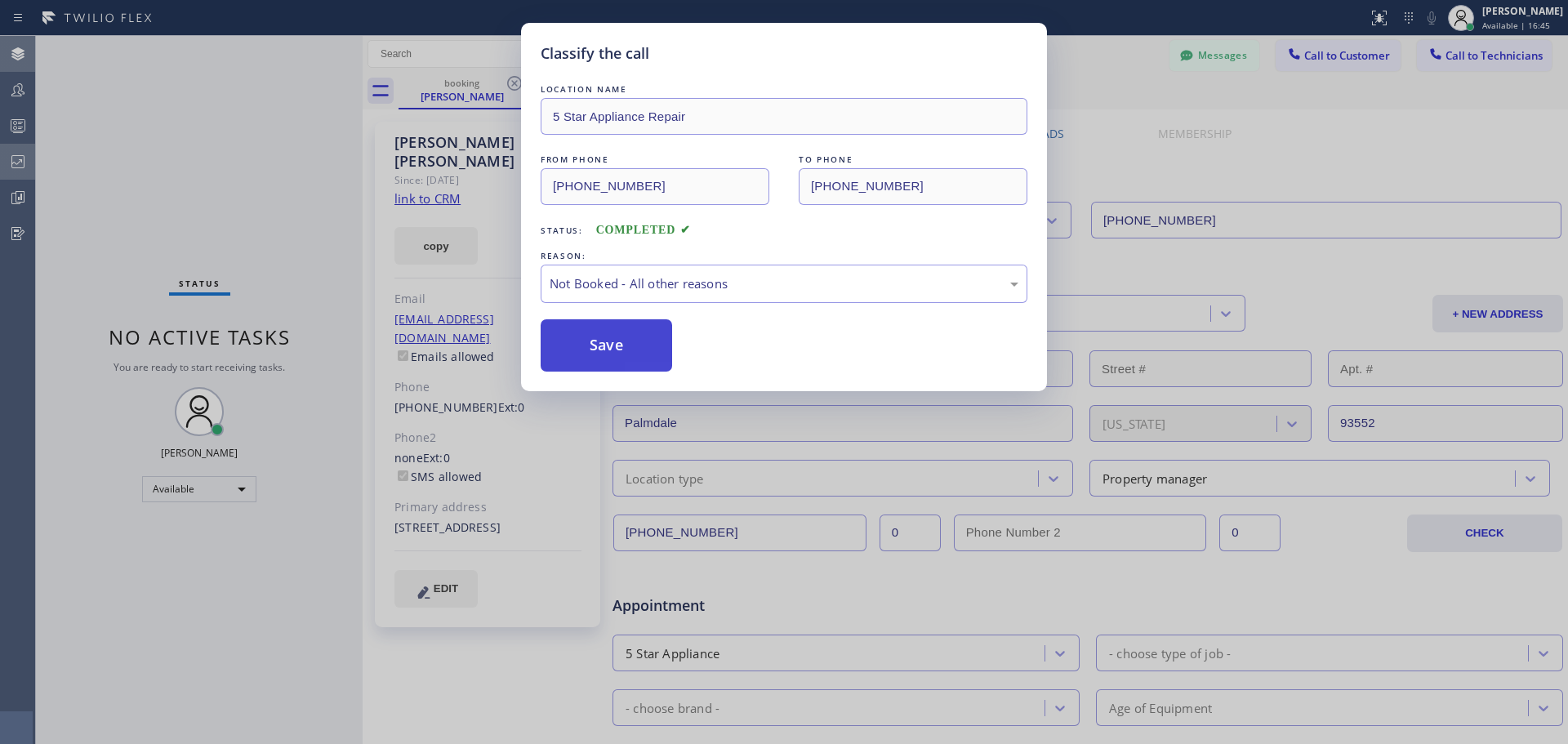
click at [582, 326] on button "Save" at bounding box center [606, 345] width 131 height 53
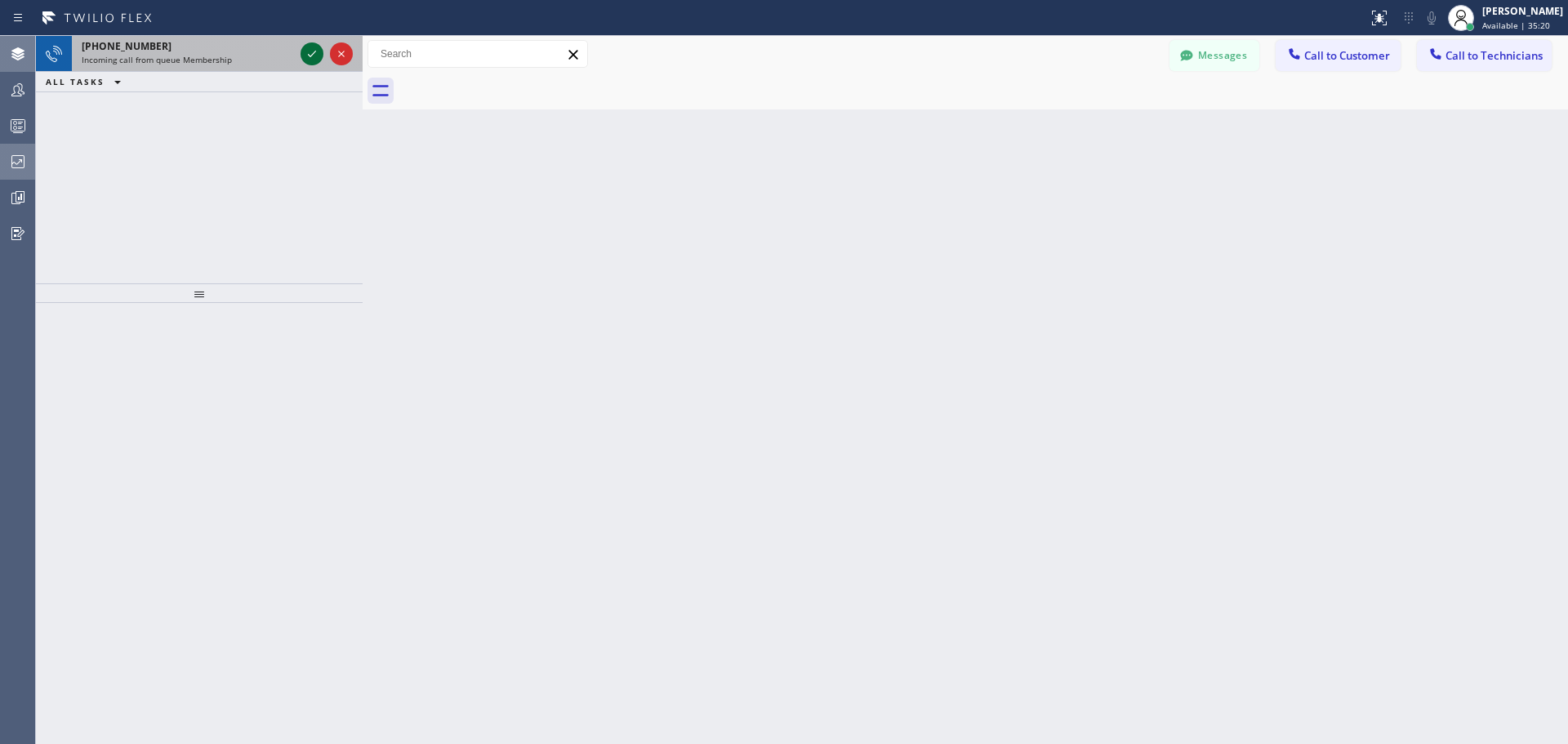
click at [314, 51] on icon at bounding box center [312, 54] width 20 height 20
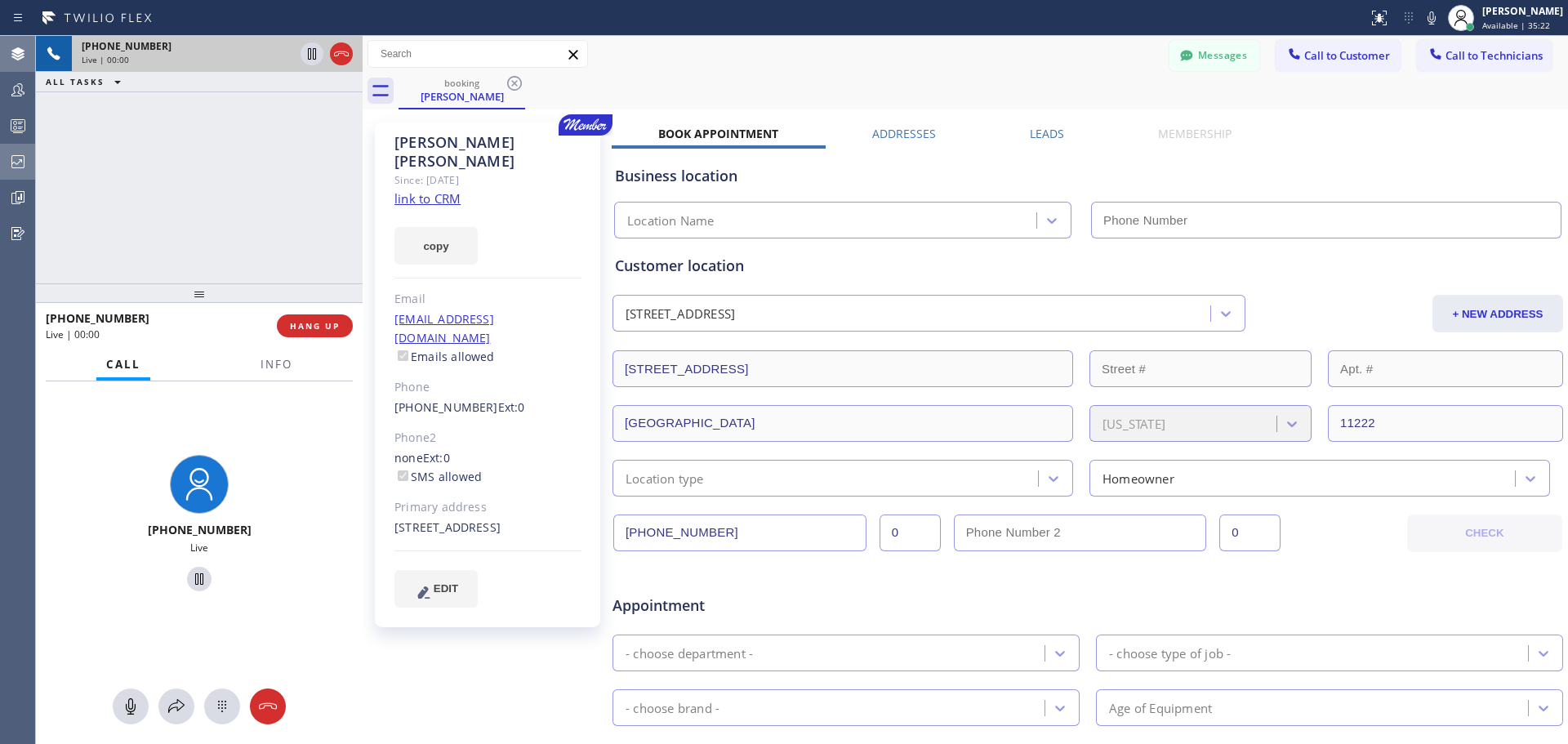
type input "[PHONE_NUMBER]"
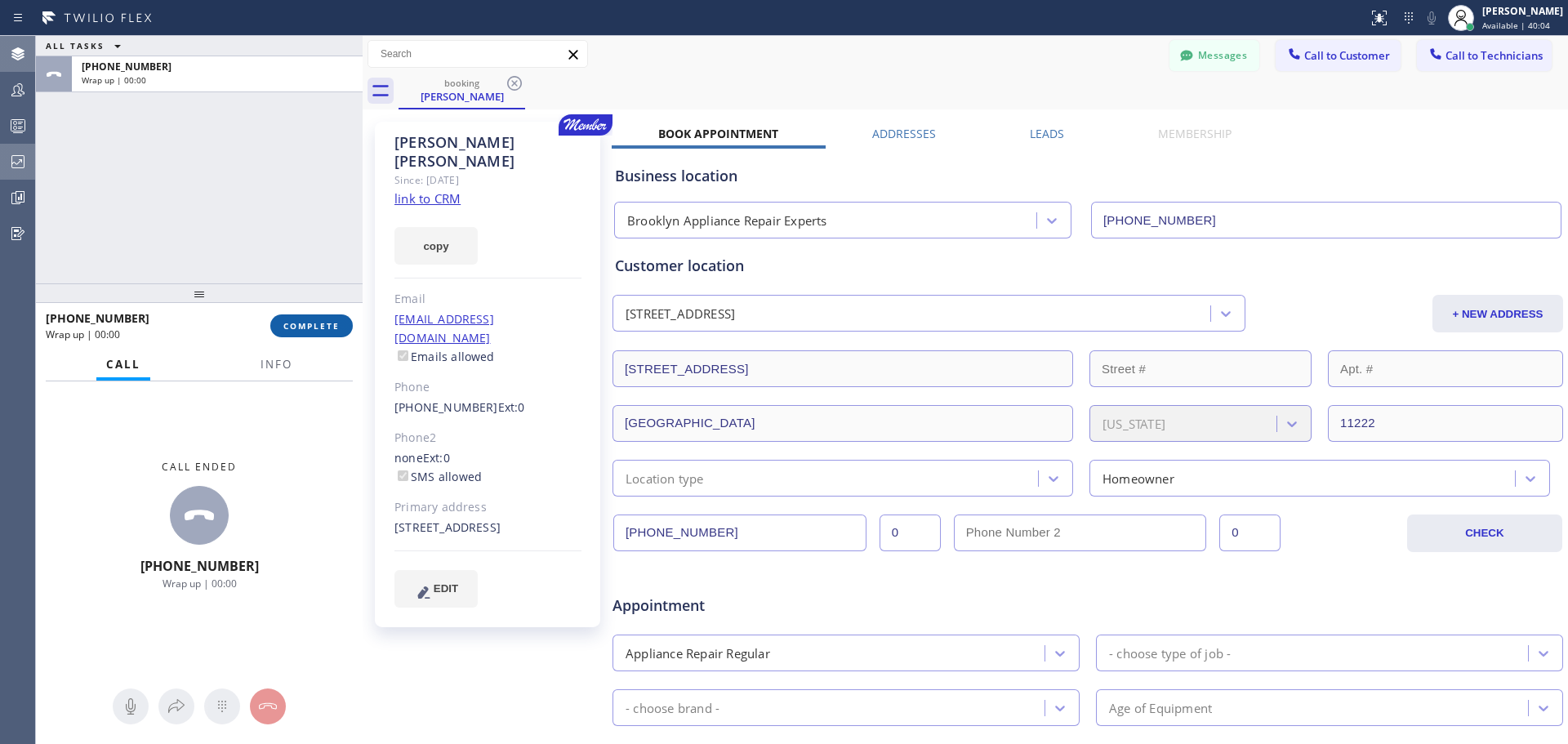
click at [325, 322] on span "COMPLETE" at bounding box center [311, 326] width 57 height 12
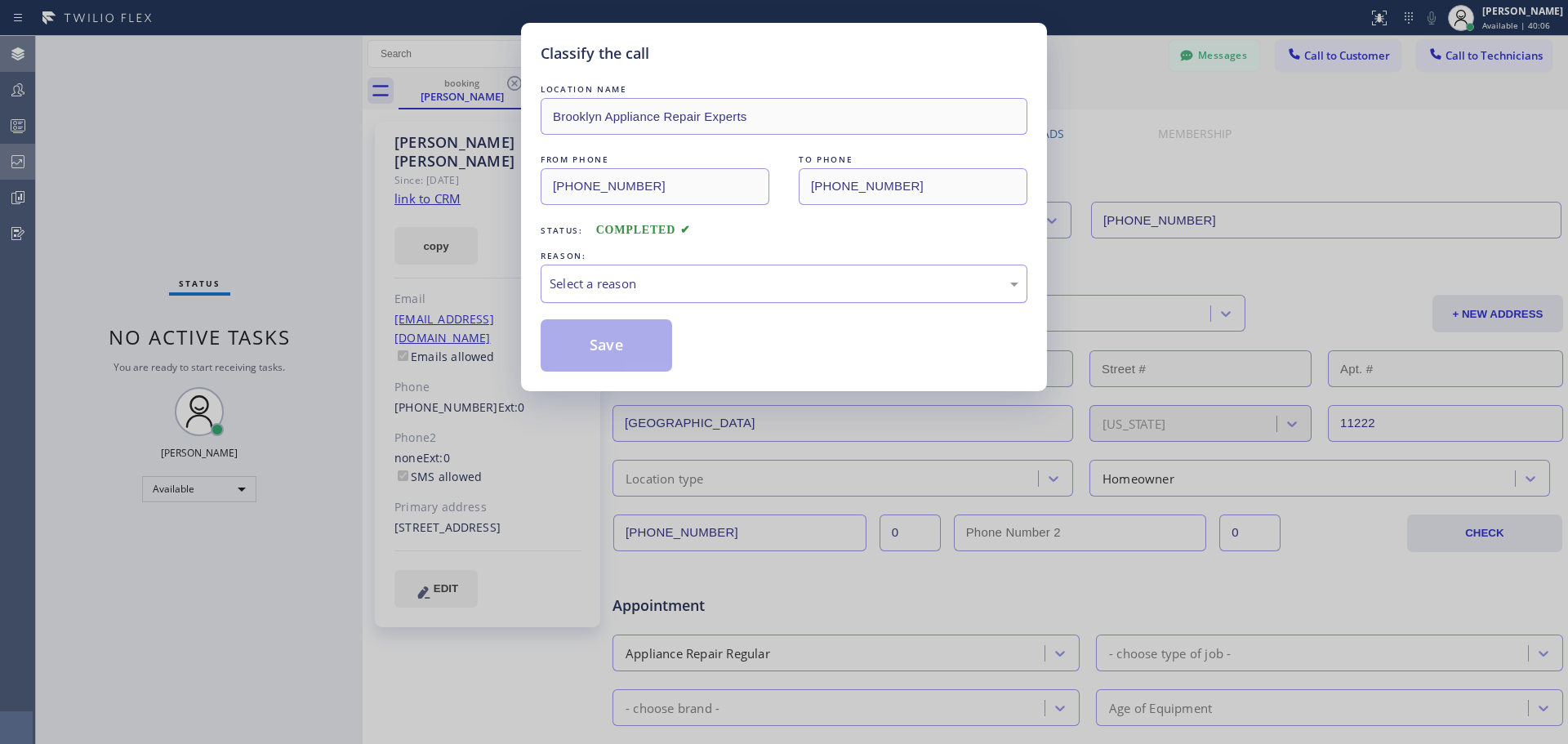
click at [855, 282] on div "Select a reason" at bounding box center [784, 283] width 469 height 19
click at [623, 360] on button "Save" at bounding box center [606, 345] width 131 height 53
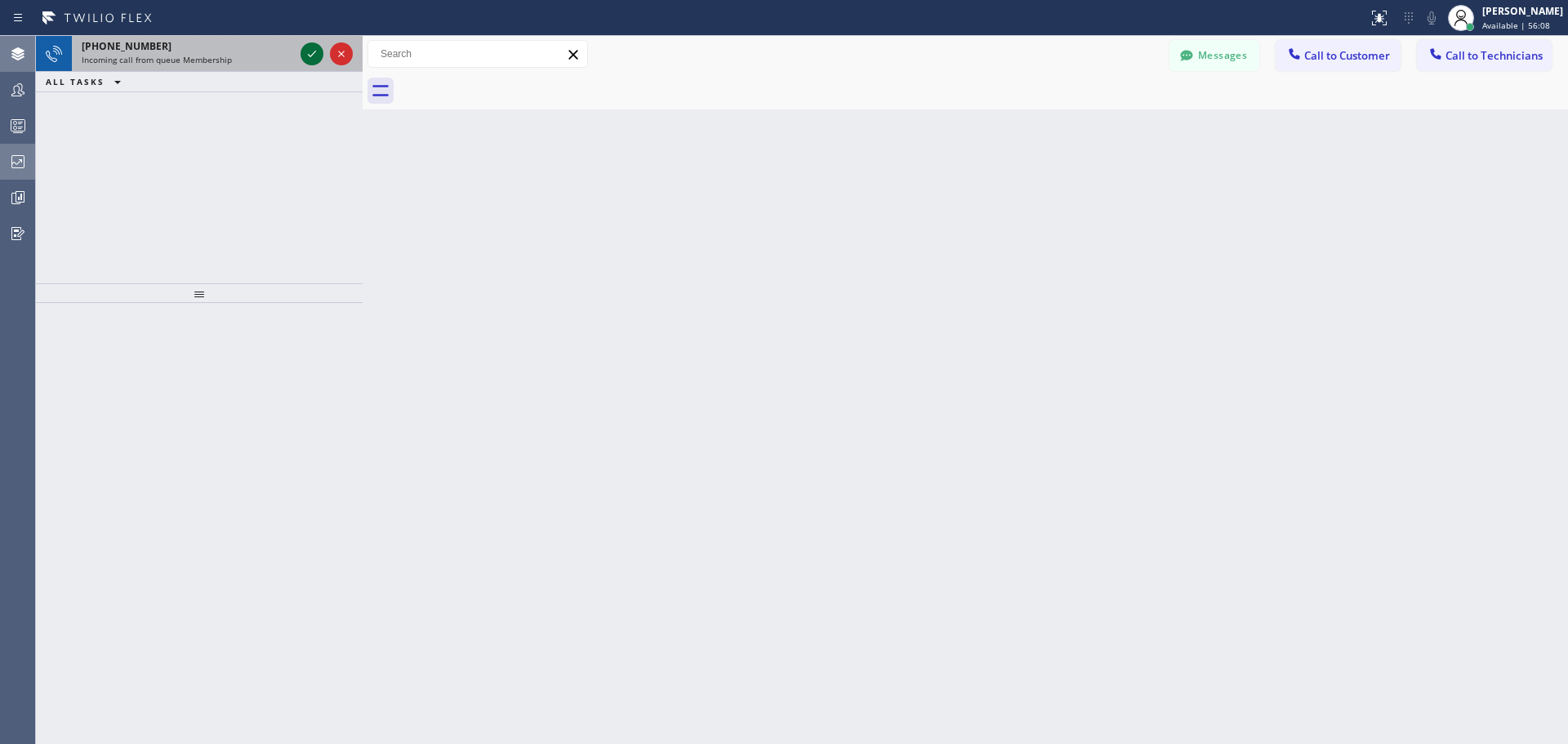
click at [314, 44] on icon at bounding box center [312, 54] width 20 height 20
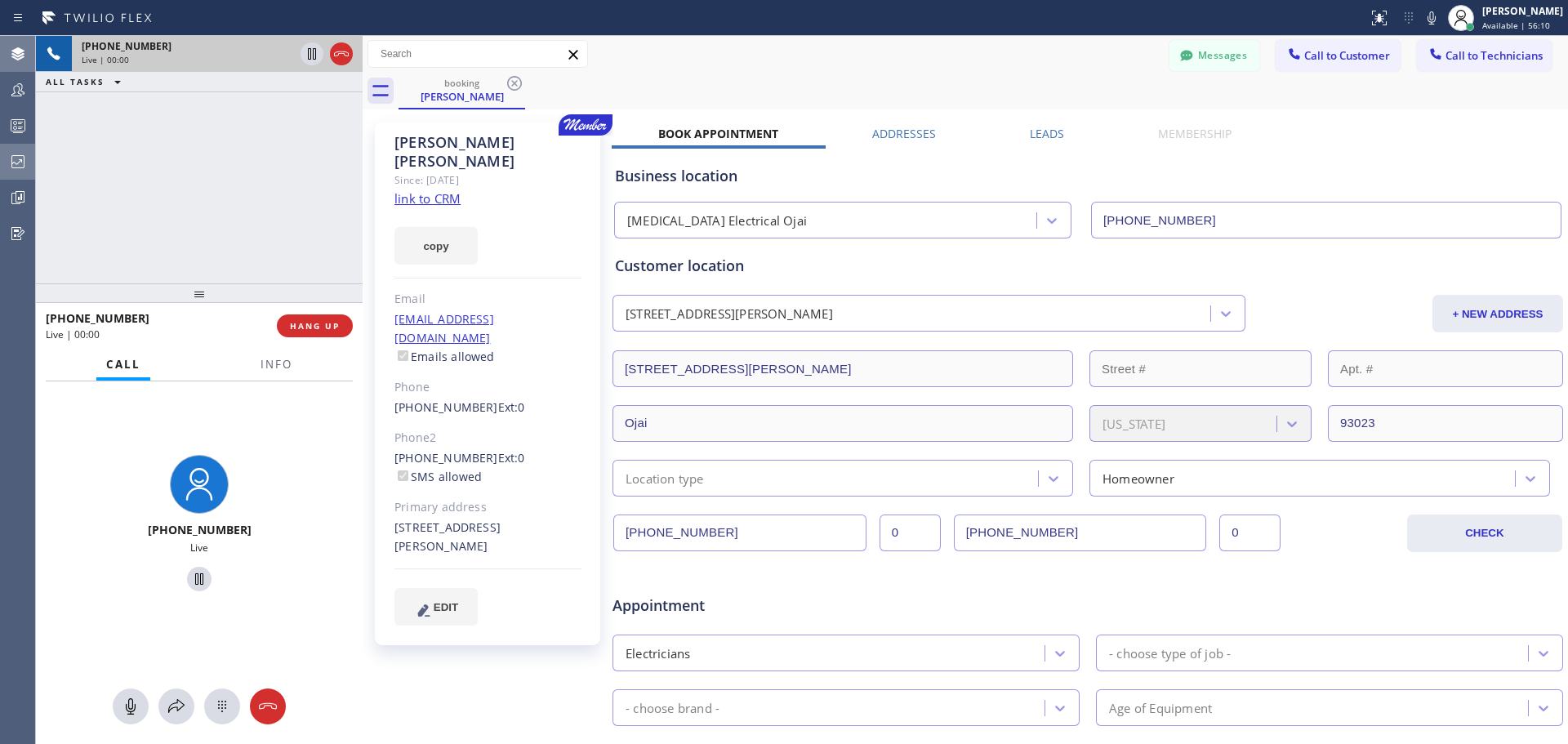
type input "[PHONE_NUMBER]"
click at [337, 325] on span "HANG UP" at bounding box center [315, 326] width 50 height 12
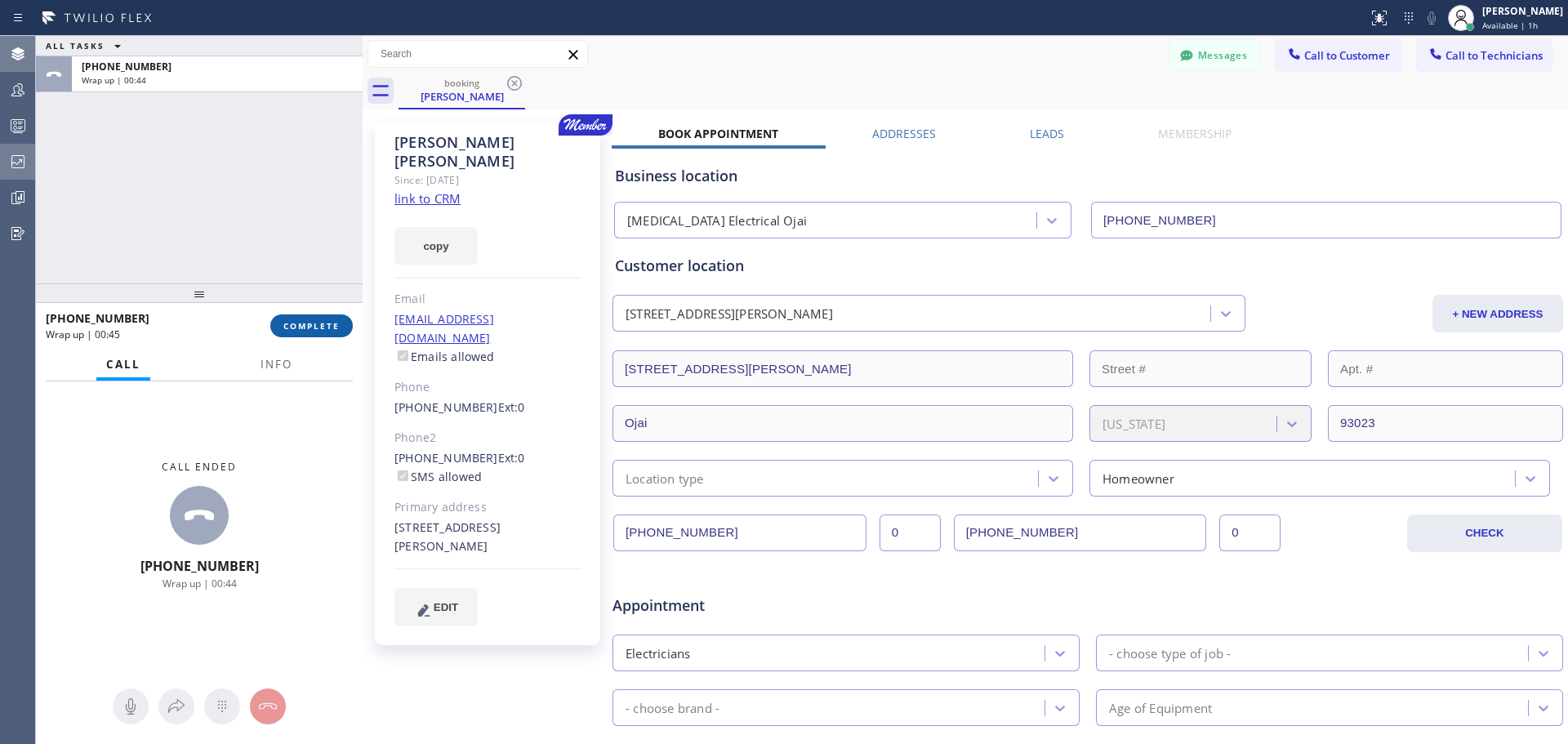
click at [328, 329] on span "COMPLETE" at bounding box center [311, 326] width 57 height 12
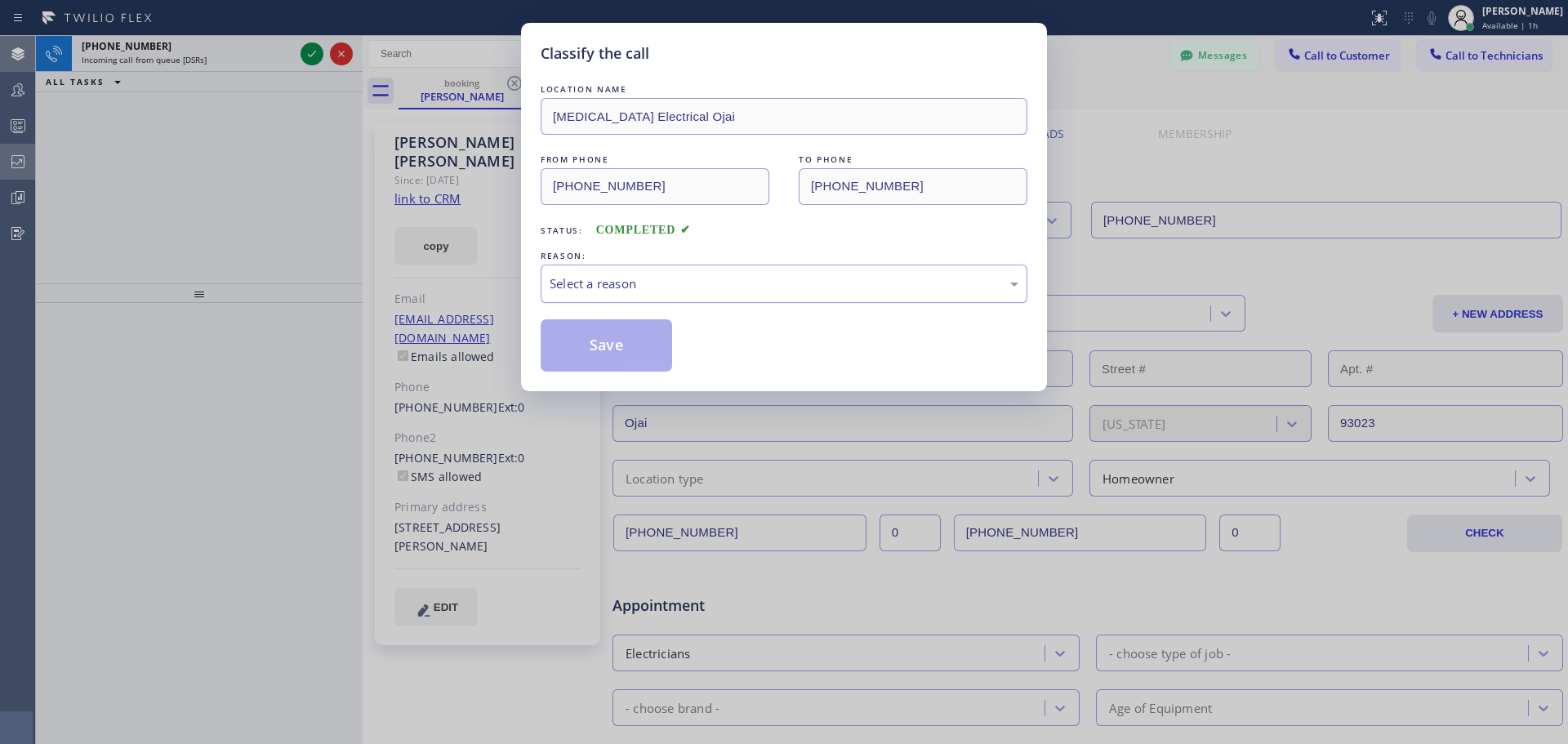
click at [676, 286] on div "Select a reason" at bounding box center [784, 283] width 469 height 19
click at [608, 337] on button "Save" at bounding box center [606, 345] width 131 height 53
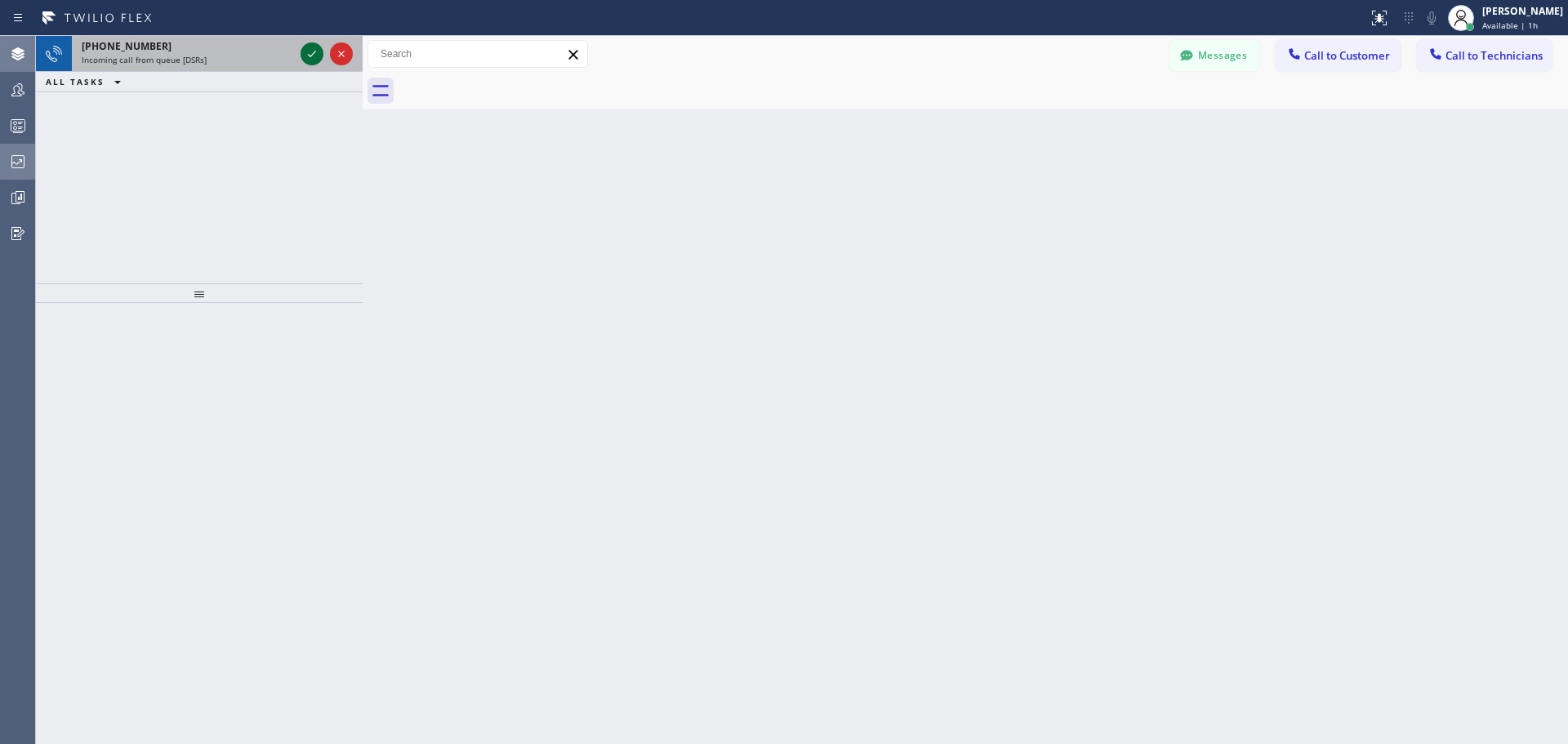
click at [313, 57] on icon at bounding box center [312, 54] width 20 height 20
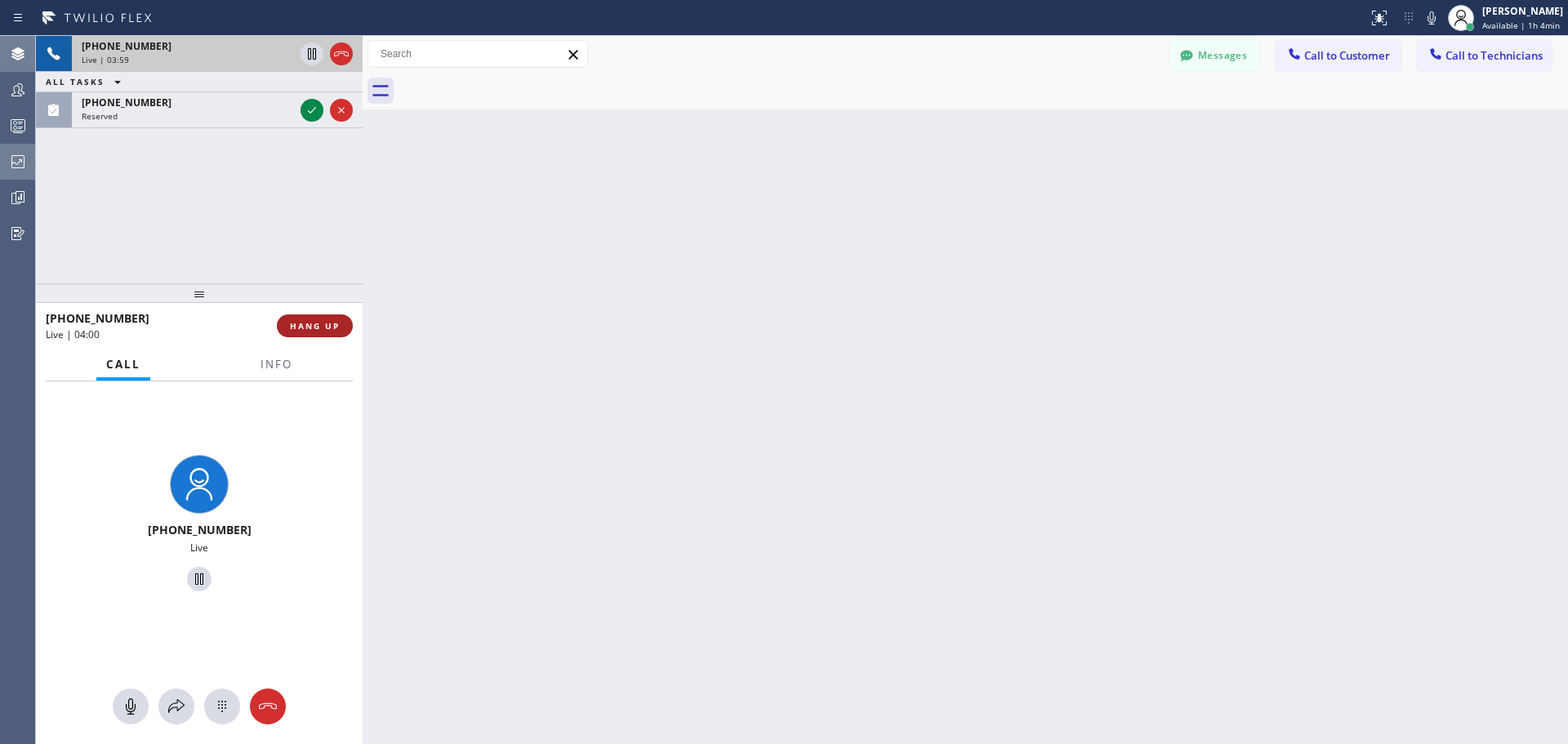
click at [323, 324] on span "HANG UP" at bounding box center [315, 326] width 50 height 12
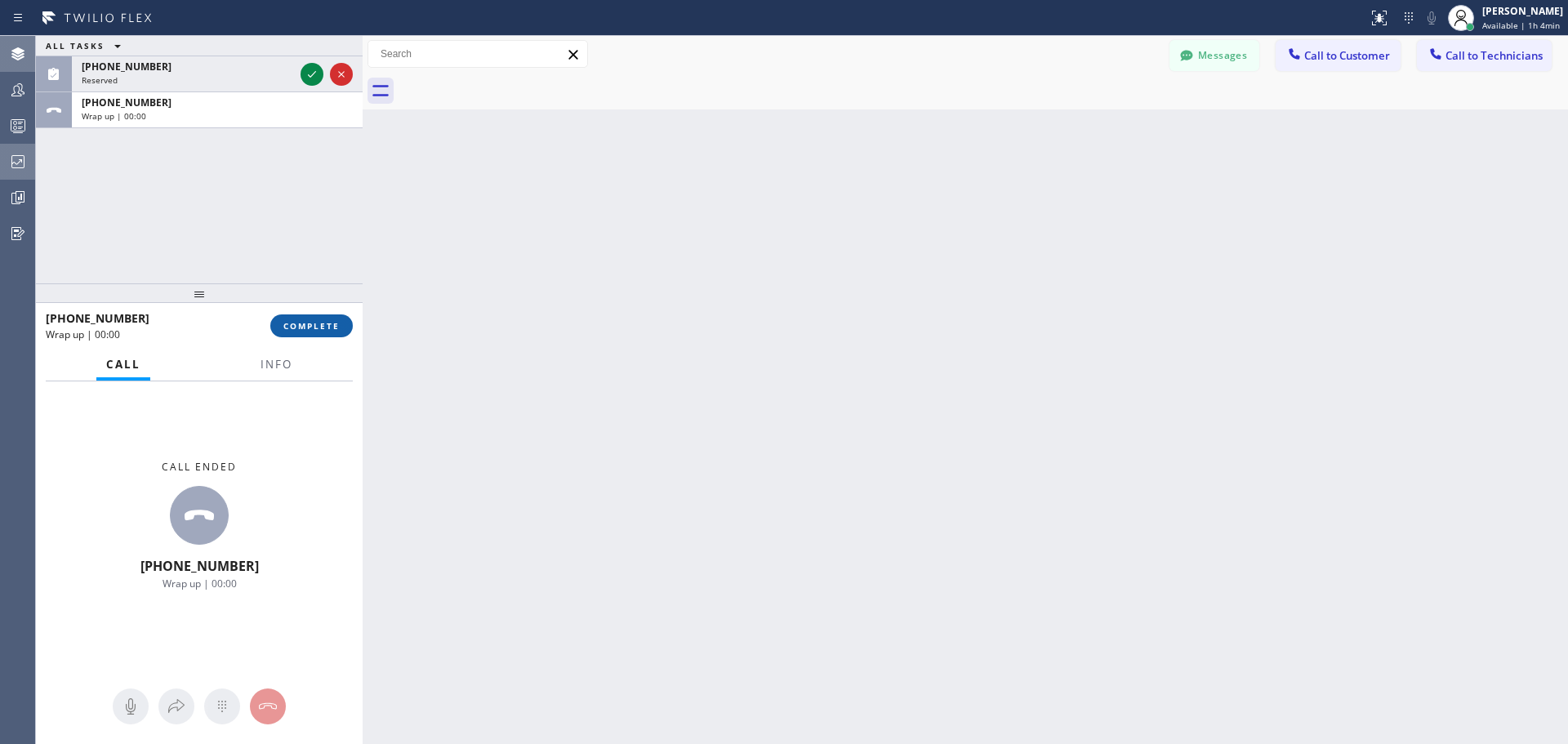
click at [333, 327] on span "COMPLETE" at bounding box center [311, 326] width 57 height 12
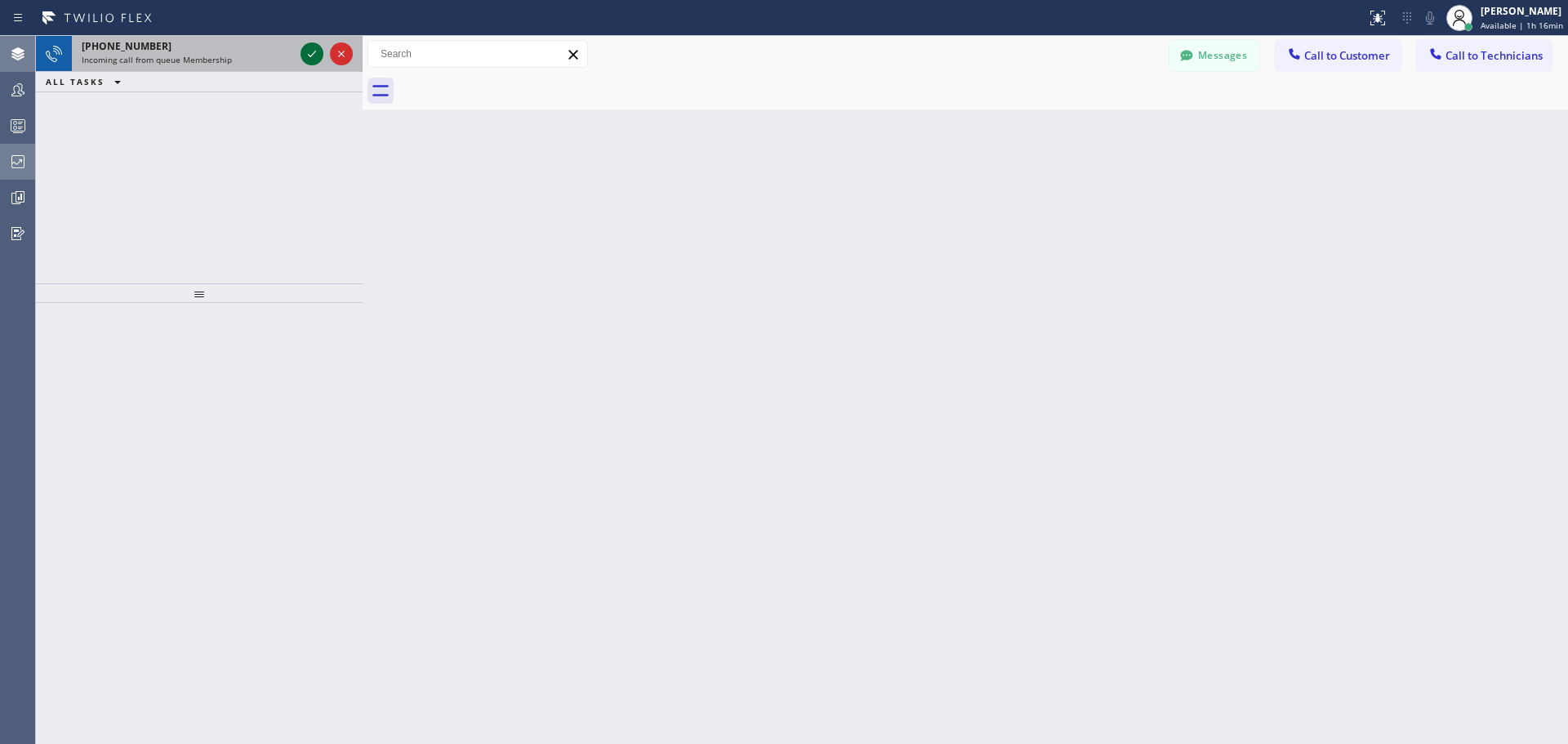
click at [314, 47] on icon at bounding box center [312, 54] width 20 height 20
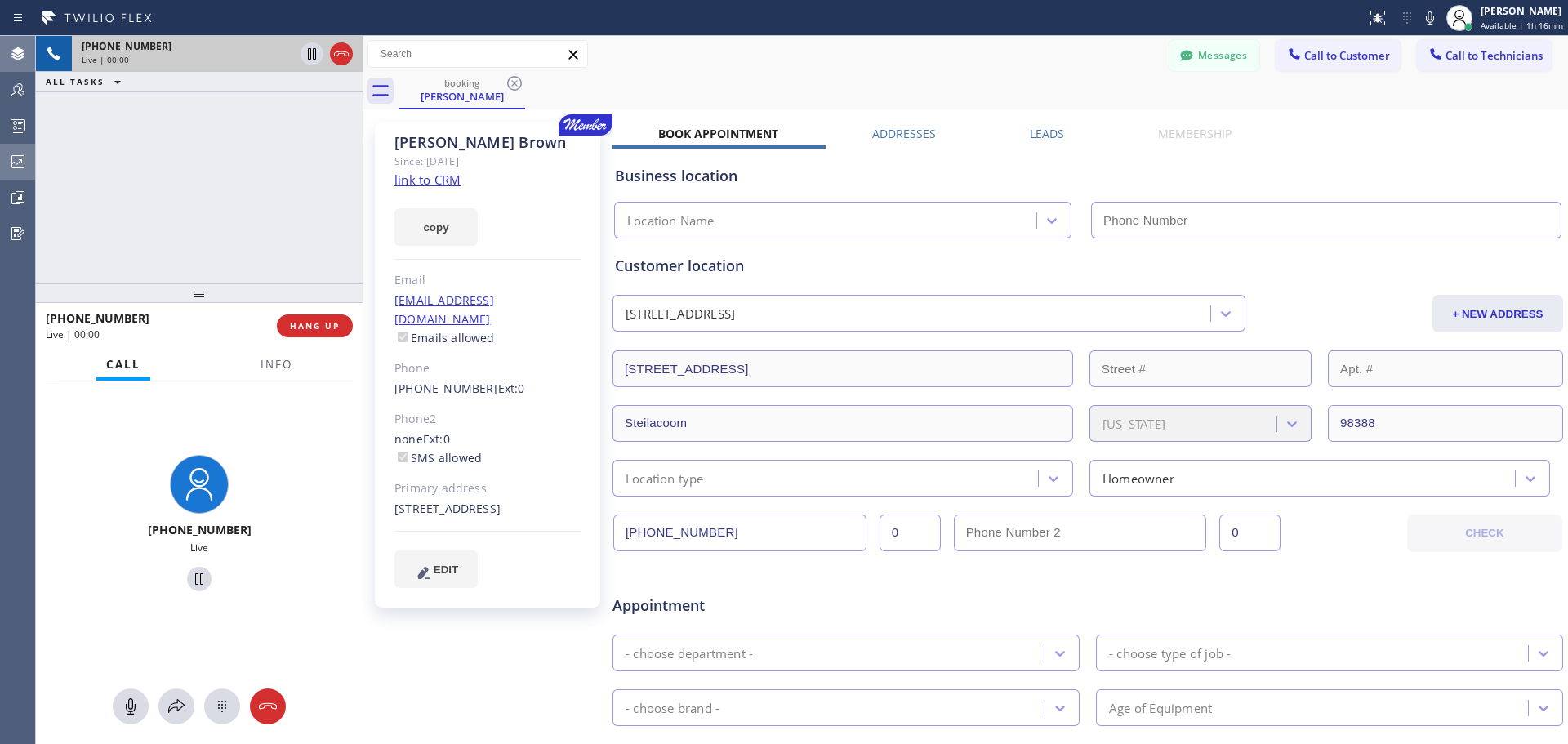
type input "[PHONE_NUMBER]"
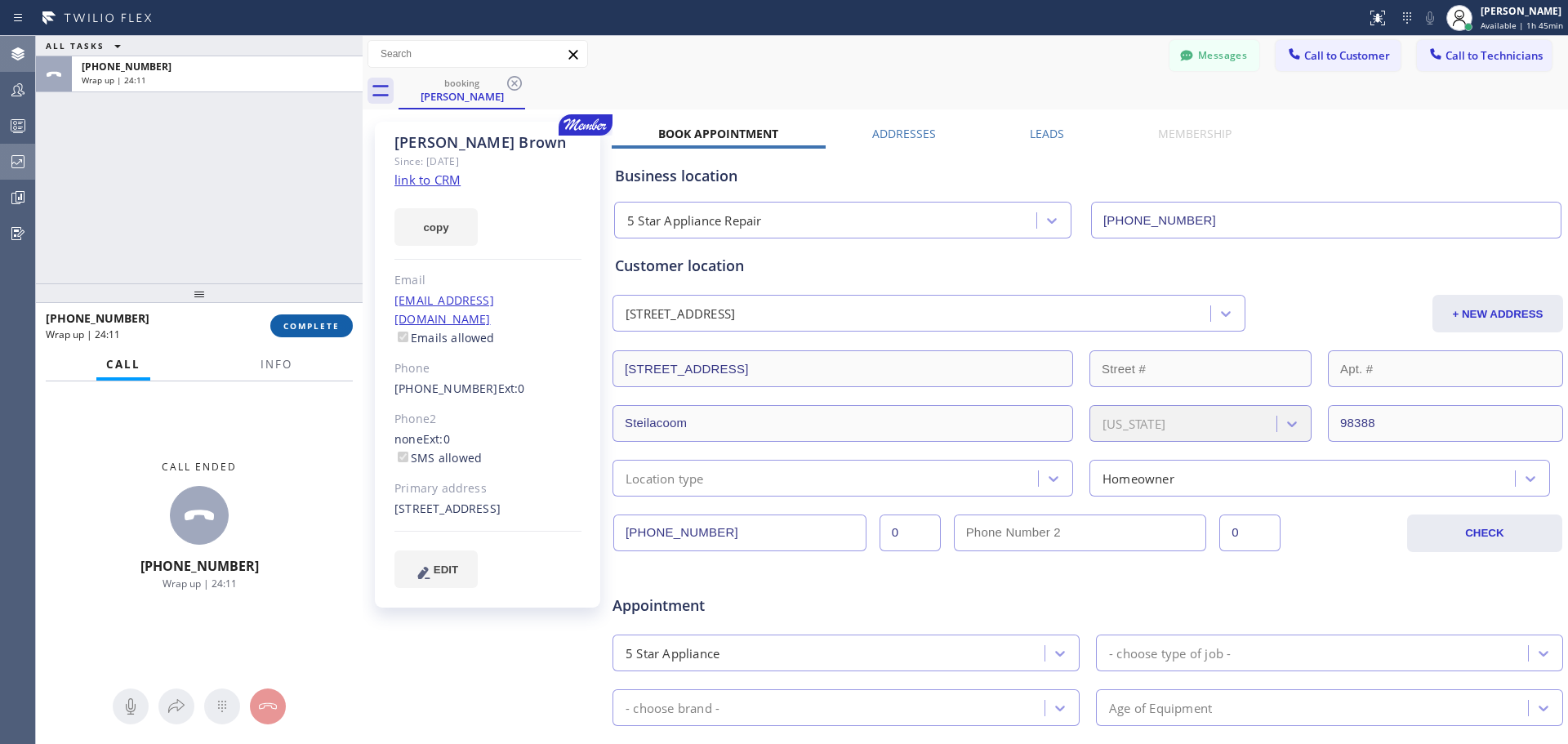
click at [334, 328] on span "COMPLETE" at bounding box center [311, 326] width 57 height 12
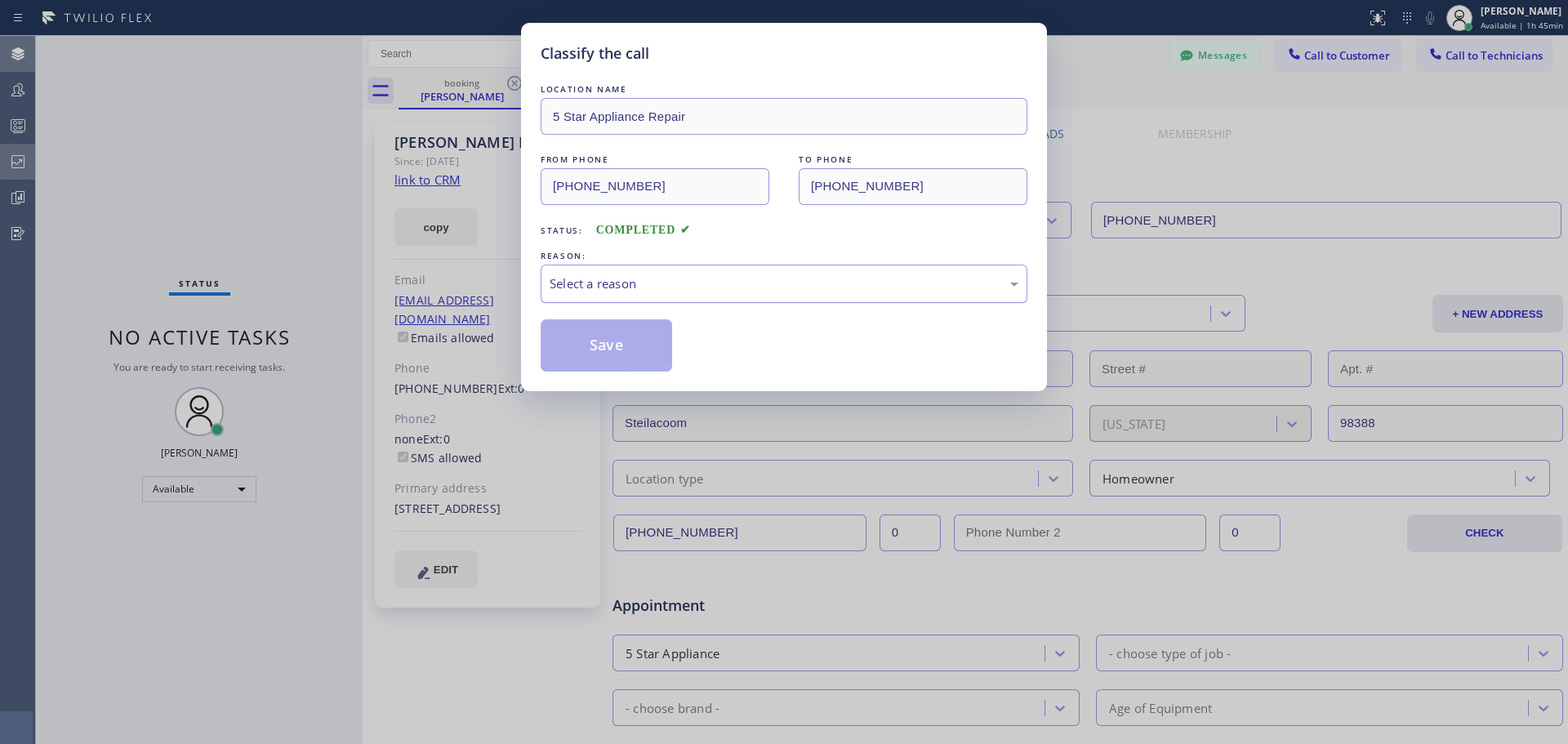
click at [640, 286] on div "Select a reason" at bounding box center [784, 283] width 469 height 19
click at [609, 338] on button "Save" at bounding box center [606, 345] width 131 height 53
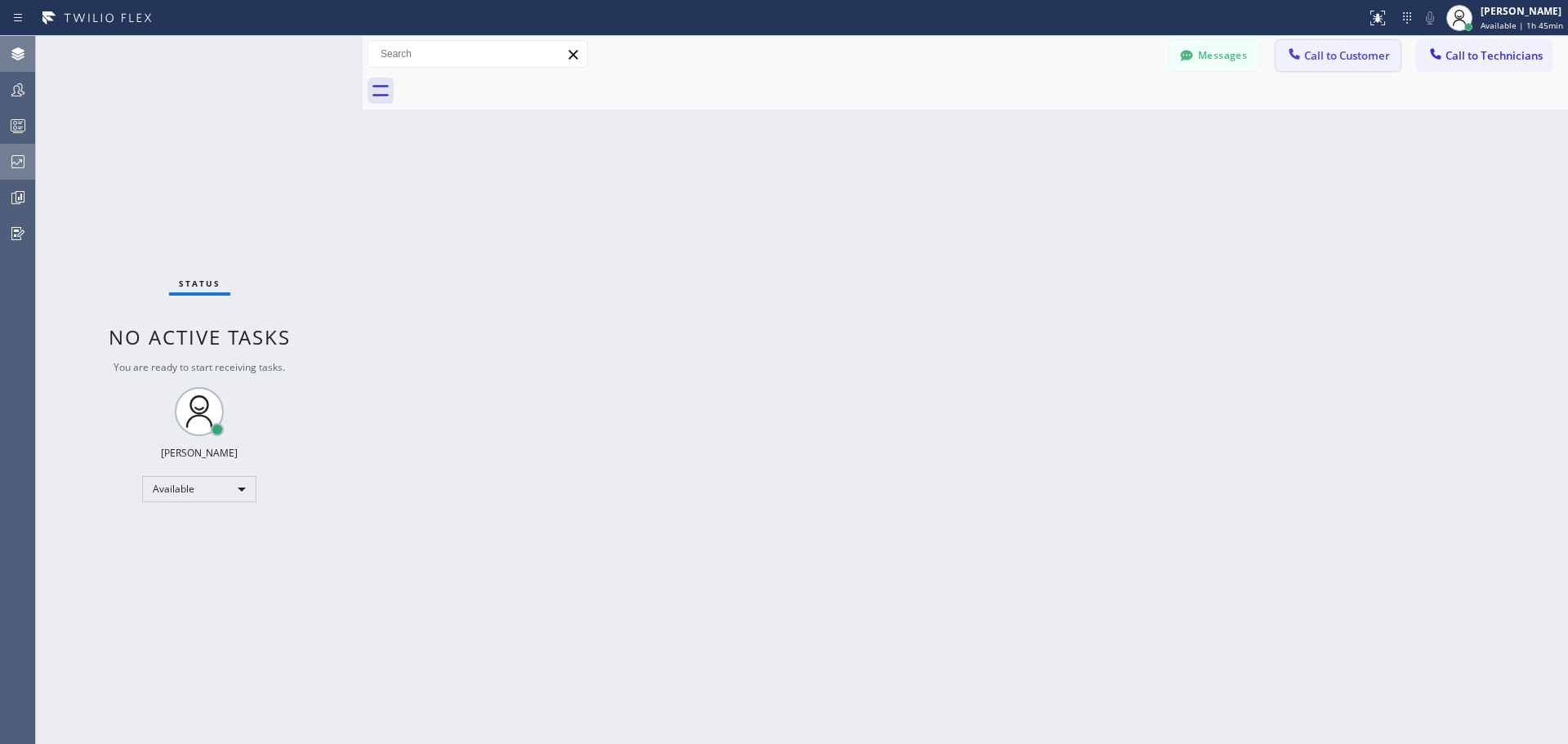
click at [1339, 62] on span "Call to Customer" at bounding box center [1346, 55] width 85 height 15
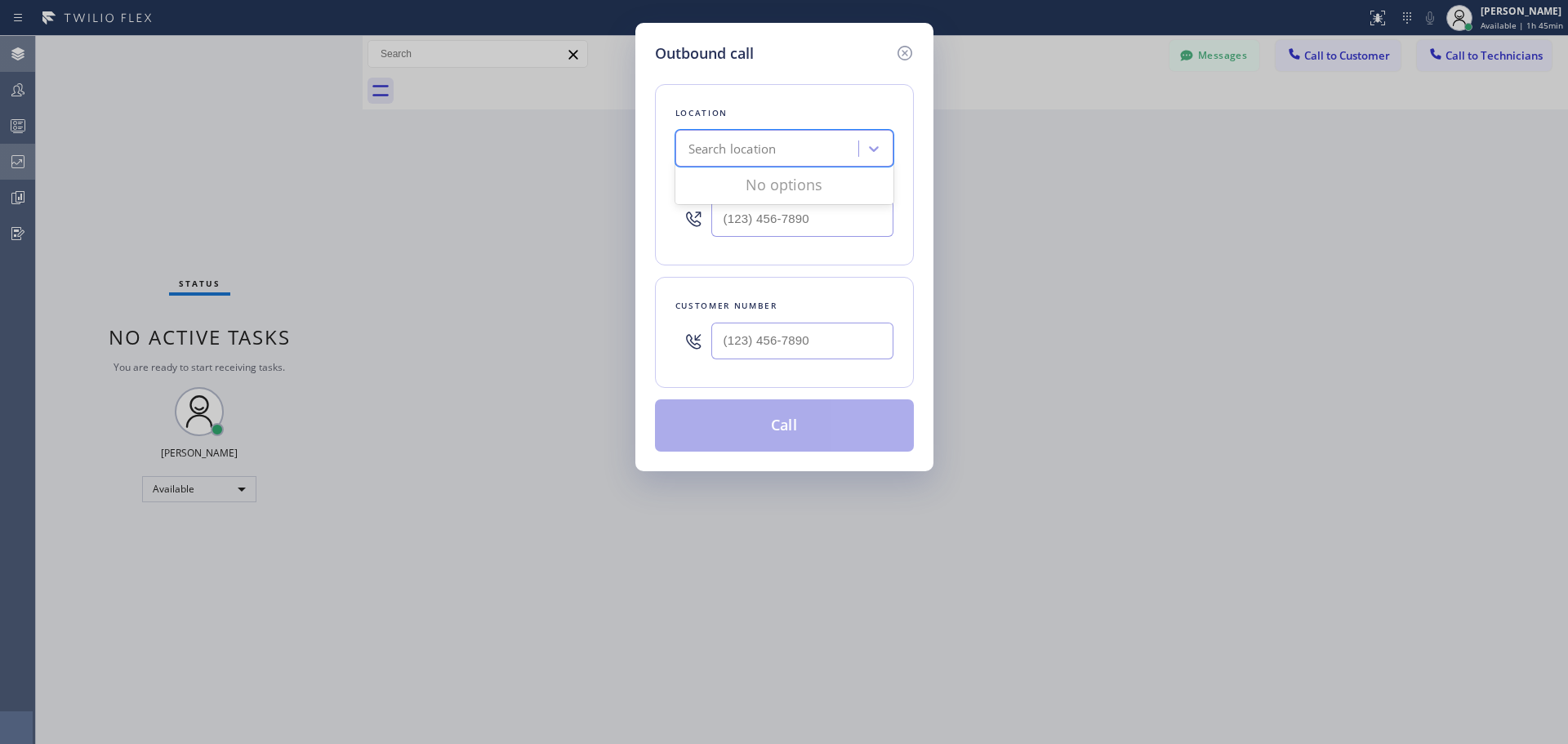
click at [743, 136] on div "Search location" at bounding box center [769, 149] width 178 height 29
type input "CSM"
click at [769, 185] on div "Home Alliance CSM" at bounding box center [784, 183] width 218 height 30
type input "[PHONE_NUMBER]"
click at [793, 338] on input "(___) ___-____" at bounding box center [802, 341] width 182 height 37
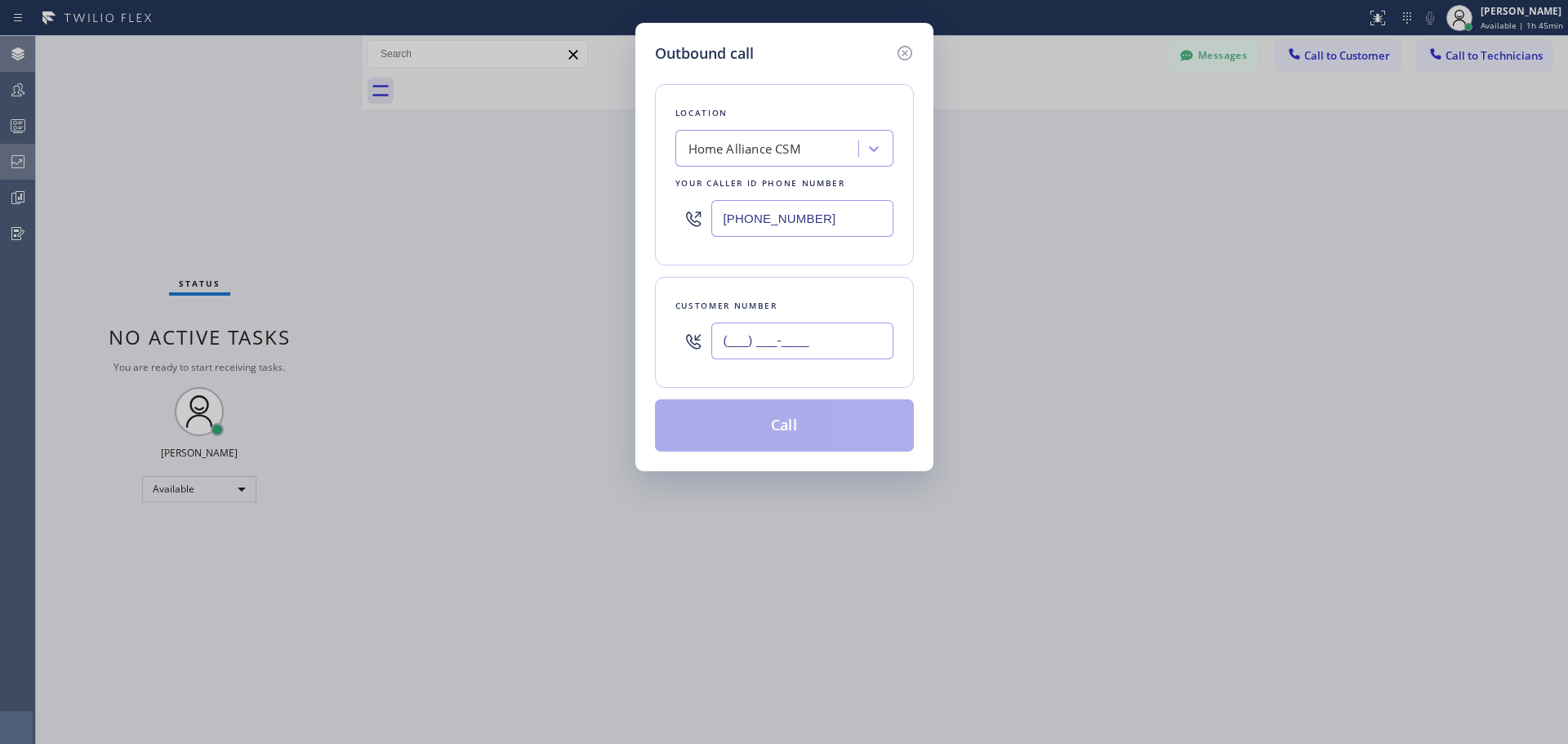
paste input "646) 874-3010"
type input "[PHONE_NUMBER]"
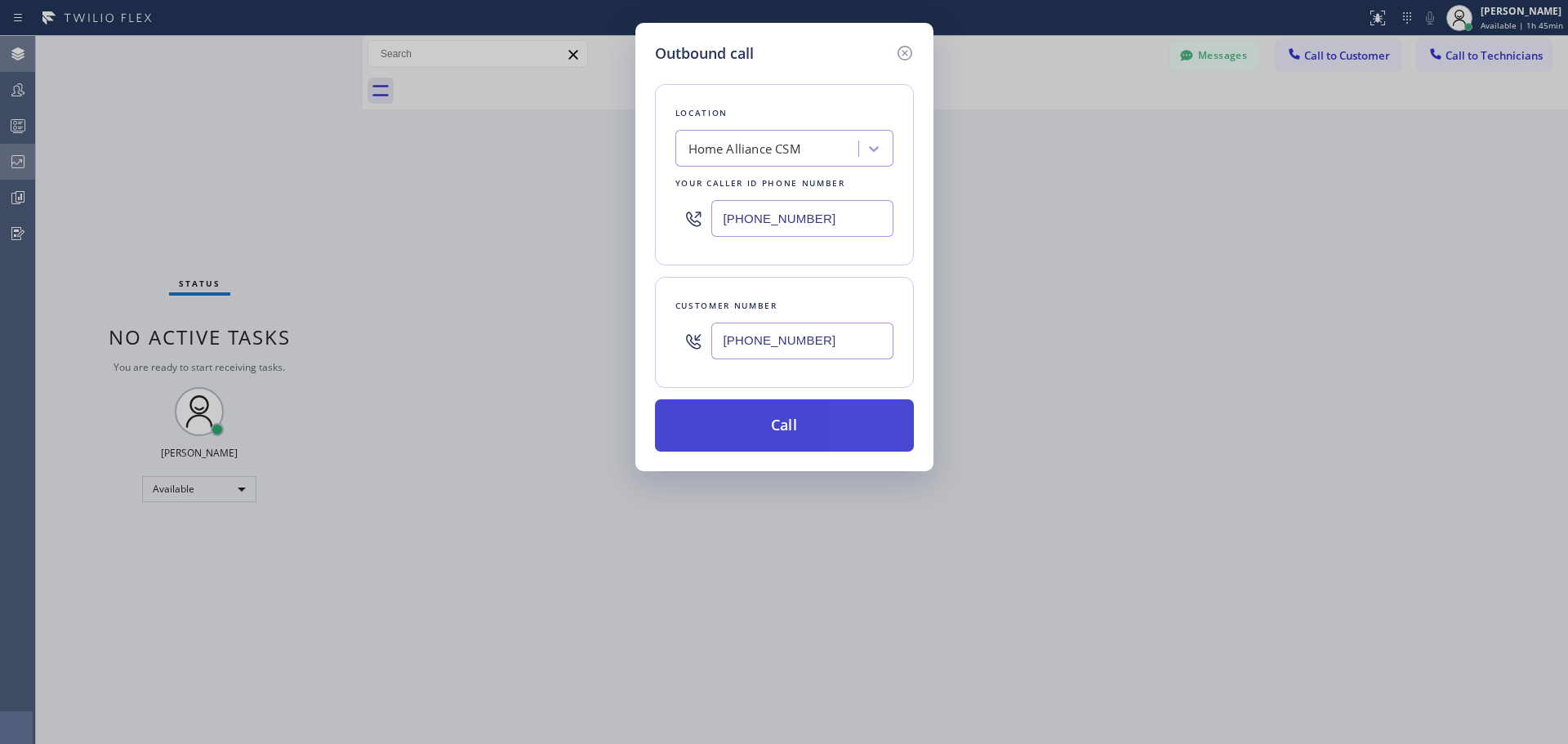
click at [803, 428] on button "Call" at bounding box center [784, 425] width 258 height 53
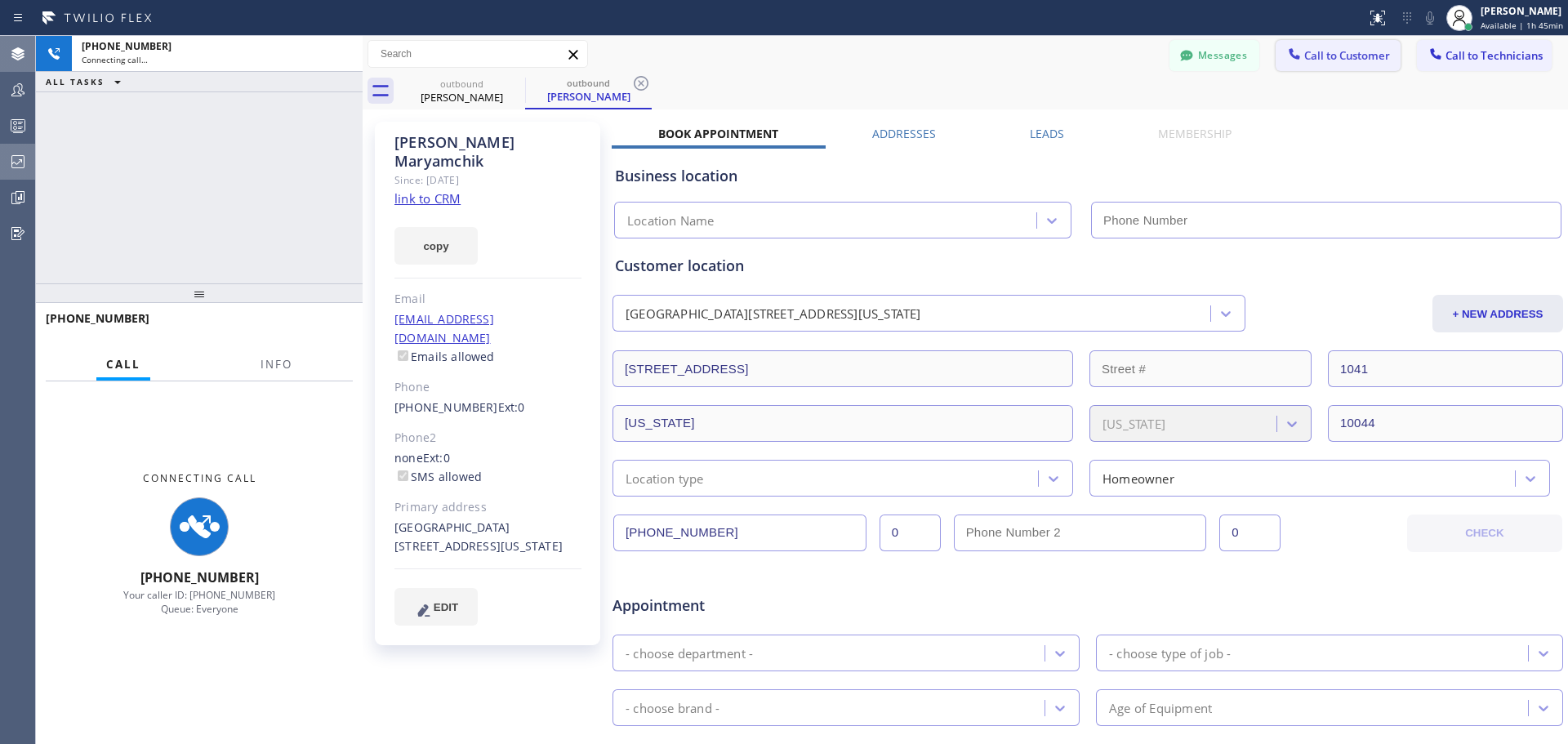
type input "[PHONE_NUMBER]"
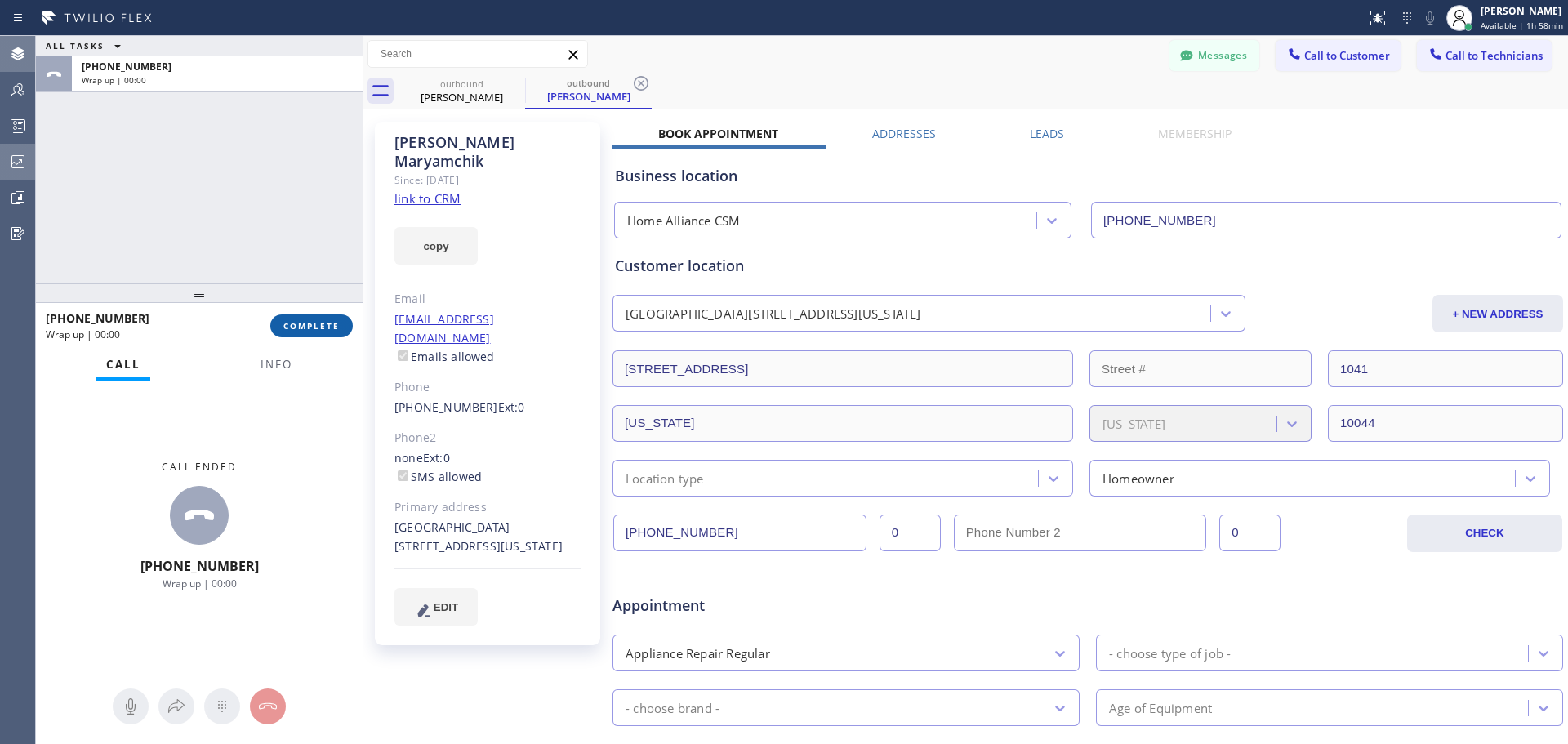
click at [322, 324] on span "COMPLETE" at bounding box center [311, 326] width 57 height 12
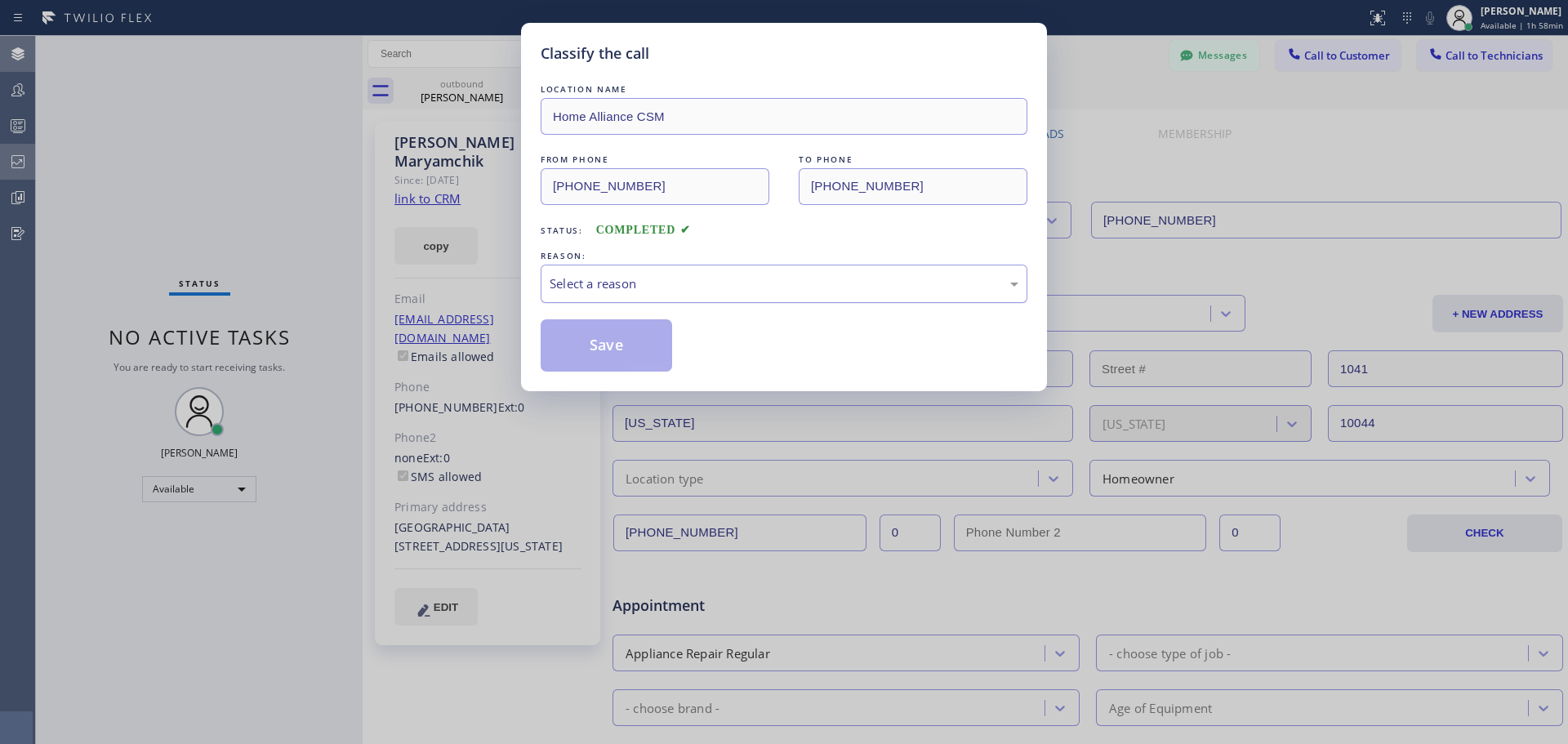
click at [834, 281] on div "Select a reason" at bounding box center [784, 283] width 469 height 19
drag, startPoint x: 606, startPoint y: 345, endPoint x: 602, endPoint y: 481, distance: 136.1
click at [606, 345] on button "Save" at bounding box center [606, 345] width 131 height 53
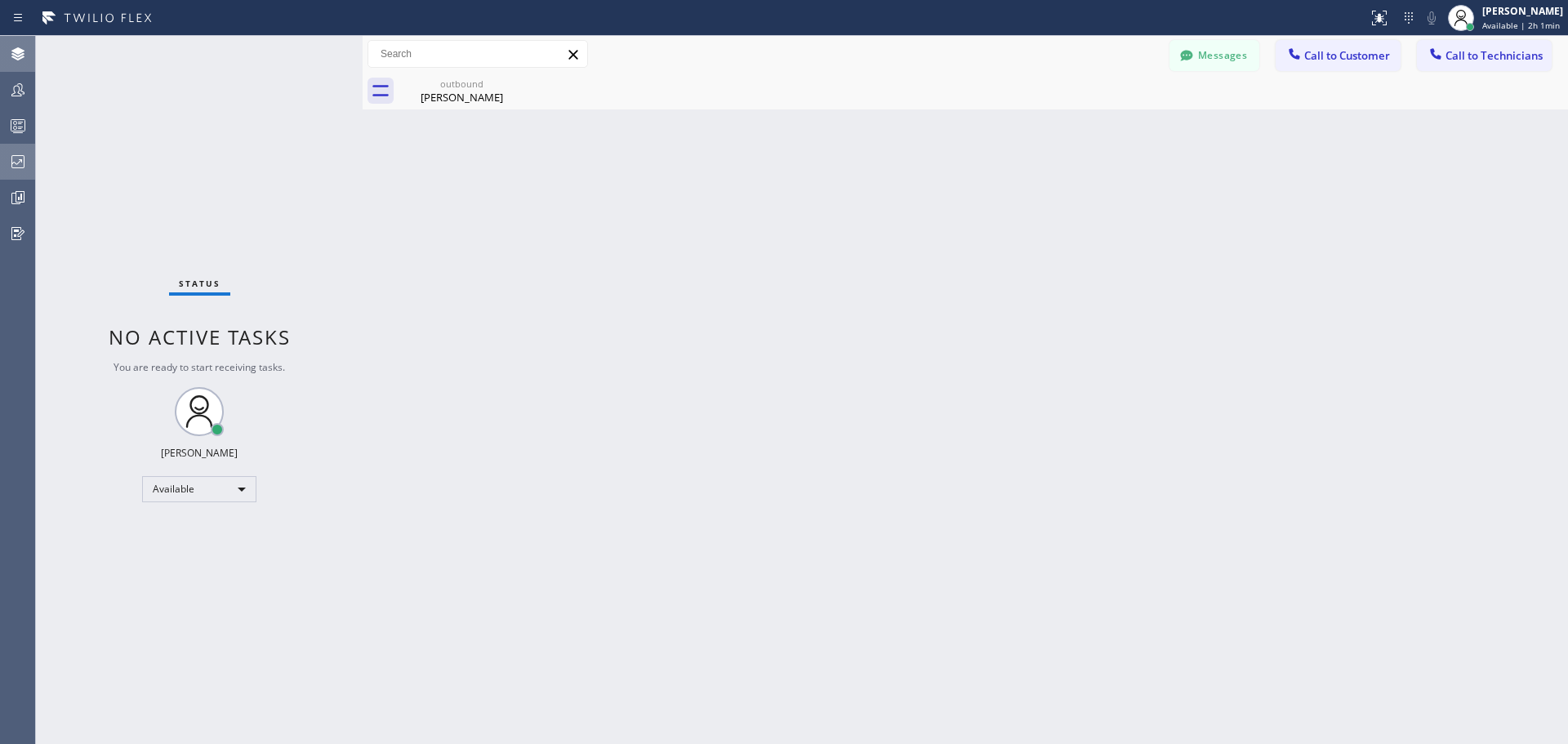
click at [22, 165] on icon at bounding box center [18, 162] width 20 height 20
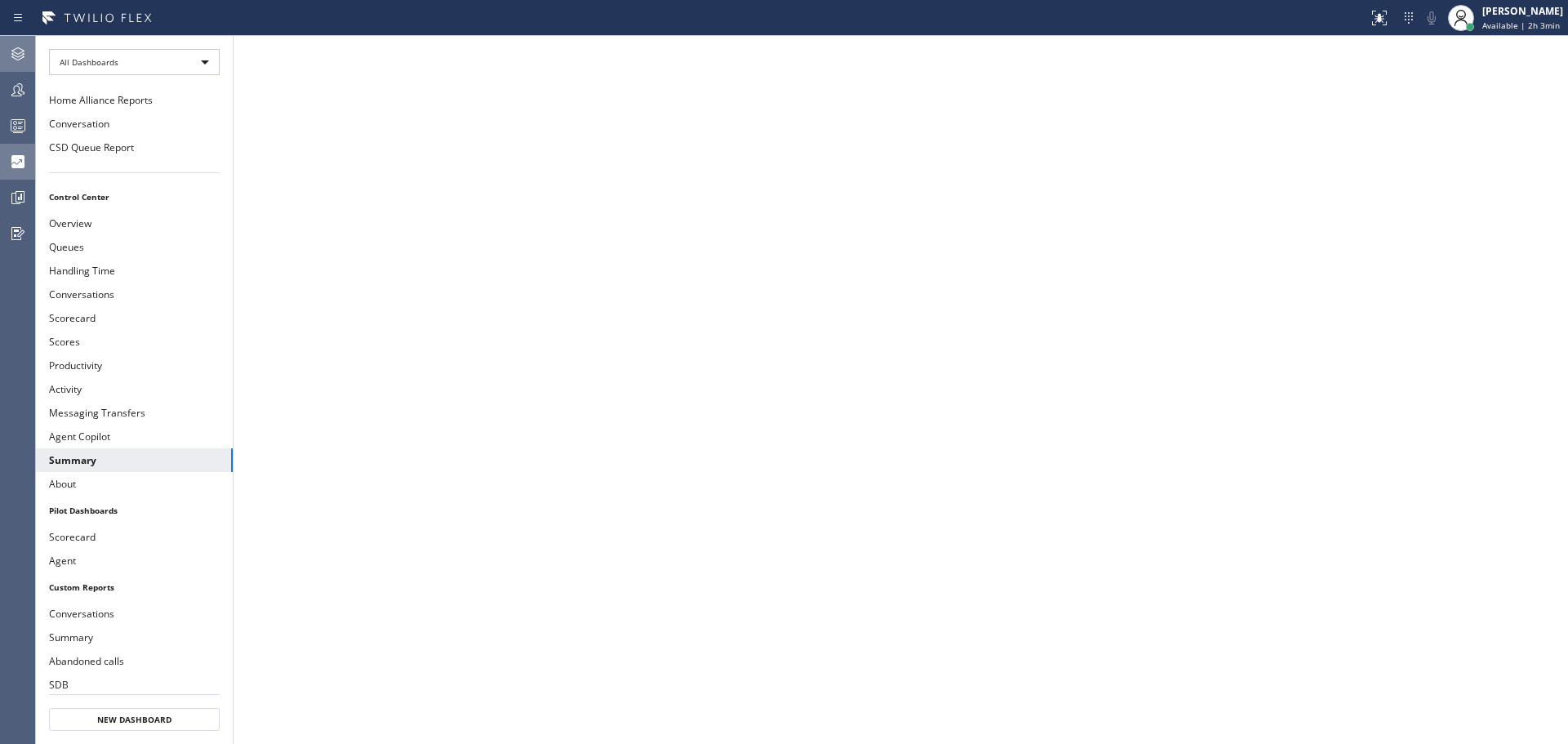
click at [25, 48] on icon at bounding box center [18, 54] width 20 height 20
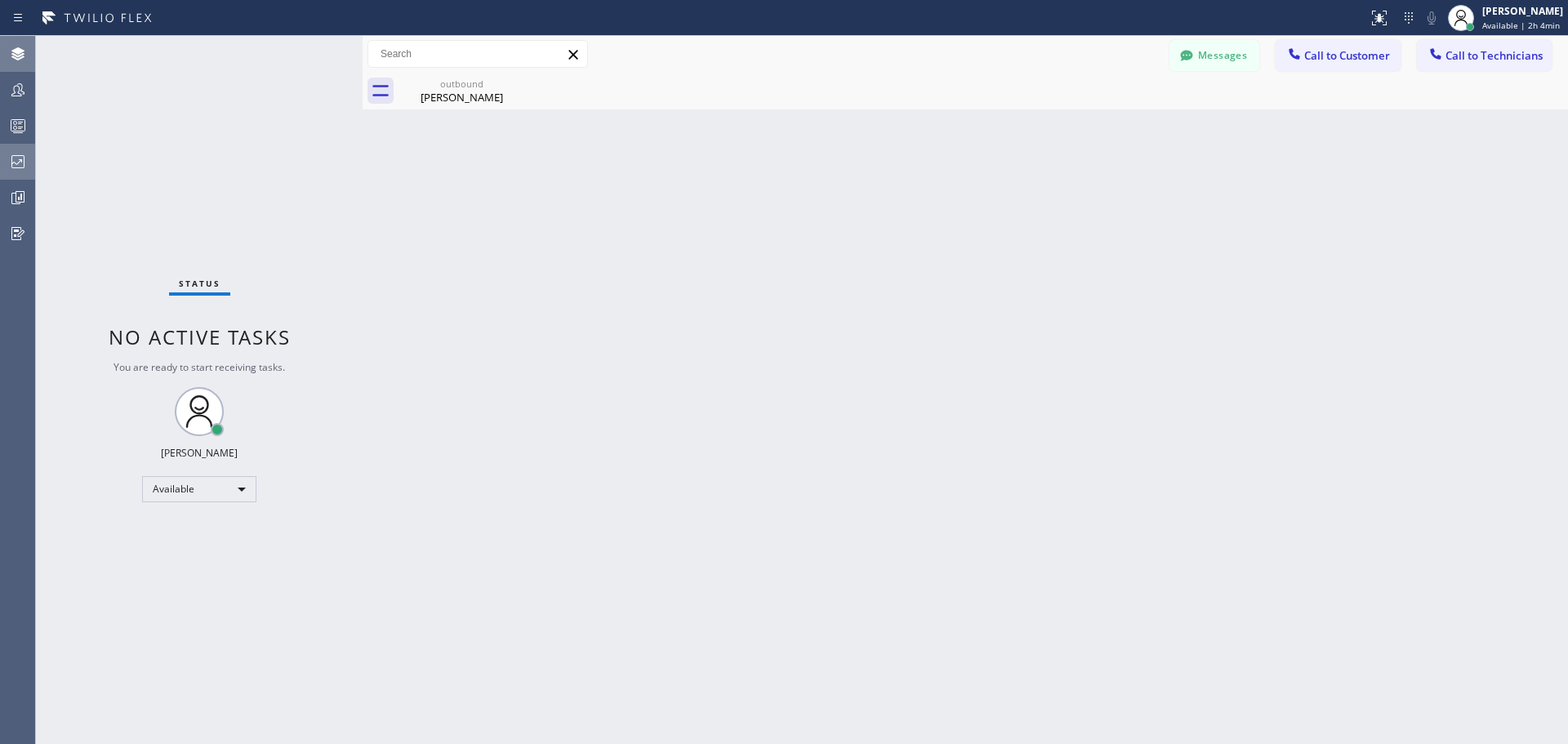
click at [11, 161] on icon at bounding box center [18, 162] width 20 height 20
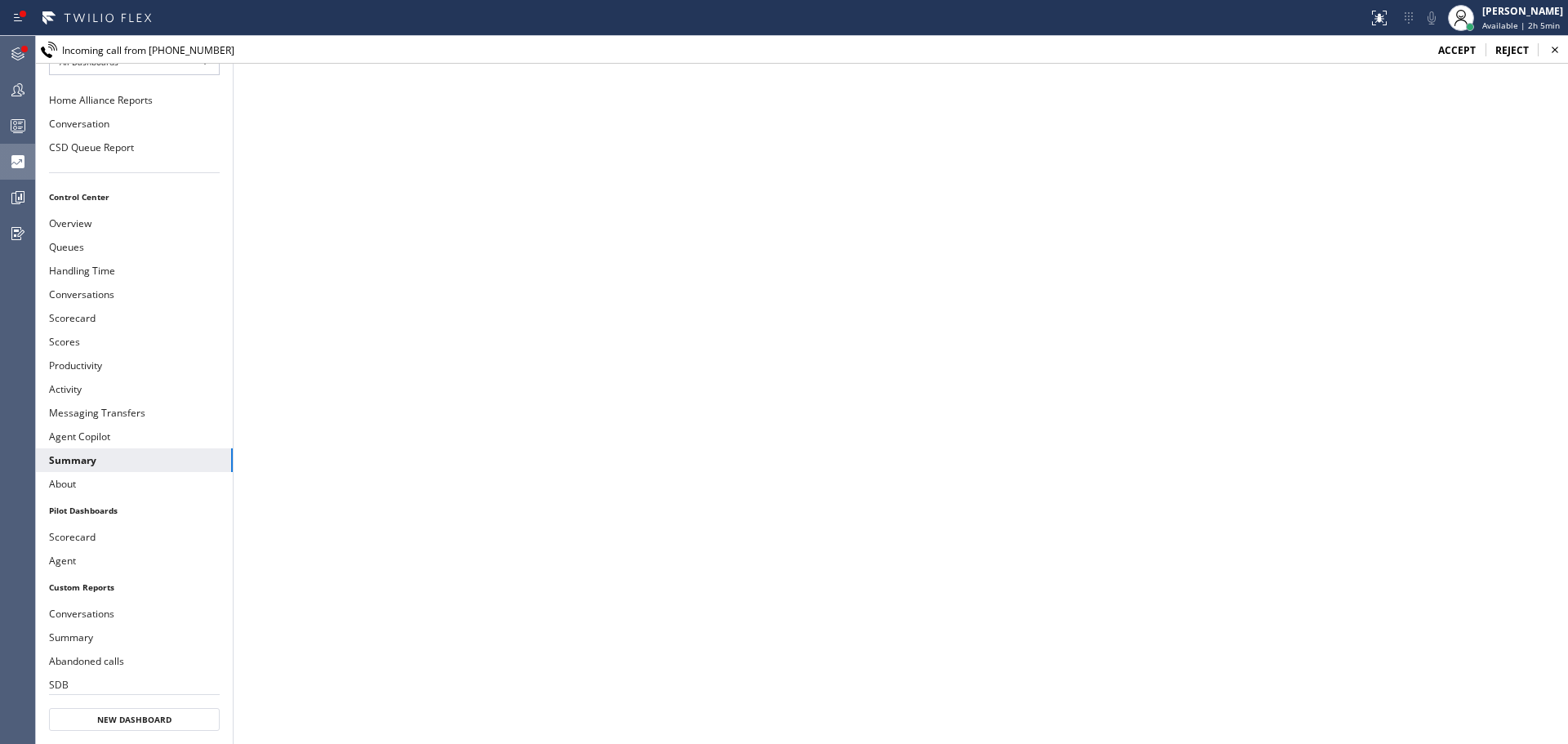
drag, startPoint x: 11, startPoint y: 51, endPoint x: 276, endPoint y: 186, distance: 297.4
click at [11, 51] on icon at bounding box center [18, 54] width 20 height 20
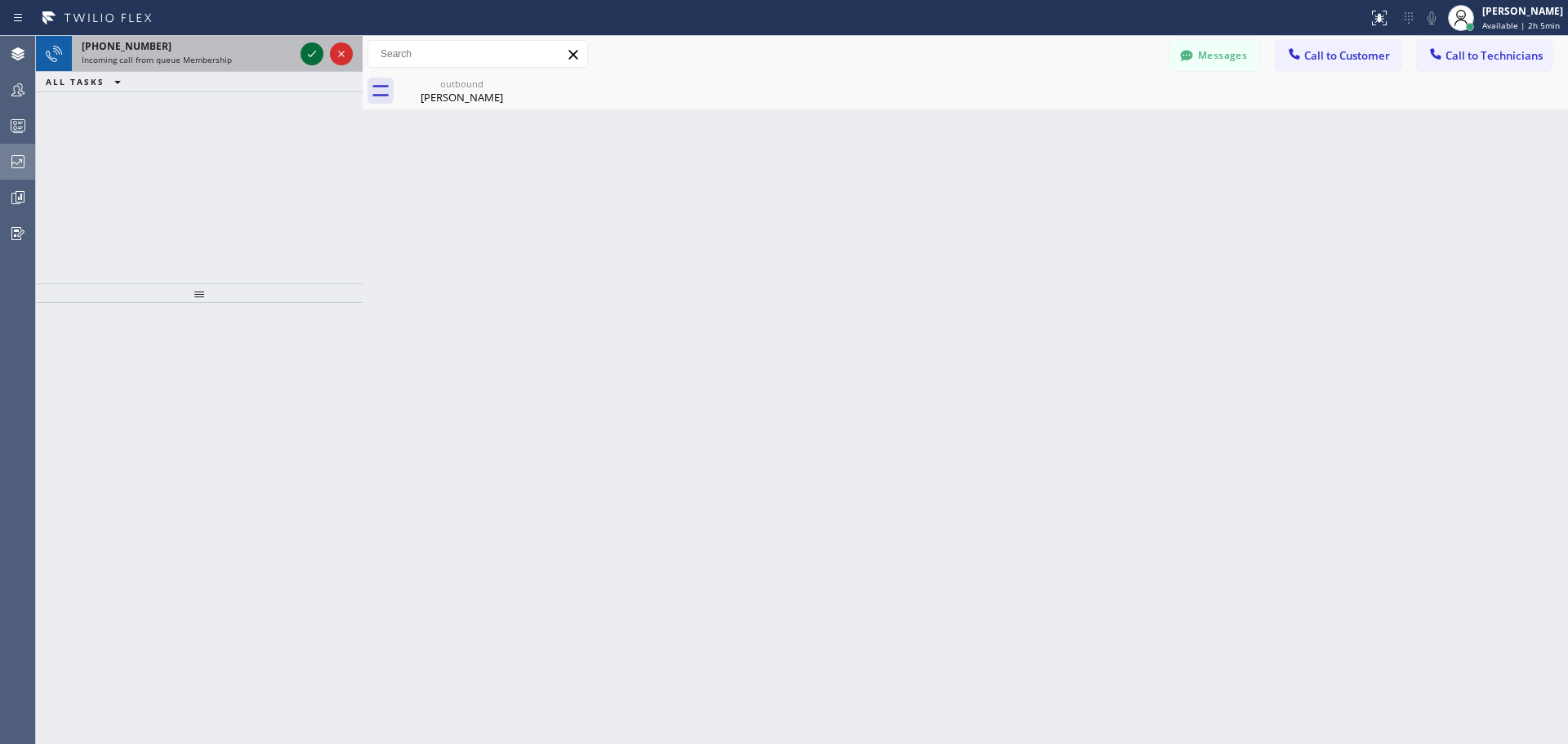
click at [311, 55] on icon at bounding box center [312, 54] width 20 height 20
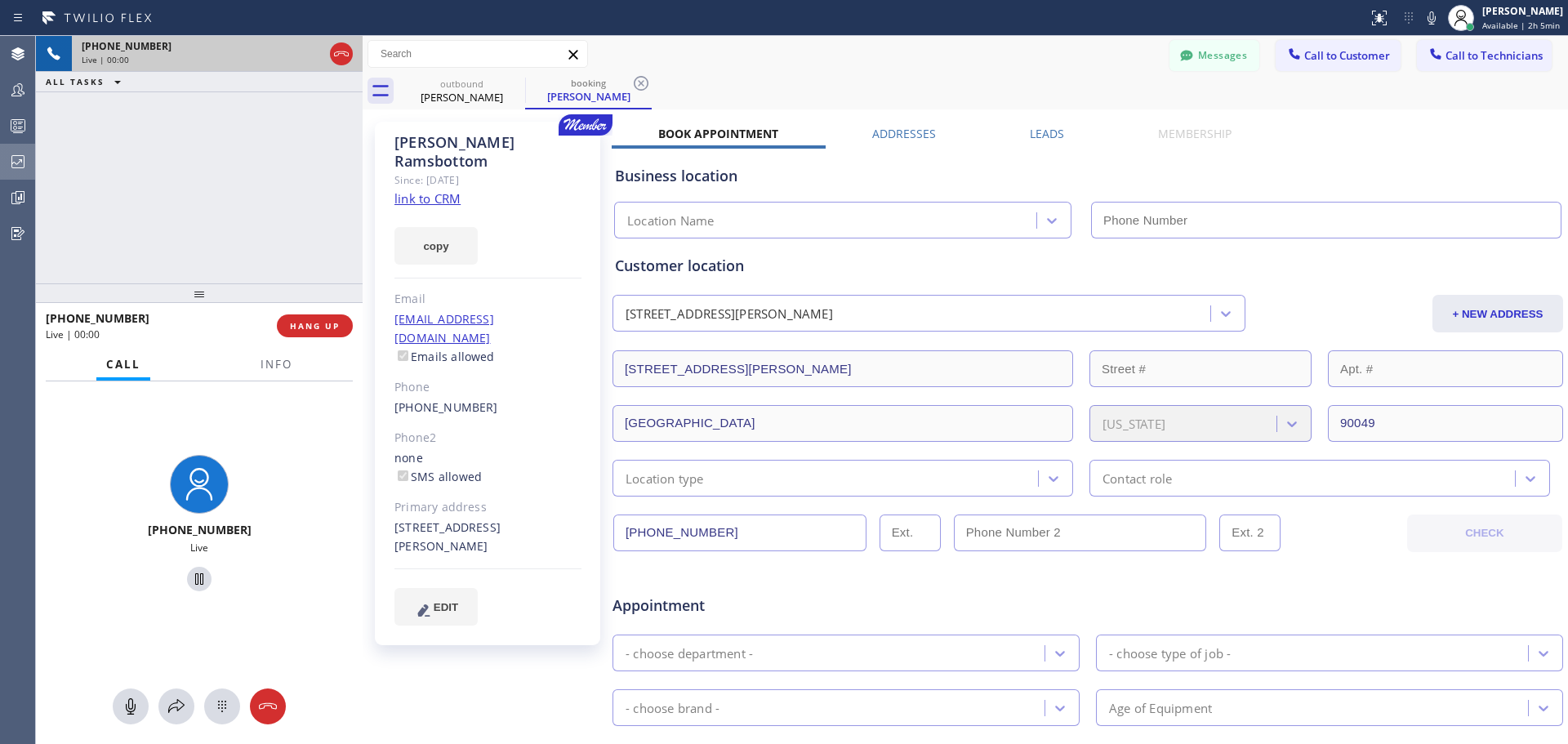
type input "[PHONE_NUMBER]"
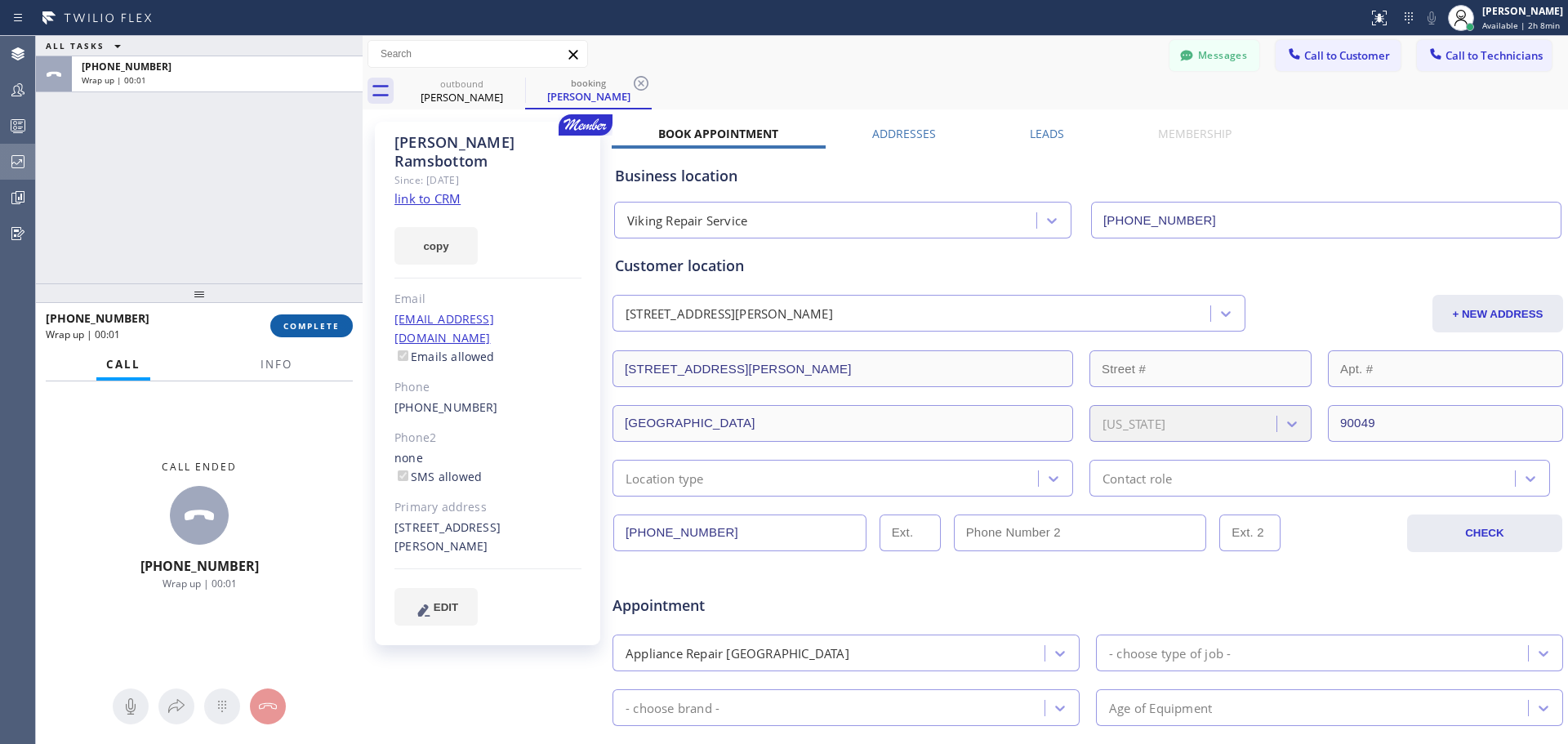
click at [305, 337] on button "COMPLETE" at bounding box center [311, 325] width 82 height 23
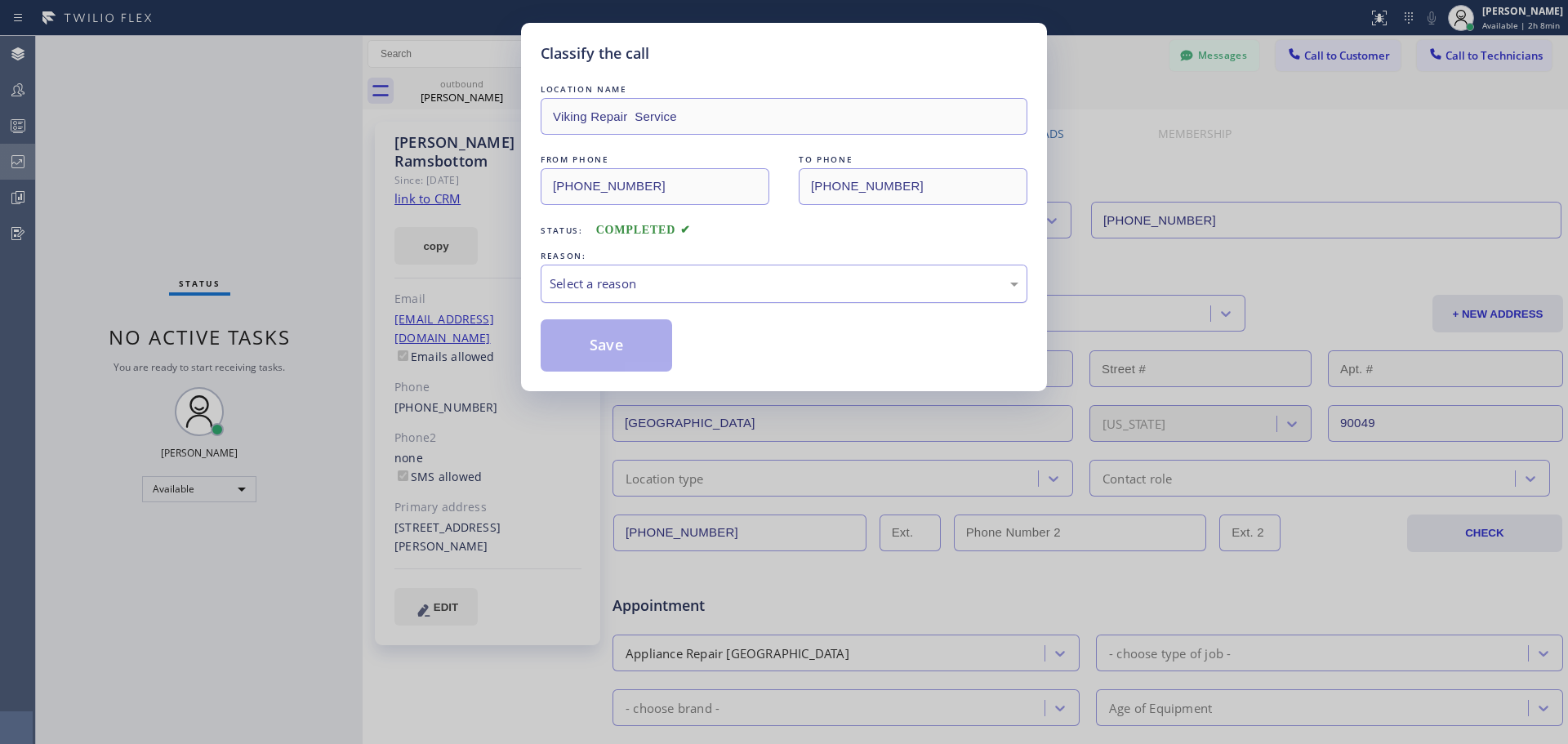
click at [778, 264] on div "Select a reason" at bounding box center [784, 283] width 487 height 39
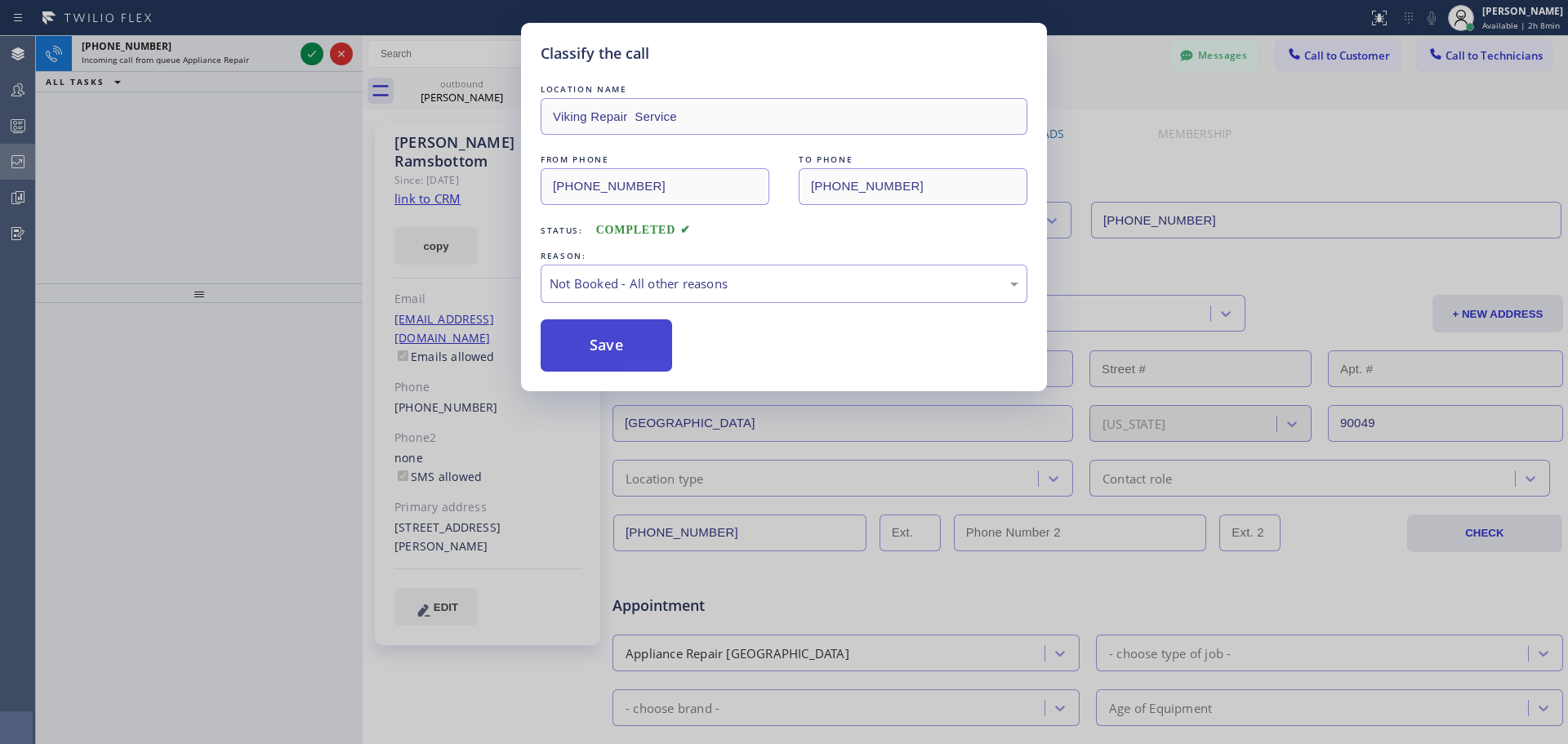
click at [593, 362] on button "Save" at bounding box center [606, 345] width 131 height 53
type input "[PHONE_NUMBER]"
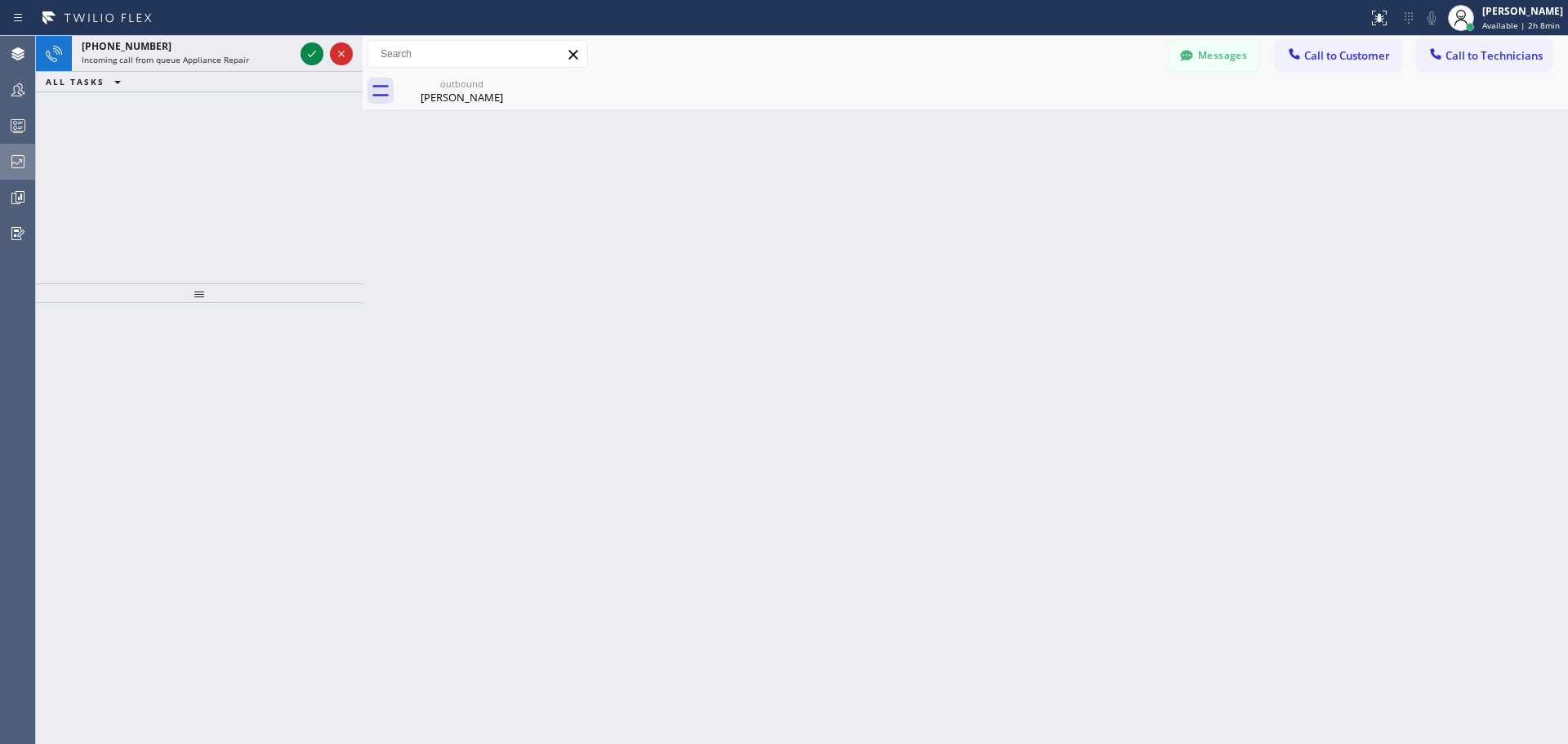
click at [596, 350] on div "Back to Dashboard Change Sender ID Customers Technicians FB [PERSON_NAME] [DATE…" at bounding box center [965, 389] width 1205 height 707
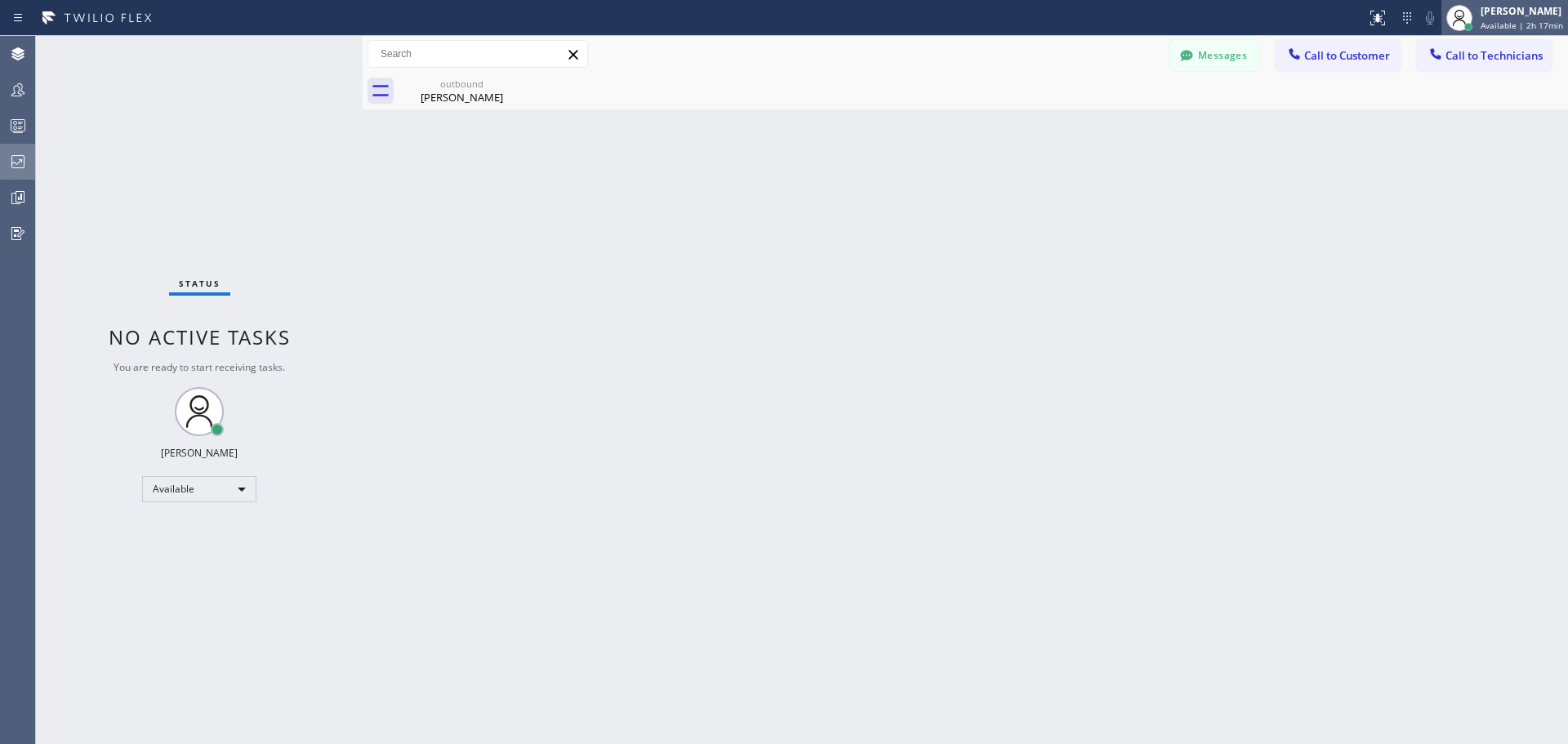
click at [1552, 18] on div "[PERSON_NAME] Available | 2h 17min" at bounding box center [1522, 17] width 90 height 29
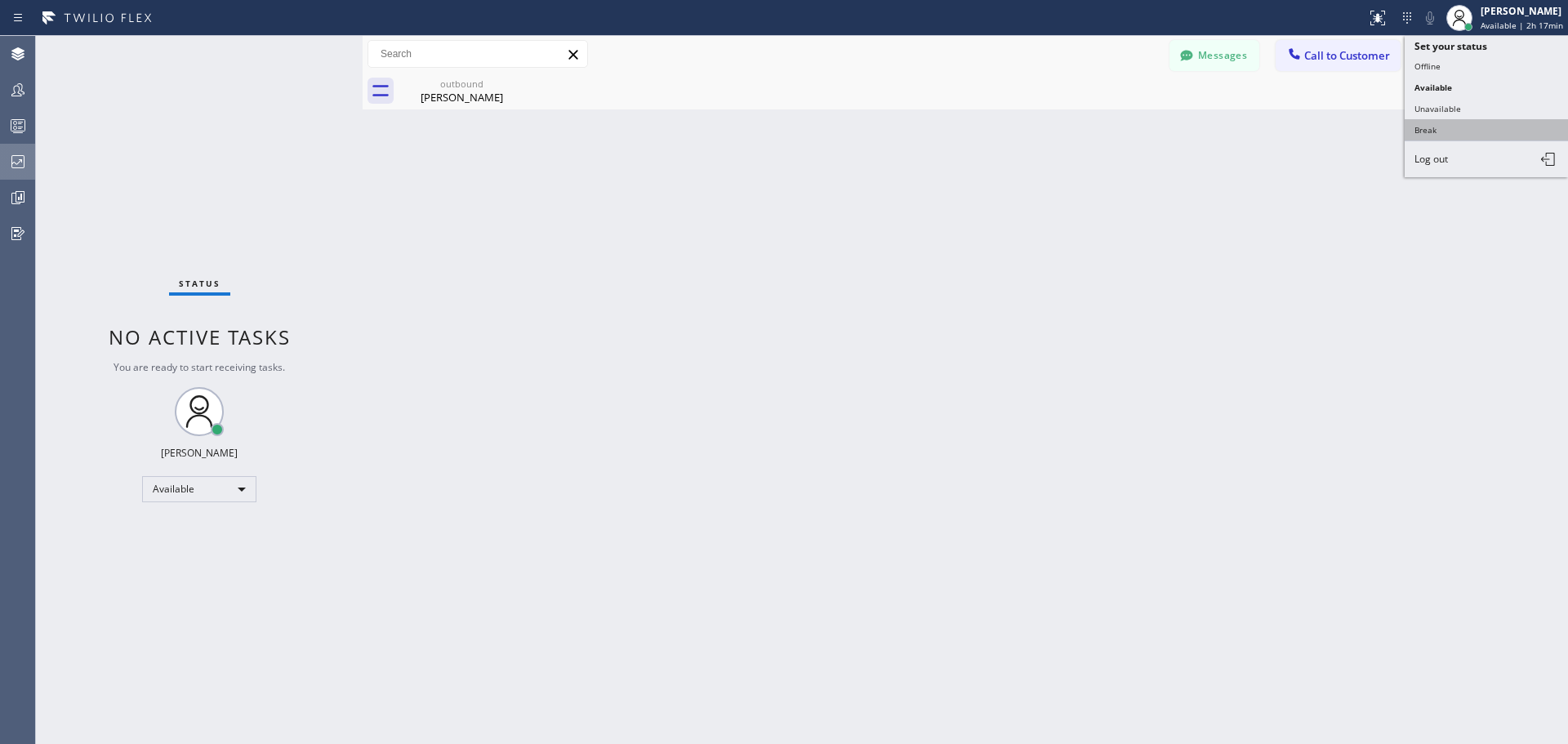
click at [1470, 130] on button "Break" at bounding box center [1486, 129] width 163 height 21
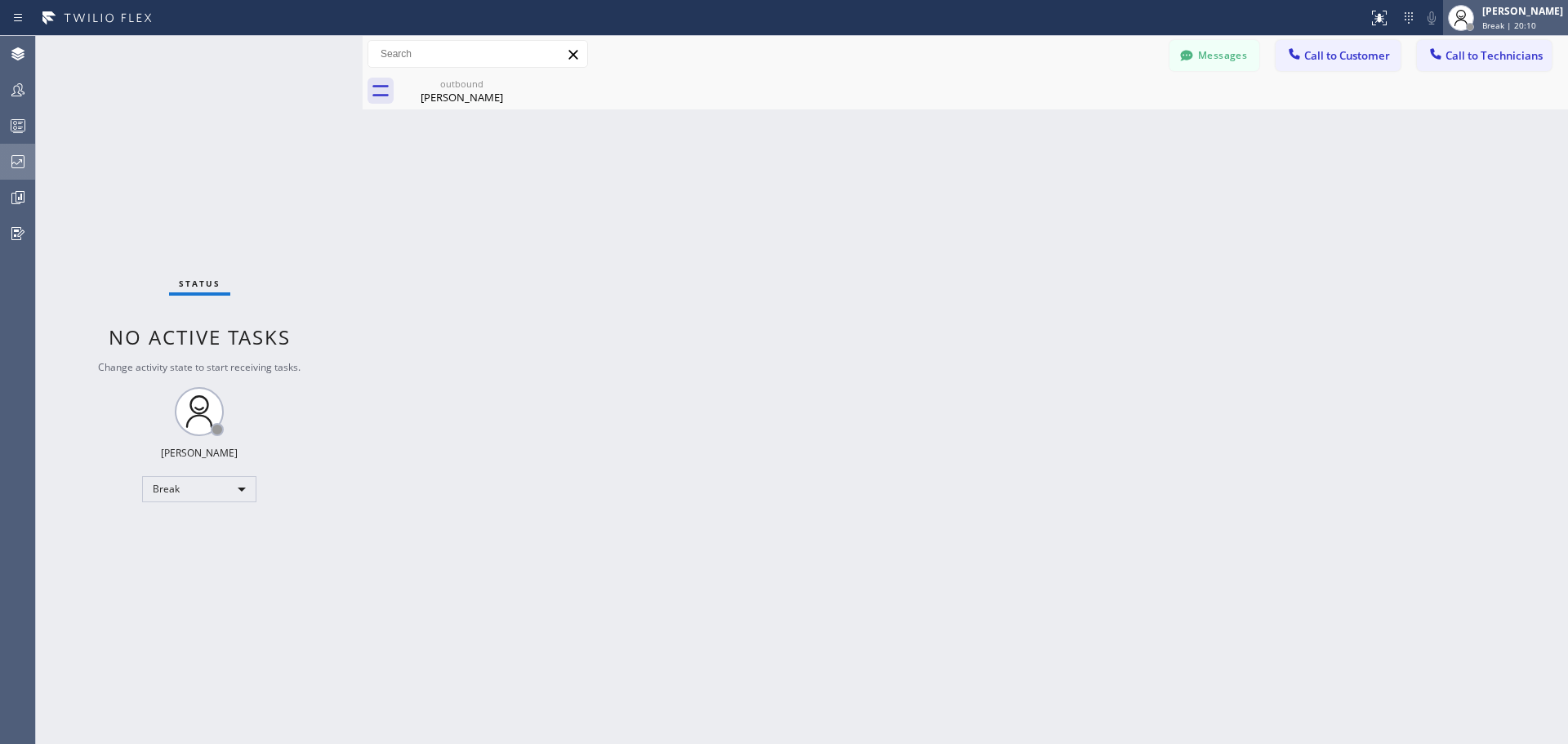
click at [1529, 23] on span "Break | 20:10" at bounding box center [1508, 26] width 54 height 12
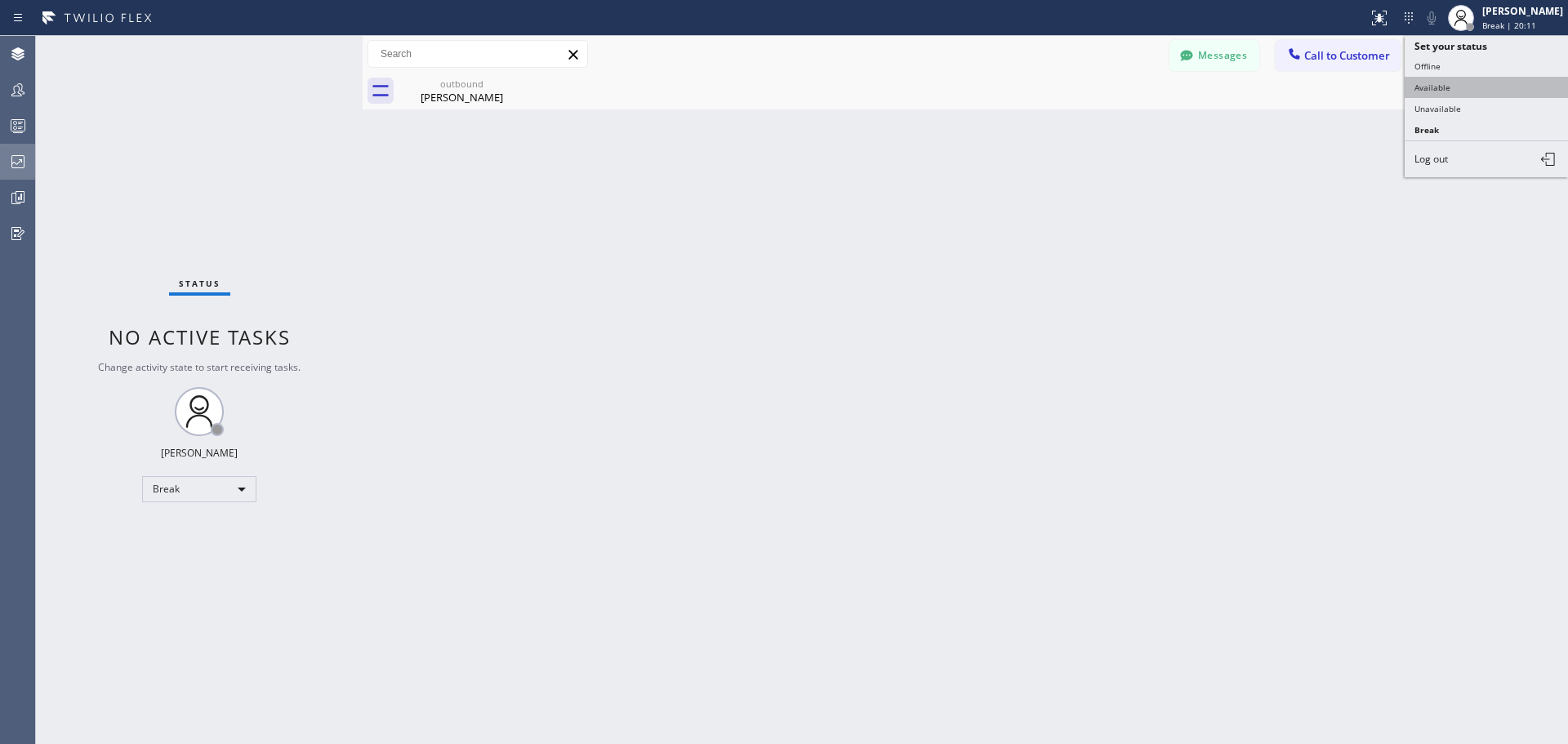
click at [1474, 79] on button "Available" at bounding box center [1486, 86] width 163 height 21
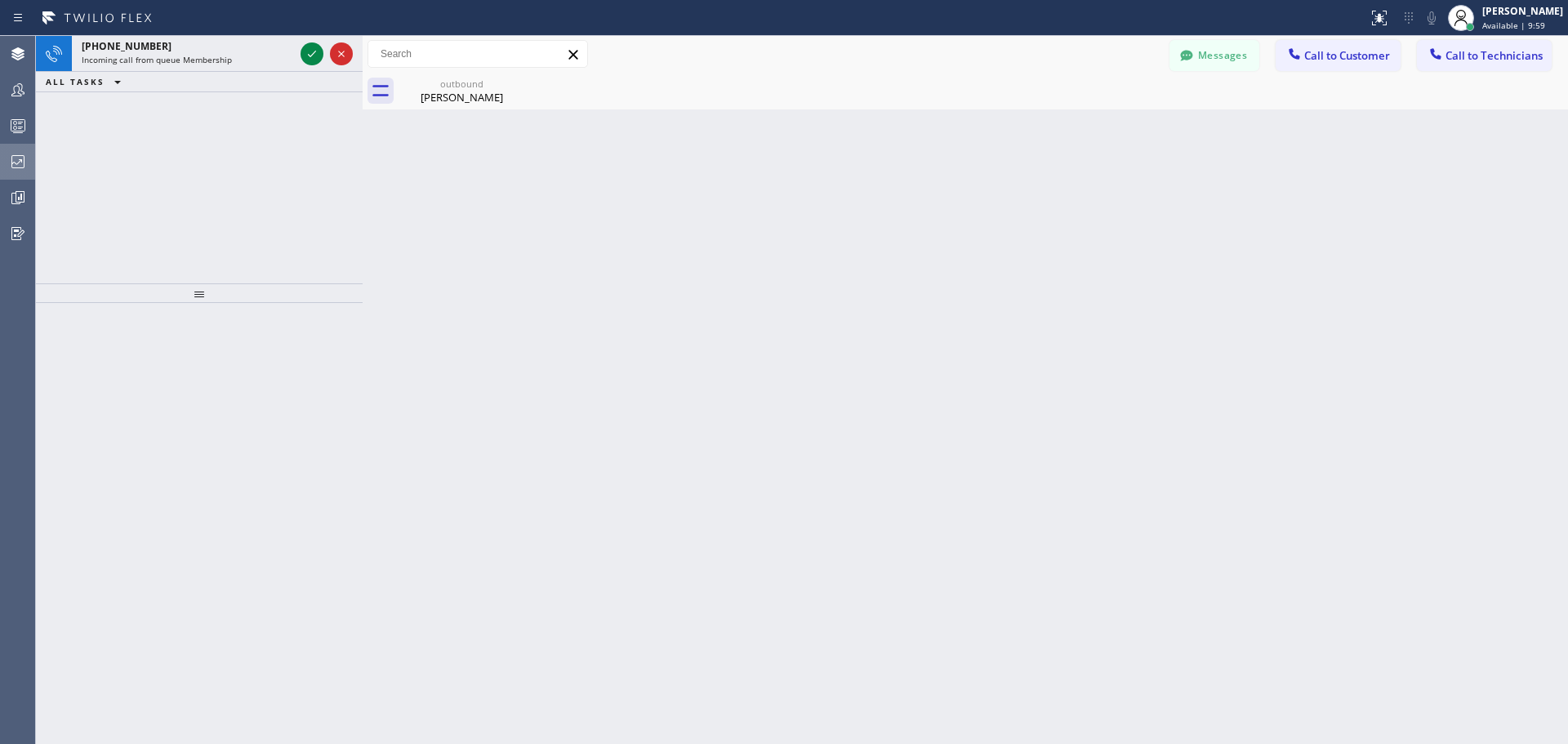
click at [308, 53] on icon at bounding box center [312, 54] width 20 height 20
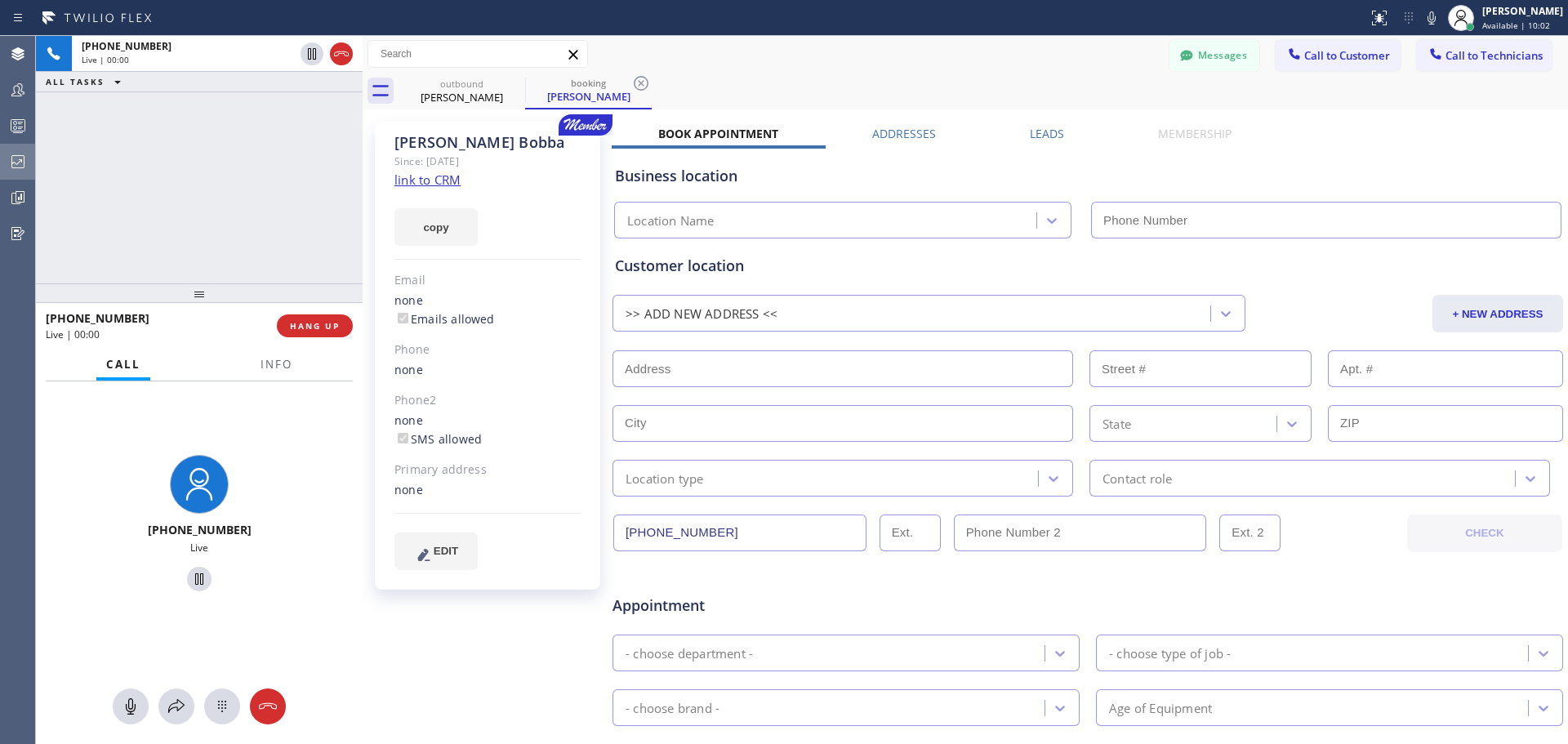
type input "[PHONE_NUMBER]"
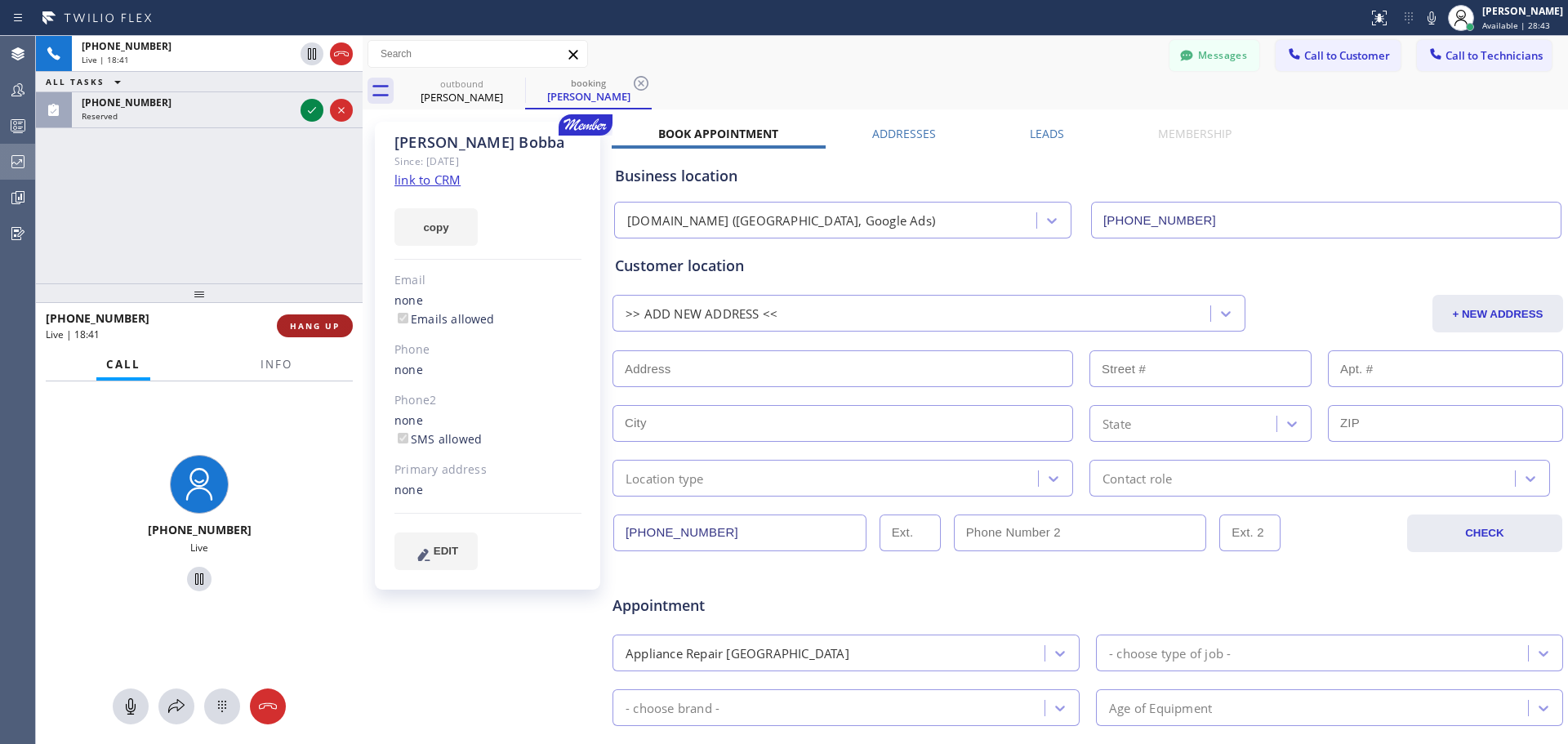
click at [327, 324] on span "HANG UP" at bounding box center [315, 326] width 50 height 12
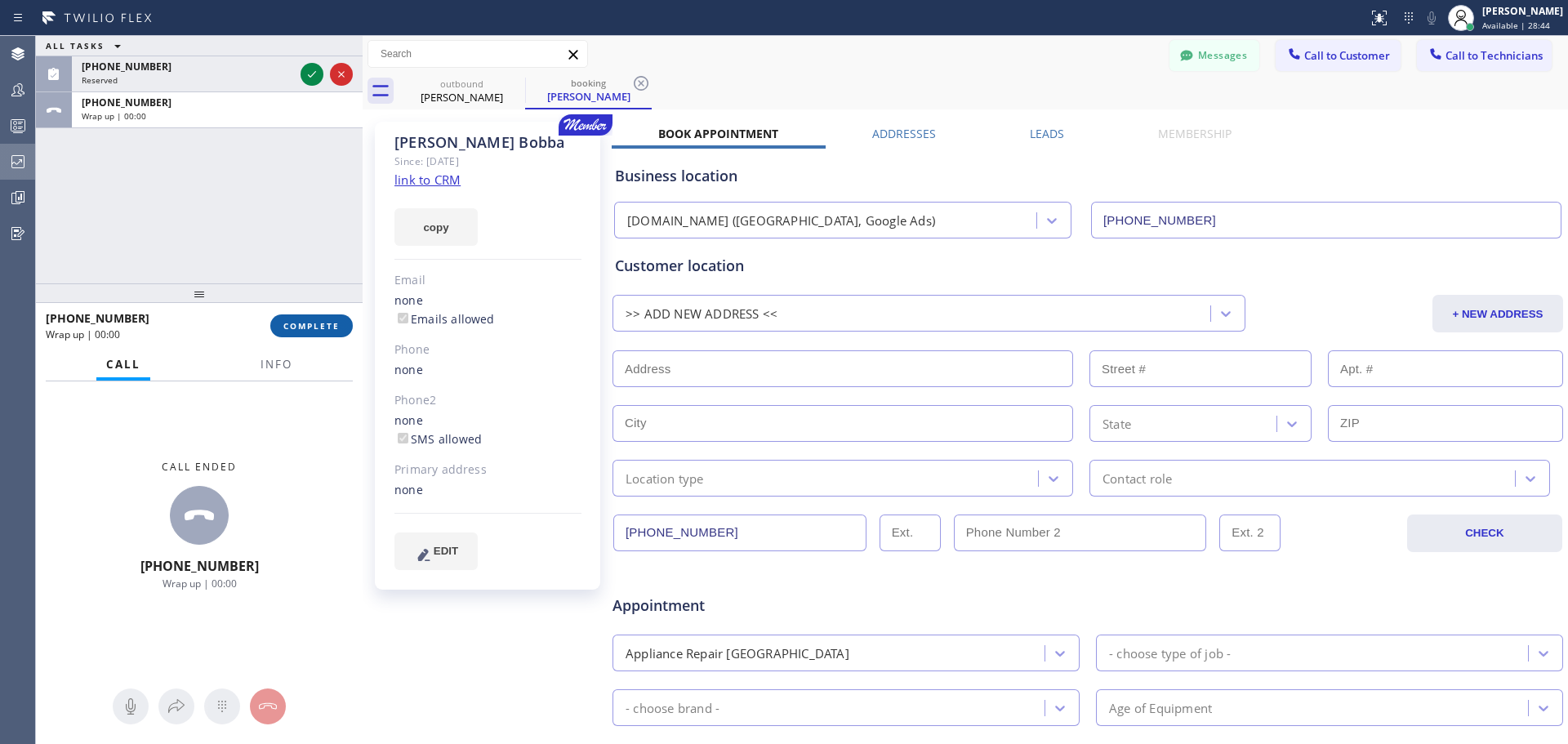
click at [326, 331] on span "COMPLETE" at bounding box center [311, 326] width 57 height 12
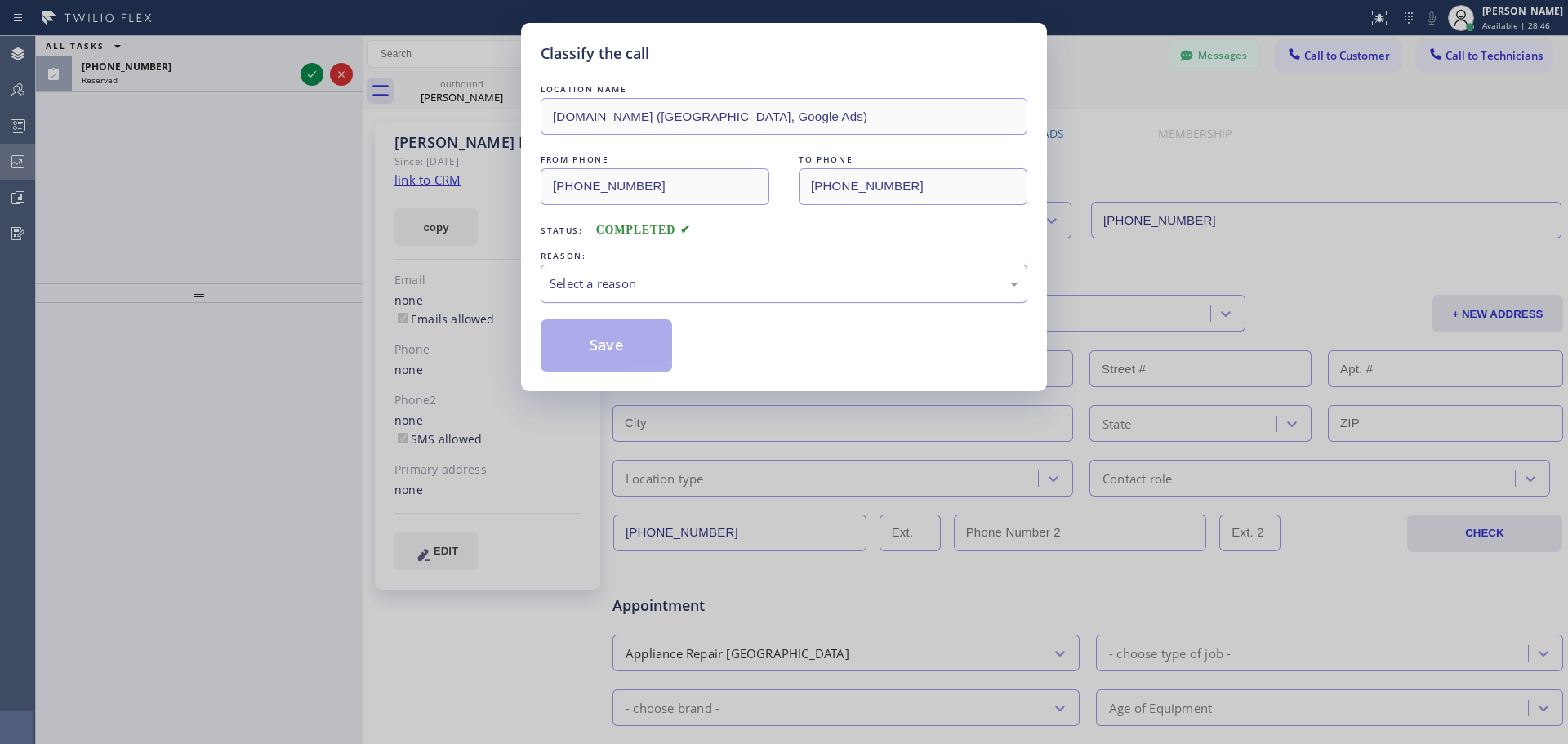
click at [646, 289] on div "Select a reason" at bounding box center [784, 283] width 469 height 19
click at [635, 337] on button "Save" at bounding box center [606, 345] width 131 height 53
type input "[PHONE_NUMBER]"
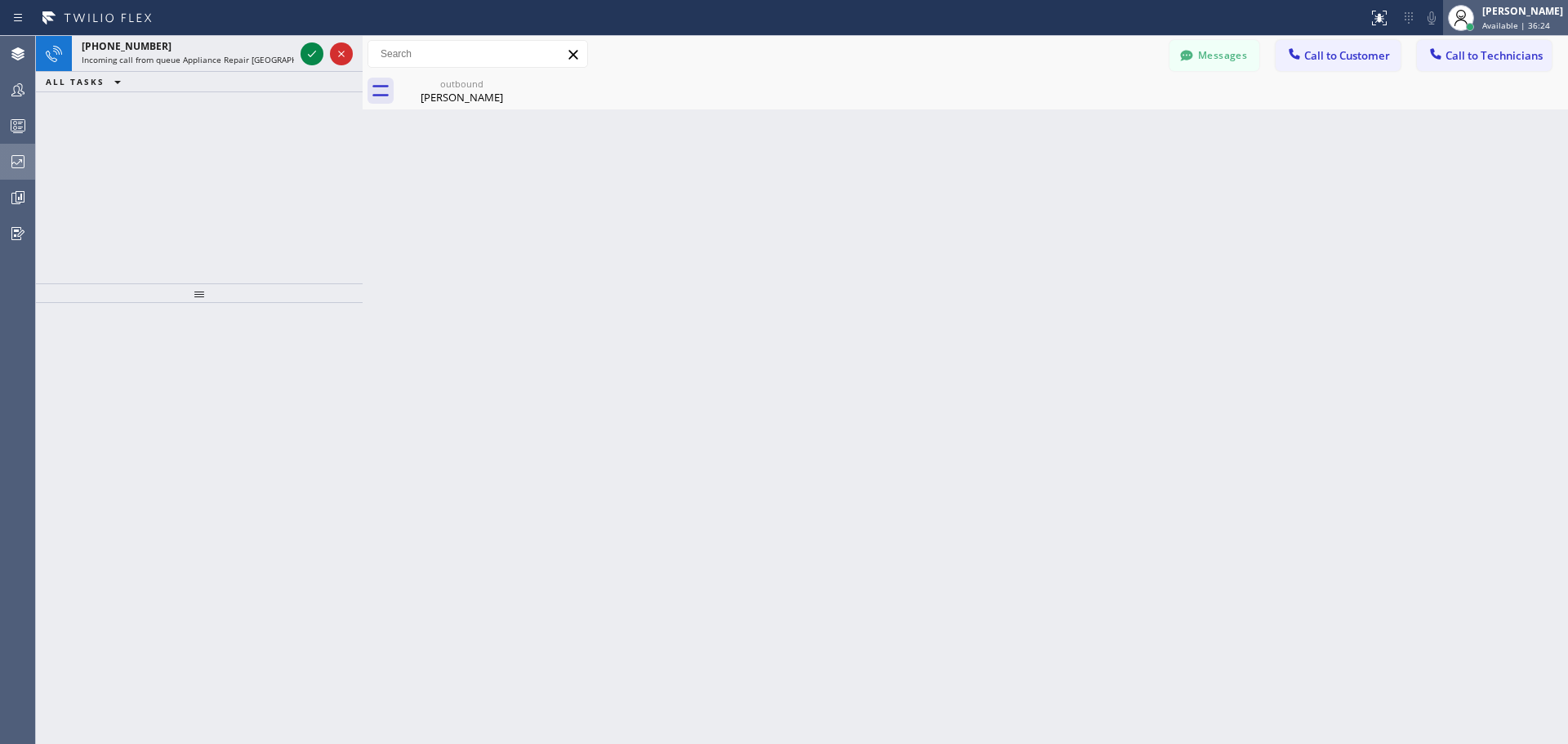
click at [1496, 12] on div "[PERSON_NAME]" at bounding box center [1521, 11] width 80 height 14
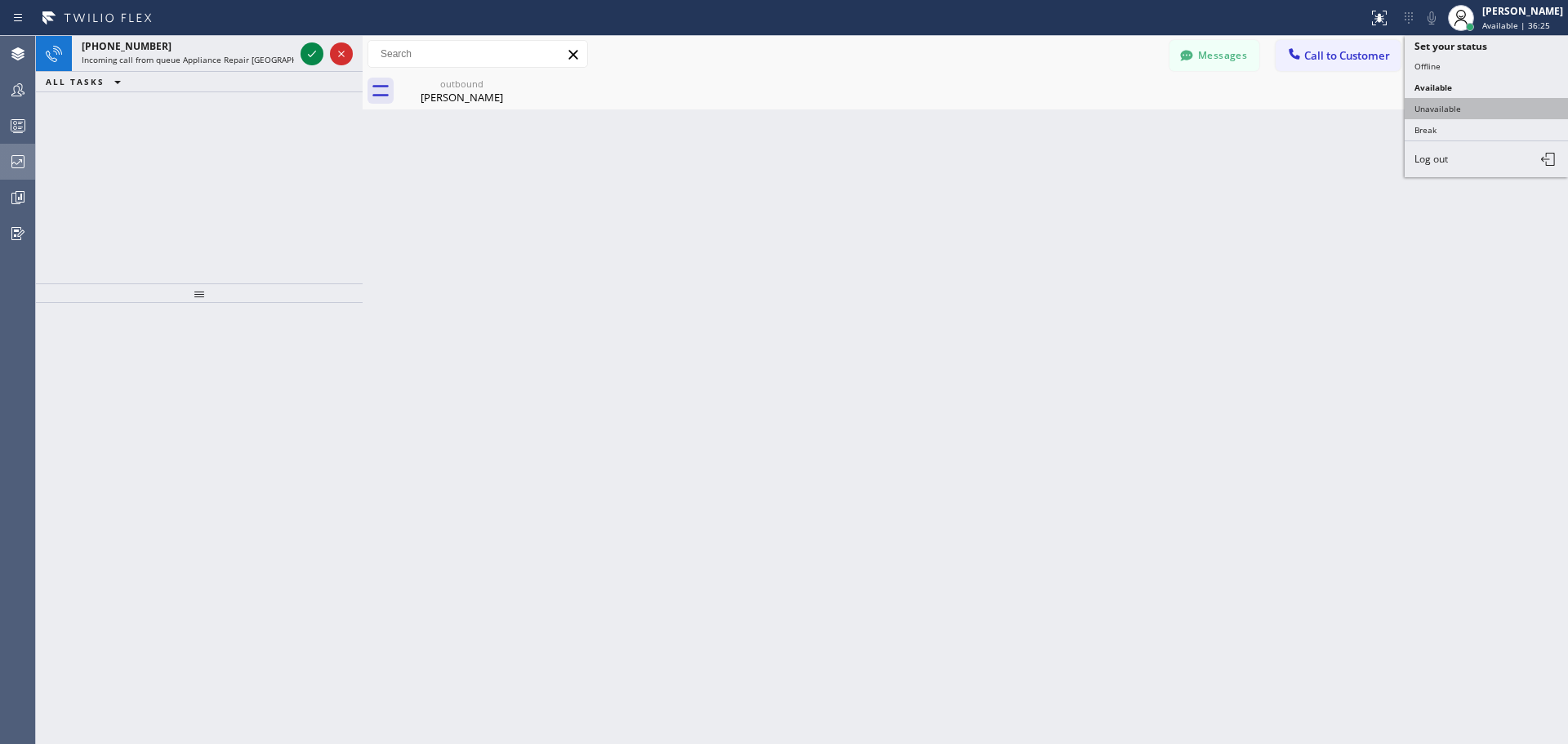
click at [1477, 105] on button "Unavailable" at bounding box center [1486, 108] width 163 height 21
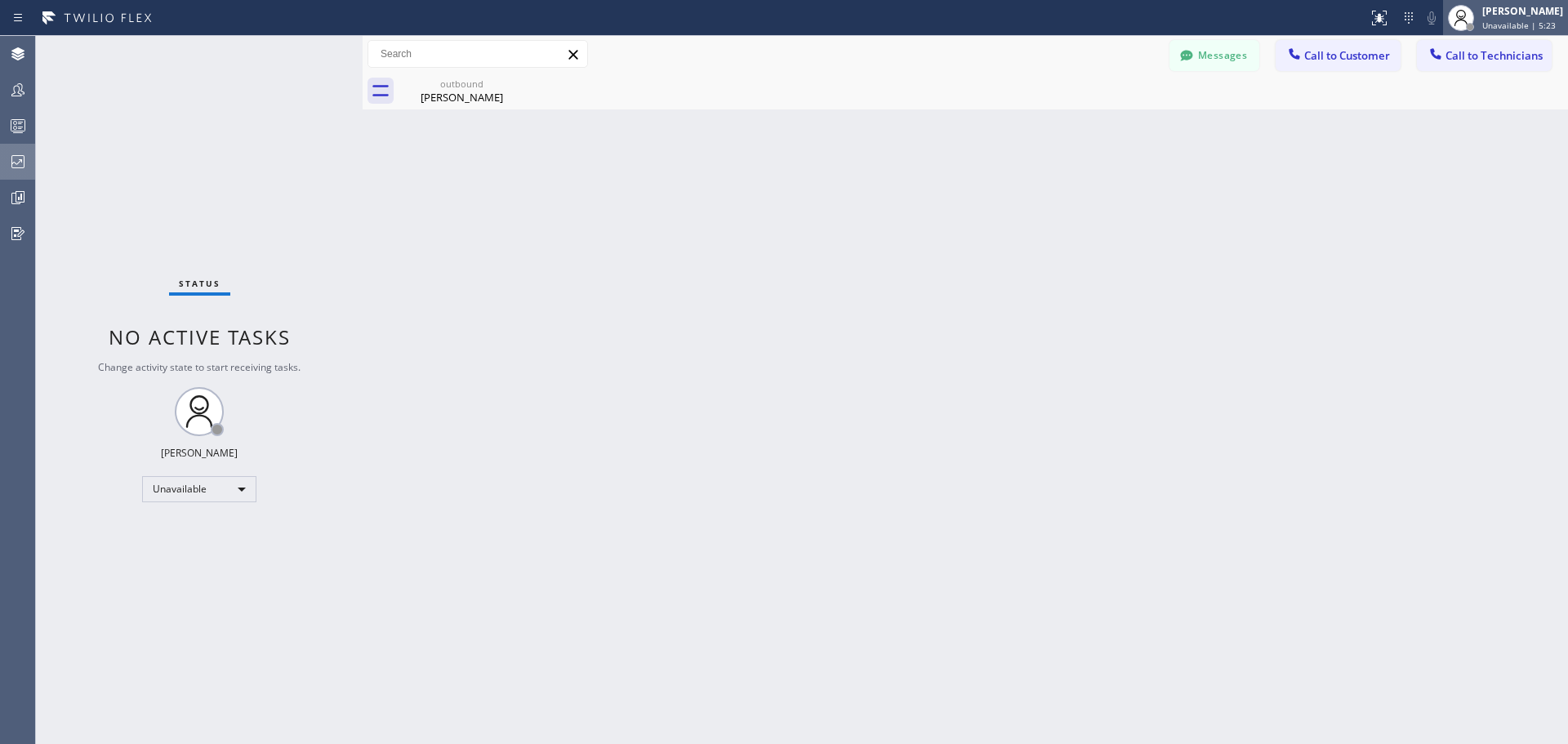
click at [1493, 21] on span "Unavailable | 5:23" at bounding box center [1518, 26] width 74 height 12
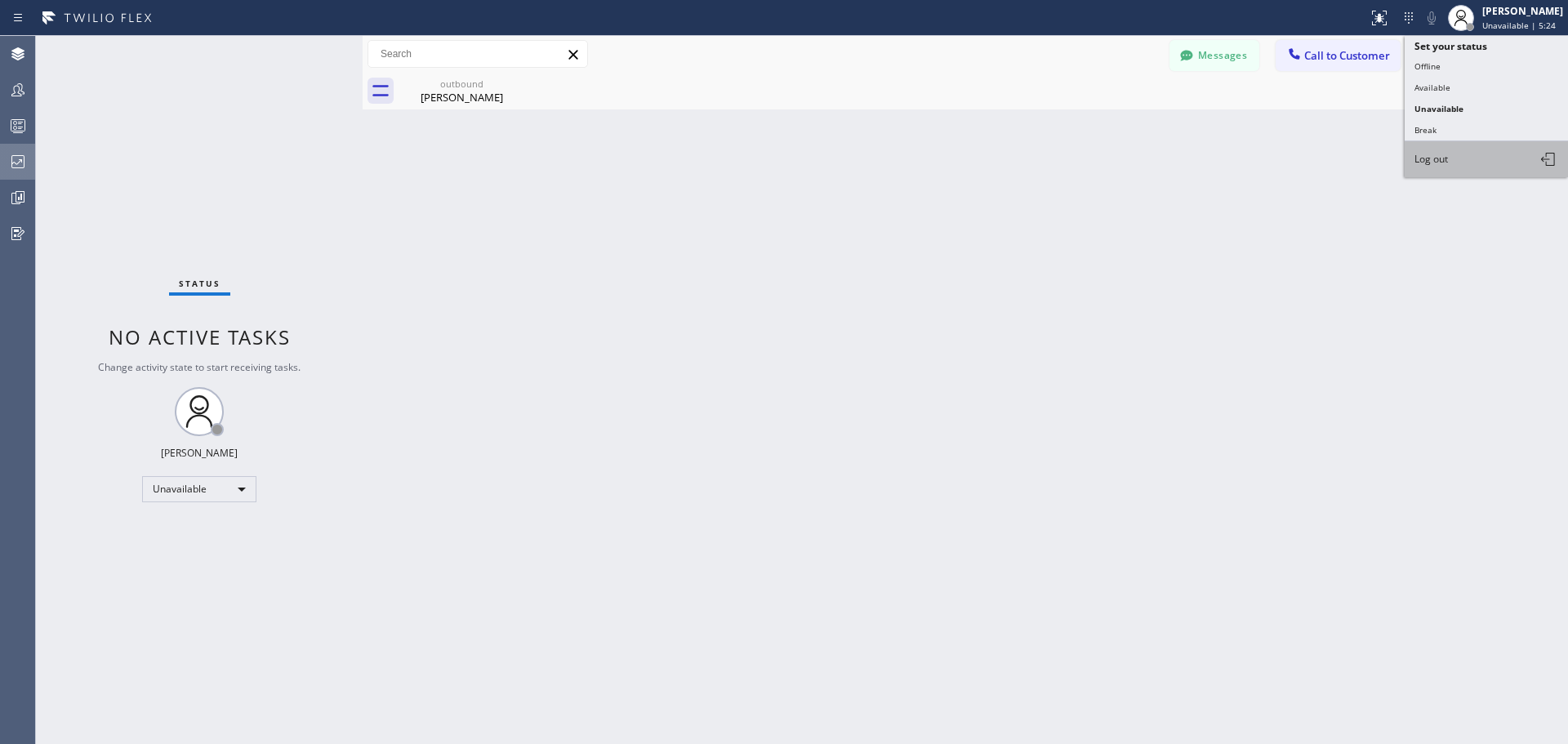
click at [1447, 173] on button "Log out" at bounding box center [1486, 159] width 163 height 36
